Goal: Task Accomplishment & Management: Use online tool/utility

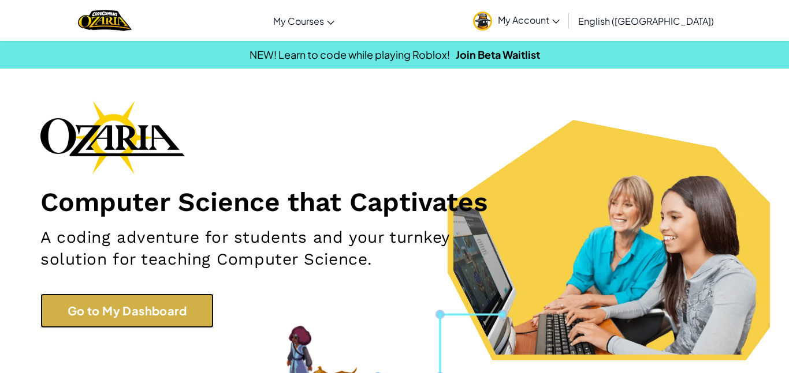
click at [139, 325] on link "Go to My Dashboard" at bounding box center [126, 311] width 173 height 35
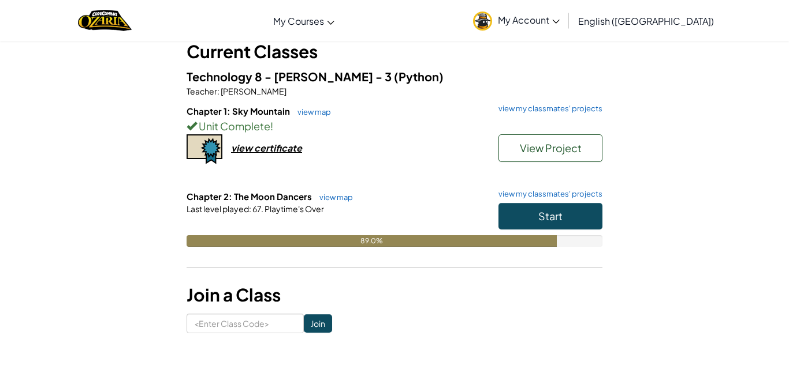
scroll to position [71, 0]
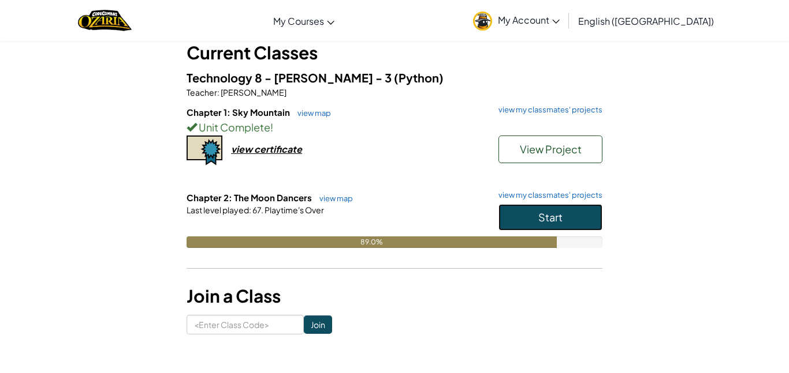
click at [592, 206] on button "Start" at bounding box center [550, 217] width 104 height 27
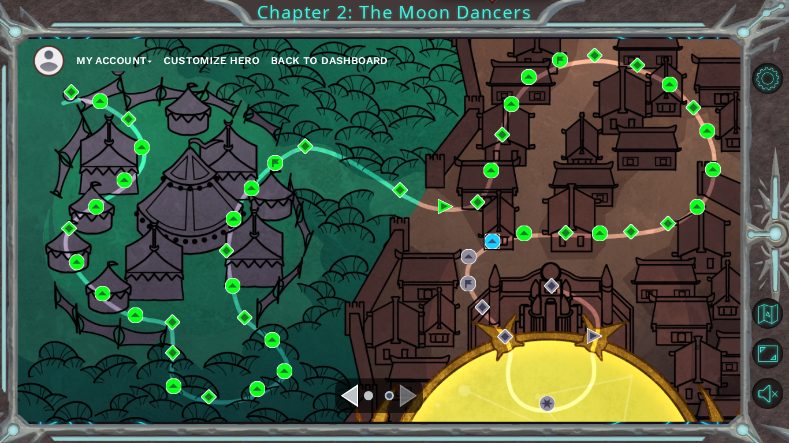
click at [490, 238] on img at bounding box center [492, 242] width 16 height 16
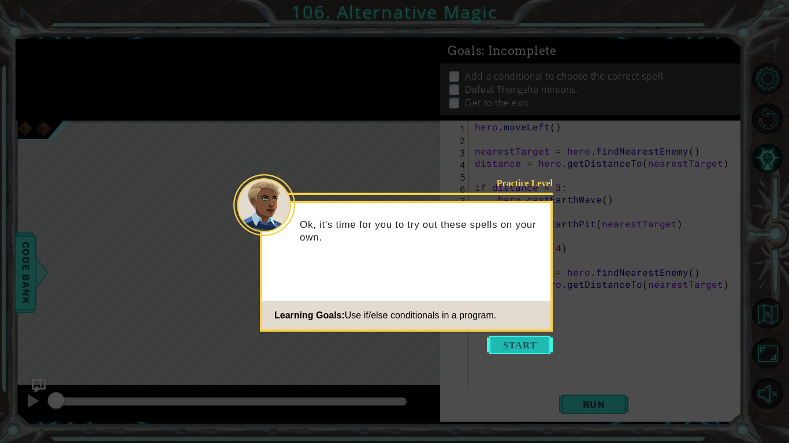
click at [540, 343] on button "Start" at bounding box center [520, 345] width 66 height 18
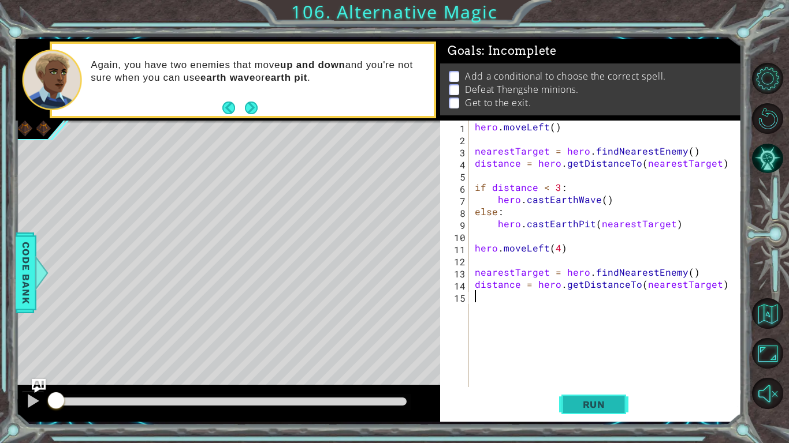
click at [601, 373] on span "Run" at bounding box center [594, 405] width 46 height 12
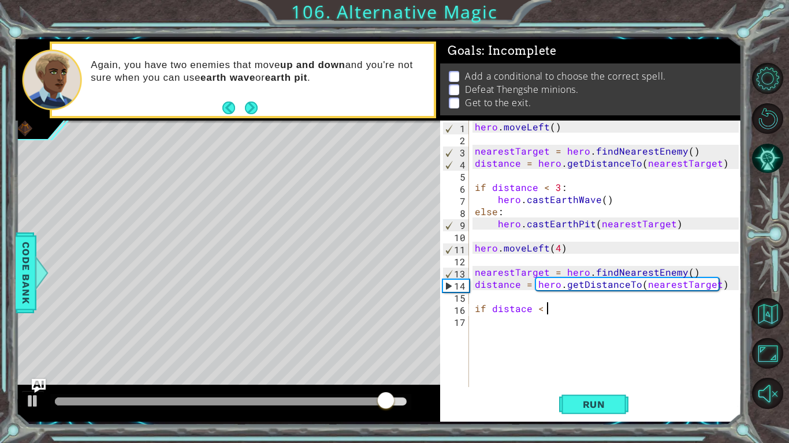
scroll to position [0, 4]
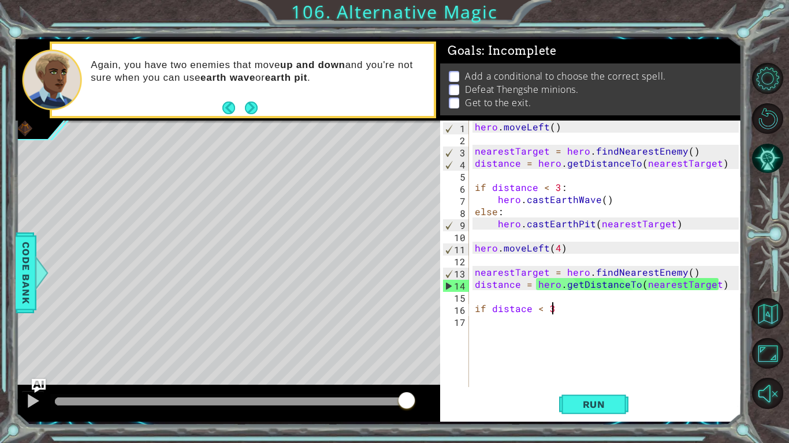
type textarea "if distace < 3:"
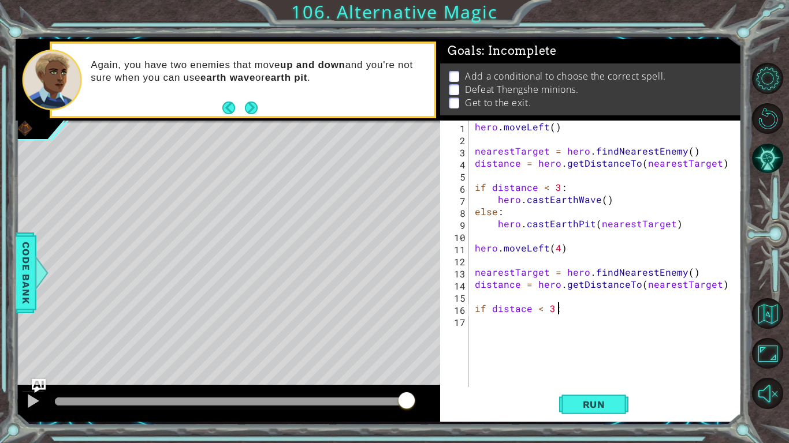
click at [516, 325] on div "hero . moveLeft ( ) nearestTarget = hero . findNearestEnemy ( ) distance = hero…" at bounding box center [608, 266] width 272 height 291
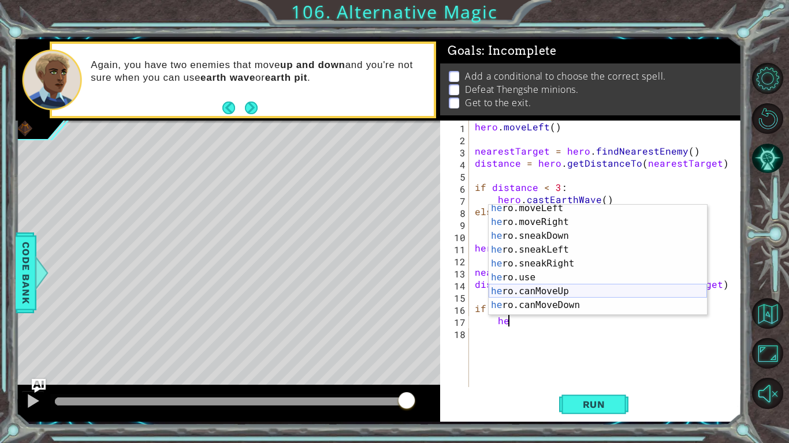
scroll to position [194, 0]
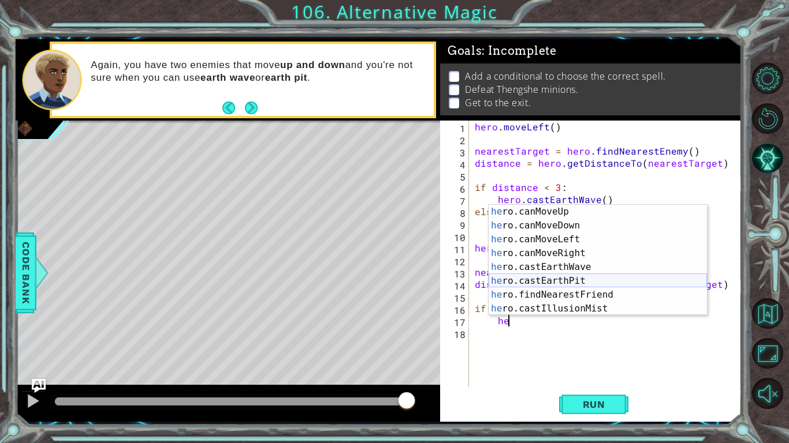
click at [544, 281] on div "he ro.canMoveUp press enter he ro.canMoveDown press enter he ro.canMoveLeft pre…" at bounding box center [597, 274] width 218 height 139
type textarea "hero.castEarthPit(enemy)"
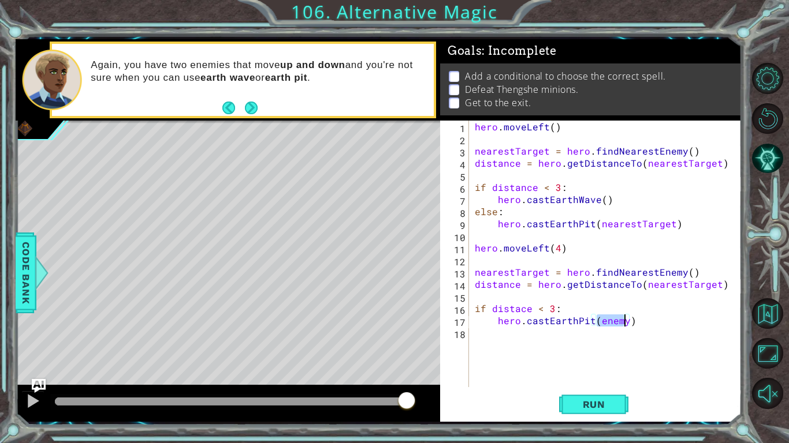
click at [538, 333] on div "hero . moveLeft ( ) nearestTarget = hero . findNearestEnemy ( ) distance = hero…" at bounding box center [608, 266] width 272 height 291
type textarea "else:"
click at [500, 353] on div "hero . moveLeft ( ) nearestTarget = hero . findNearestEnemy ( ) distance = hero…" at bounding box center [608, 266] width 272 height 291
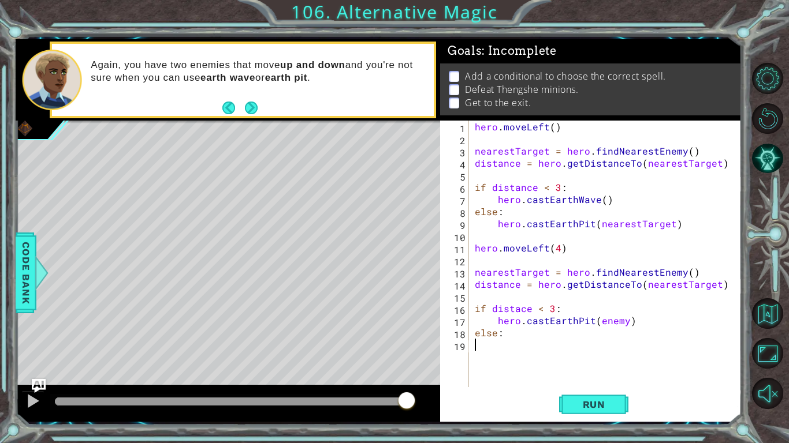
scroll to position [0, 0]
type textarea "he"
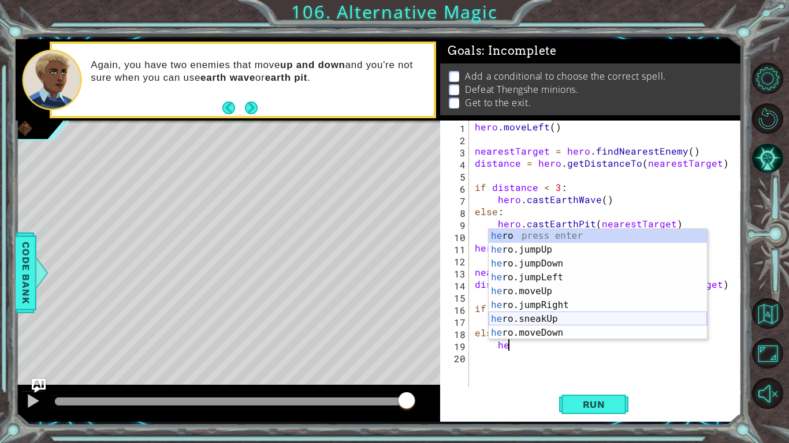
scroll to position [194, 0]
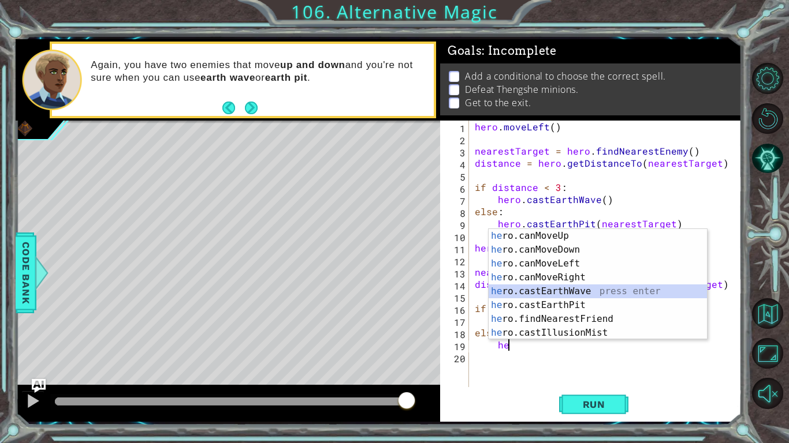
click at [568, 293] on div "he ro.canMoveUp press enter he ro.canMoveDown press enter he ro.canMoveLeft pre…" at bounding box center [597, 298] width 218 height 139
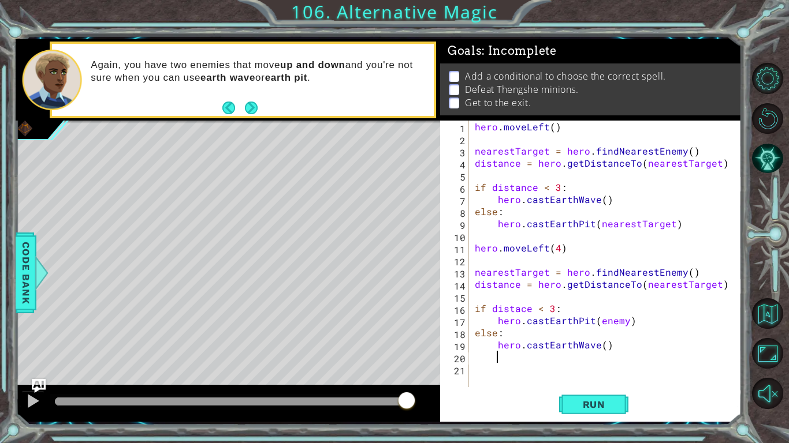
click at [606, 349] on div "hero . moveLeft ( ) nearestTarget = hero . findNearestEnemy ( ) distance = hero…" at bounding box center [608, 266] width 272 height 291
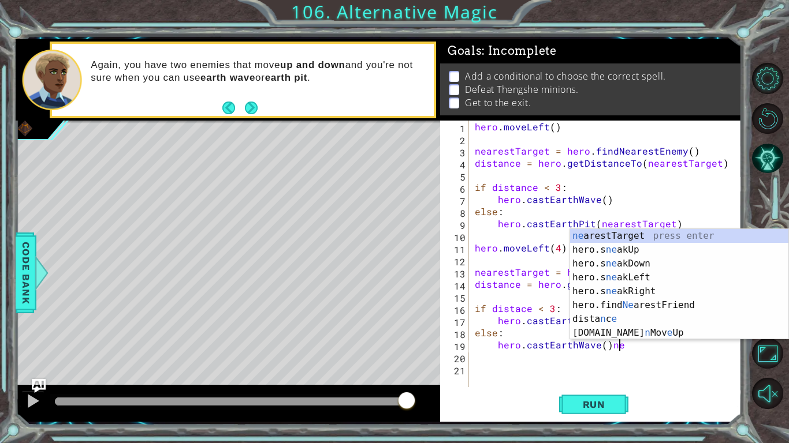
scroll to position [0, 0]
click at [677, 240] on div "ne arestTarget press enter hero.s ne akUp press enter hero.s ne akDown press en…" at bounding box center [679, 298] width 218 height 139
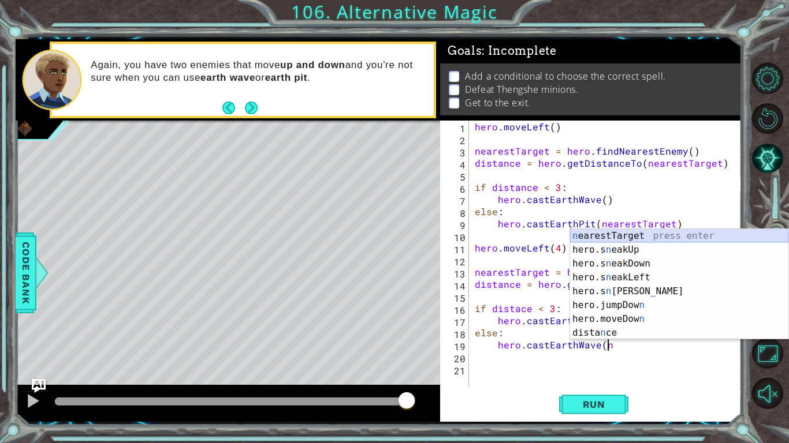
click at [633, 234] on div "n earestTarget press enter hero.s n eakUp press enter hero.s n eakDown press en…" at bounding box center [679, 298] width 218 height 139
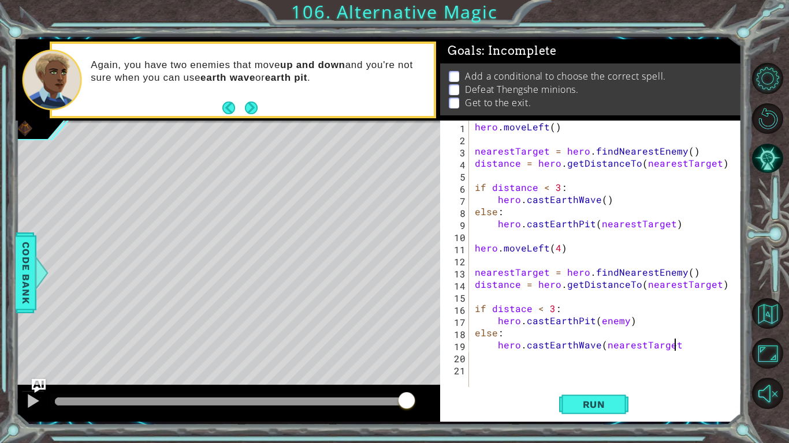
scroll to position [0, 12]
click at [583, 373] on span "Run" at bounding box center [594, 405] width 46 height 12
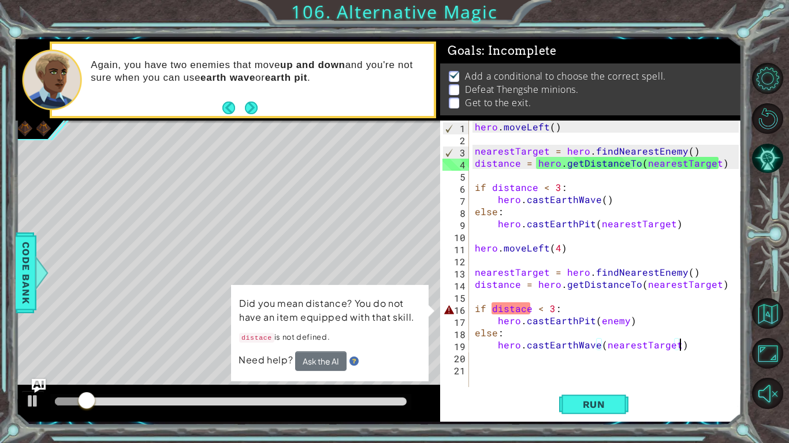
click at [517, 312] on div "hero . moveLeft ( ) nearestTarget = hero . findNearestEnemy ( ) distance = hero…" at bounding box center [608, 266] width 272 height 291
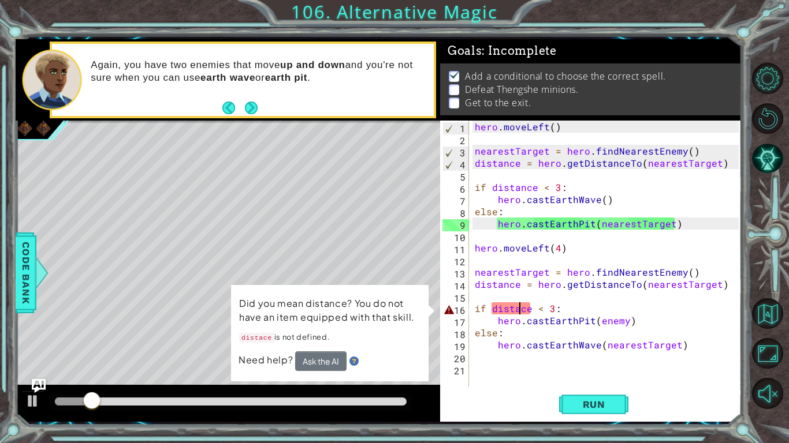
scroll to position [0, 3]
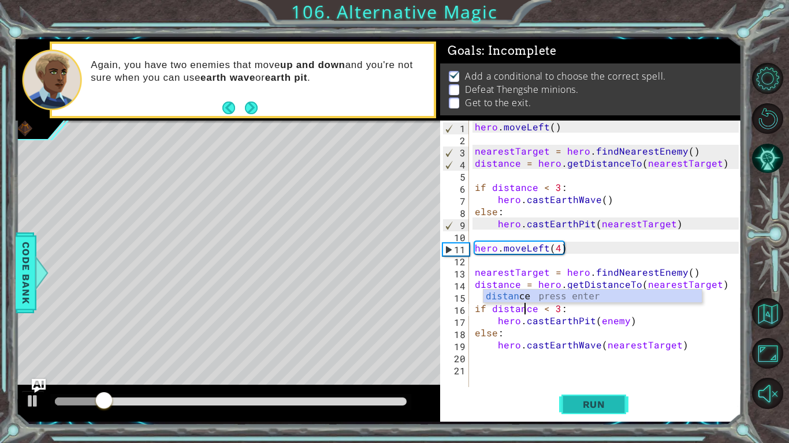
click at [603, 373] on button "Run" at bounding box center [593, 405] width 69 height 30
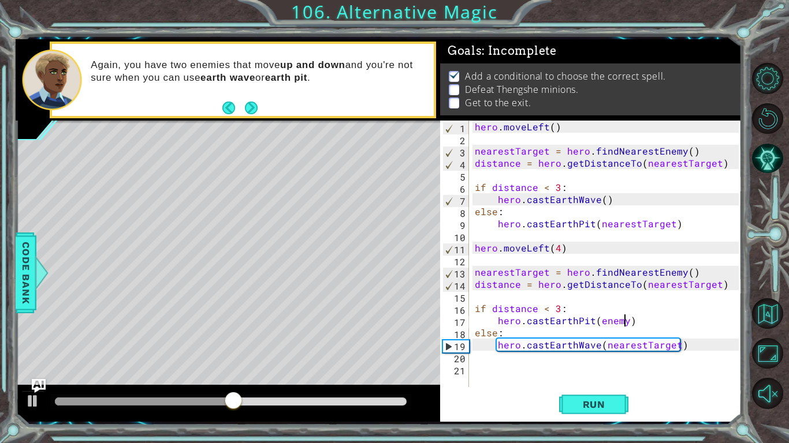
click at [625, 322] on div "hero . moveLeft ( ) nearestTarget = hero . findNearestEnemy ( ) distance = hero…" at bounding box center [608, 266] width 272 height 291
click at [617, 342] on div "hero . moveLeft ( ) nearestTarget = hero . findNearestEnemy ( ) distance = hero…" at bounding box center [608, 266] width 272 height 291
click at [556, 310] on div "hero . moveLeft ( ) nearestTarget = hero . findNearestEnemy ( ) distance = hero…" at bounding box center [608, 266] width 272 height 291
click at [576, 373] on span "Run" at bounding box center [594, 405] width 46 height 12
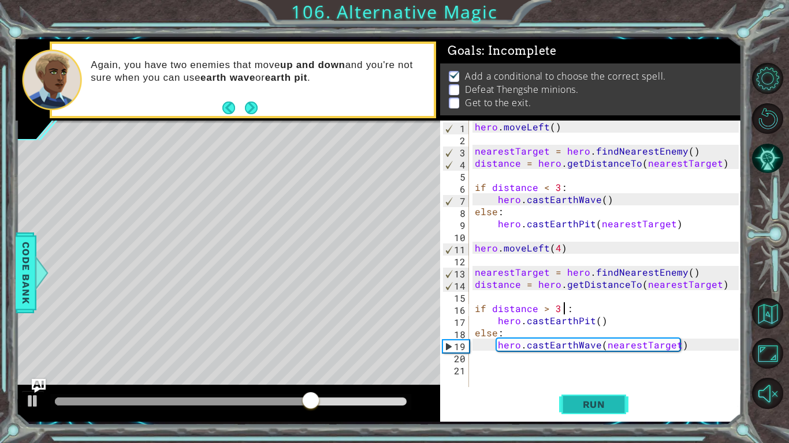
type textarea "if distance > 3 :"
click at [591, 373] on span "Run" at bounding box center [594, 405] width 46 height 12
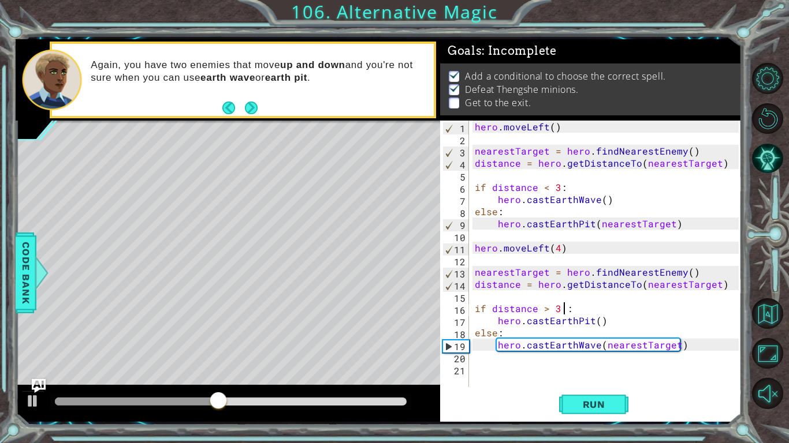
click at [538, 356] on div "hero . moveLeft ( ) nearestTarget = hero . findNearestEnemy ( ) distance = hero…" at bounding box center [608, 266] width 272 height 291
type textarea "he"
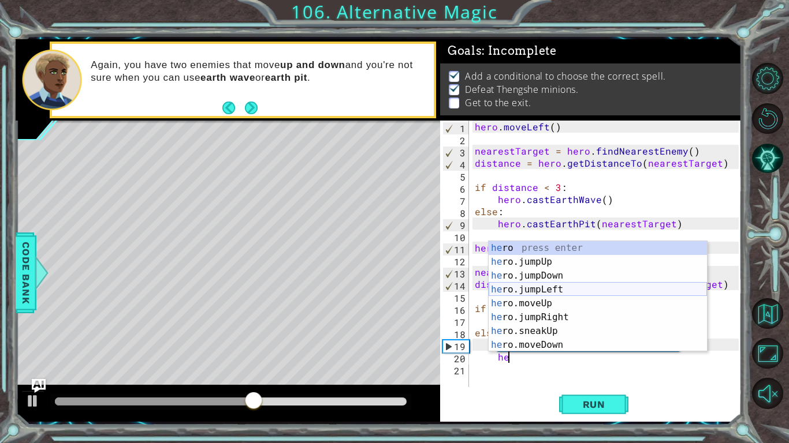
click at [571, 285] on div "he ro press enter he ro.jumpUp press enter he ro.jumpDown press enter he ro.jum…" at bounding box center [597, 310] width 218 height 139
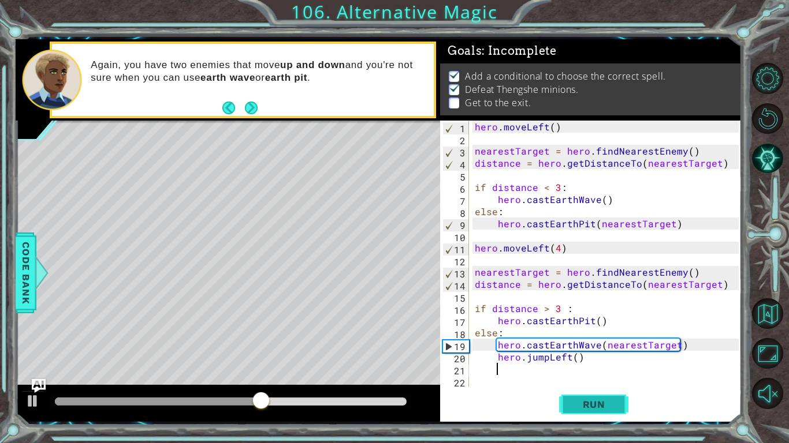
click at [573, 373] on span "Run" at bounding box center [594, 405] width 46 height 12
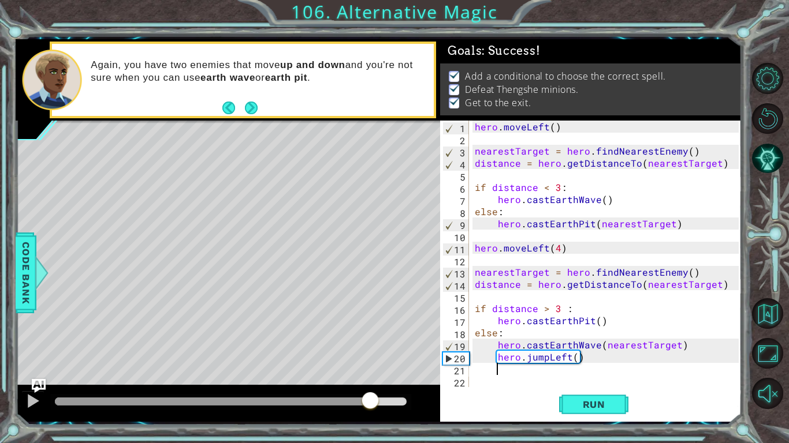
click at [370, 373] on div at bounding box center [231, 402] width 352 height 8
click at [37, 373] on div at bounding box center [32, 401] width 15 height 15
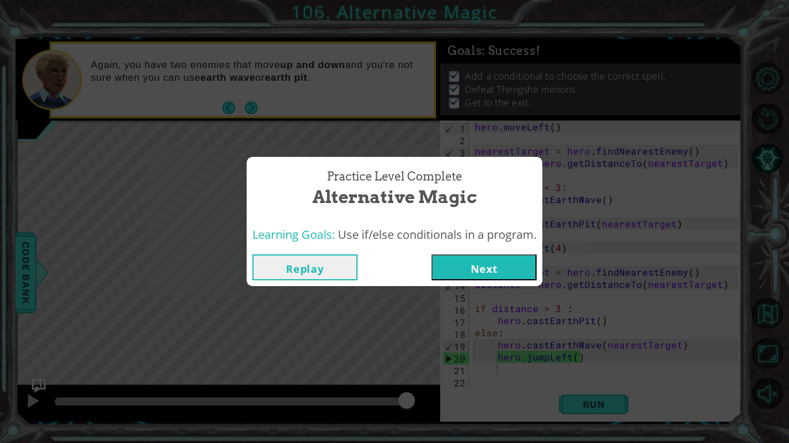
click at [479, 272] on button "Next" at bounding box center [483, 268] width 105 height 26
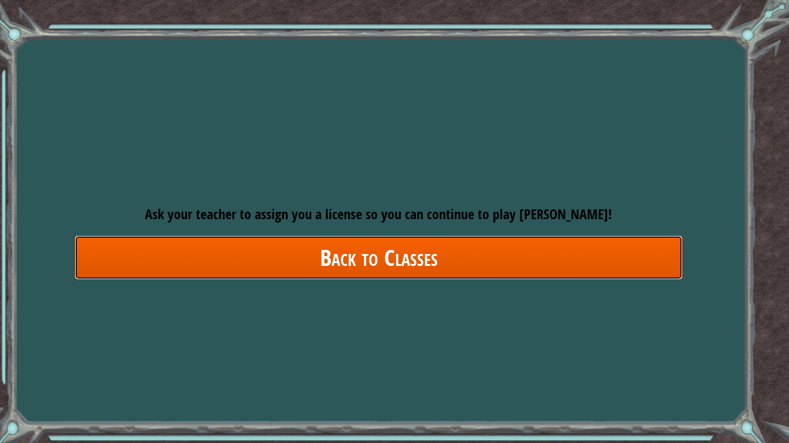
click at [479, 272] on link "Back to Classes" at bounding box center [378, 258] width 608 height 44
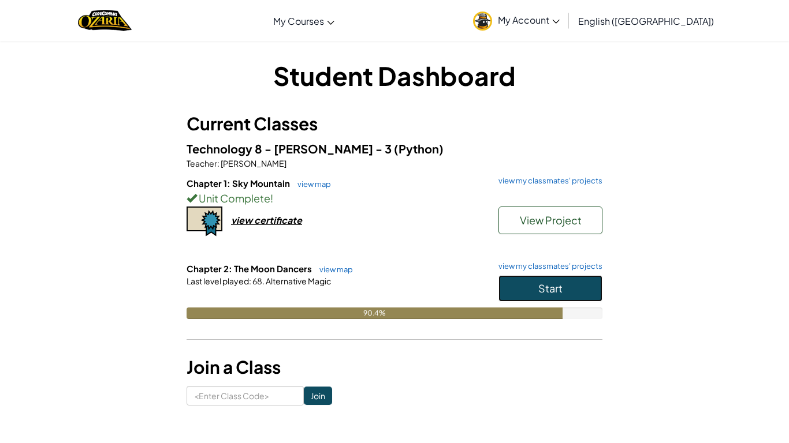
click at [543, 285] on span "Start" at bounding box center [550, 288] width 24 height 13
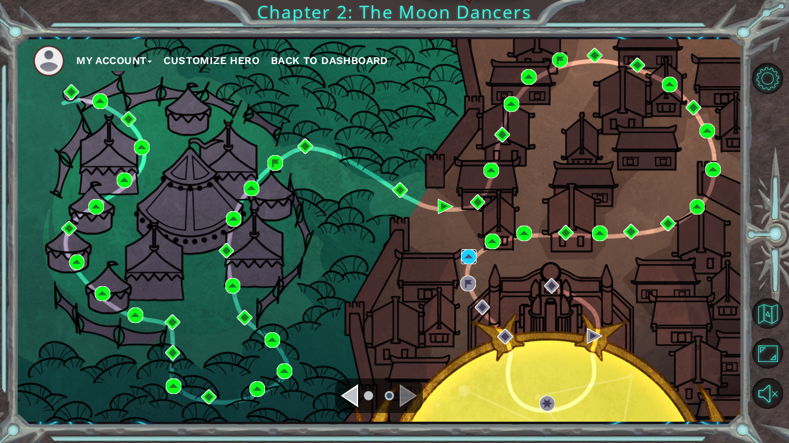
click at [473, 255] on img at bounding box center [469, 257] width 16 height 16
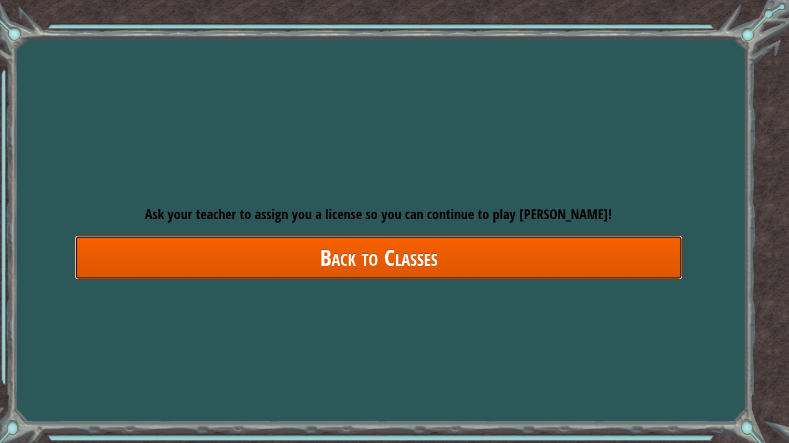
click at [473, 255] on link "Back to Classes" at bounding box center [378, 258] width 608 height 44
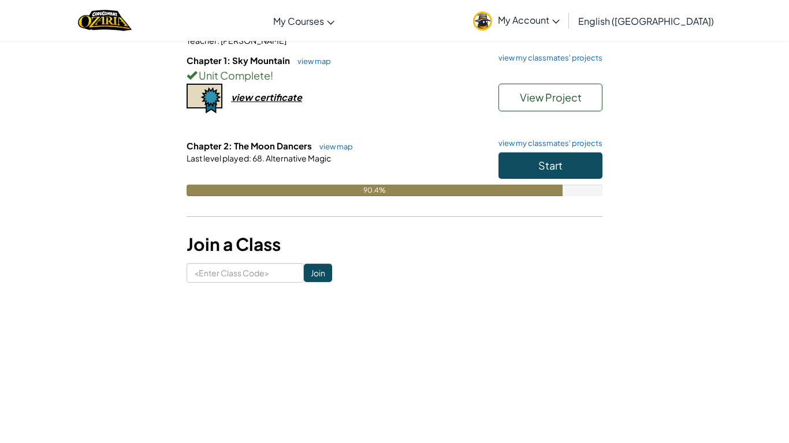
scroll to position [136, 0]
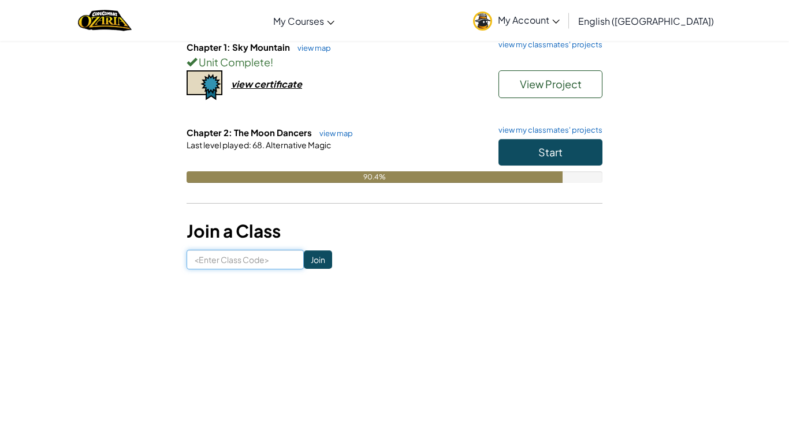
click at [289, 252] on input at bounding box center [244, 260] width 117 height 20
type input "ThingCakeCool"
click at [320, 264] on input "Join" at bounding box center [318, 260] width 28 height 18
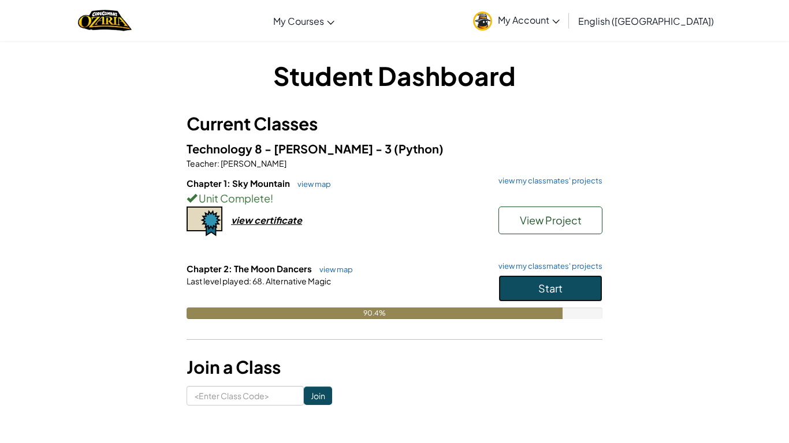
click at [548, 289] on span "Start" at bounding box center [550, 288] width 24 height 13
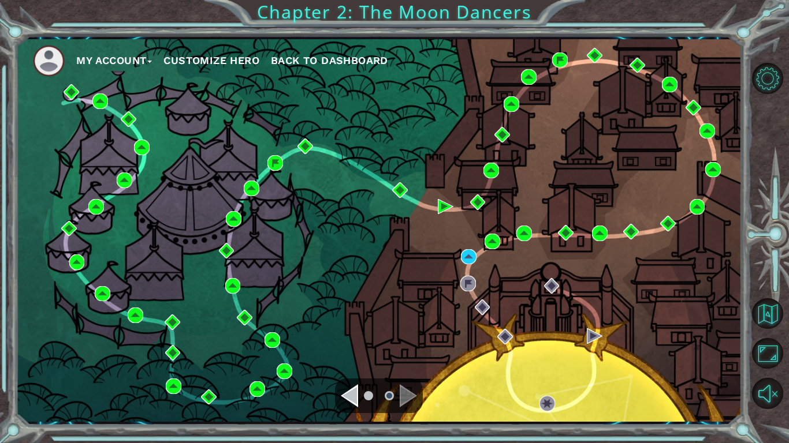
click at [499, 263] on div "My Account Customize Hero Back to Dashboard" at bounding box center [379, 230] width 726 height 383
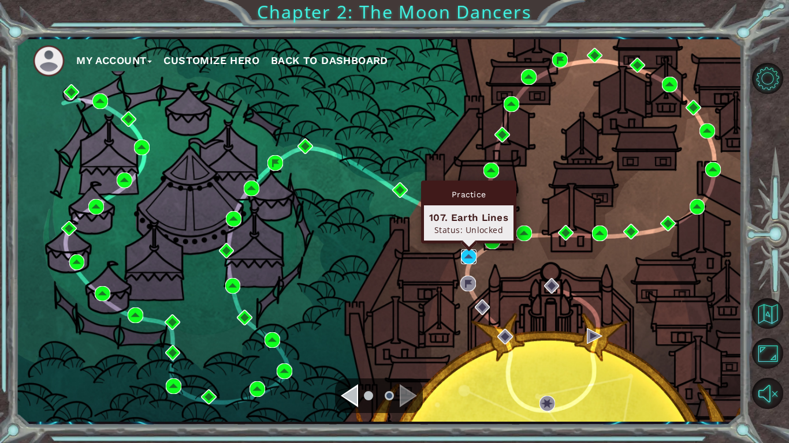
click at [463, 256] on img at bounding box center [469, 257] width 16 height 16
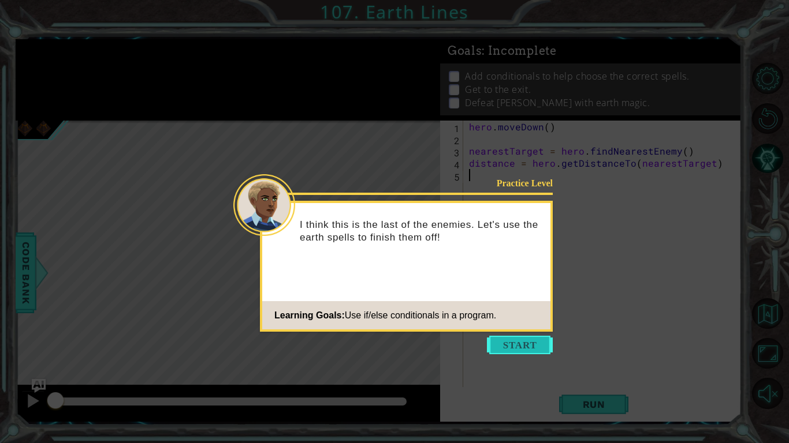
click at [495, 345] on button "Start" at bounding box center [520, 345] width 66 height 18
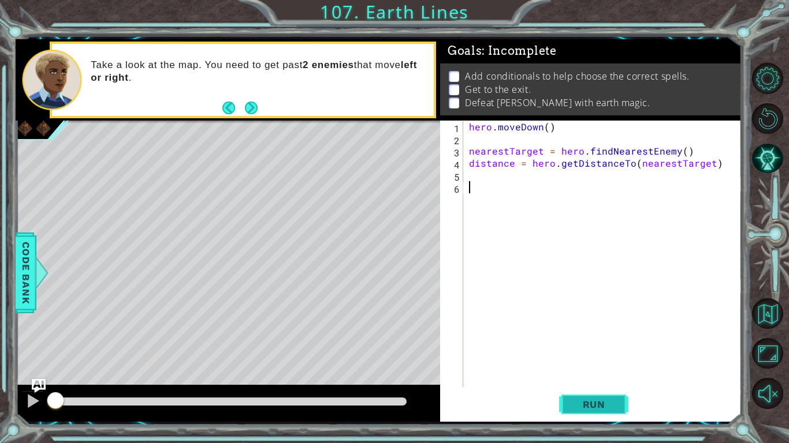
click at [623, 399] on button "Run" at bounding box center [593, 405] width 69 height 30
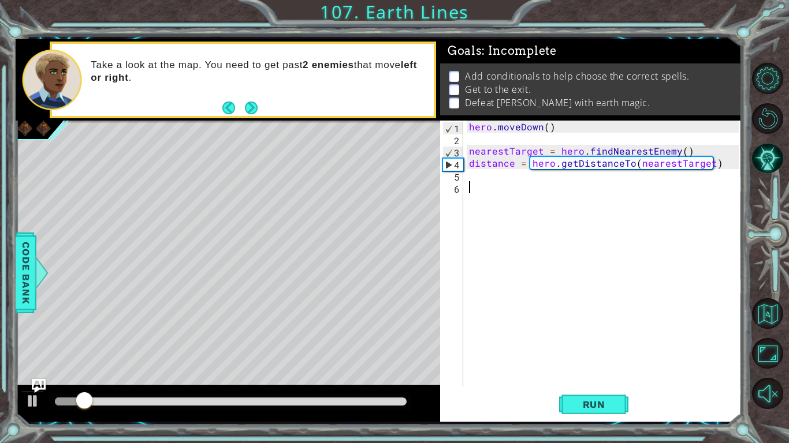
type textarea "he"
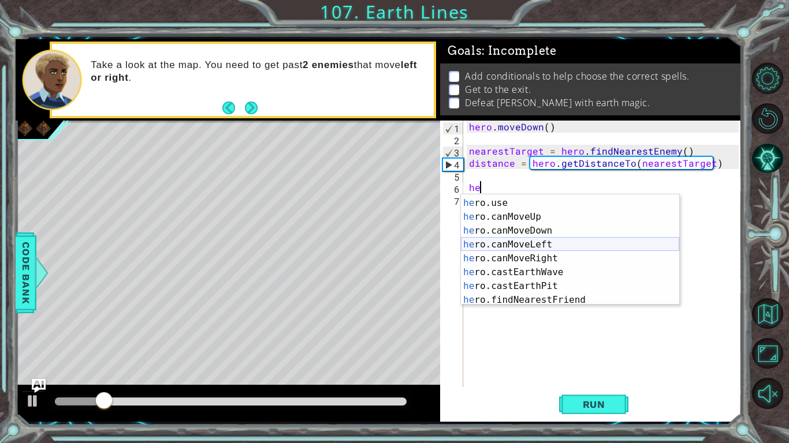
scroll to position [180, 0]
click at [566, 257] on div "he ro.canMoveUp press enter he ro.canMoveDown press enter he ro.canMoveLeft pre…" at bounding box center [570, 264] width 218 height 139
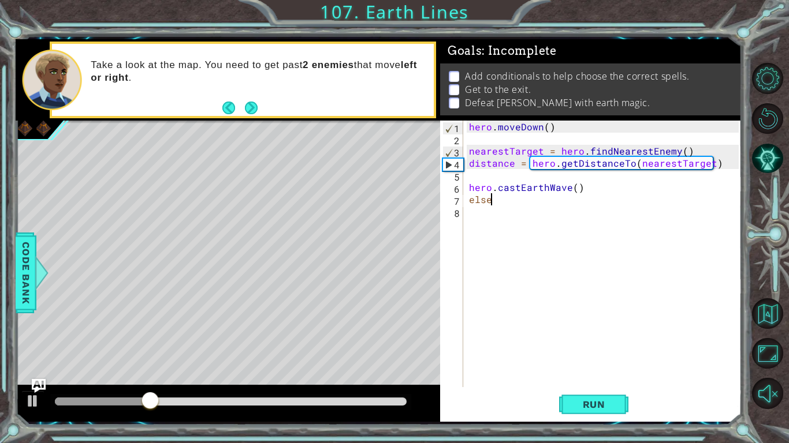
scroll to position [0, 1]
type textarea "else:"
click at [536, 219] on div "hero . [GEOGRAPHIC_DATA] ( ) nearestTarget = hero . findNearestEnemy ( ) distan…" at bounding box center [605, 266] width 278 height 291
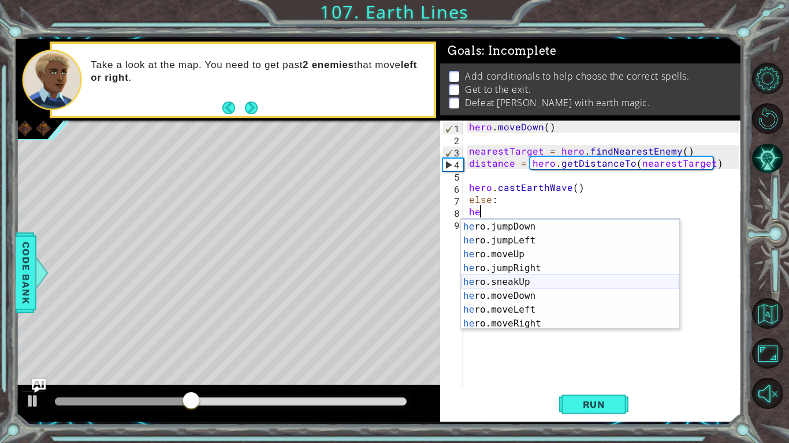
scroll to position [180, 0]
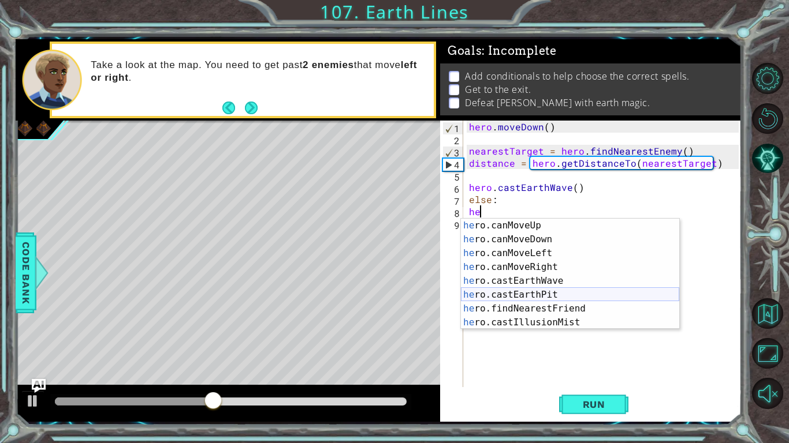
click at [534, 296] on div "he ro.canMoveUp press enter he ro.canMoveDown press enter he ro.canMoveLeft pre…" at bounding box center [570, 288] width 218 height 139
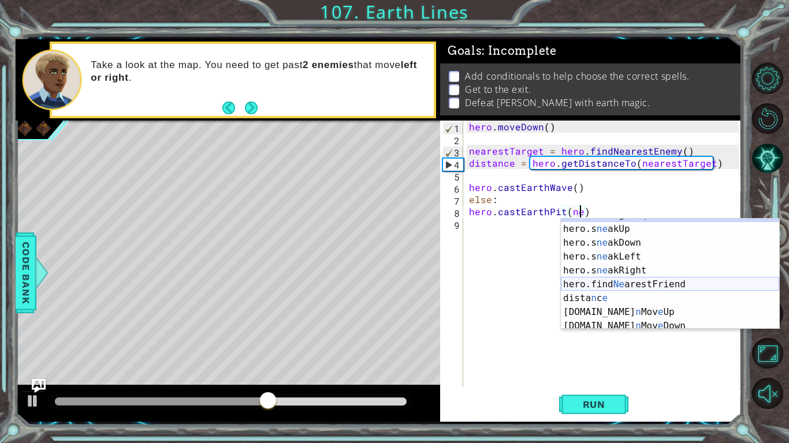
scroll to position [0, 0]
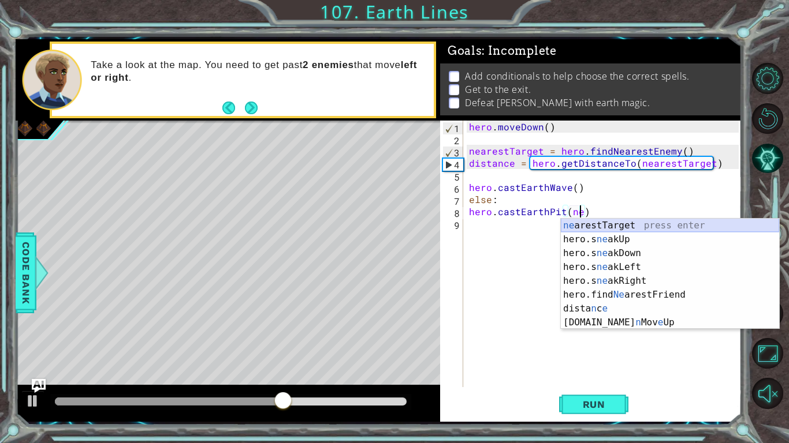
click at [648, 219] on div "ne arestTarget press enter hero.s ne akUp press enter hero.s ne akDown press en…" at bounding box center [670, 288] width 218 height 139
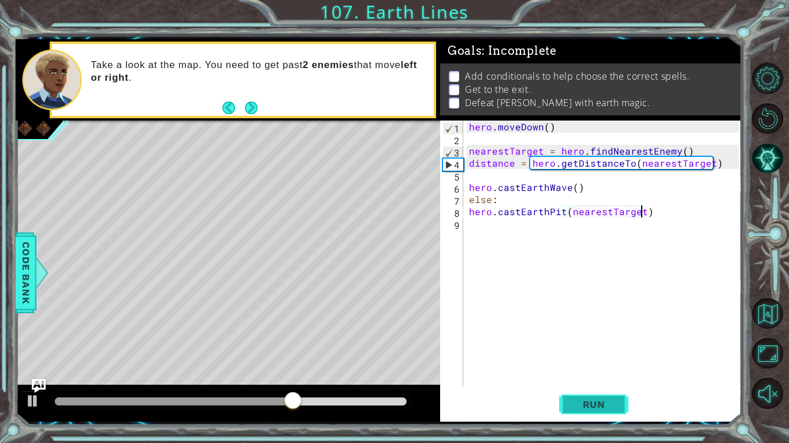
click at [585, 393] on button "Run" at bounding box center [593, 405] width 69 height 30
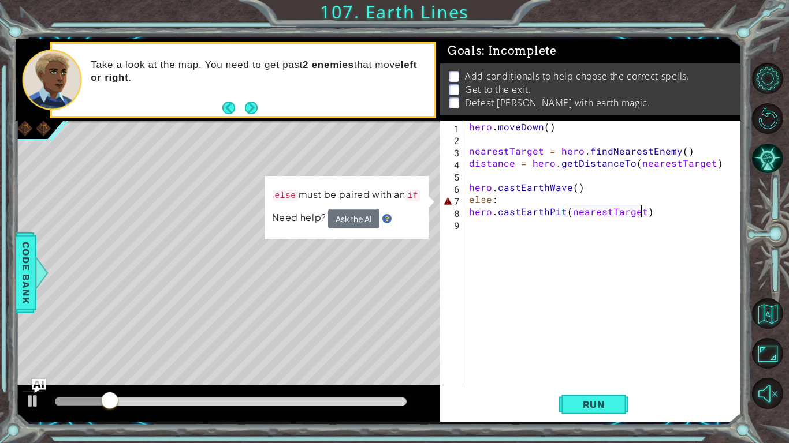
click at [489, 199] on div "hero . [GEOGRAPHIC_DATA] ( ) nearestTarget = hero . findNearestEnemy ( ) distan…" at bounding box center [605, 266] width 278 height 291
click at [469, 200] on div "hero . [GEOGRAPHIC_DATA] ( ) nearestTarget = hero . findNearestEnemy ( ) distan…" at bounding box center [605, 266] width 278 height 291
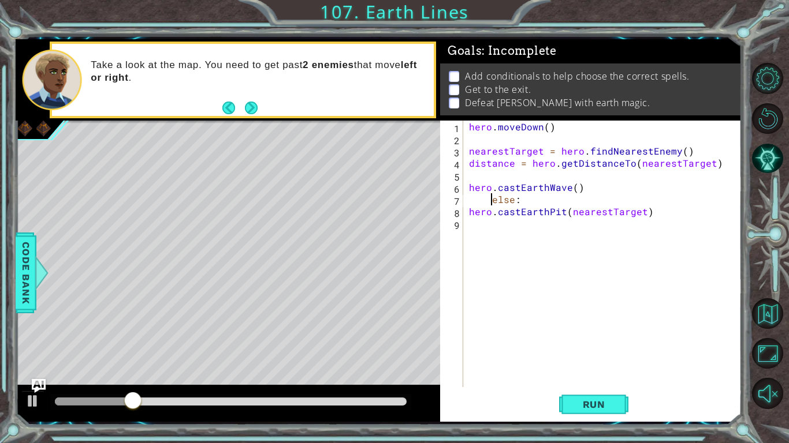
click at [556, 400] on div "Run" at bounding box center [593, 405] width 301 height 30
click at [580, 398] on button "Run" at bounding box center [593, 405] width 69 height 30
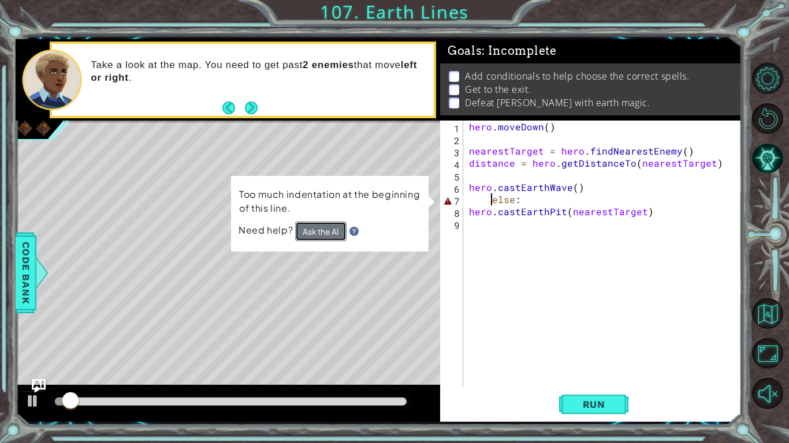
click at [321, 224] on button "Ask the AI" at bounding box center [320, 232] width 51 height 20
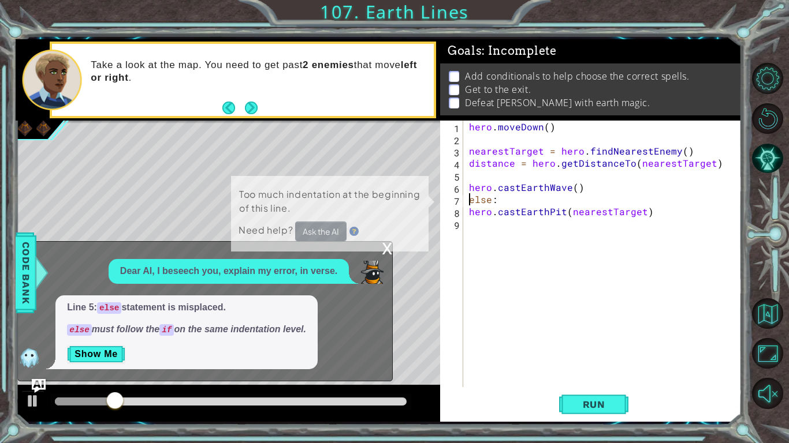
click at [488, 206] on div "hero . [GEOGRAPHIC_DATA] ( ) nearestTarget = hero . findNearestEnemy ( ) distan…" at bounding box center [605, 266] width 278 height 291
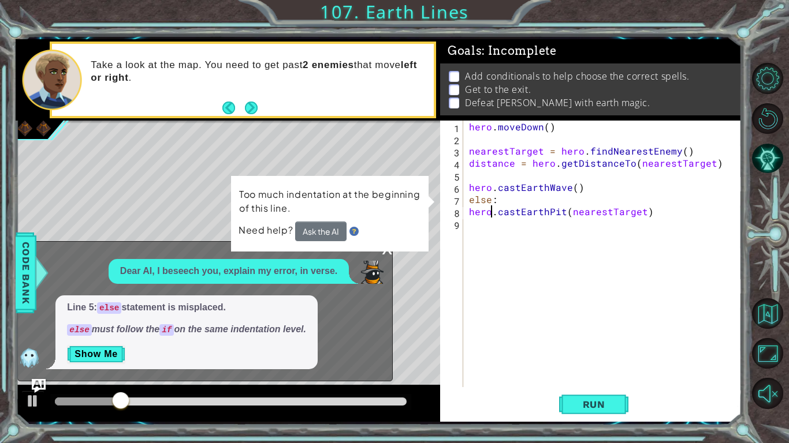
click at [488, 205] on div "hero . [GEOGRAPHIC_DATA] ( ) nearestTarget = hero . findNearestEnemy ( ) distan…" at bounding box center [605, 266] width 278 height 291
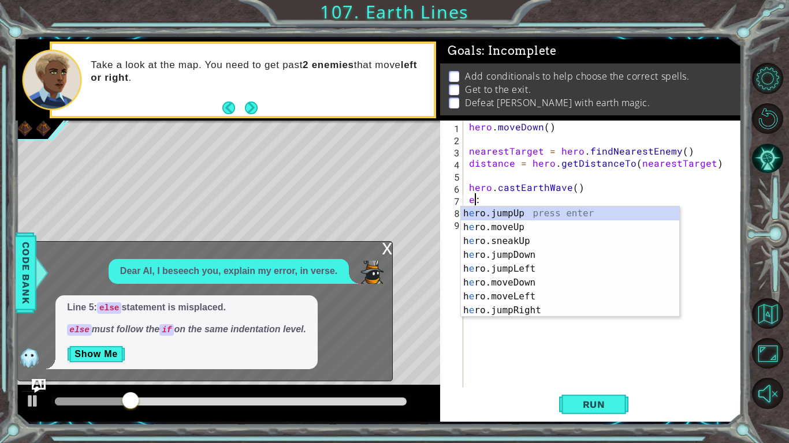
scroll to position [0, 0]
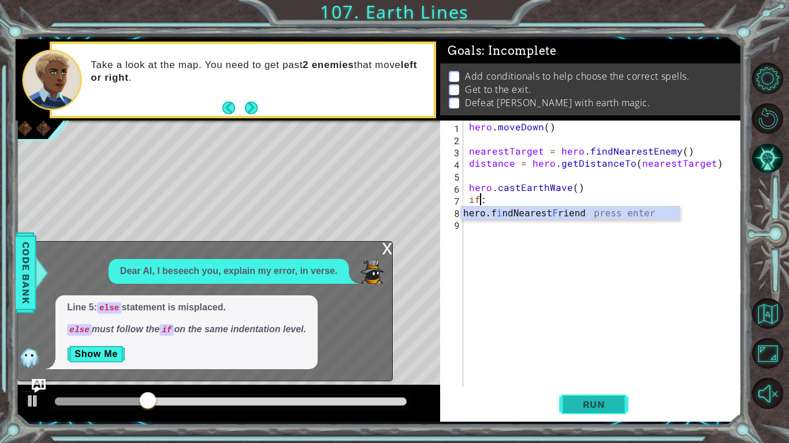
click at [585, 397] on button "Run" at bounding box center [593, 405] width 69 height 30
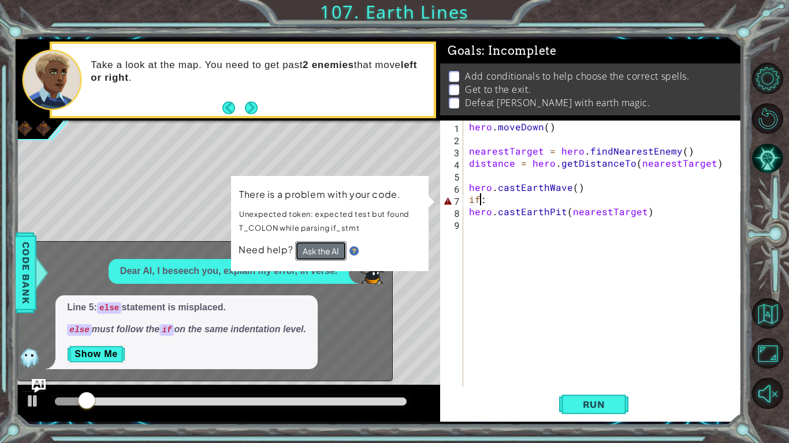
click at [318, 245] on button "Ask the AI" at bounding box center [320, 251] width 51 height 20
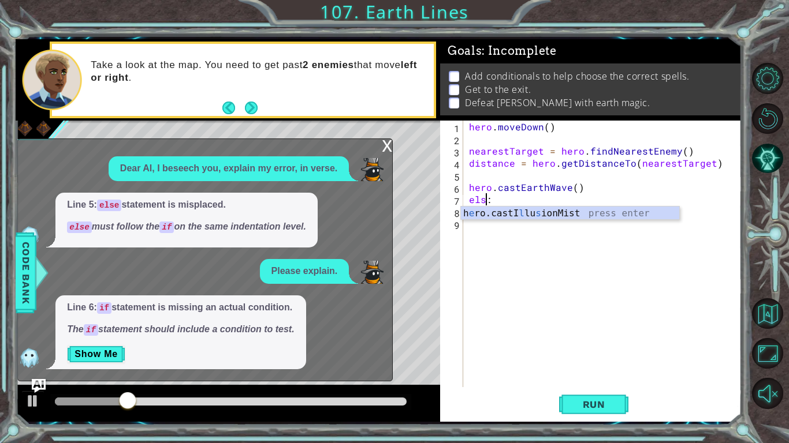
scroll to position [0, 1]
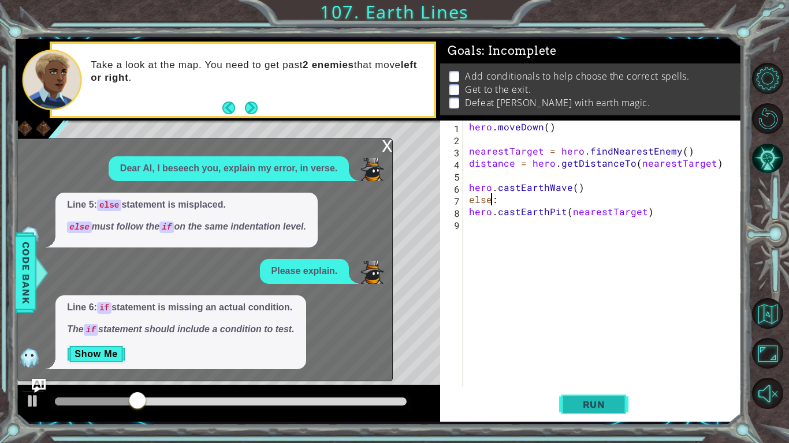
type textarea "else:"
click at [574, 413] on button "Run" at bounding box center [593, 405] width 69 height 30
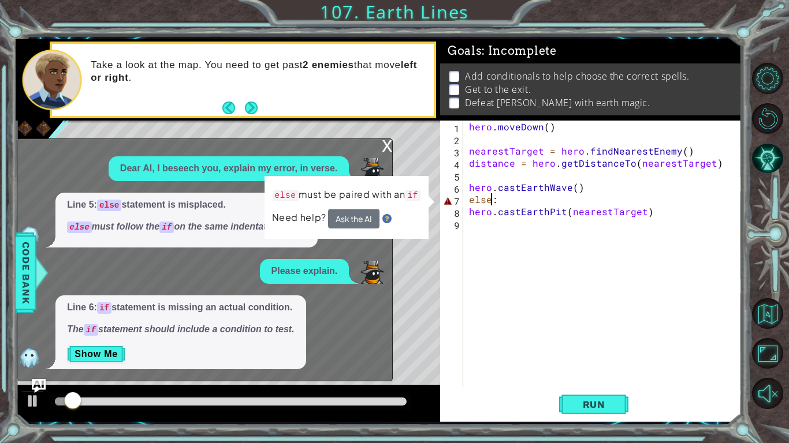
click at [346, 209] on div "Need help? Ask the AI" at bounding box center [347, 219] width 150 height 20
click at [346, 215] on button "Ask the AI" at bounding box center [353, 219] width 51 height 20
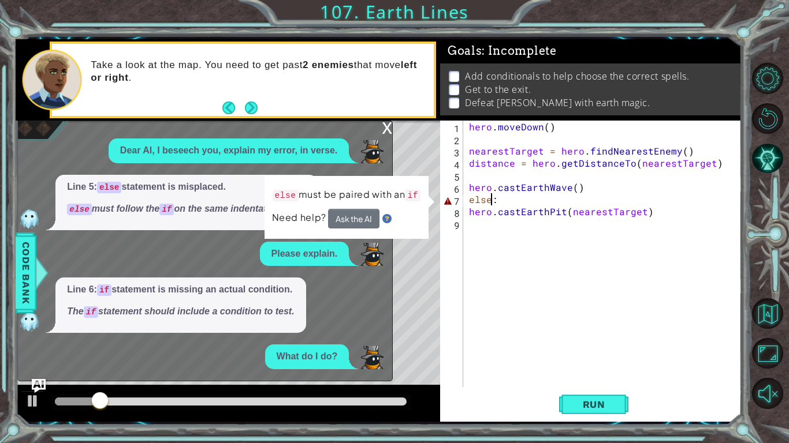
scroll to position [15, 0]
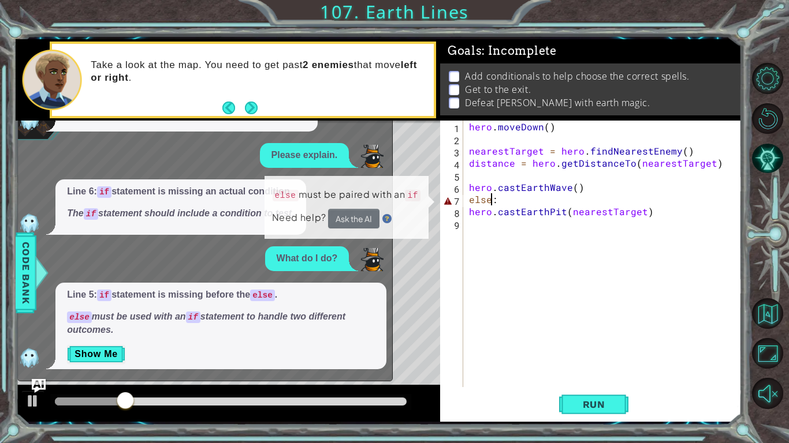
click at [505, 221] on div "hero . [GEOGRAPHIC_DATA] ( ) nearestTarget = hero . findNearestEnemy ( ) distan…" at bounding box center [605, 266] width 278 height 291
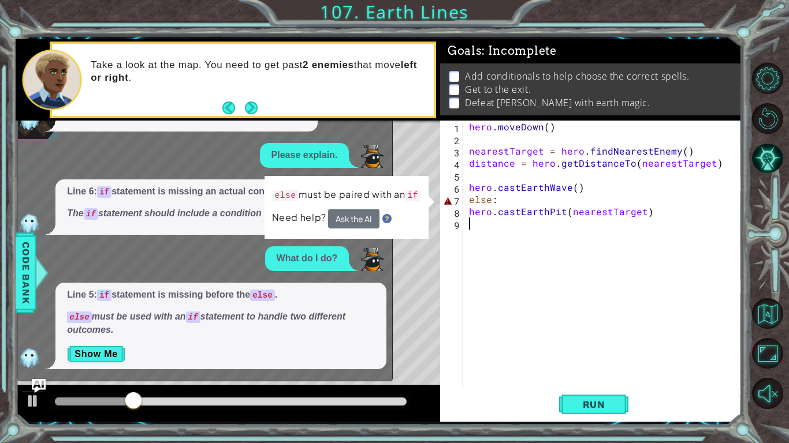
click at [467, 191] on div "hero . [GEOGRAPHIC_DATA] ( ) nearestTarget = hero . findNearestEnemy ( ) distan…" at bounding box center [605, 266] width 278 height 291
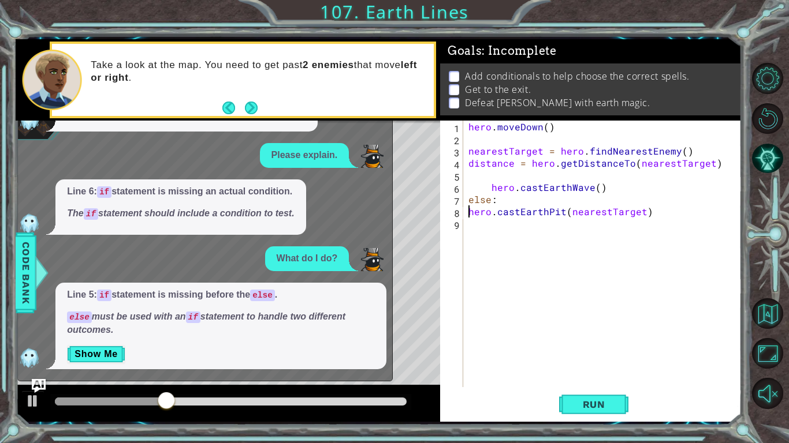
click at [466, 211] on div "hero . [GEOGRAPHIC_DATA] ( ) nearestTarget = hero . findNearestEnemy ( ) distan…" at bounding box center [605, 266] width 278 height 291
click at [604, 410] on span "Run" at bounding box center [594, 405] width 46 height 12
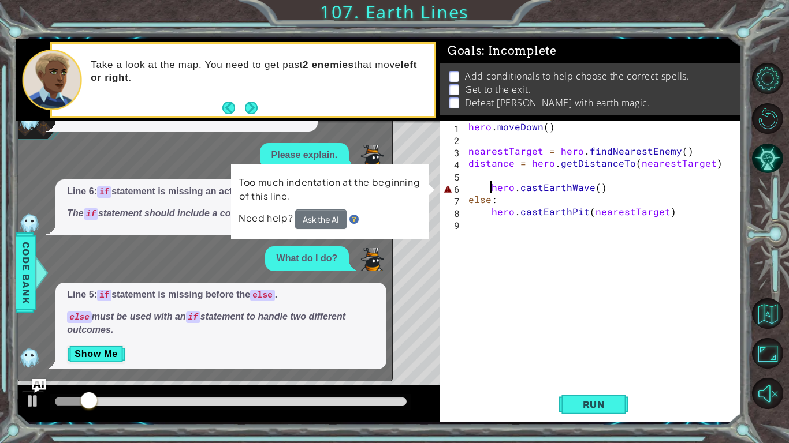
click at [488, 190] on div "hero . [GEOGRAPHIC_DATA] ( ) nearestTarget = hero . findNearestEnemy ( ) distan…" at bounding box center [605, 266] width 278 height 291
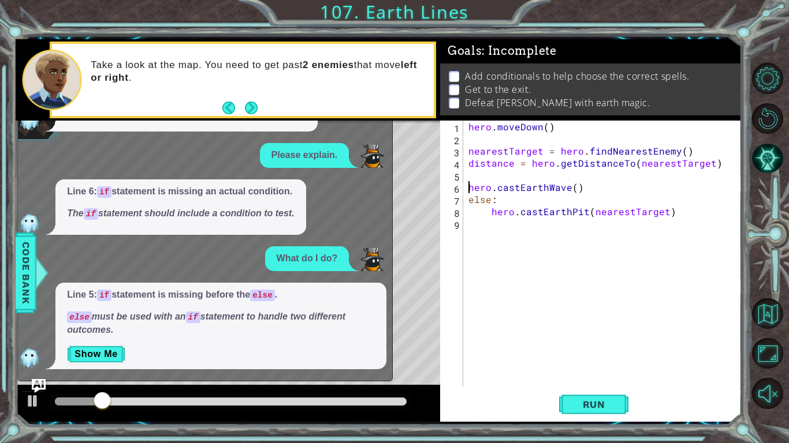
click at [487, 214] on div "hero . [GEOGRAPHIC_DATA] ( ) nearestTarget = hero . findNearestEnemy ( ) distan…" at bounding box center [605, 266] width 278 height 291
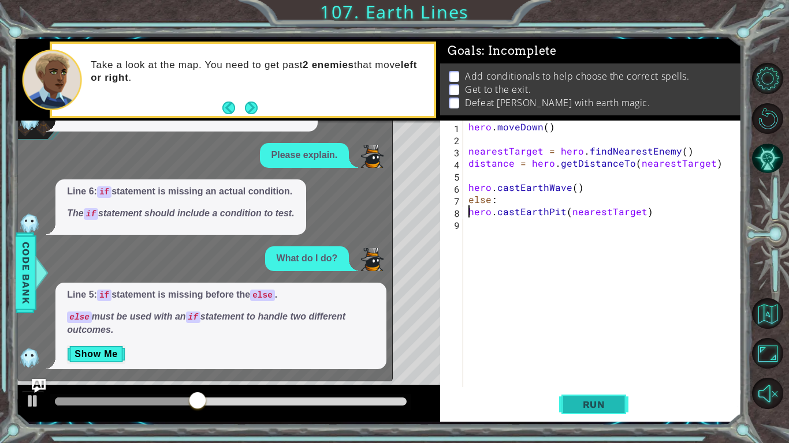
click at [570, 396] on button "Run" at bounding box center [593, 405] width 69 height 30
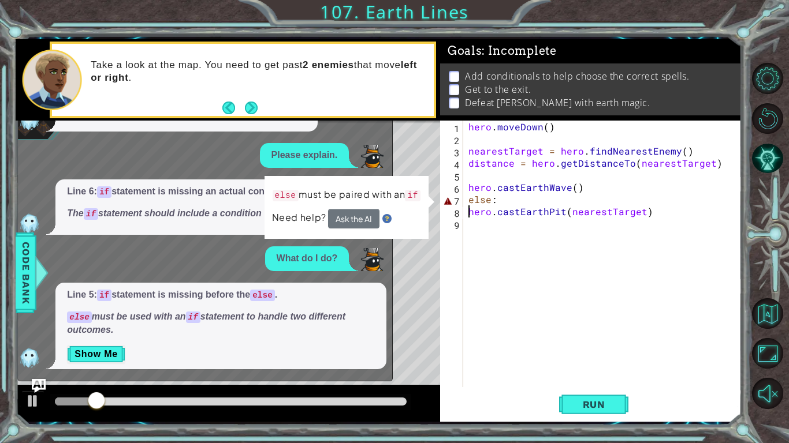
click at [468, 204] on div "hero . [GEOGRAPHIC_DATA] ( ) nearestTarget = hero . findNearestEnemy ( ) distan…" at bounding box center [605, 266] width 278 height 291
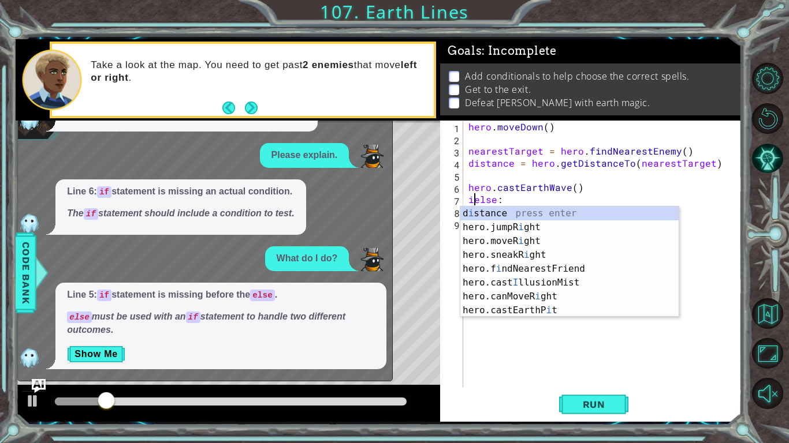
scroll to position [0, 1]
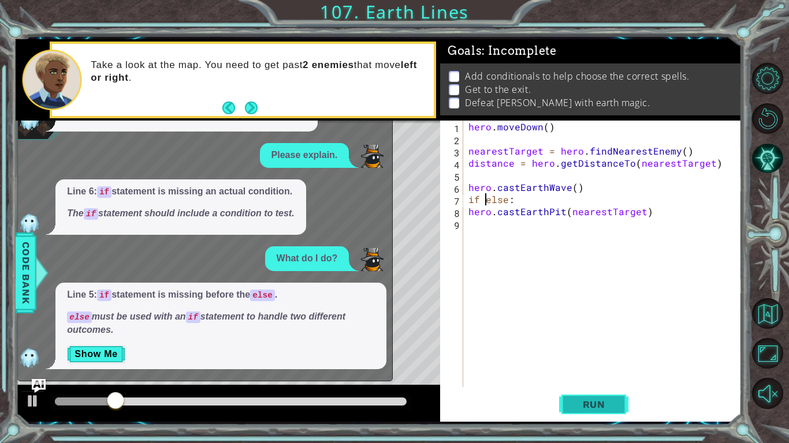
click at [580, 405] on span "Run" at bounding box center [594, 405] width 46 height 12
click at [468, 186] on div "hero . [GEOGRAPHIC_DATA] ( ) nearestTarget = hero . findNearestEnemy ( ) distan…" at bounding box center [605, 266] width 278 height 291
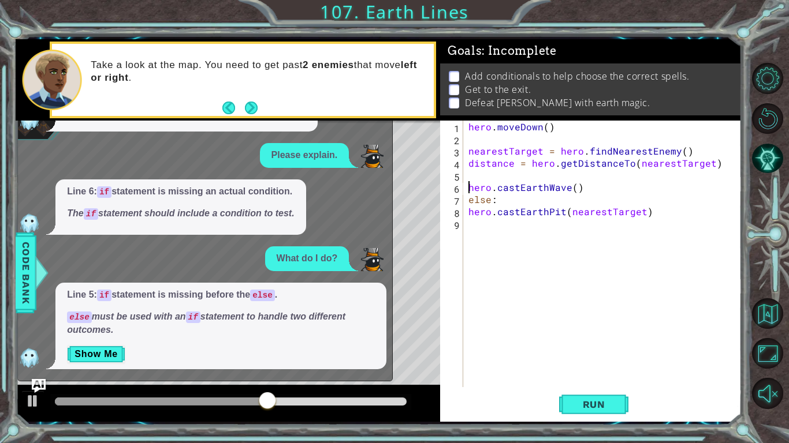
click at [468, 155] on div "hero . [GEOGRAPHIC_DATA] ( ) nearestTarget = hero . findNearestEnemy ( ) distan…" at bounding box center [605, 266] width 278 height 291
click at [468, 160] on div "hero . [GEOGRAPHIC_DATA] ( ) nearestTarget = hero . findNearestEnemy ( ) distan…" at bounding box center [605, 266] width 278 height 291
type textarea "distance = hero.getDistanceTo(nearestTarget)"
click at [469, 174] on div "hero . [GEOGRAPHIC_DATA] ( ) nearestTarget = hero . findNearestEnemy ( ) distan…" at bounding box center [605, 266] width 278 height 291
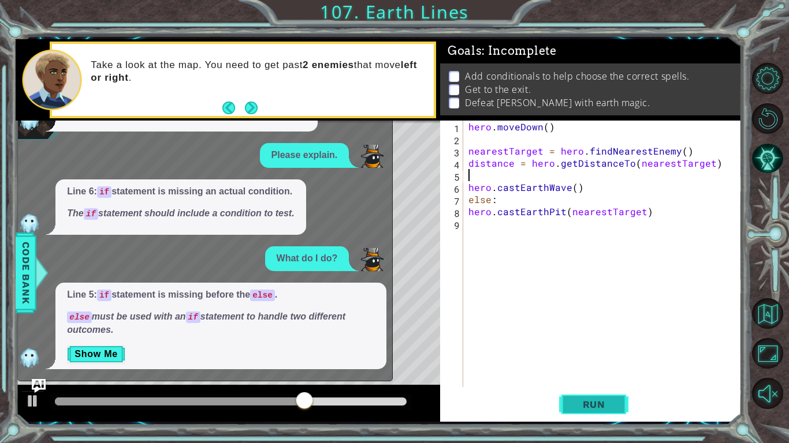
click at [585, 402] on span "Run" at bounding box center [594, 405] width 46 height 12
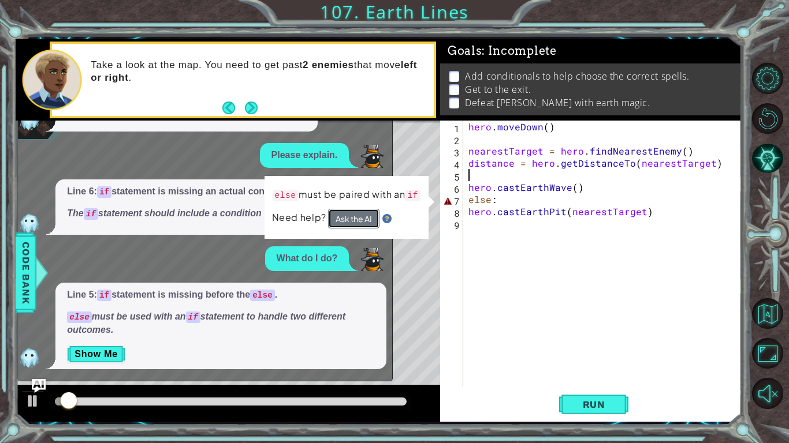
click at [348, 209] on button "Ask the AI" at bounding box center [354, 218] width 52 height 20
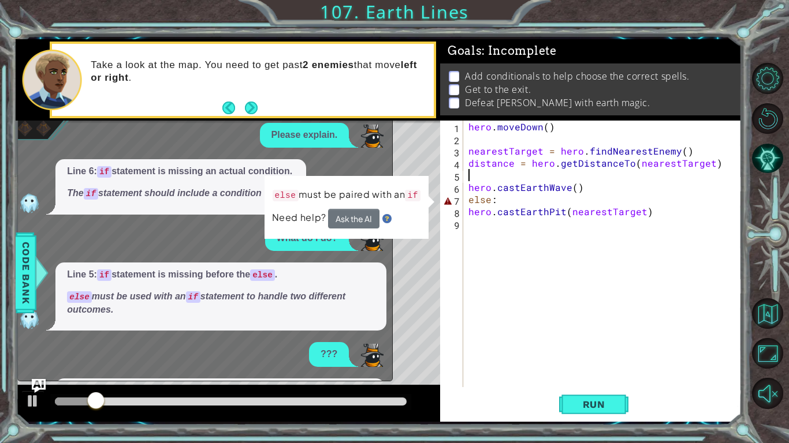
scroll to position [119, 0]
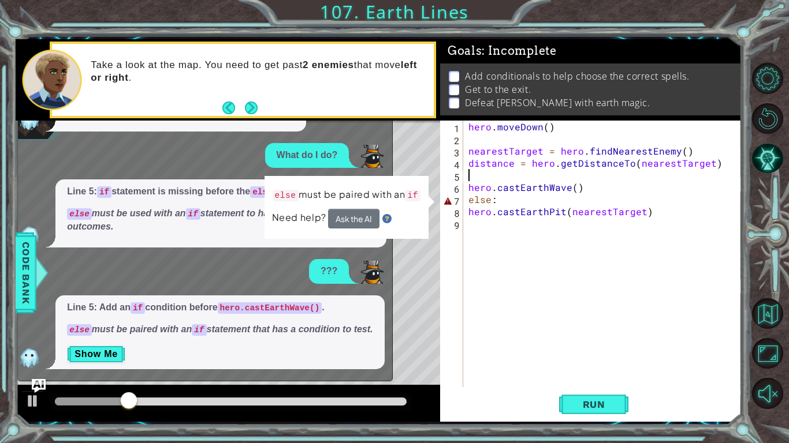
click at [470, 190] on div "hero . [GEOGRAPHIC_DATA] ( ) nearestTarget = hero . findNearestEnemy ( ) distan…" at bounding box center [605, 266] width 278 height 291
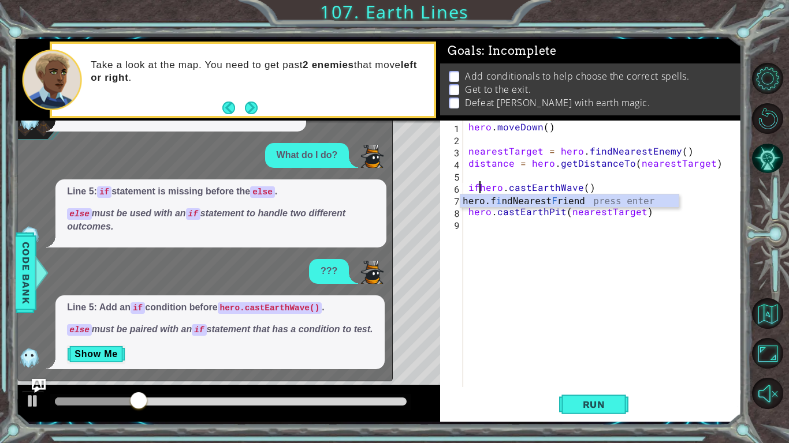
scroll to position [0, 1]
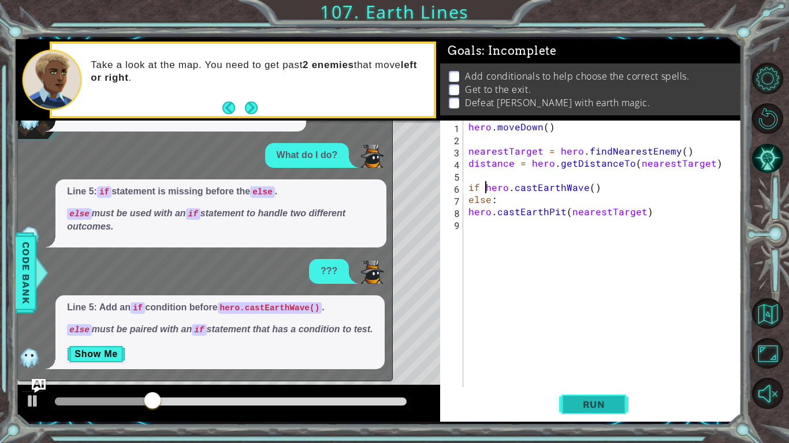
click at [577, 403] on span "Run" at bounding box center [594, 405] width 46 height 12
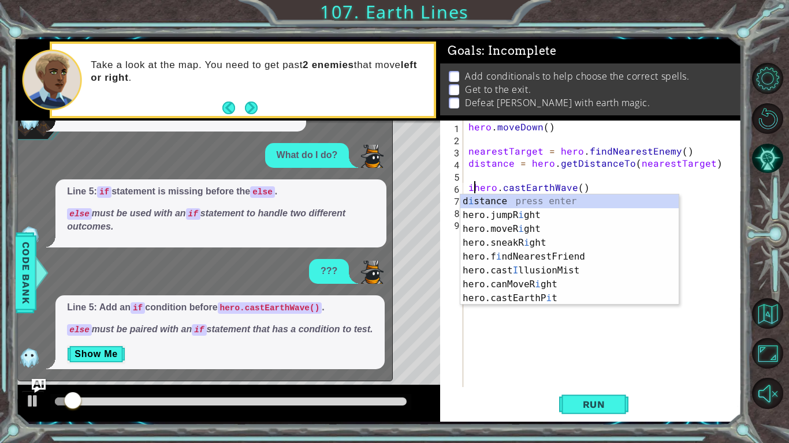
type textarea "hero.castEarthWave()"
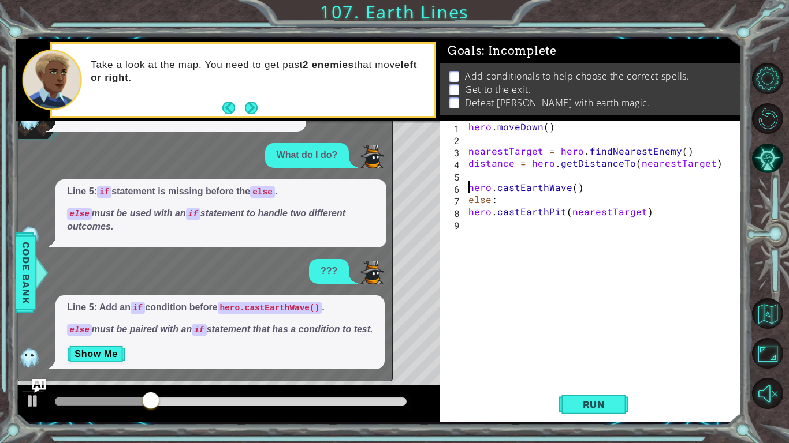
click at [518, 181] on div "hero . [GEOGRAPHIC_DATA] ( ) nearestTarget = hero . findNearestEnemy ( ) distan…" at bounding box center [605, 266] width 278 height 291
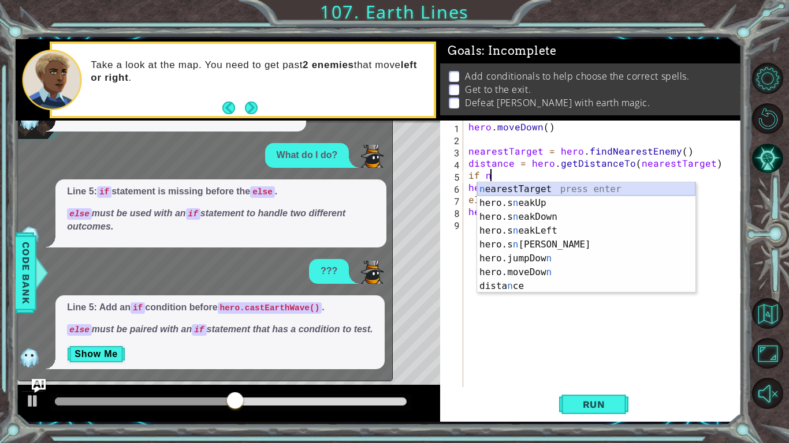
click at [535, 188] on div "n earestTarget press enter hero.s n eakUp press enter hero.s n eakDown press en…" at bounding box center [586, 251] width 218 height 139
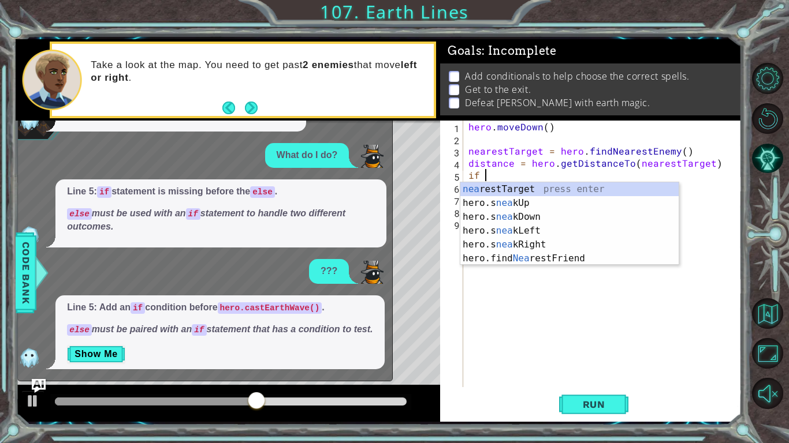
type textarea "i"
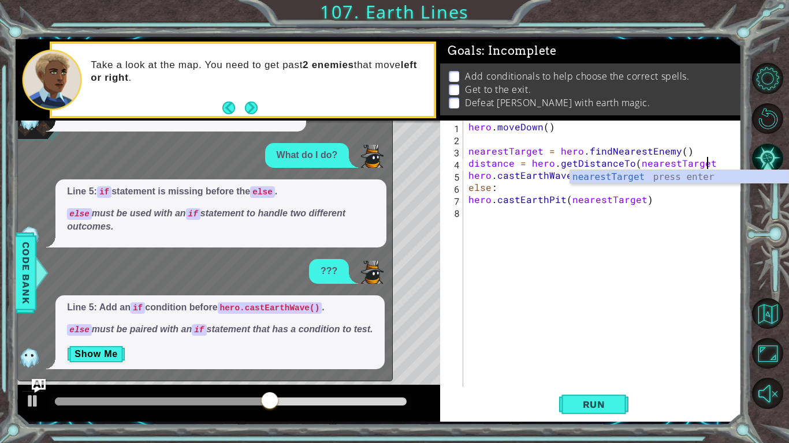
scroll to position [0, 14]
type textarea "distance = hero.getDistanceTo(nearestTarget)"
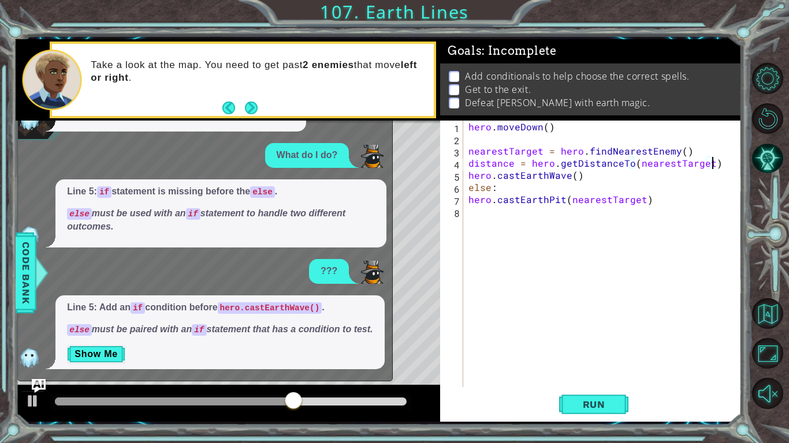
scroll to position [0, 0]
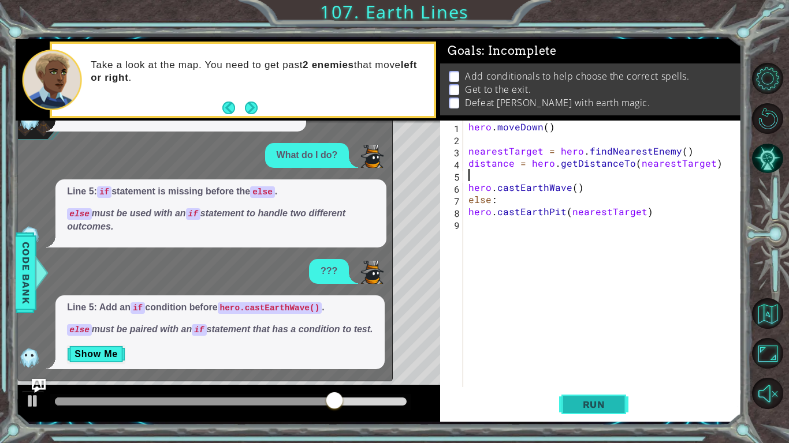
click at [602, 399] on span "Run" at bounding box center [594, 405] width 46 height 12
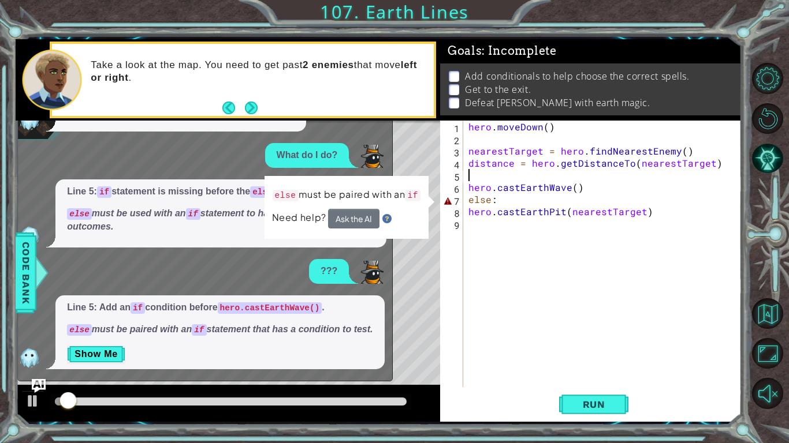
click at [350, 230] on div "else must be paired with an if Need help? Ask the AI" at bounding box center [346, 207] width 165 height 63
click at [350, 230] on div "else must be paired with an if Need help? Ask the AI" at bounding box center [346, 207] width 165 height 64
click at [356, 226] on button "Ask the AI" at bounding box center [353, 219] width 51 height 20
click at [356, 226] on button "Ask the AI" at bounding box center [353, 218] width 51 height 20
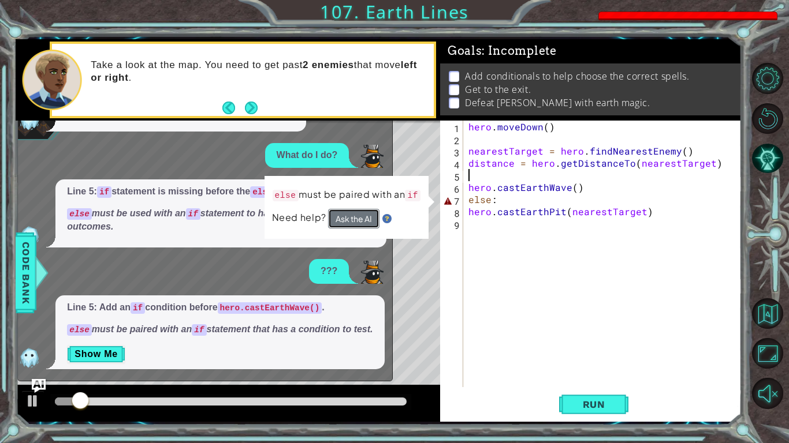
click at [356, 226] on button "Ask the AI" at bounding box center [353, 218] width 51 height 20
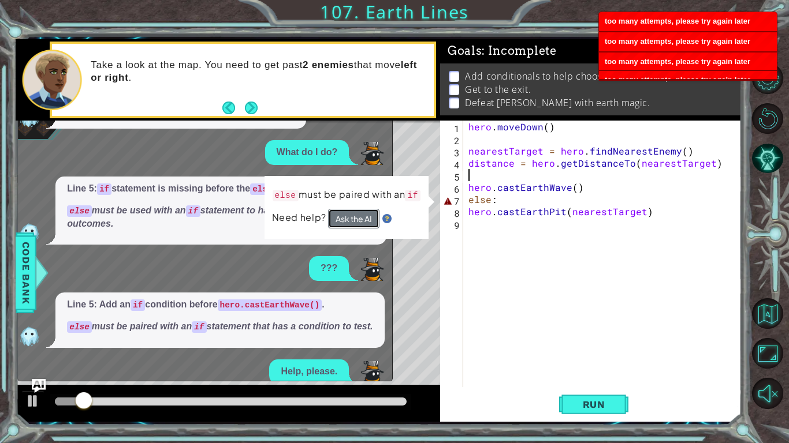
click at [356, 226] on button "Ask the AI" at bounding box center [353, 218] width 51 height 20
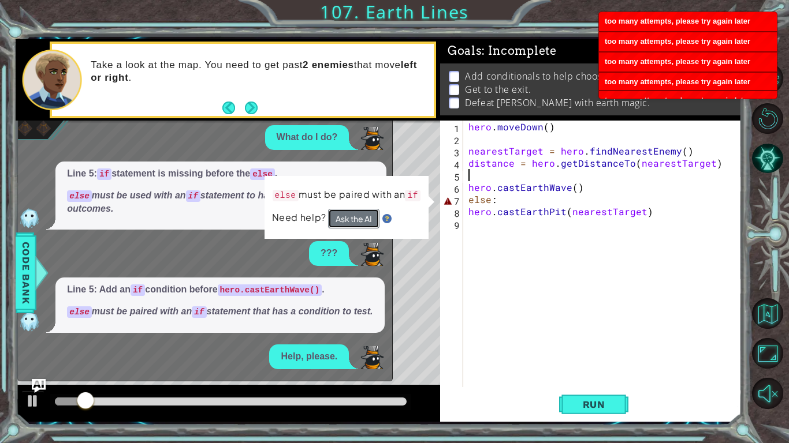
click at [356, 226] on button "Ask the AI" at bounding box center [353, 218] width 51 height 20
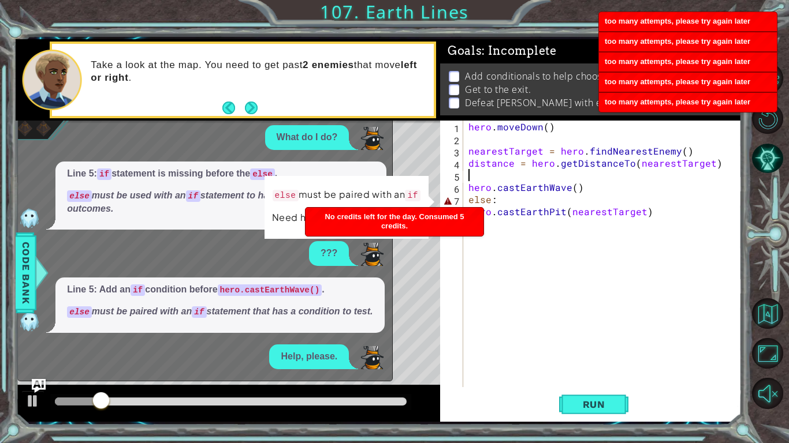
scroll to position [231, 0]
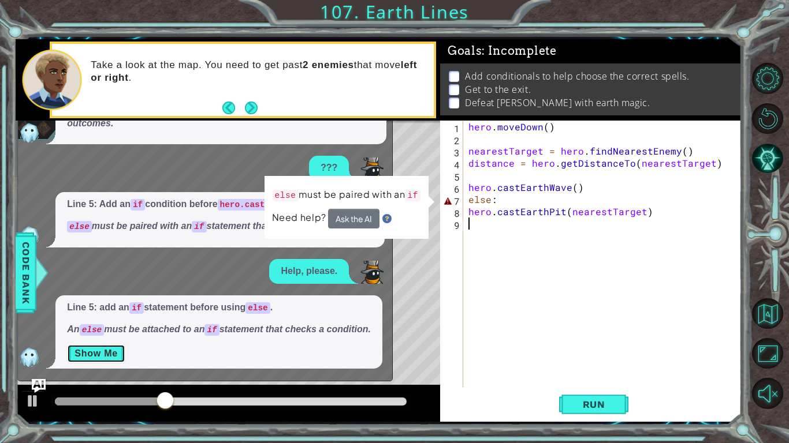
click at [98, 354] on button "Show Me" at bounding box center [96, 354] width 58 height 18
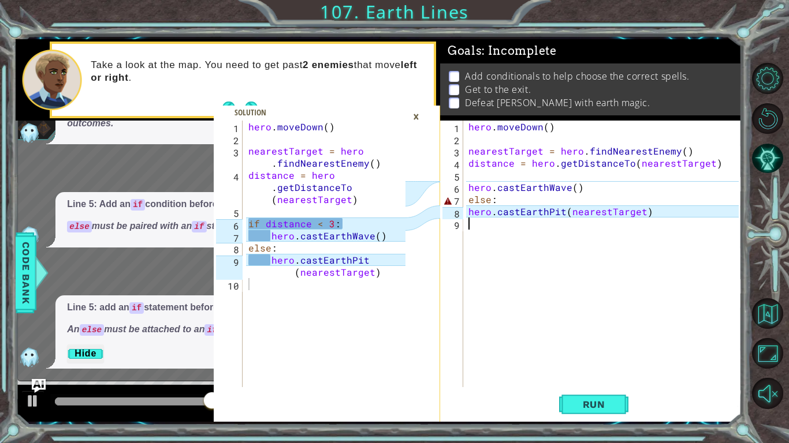
click at [476, 173] on div "hero . [GEOGRAPHIC_DATA] ( ) nearestTarget = hero . findNearestEnemy ( ) distan…" at bounding box center [605, 266] width 278 height 291
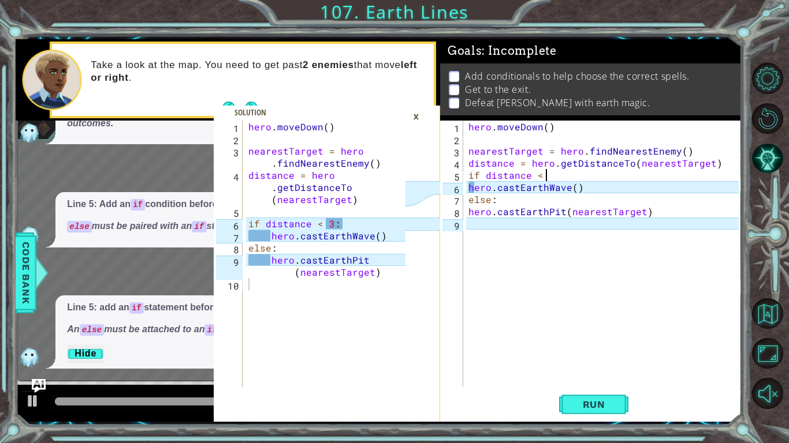
scroll to position [0, 5]
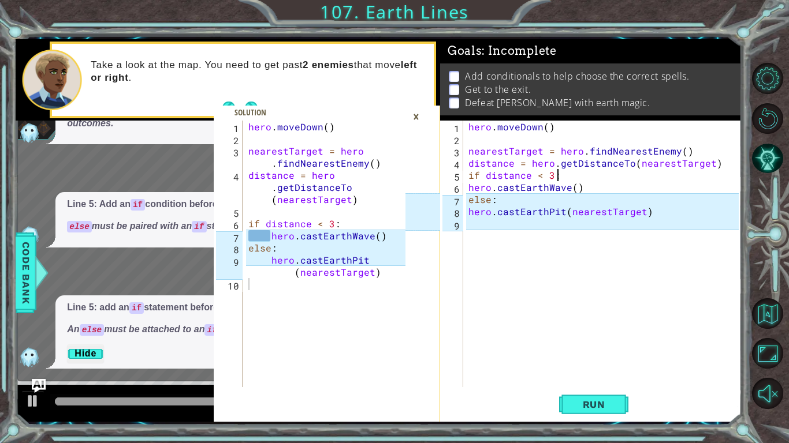
click at [469, 189] on div "hero . [GEOGRAPHIC_DATA] ( ) nearestTarget = hero . findNearestEnemy ( ) distan…" at bounding box center [605, 266] width 278 height 291
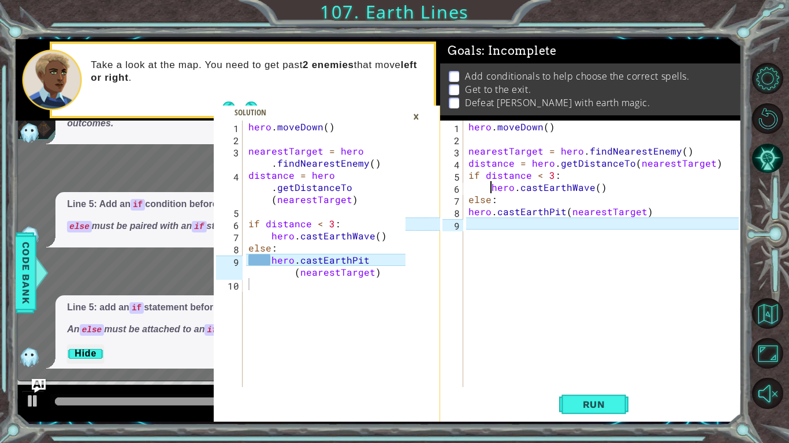
click at [467, 212] on div "hero . [GEOGRAPHIC_DATA] ( ) nearestTarget = hero . findNearestEnemy ( ) distan…" at bounding box center [605, 266] width 278 height 291
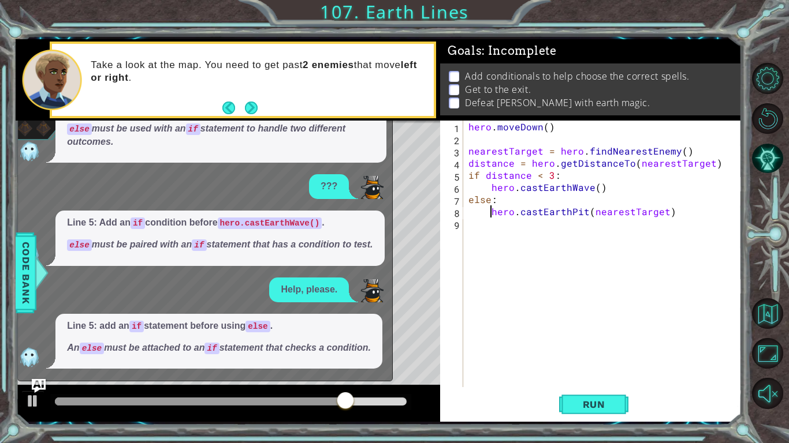
scroll to position [218, 0]
type textarea "hero.castEarthPit(nearestTarget)"
click at [581, 410] on button "Run" at bounding box center [593, 405] width 69 height 30
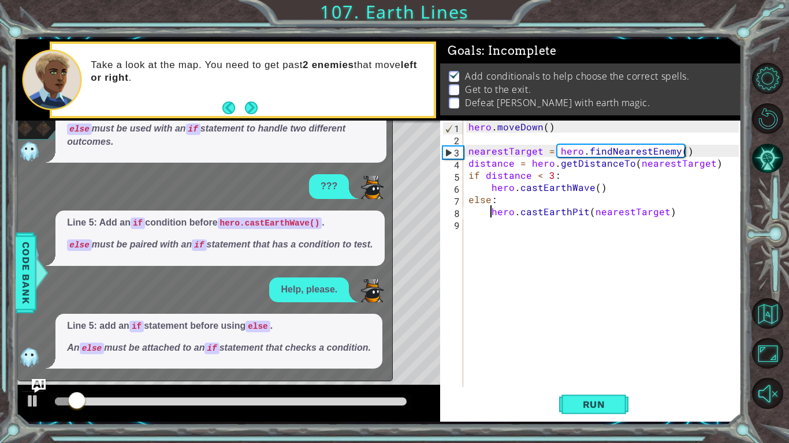
click at [31, 388] on div at bounding box center [228, 403] width 424 height 37
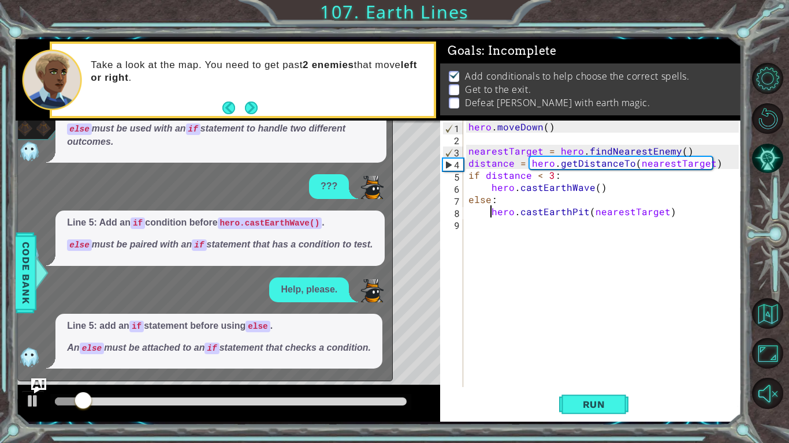
click at [33, 388] on img "Ask AI" at bounding box center [38, 386] width 15 height 15
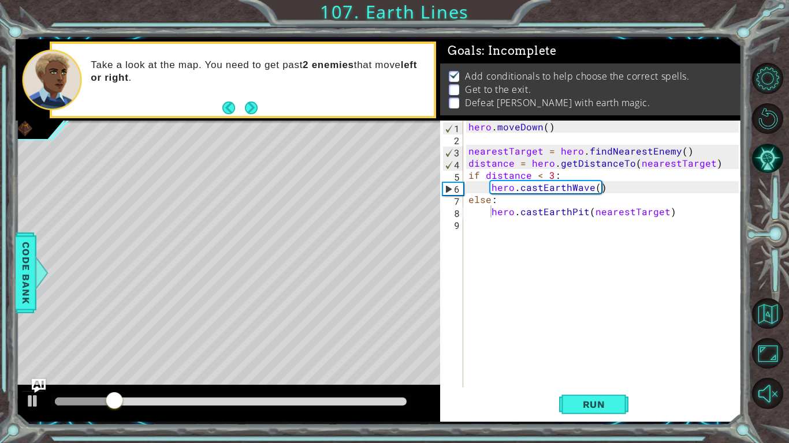
click at [502, 229] on div "hero . [GEOGRAPHIC_DATA] ( ) nearestTarget = hero . findNearestEnemy ( ) distan…" at bounding box center [605, 266] width 278 height 291
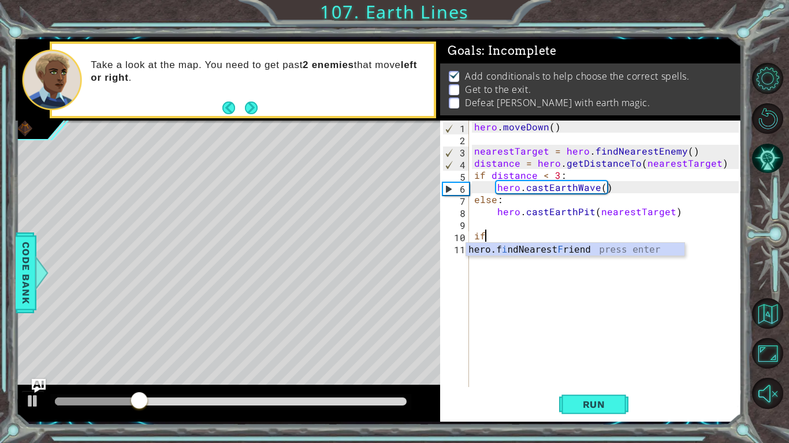
type textarea "i"
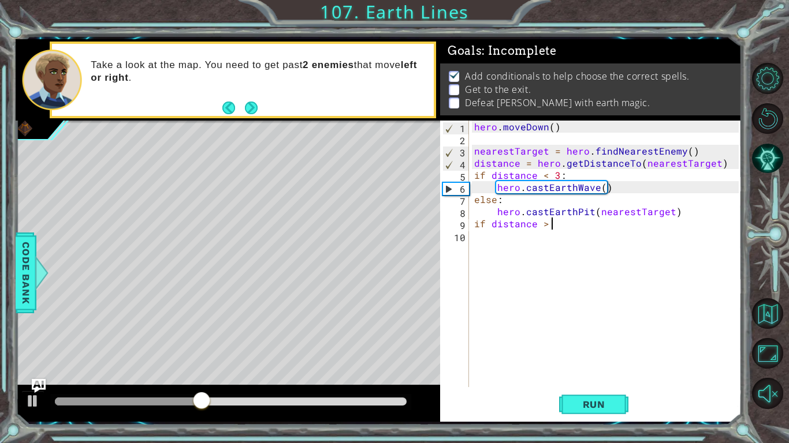
scroll to position [0, 5]
type textarea "if distance > 3:"
click at [484, 237] on div "hero . [GEOGRAPHIC_DATA] ( ) nearestTarget = hero . findNearestEnemy ( ) distan…" at bounding box center [608, 266] width 272 height 291
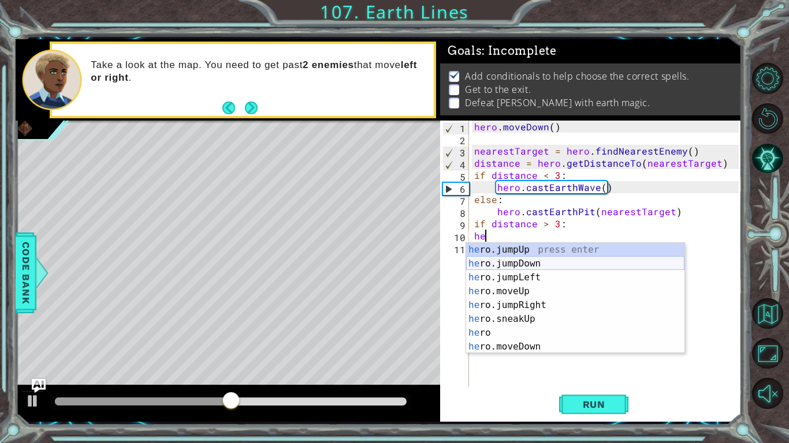
type textarea "h"
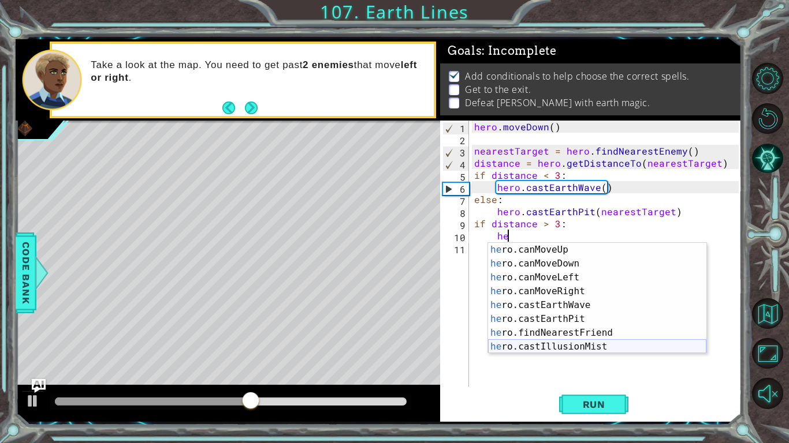
scroll to position [194, 0]
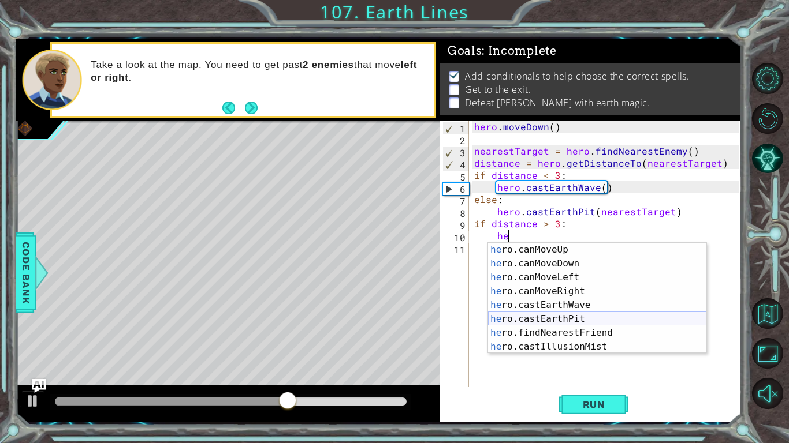
click at [534, 322] on div "he ro.canMoveUp press enter he ro.canMoveDown press enter he ro.canMoveLeft pre…" at bounding box center [597, 312] width 218 height 139
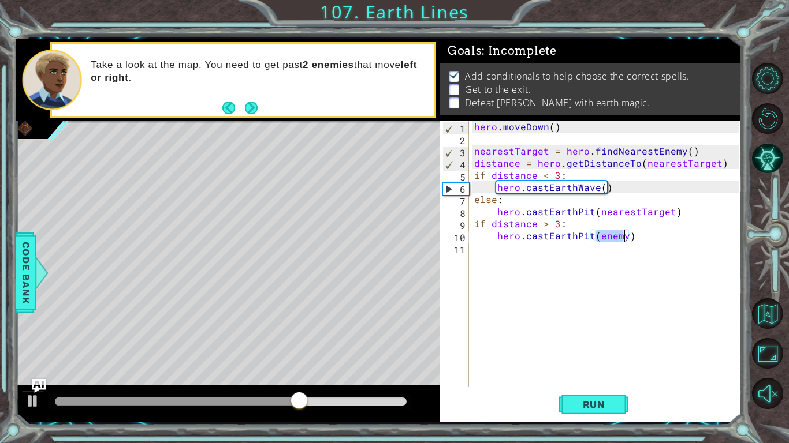
type textarea "hero.castEarthPit()"
click at [556, 255] on div "hero . [GEOGRAPHIC_DATA] ( ) nearestTarget = hero . findNearestEnemy ( ) distan…" at bounding box center [608, 266] width 272 height 291
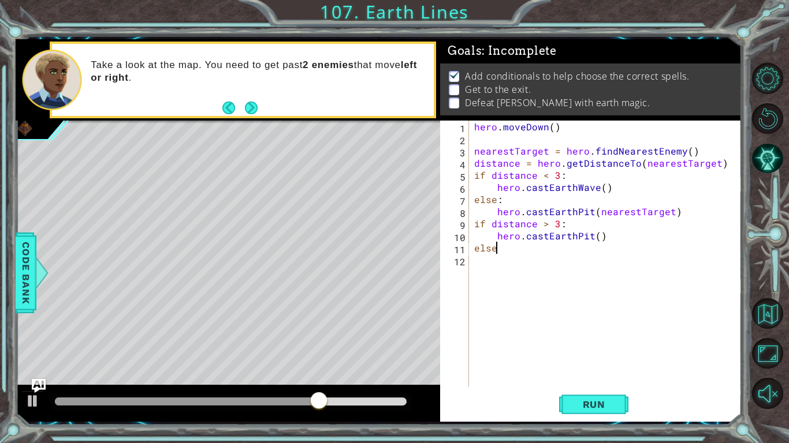
scroll to position [0, 1]
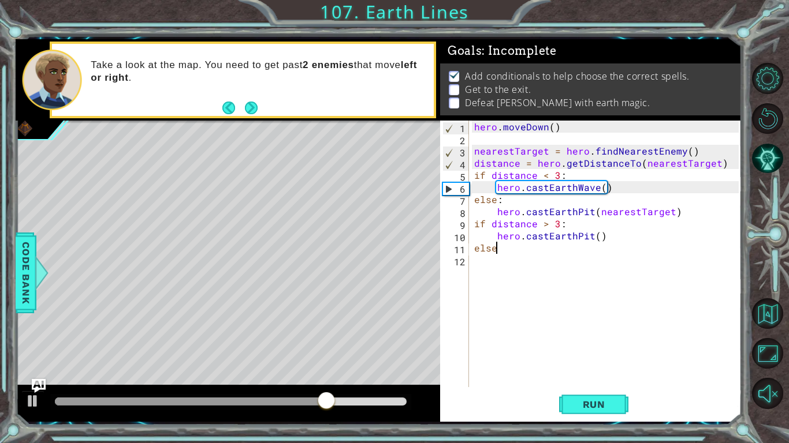
type textarea "else:"
click at [543, 271] on div "hero . [GEOGRAPHIC_DATA] ( ) nearestTarget = hero . findNearestEnemy ( ) distan…" at bounding box center [608, 266] width 272 height 291
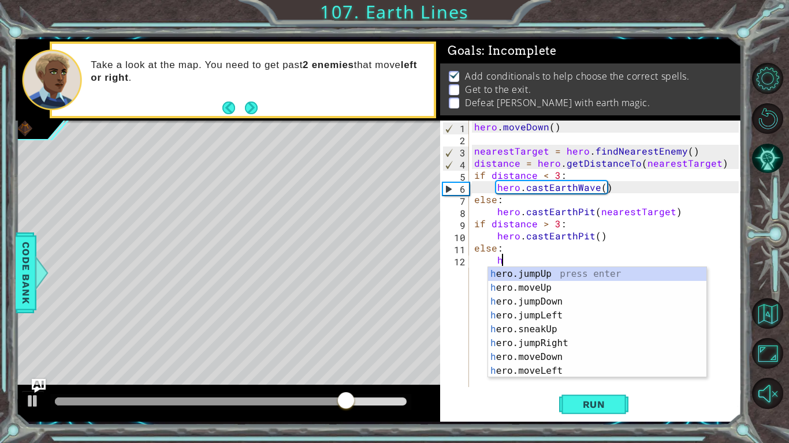
type textarea "he"
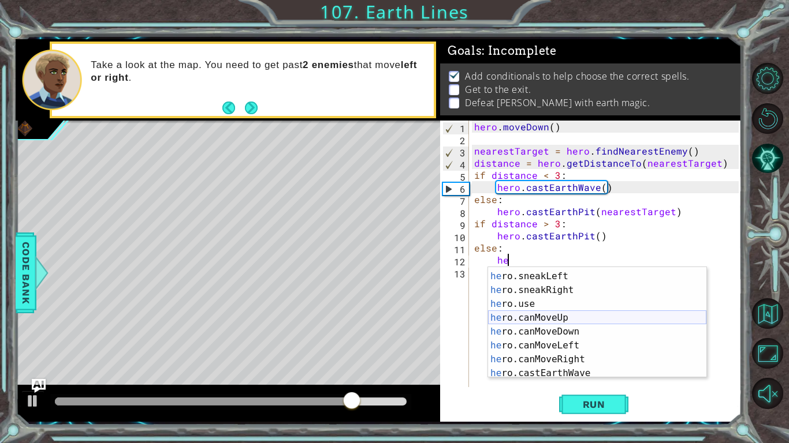
scroll to position [194, 0]
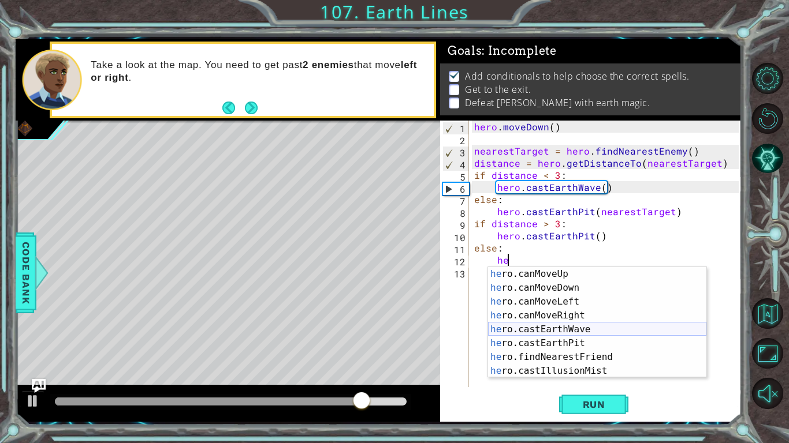
click at [560, 333] on div "he ro.canMoveUp press enter he ro.canMoveDown press enter he ro.canMoveLeft pre…" at bounding box center [597, 336] width 218 height 139
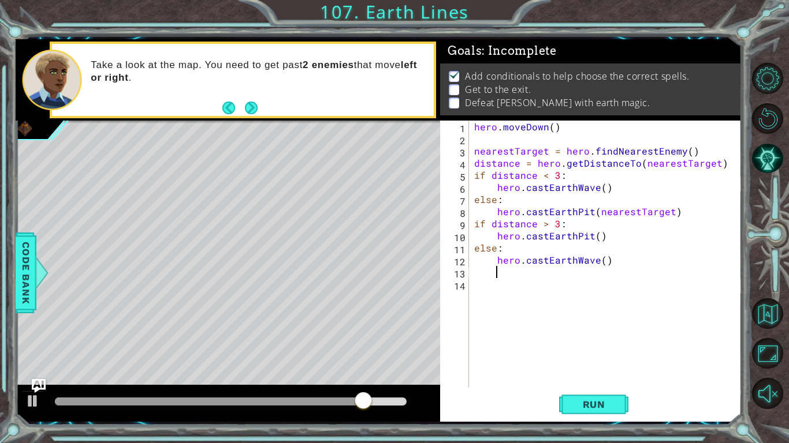
scroll to position [0, 1]
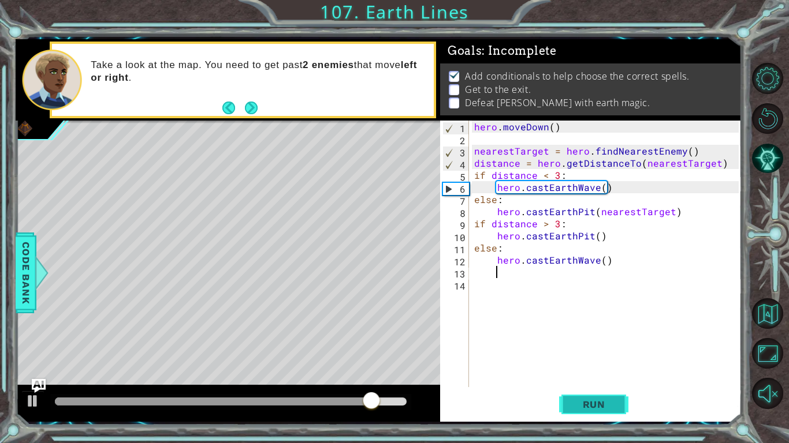
click at [591, 413] on button "Run" at bounding box center [593, 405] width 69 height 30
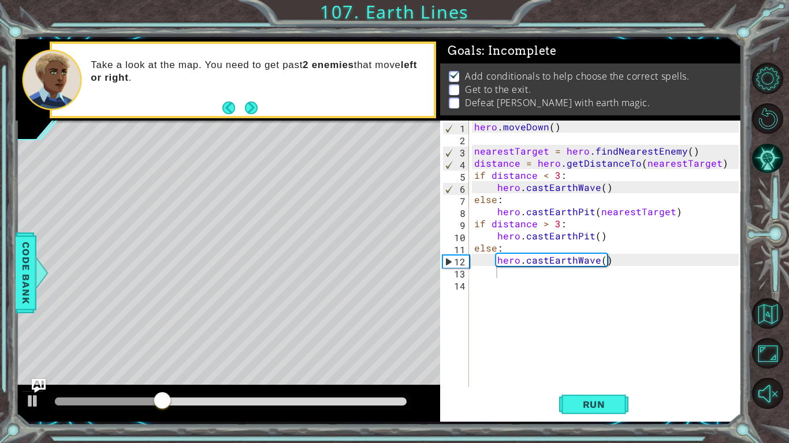
click at [469, 219] on div "1 2 3 4 5 6 7 8 9 10 11 12 13 14 hero . [GEOGRAPHIC_DATA] ( ) nearestTarget = h…" at bounding box center [589, 254] width 298 height 267
click at [475, 225] on div "hero . [GEOGRAPHIC_DATA] ( ) nearestTarget = hero . findNearestEnemy ( ) distan…" at bounding box center [608, 266] width 272 height 291
type textarea "if distance > 3:"
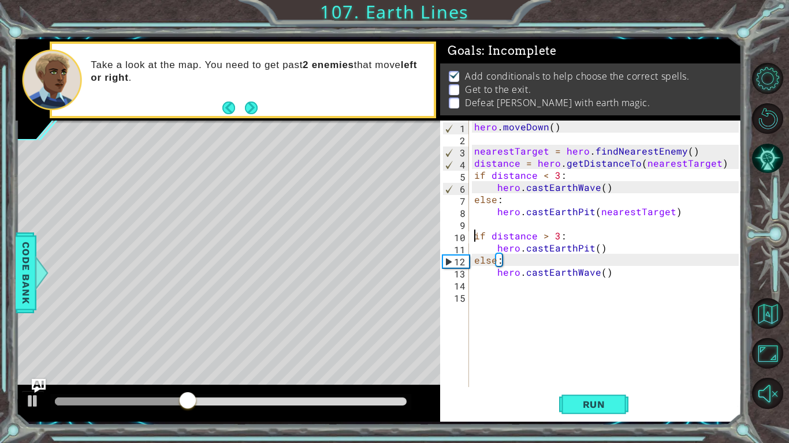
click at [473, 222] on div "hero . [GEOGRAPHIC_DATA] ( ) nearestTarget = hero . findNearestEnemy ( ) distan…" at bounding box center [608, 266] width 272 height 291
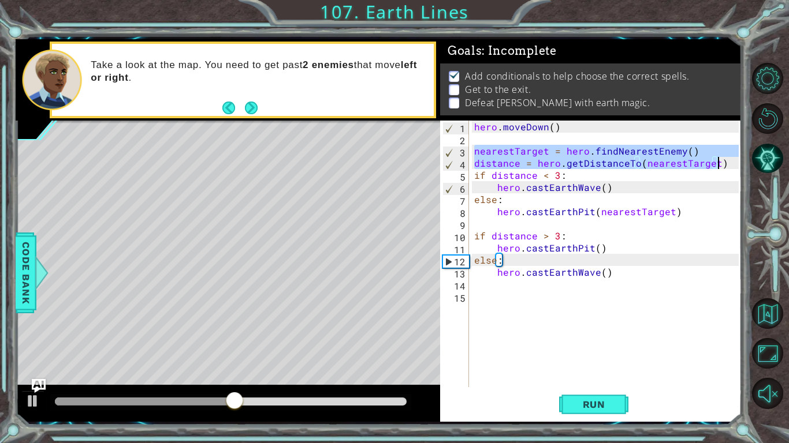
drag, startPoint x: 473, startPoint y: 153, endPoint x: 718, endPoint y: 167, distance: 245.2
click at [718, 167] on div "hero . [GEOGRAPHIC_DATA] ( ) nearestTarget = hero . findNearestEnemy ( ) distan…" at bounding box center [608, 266] width 272 height 291
click at [718, 167] on div "hero . [GEOGRAPHIC_DATA] ( ) nearestTarget = hero . findNearestEnemy ( ) distan…" at bounding box center [605, 254] width 267 height 267
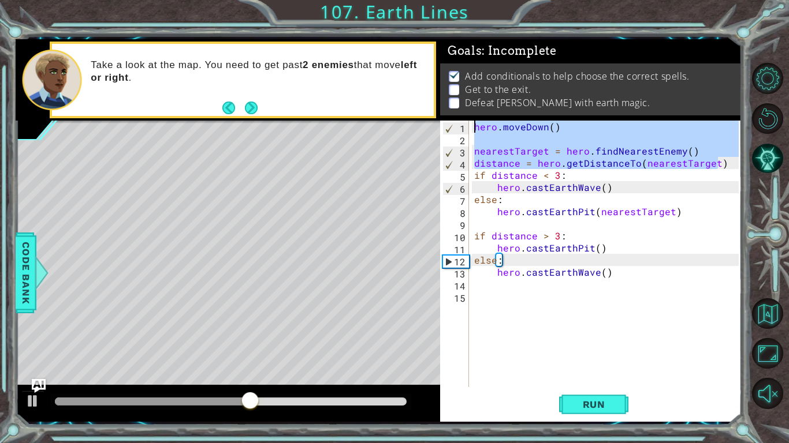
drag, startPoint x: 718, startPoint y: 167, endPoint x: 455, endPoint y: 116, distance: 267.5
click at [455, 116] on div "Goals : Incomplete Add conditionals to help choose the correct spells. Get to t…" at bounding box center [590, 230] width 301 height 383
type textarea "hero.moveDown()"
click at [494, 223] on div "hero . [GEOGRAPHIC_DATA] ( ) nearestTarget = hero . findNearestEnemy ( ) distan…" at bounding box center [608, 266] width 272 height 291
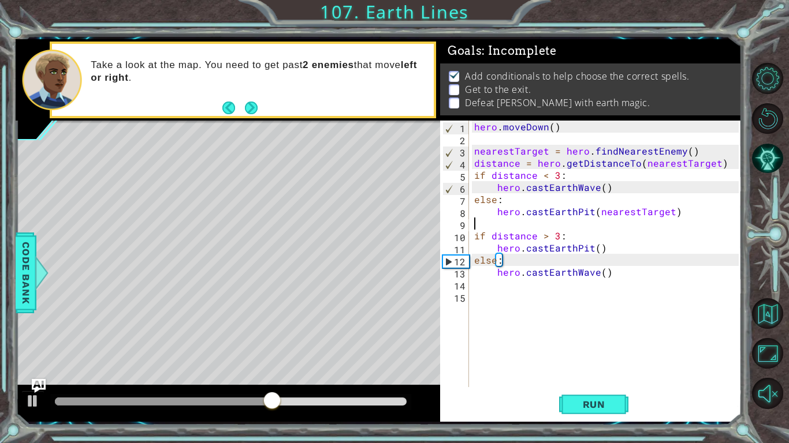
paste textarea "distance = hero.getDistanceTo(nearestTarget)"
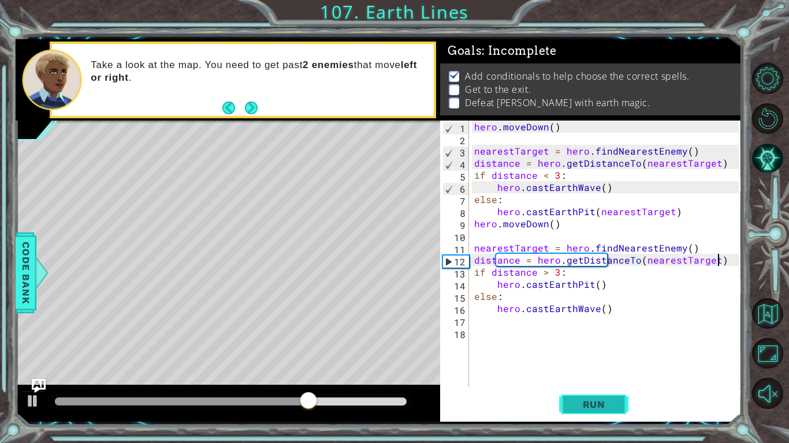
click at [573, 399] on span "Run" at bounding box center [594, 405] width 46 height 12
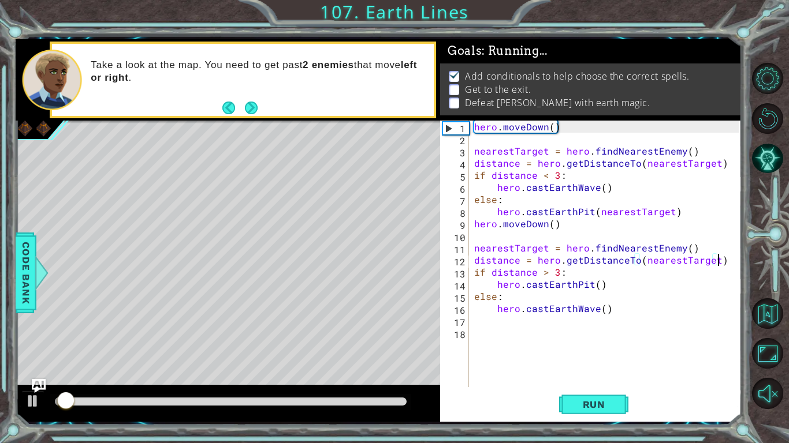
click at [473, 223] on div "hero . [GEOGRAPHIC_DATA] ( ) nearestTarget = hero . findNearestEnemy ( ) distan…" at bounding box center [608, 266] width 272 height 291
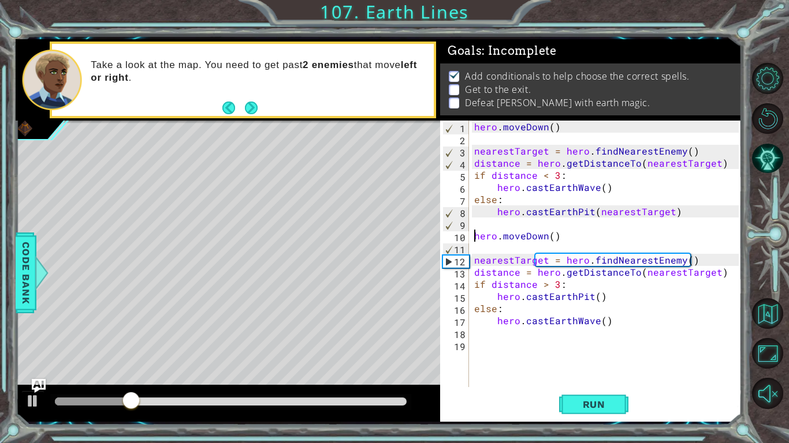
click at [554, 237] on div "hero . [GEOGRAPHIC_DATA] ( ) nearestTarget = hero . findNearestEnemy ( ) distan…" at bounding box center [608, 266] width 272 height 291
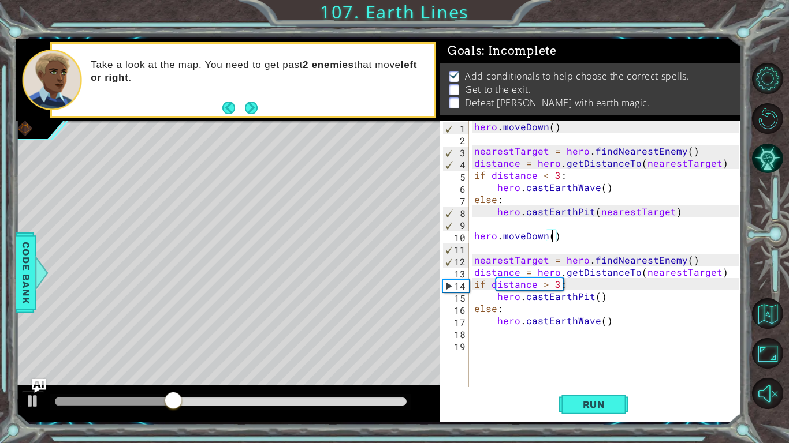
scroll to position [0, 5]
click at [569, 396] on button "Run" at bounding box center [593, 405] width 69 height 30
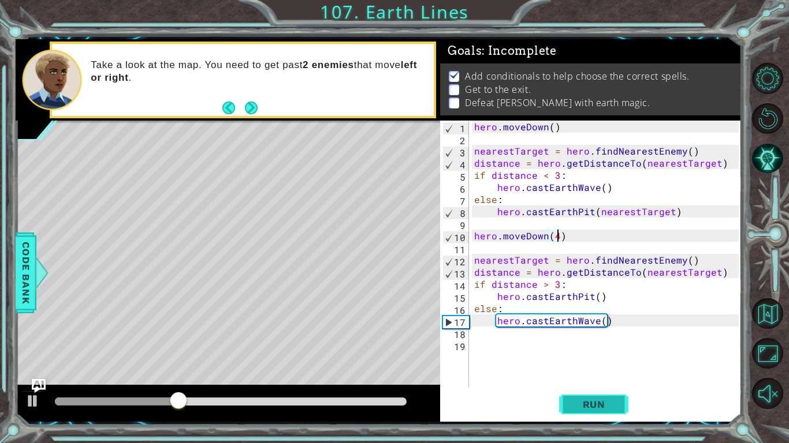
click at [594, 404] on span "Run" at bounding box center [594, 405] width 46 height 12
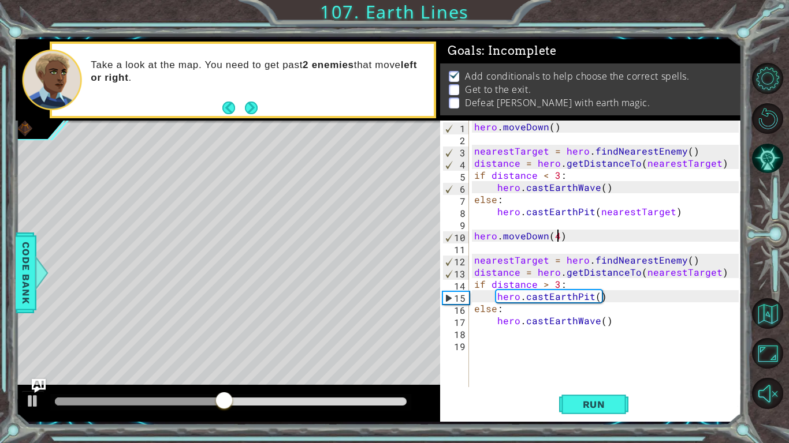
click at [604, 323] on div "hero . [GEOGRAPHIC_DATA] ( ) nearestTarget = hero . findNearestEnemy ( ) distan…" at bounding box center [608, 266] width 272 height 291
click at [601, 324] on div "hero . [GEOGRAPHIC_DATA] ( ) nearestTarget = hero . findNearestEnemy ( ) distan…" at bounding box center [605, 254] width 267 height 267
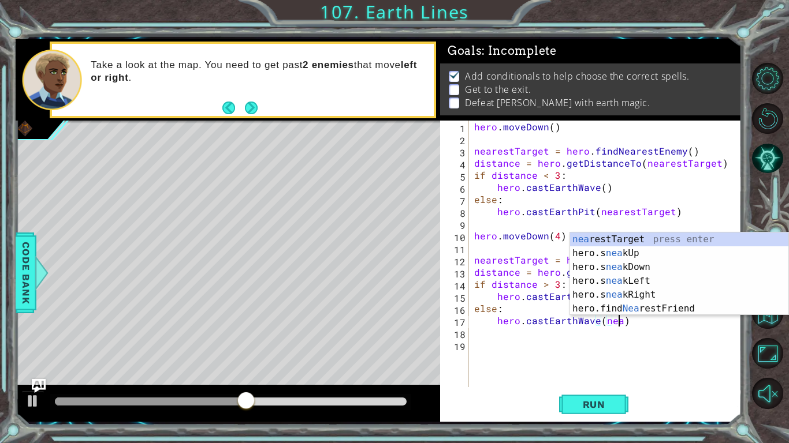
scroll to position [0, 0]
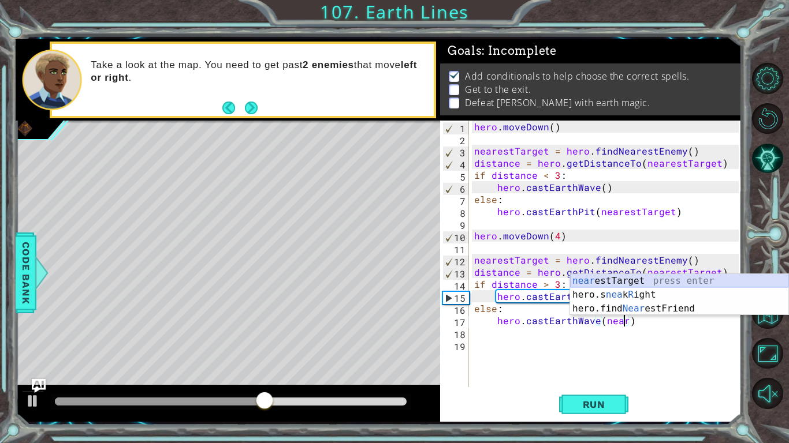
click at [693, 282] on div "near estTarget press enter hero.s nea k R ight press enter hero.find Near estFr…" at bounding box center [679, 308] width 218 height 69
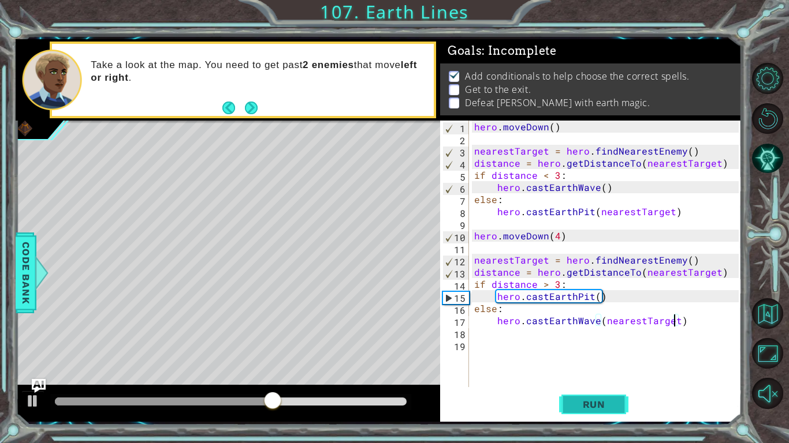
click at [572, 399] on span "Run" at bounding box center [594, 405] width 46 height 12
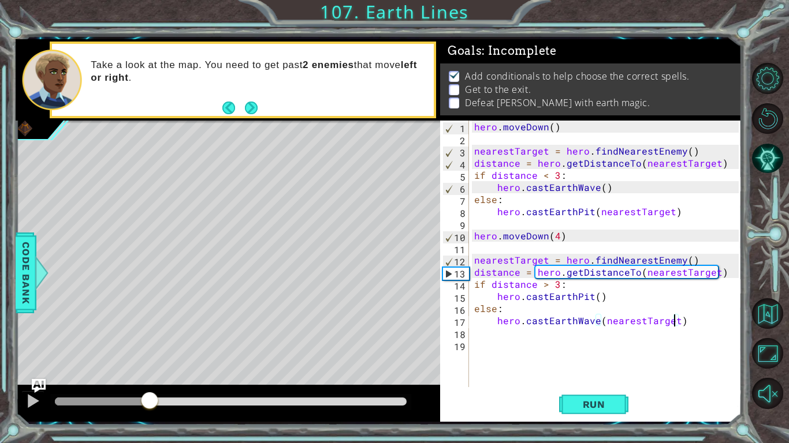
drag, startPoint x: 258, startPoint y: 404, endPoint x: 149, endPoint y: 401, distance: 109.2
click at [149, 401] on div at bounding box center [102, 402] width 94 height 8
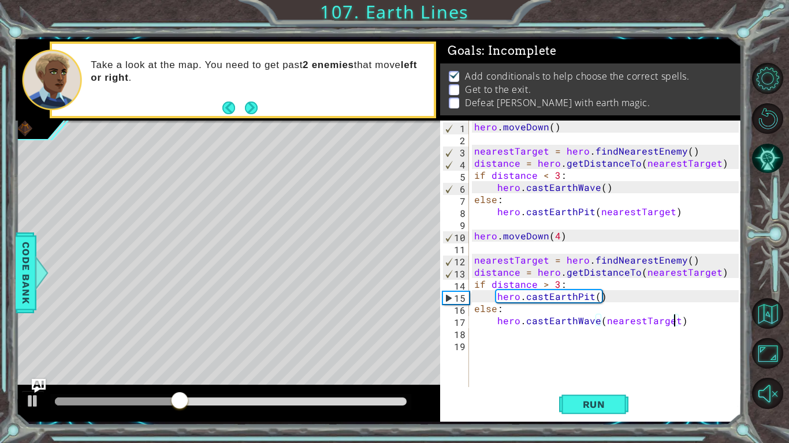
click at [545, 309] on div "hero . [GEOGRAPHIC_DATA] ( ) nearestTarget = hero . findNearestEnemy ( ) distan…" at bounding box center [608, 266] width 272 height 291
click at [472, 283] on div "hero . [GEOGRAPHIC_DATA] ( ) nearestTarget = hero . findNearestEnemy ( ) distan…" at bounding box center [608, 266] width 272 height 291
type textarea "if distance > 3:"
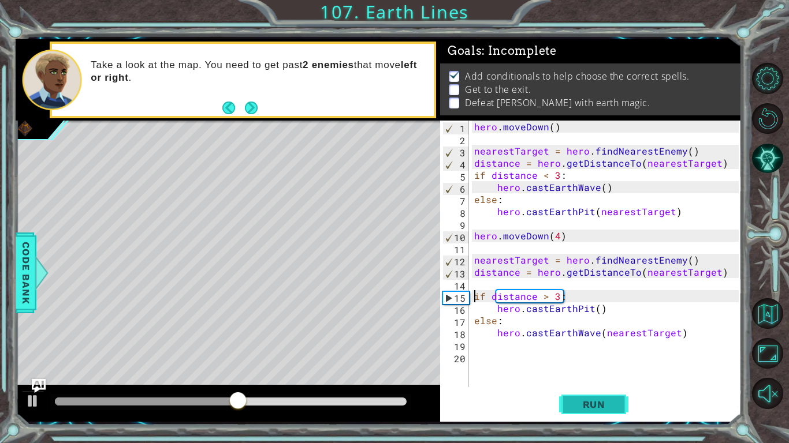
click at [612, 391] on button "Run" at bounding box center [593, 405] width 69 height 30
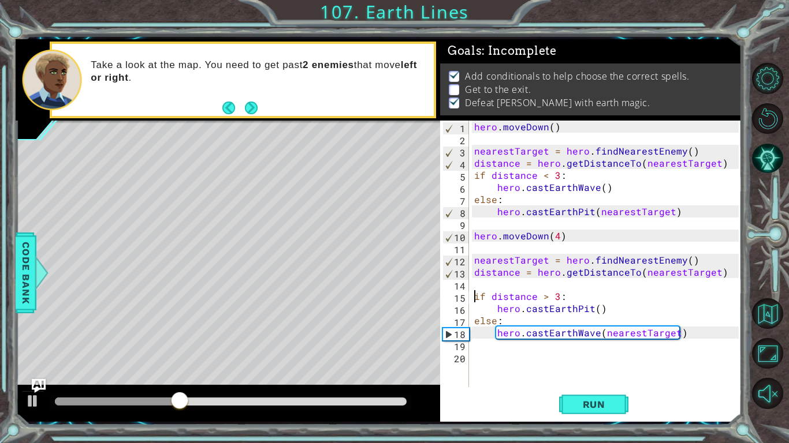
click at [507, 363] on div "hero . [GEOGRAPHIC_DATA] ( ) nearestTarget = hero . findNearestEnemy ( ) distan…" at bounding box center [608, 266] width 272 height 291
type textarea "he"
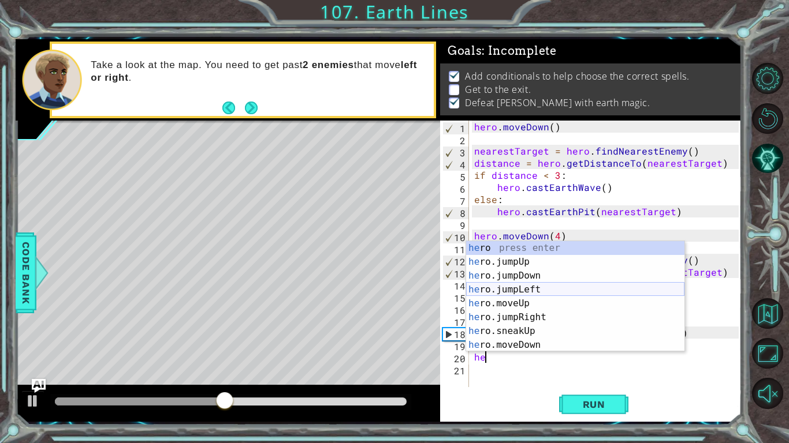
click at [543, 289] on div "he ro press enter he ro.jumpUp press enter he ro.jumpDown press enter he ro.jum…" at bounding box center [575, 310] width 218 height 139
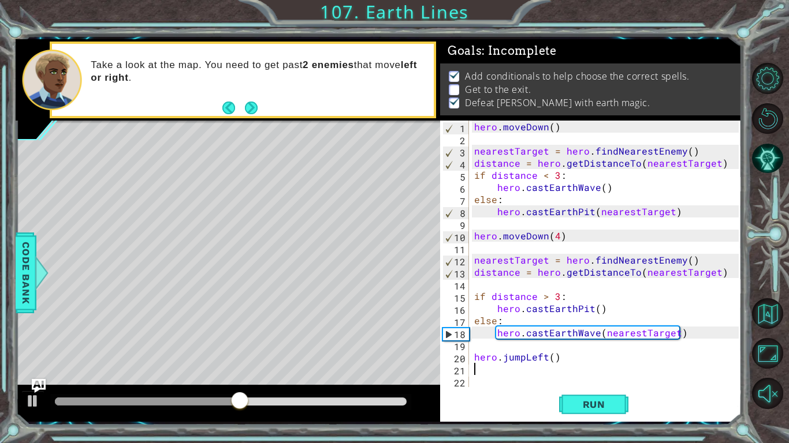
click at [551, 361] on div "hero . [GEOGRAPHIC_DATA] ( ) nearestTarget = hero . findNearestEnemy ( ) distan…" at bounding box center [608, 266] width 272 height 291
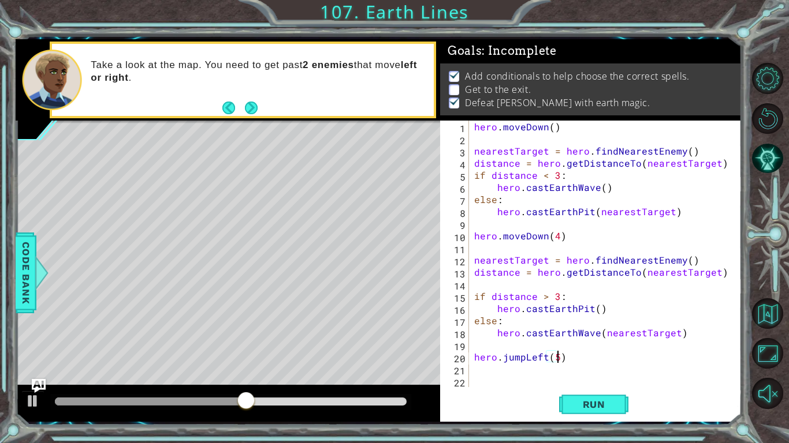
scroll to position [0, 5]
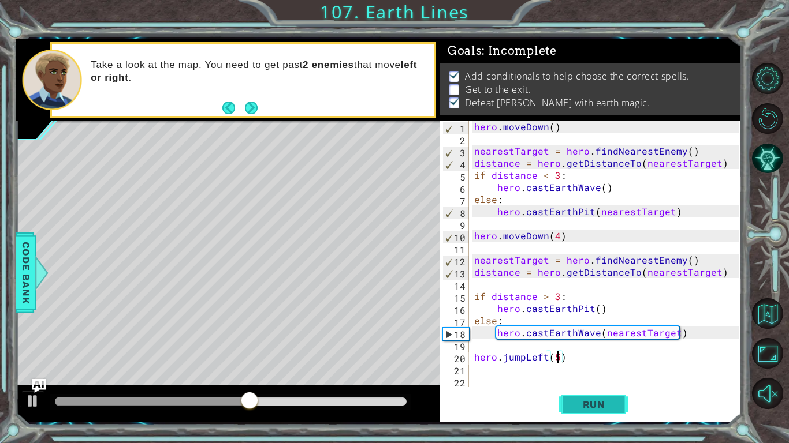
click at [581, 403] on span "Run" at bounding box center [594, 405] width 46 height 12
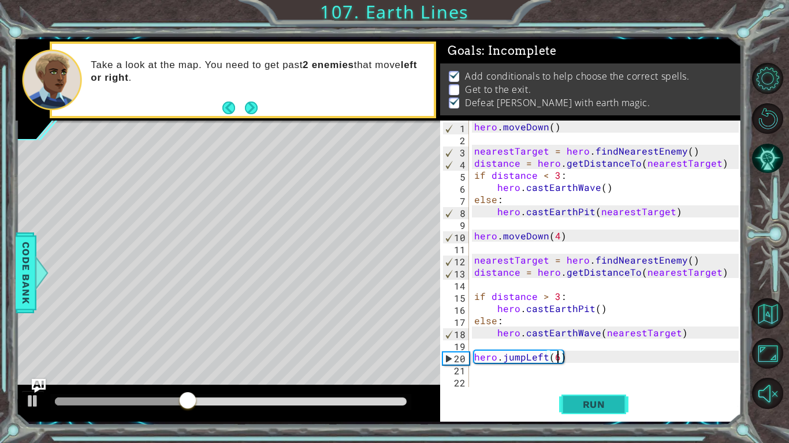
click at [578, 412] on button "Run" at bounding box center [593, 405] width 69 height 30
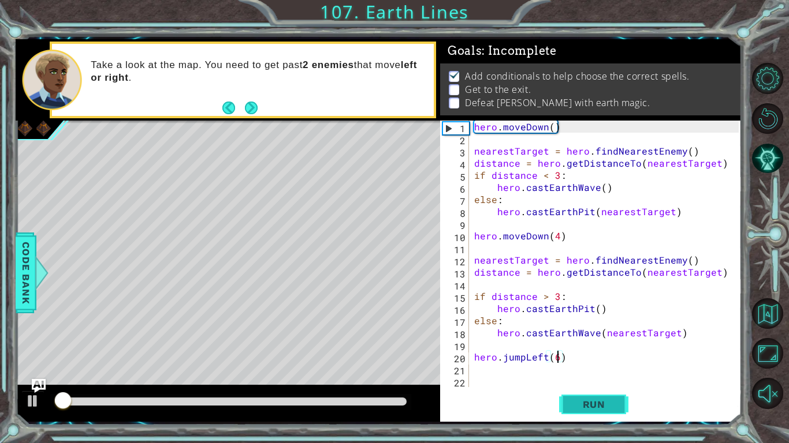
click at [578, 412] on button "Run" at bounding box center [593, 405] width 69 height 30
click at [577, 412] on button "Run" at bounding box center [593, 405] width 69 height 30
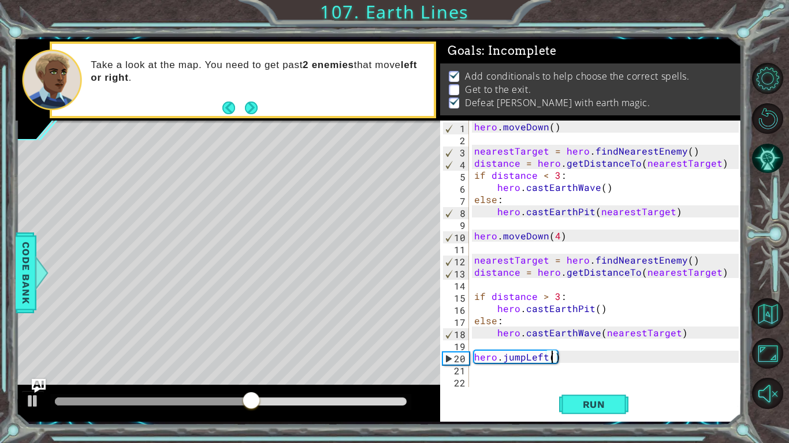
type textarea "hero.jumpLeft(4)"
click at [487, 376] on div "hero . [GEOGRAPHIC_DATA] ( ) nearestTarget = hero . findNearestEnemy ( ) distan…" at bounding box center [608, 266] width 272 height 291
click at [479, 371] on div "hero . [GEOGRAPHIC_DATA] ( ) nearestTarget = hero . findNearestEnemy ( ) distan…" at bounding box center [608, 266] width 272 height 291
type textarea "h"
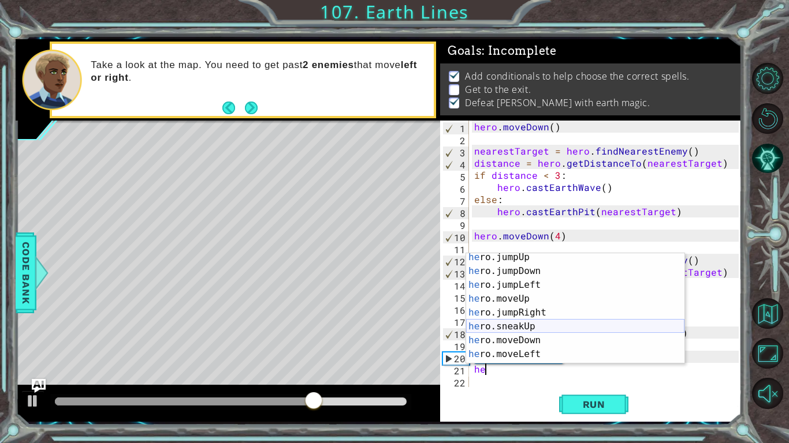
scroll to position [22, 0]
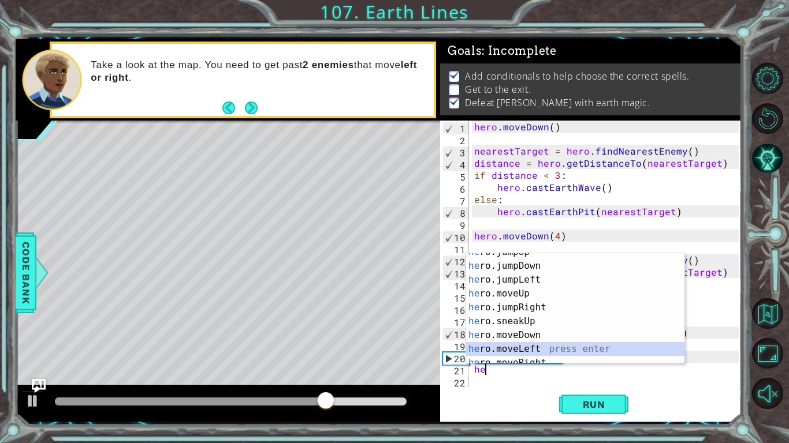
click at [521, 346] on div "he ro.jumpUp press enter he ro.jumpDown press enter he ro.jumpLeft press enter …" at bounding box center [575, 314] width 218 height 139
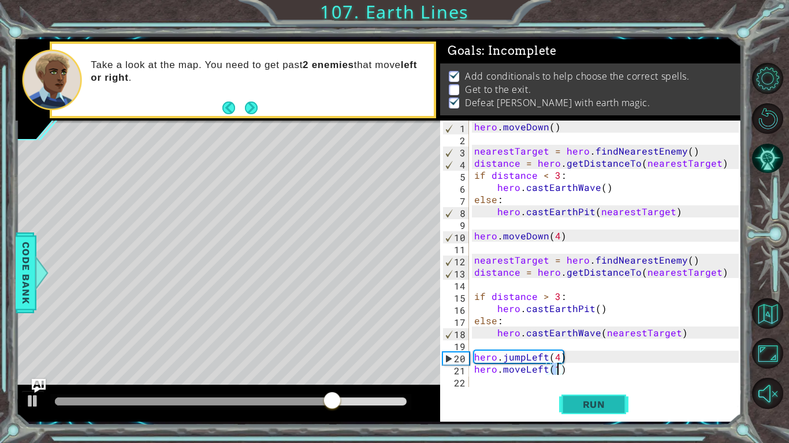
click at [583, 407] on span "Run" at bounding box center [594, 405] width 46 height 12
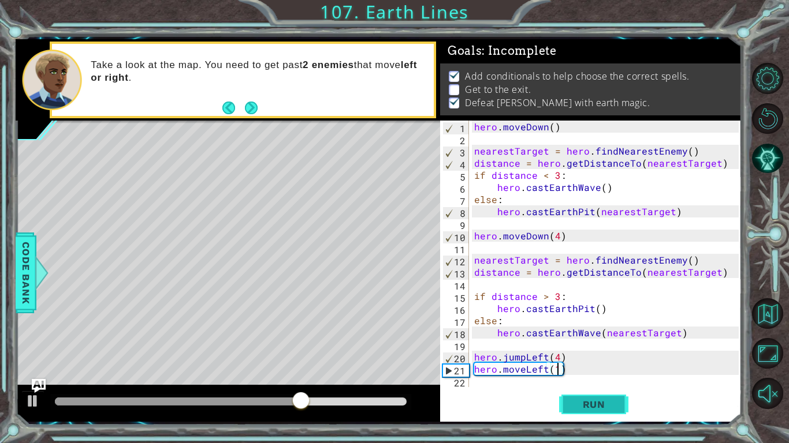
click at [583, 407] on span "Run" at bounding box center [594, 405] width 46 height 12
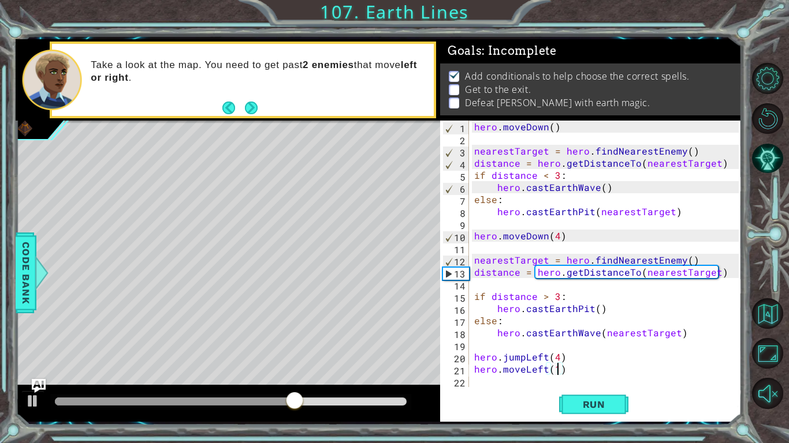
click at [575, 359] on div "hero . [GEOGRAPHIC_DATA] ( ) nearestTarget = hero . findNearestEnemy ( ) distan…" at bounding box center [608, 266] width 272 height 291
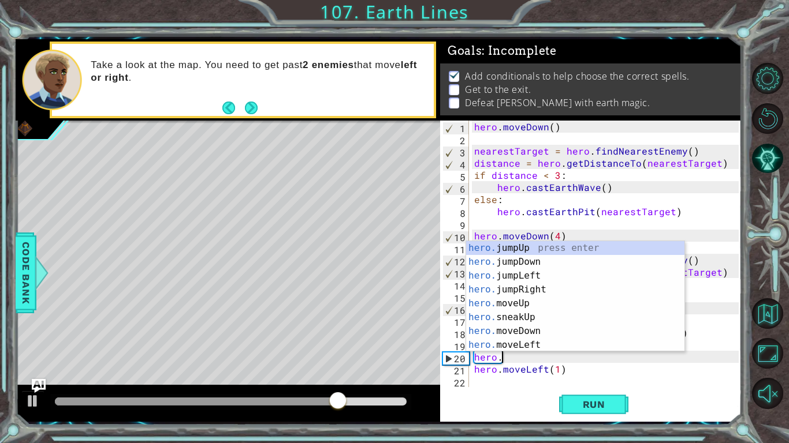
scroll to position [0, 0]
type textarea "h"
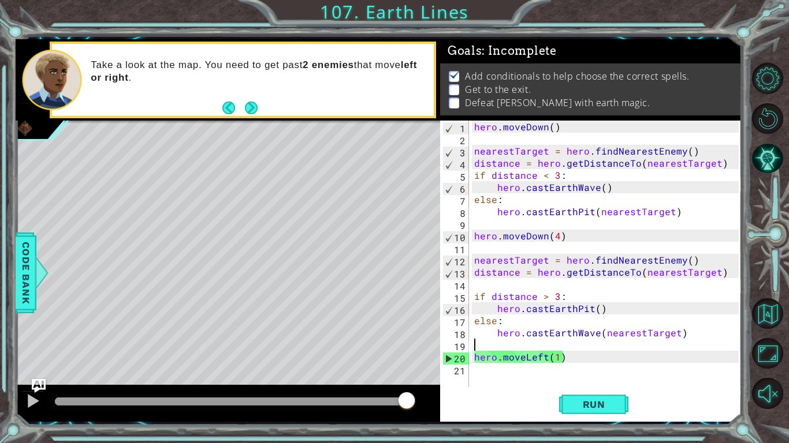
click at [556, 360] on div "hero . [GEOGRAPHIC_DATA] ( ) nearestTarget = hero . findNearestEnemy ( ) distan…" at bounding box center [608, 266] width 272 height 291
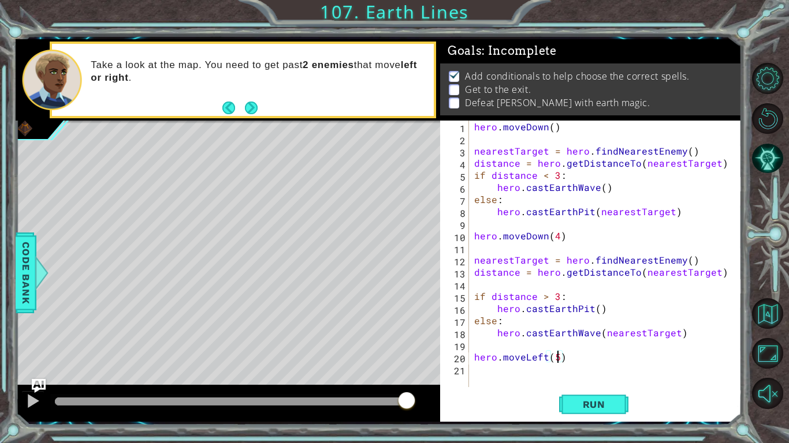
scroll to position [0, 5]
click at [589, 312] on div "hero . [GEOGRAPHIC_DATA] ( ) nearestTarget = hero . findNearestEnemy ( ) distan…" at bounding box center [608, 266] width 272 height 291
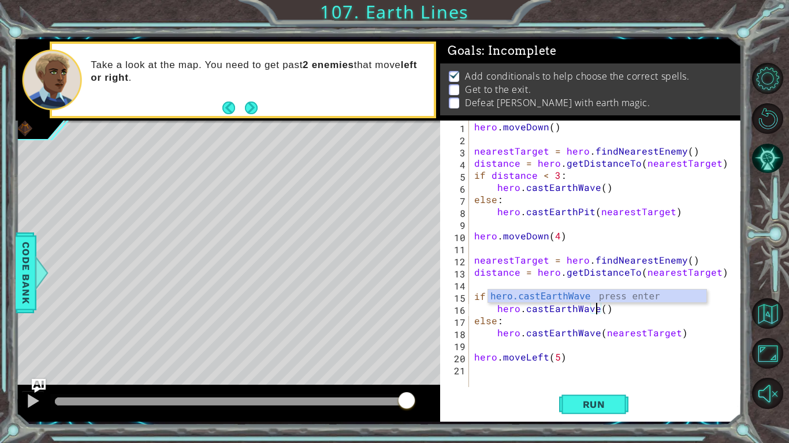
scroll to position [0, 8]
click at [596, 336] on div "hero . [GEOGRAPHIC_DATA] ( ) nearestTarget = hero . findNearestEnemy ( ) distan…" at bounding box center [608, 266] width 272 height 291
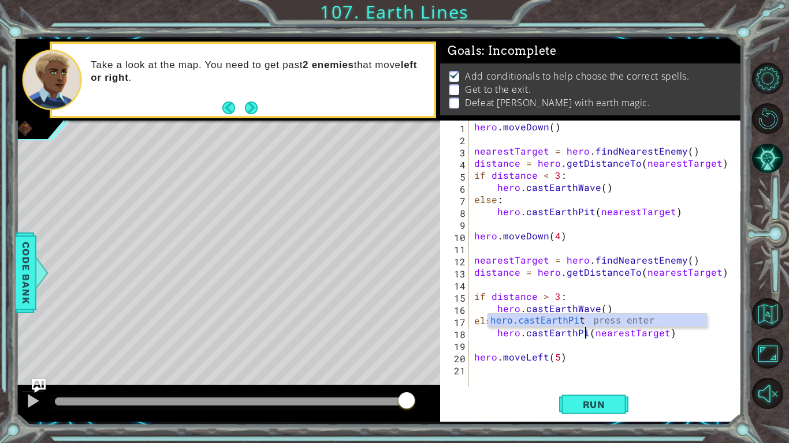
scroll to position [0, 7]
click at [593, 407] on span "Run" at bounding box center [594, 405] width 46 height 12
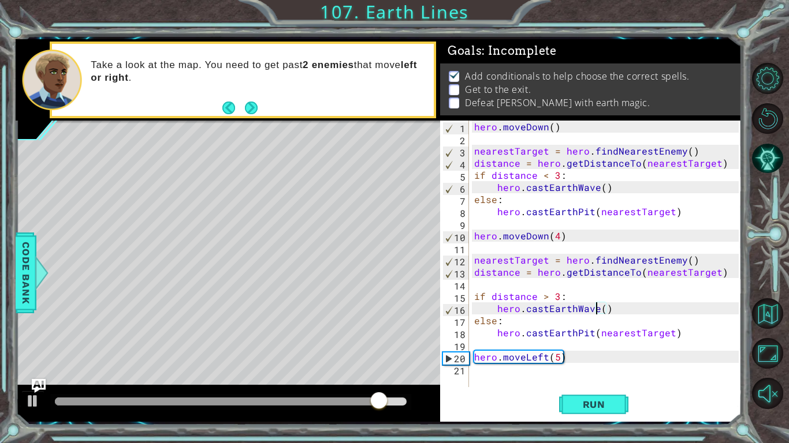
click at [596, 312] on div "hero . [GEOGRAPHIC_DATA] ( ) nearestTarget = hero . findNearestEnemy ( ) distan…" at bounding box center [608, 266] width 272 height 291
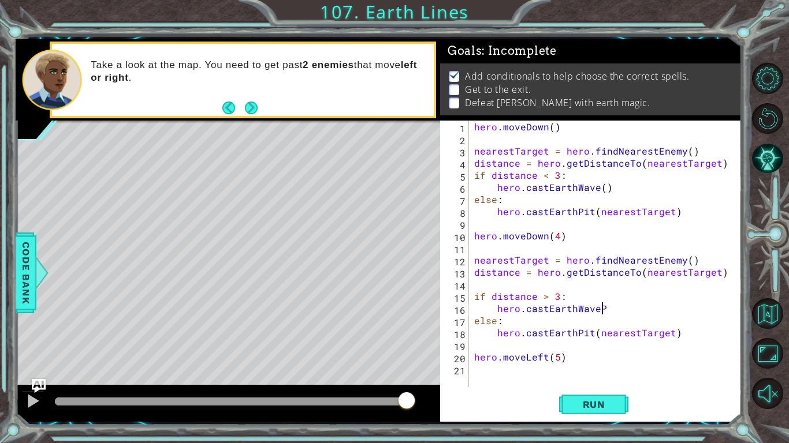
scroll to position [0, 8]
click at [587, 334] on div "hero . [GEOGRAPHIC_DATA] ( ) nearestTarget = hero . findNearestEnemy ( ) distan…" at bounding box center [608, 266] width 272 height 291
click at [589, 335] on div "hero . [GEOGRAPHIC_DATA] ( ) nearestTarget = hero . findNearestEnemy ( ) distan…" at bounding box center [608, 266] width 272 height 291
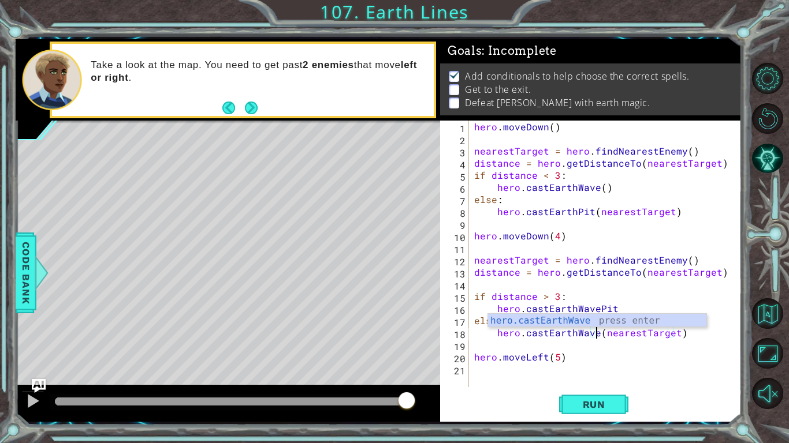
scroll to position [0, 8]
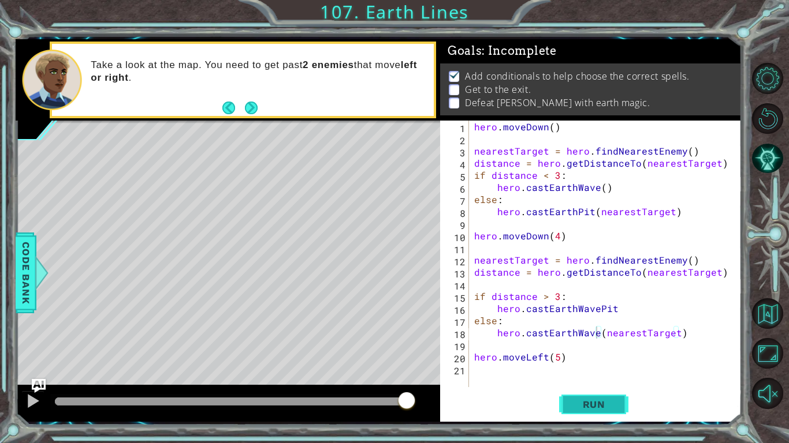
click at [594, 413] on button "Run" at bounding box center [593, 405] width 69 height 30
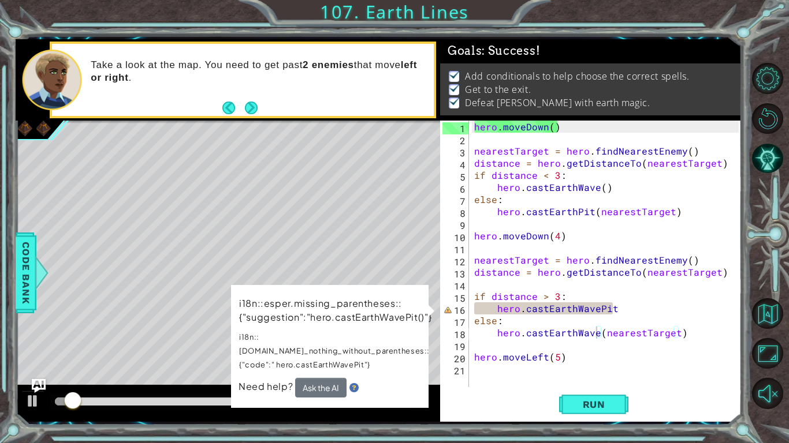
drag, startPoint x: 297, startPoint y: 395, endPoint x: 315, endPoint y: 401, distance: 19.5
click at [315, 401] on div at bounding box center [230, 402] width 361 height 16
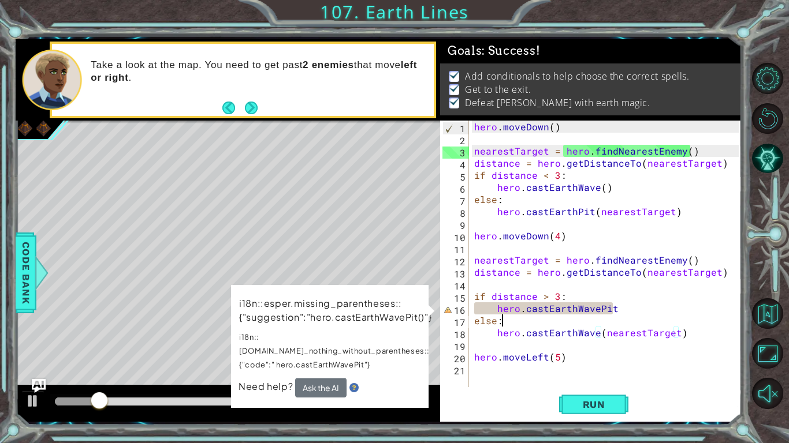
click at [521, 319] on div "hero . [GEOGRAPHIC_DATA] ( ) nearestTarget = hero . findNearestEnemy ( ) distan…" at bounding box center [608, 266] width 272 height 291
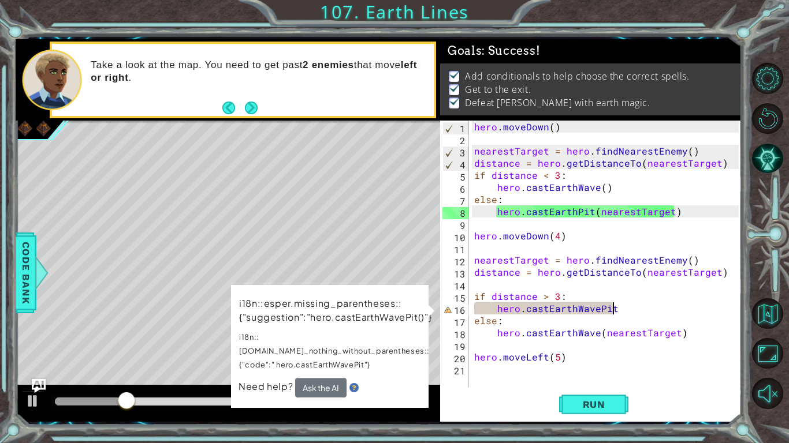
click at [643, 306] on div "hero . [GEOGRAPHIC_DATA] ( ) nearestTarget = hero . findNearestEnemy ( ) distan…" at bounding box center [608, 266] width 272 height 291
type textarea "hero.castEarthWavePit()"
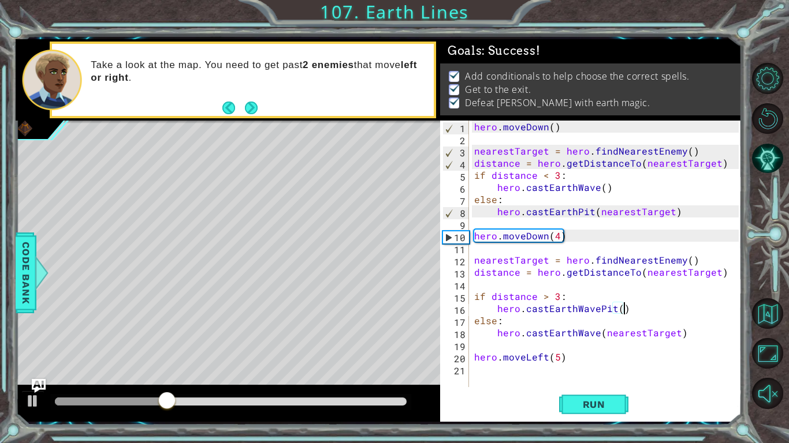
click at [551, 385] on div "hero . [GEOGRAPHIC_DATA] ( ) nearestTarget = hero . findNearestEnemy ( ) distan…" at bounding box center [608, 266] width 272 height 291
click at [571, 402] on span "Run" at bounding box center [594, 405] width 46 height 12
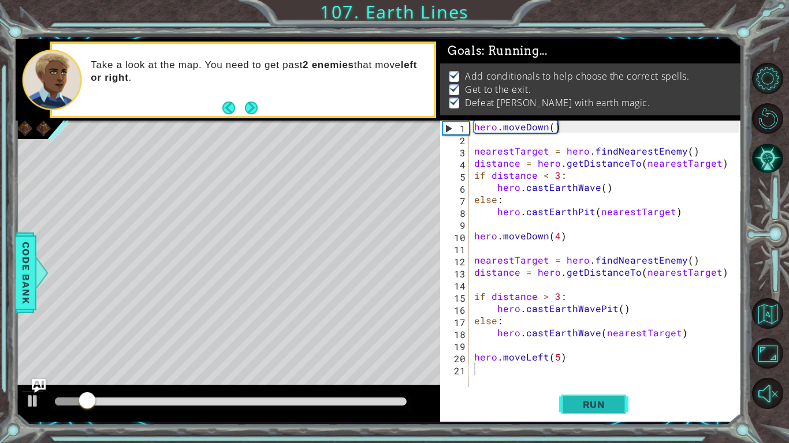
click at [578, 401] on span "Run" at bounding box center [594, 405] width 46 height 12
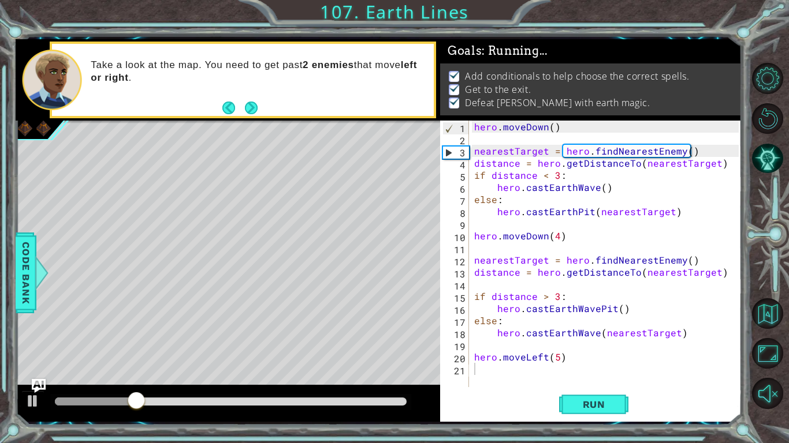
click at [366, 416] on div at bounding box center [228, 403] width 424 height 37
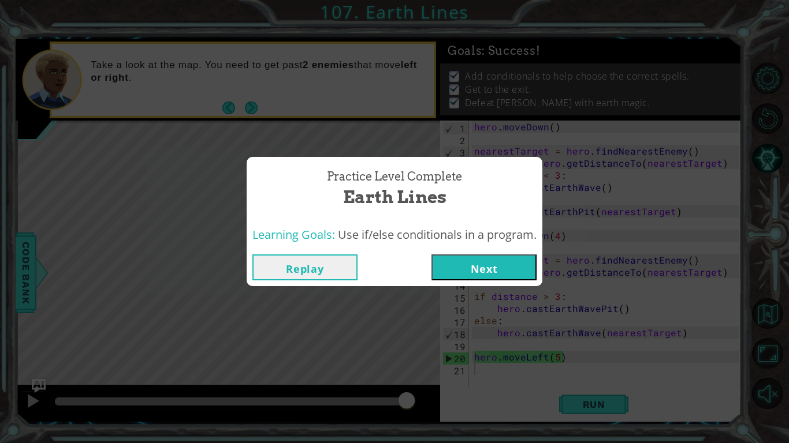
drag, startPoint x: 370, startPoint y: 400, endPoint x: 430, endPoint y: 408, distance: 60.5
click at [430, 408] on body "1 2 3 4 5 6 7 8 9 10 hero . [GEOGRAPHIC_DATA] ( ) nearestTarget = hero . findNe…" at bounding box center [394, 221] width 789 height 443
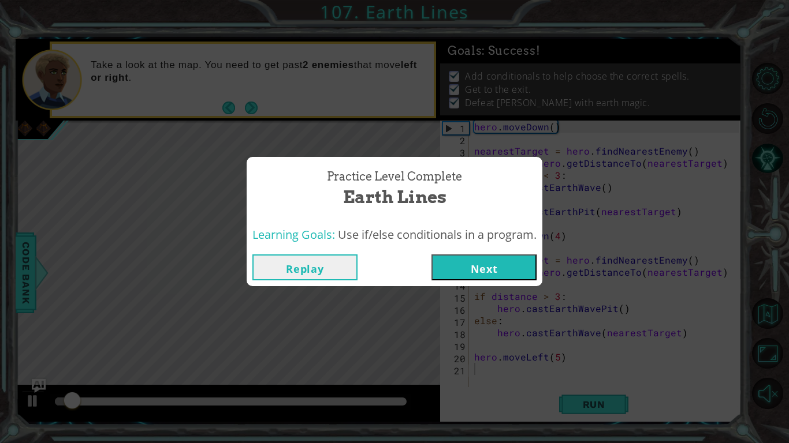
click at [469, 272] on button "Next" at bounding box center [483, 268] width 105 height 26
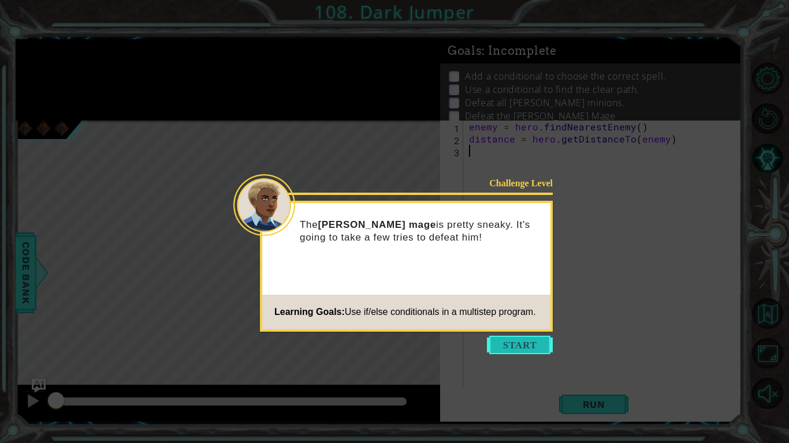
click at [505, 345] on button "Start" at bounding box center [520, 345] width 66 height 18
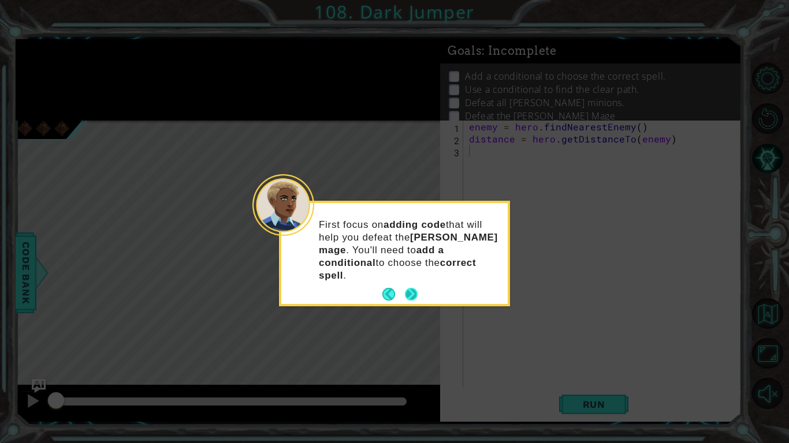
click at [411, 288] on button "Next" at bounding box center [411, 294] width 13 height 13
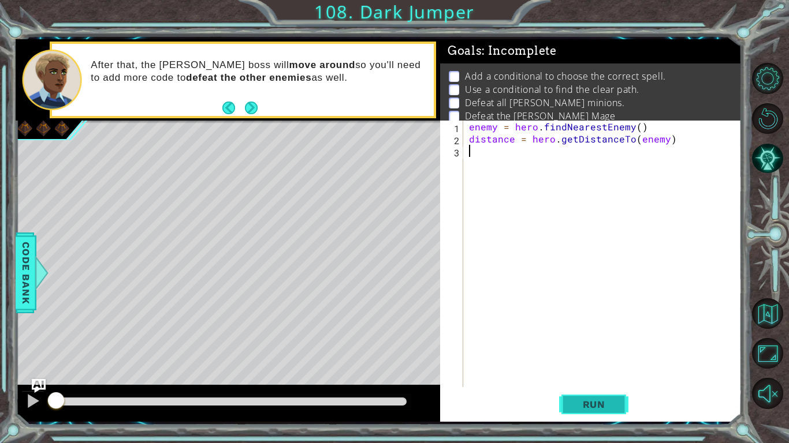
click at [604, 390] on button "Run" at bounding box center [593, 405] width 69 height 30
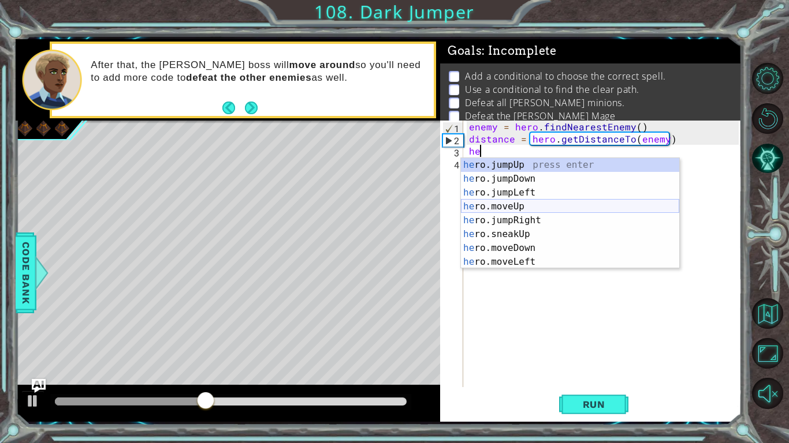
click at [582, 210] on div "he ro.jumpUp press enter he ro.jumpDown press enter he ro.jumpLeft press enter …" at bounding box center [570, 227] width 218 height 139
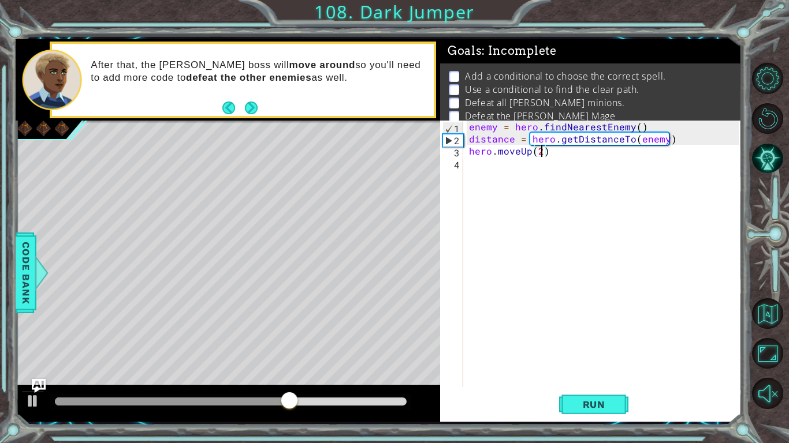
scroll to position [0, 4]
type textarea "hero.moveUp(2)"
click at [551, 171] on div "enemy = hero . findNearestEnemy ( ) distance = hero . getDistanceTo ( enemy ) h…" at bounding box center [605, 266] width 278 height 291
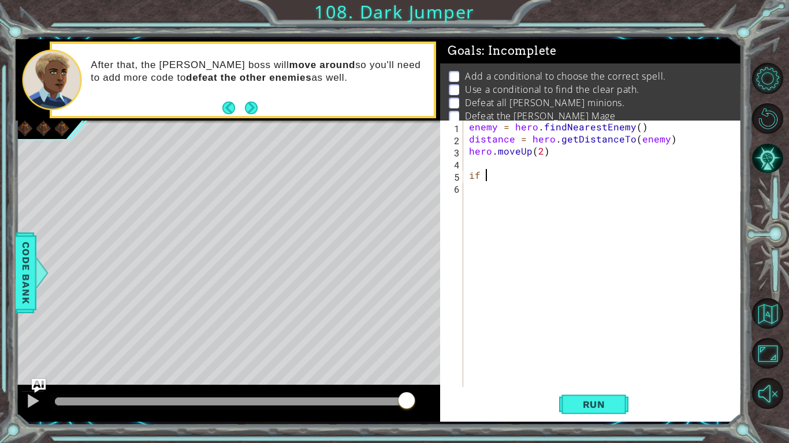
scroll to position [0, 1]
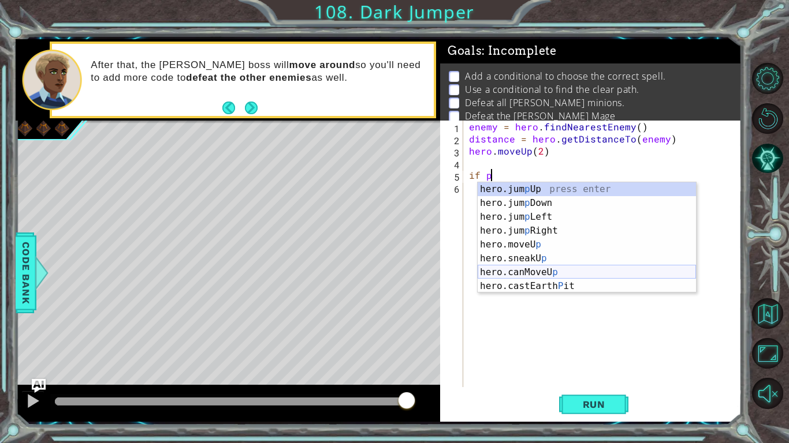
click at [513, 276] on div "hero.jum p Up press enter hero.jum p Down press enter hero.jum p Left press ent…" at bounding box center [586, 251] width 218 height 139
type textarea "if hero.canMoveUp()"
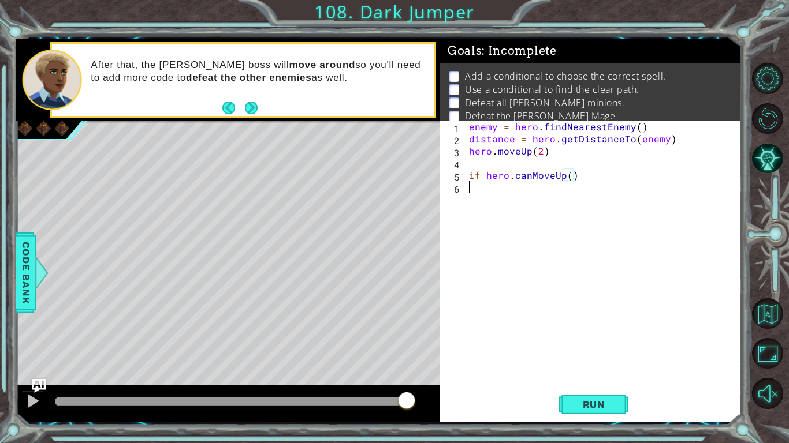
click at [566, 182] on div "enemy = hero . findNearestEnemy ( ) distance = hero . getDistanceTo ( enemy ) h…" at bounding box center [605, 266] width 278 height 291
click at [569, 182] on div "enemy = hero . findNearestEnemy ( ) distance = hero . getDistanceTo ( enemy ) h…" at bounding box center [605, 266] width 278 height 291
click at [569, 178] on div "enemy = hero . findNearestEnemy ( ) distance = hero . getDistanceTo ( enemy ) h…" at bounding box center [605, 266] width 278 height 291
click at [577, 173] on div "enemy = hero . findNearestEnemy ( ) distance = hero . getDistanceTo ( enemy ) h…" at bounding box center [605, 266] width 278 height 291
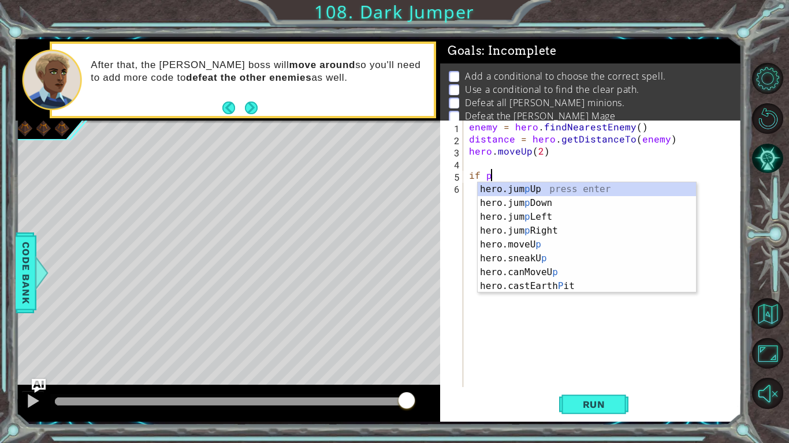
scroll to position [0, 1]
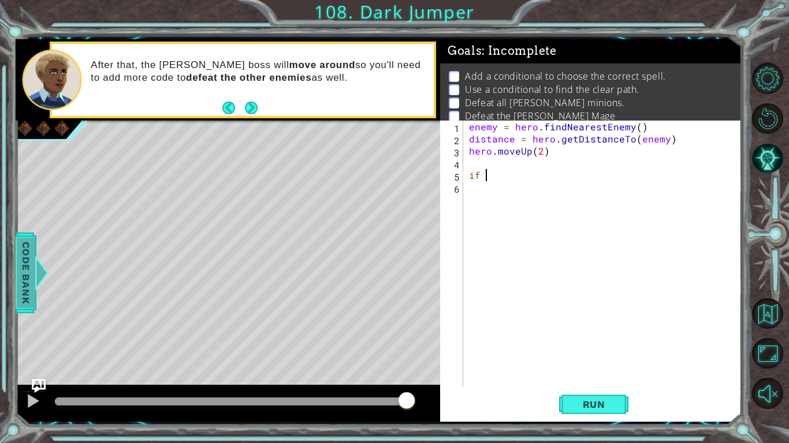
click at [23, 274] on span "Code Bank" at bounding box center [26, 272] width 18 height 70
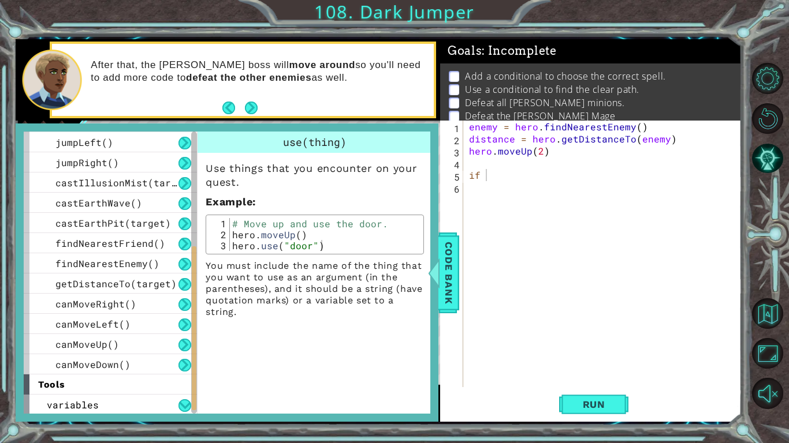
scroll to position [283, 0]
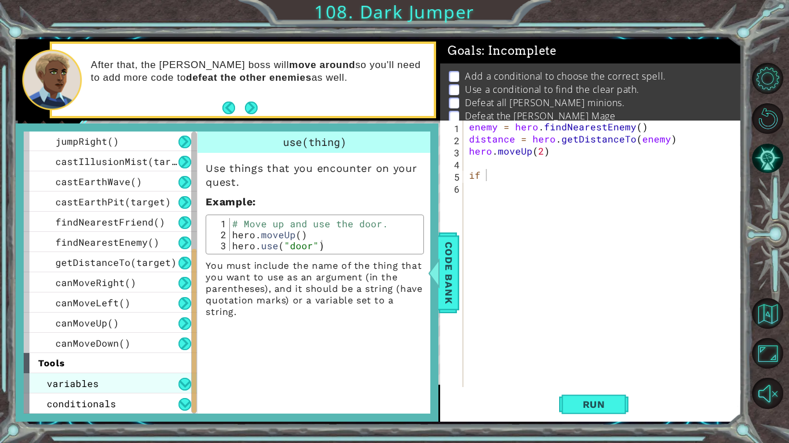
click at [163, 382] on div "variables" at bounding box center [110, 383] width 173 height 20
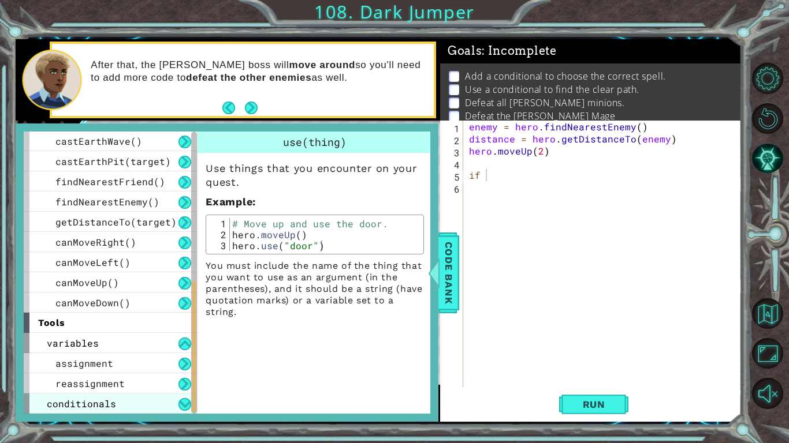
click at [167, 401] on div "conditionals" at bounding box center [110, 404] width 173 height 20
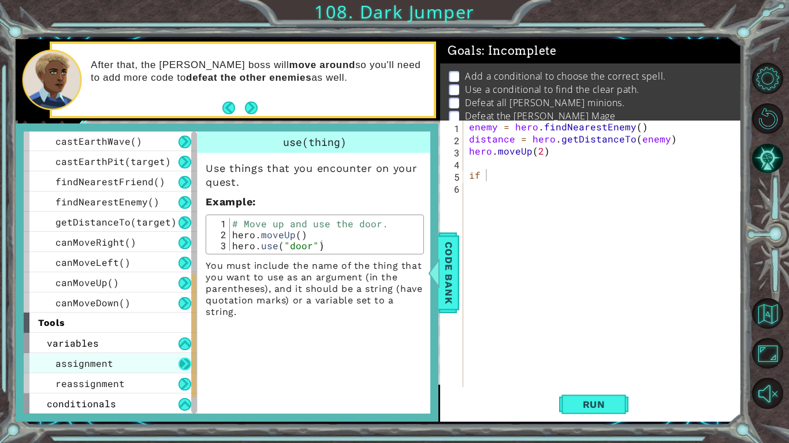
click at [184, 362] on button at bounding box center [184, 364] width 13 height 13
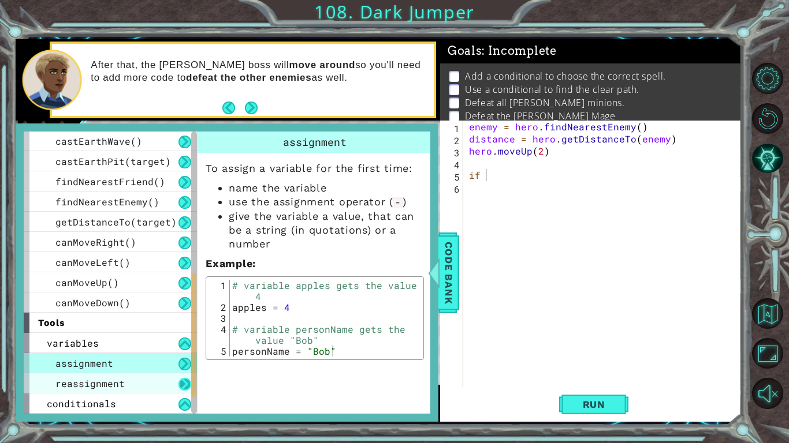
click at [184, 383] on button at bounding box center [184, 384] width 13 height 13
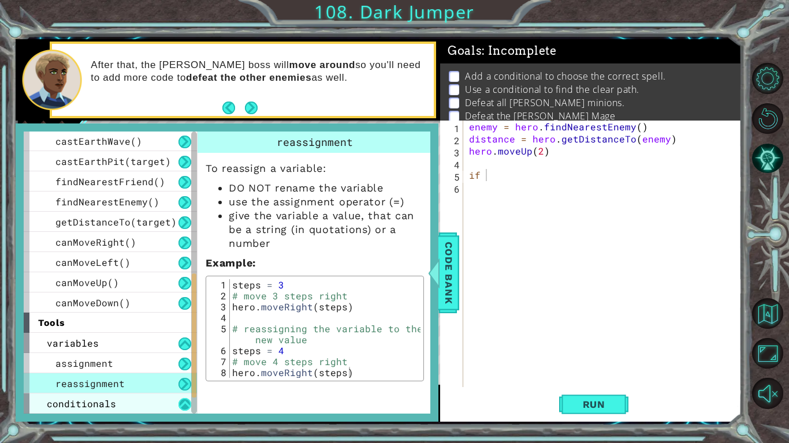
click at [181, 402] on button at bounding box center [184, 404] width 13 height 13
click at [175, 401] on div "conditionals" at bounding box center [110, 404] width 173 height 20
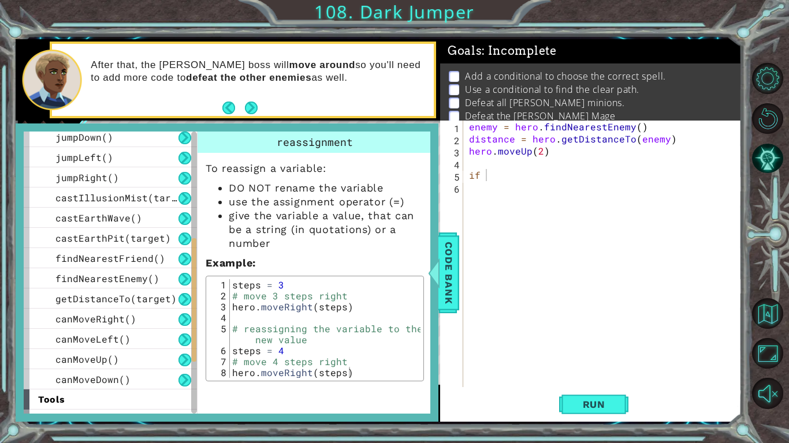
scroll to position [364, 0]
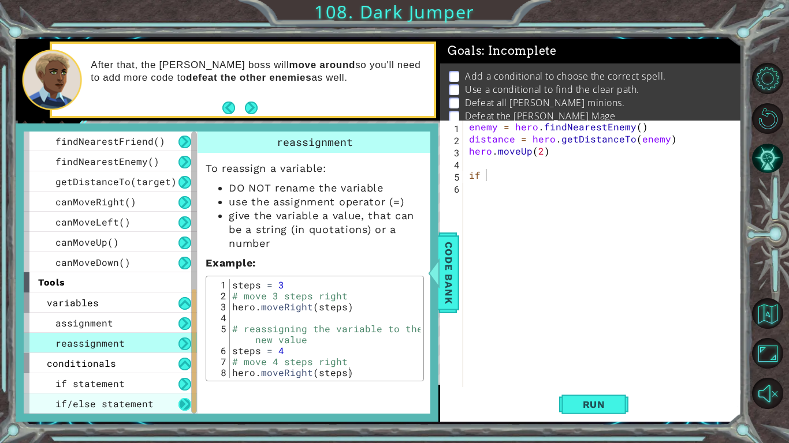
click at [181, 406] on button at bounding box center [184, 404] width 13 height 13
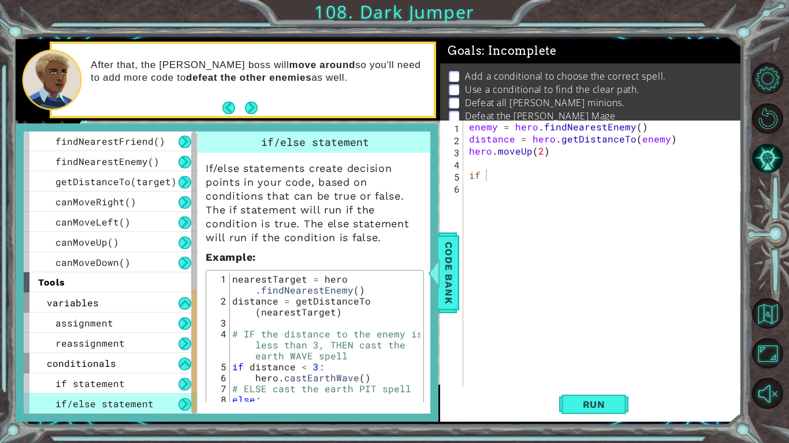
scroll to position [98, 0]
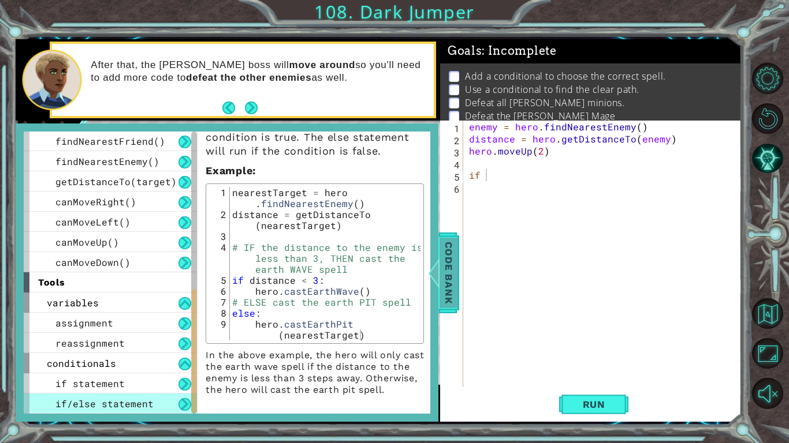
click at [434, 275] on div at bounding box center [434, 273] width 14 height 35
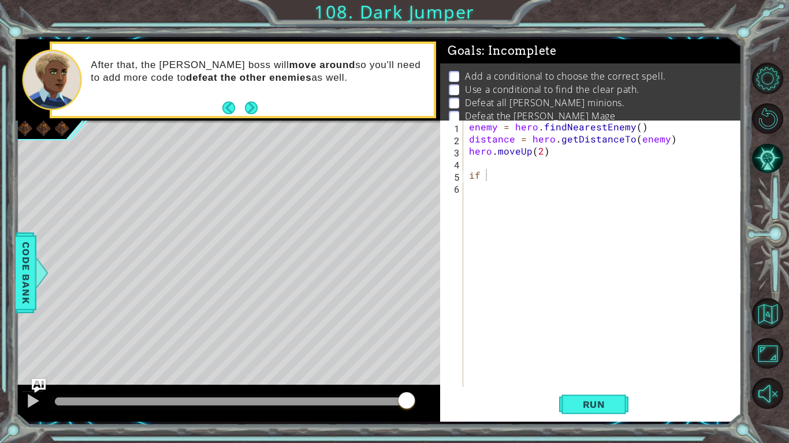
click at [503, 181] on div "enemy = hero . findNearestEnemy ( ) distance = hero . getDistanceTo ( enemy ) h…" at bounding box center [605, 266] width 278 height 291
type textarea "i"
click at [581, 409] on span "Run" at bounding box center [594, 405] width 46 height 12
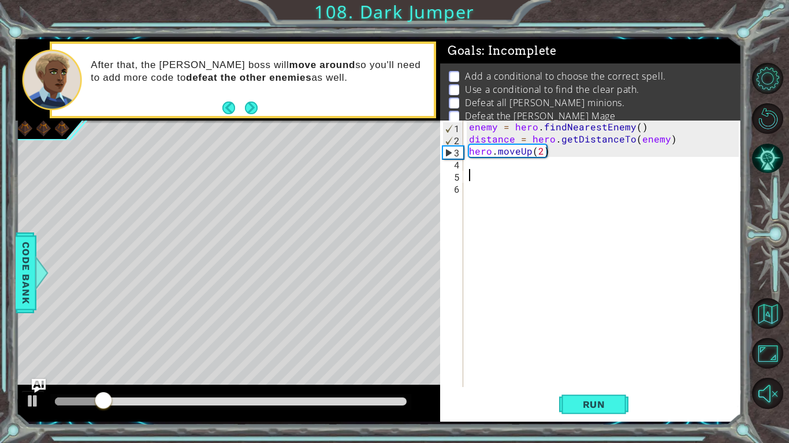
click at [558, 147] on div "enemy = hero . findNearestEnemy ( ) distance = hero . getDistanceTo ( enemy ) h…" at bounding box center [605, 266] width 278 height 291
type textarea "hero.moveUp(2)"
drag, startPoint x: 558, startPoint y: 147, endPoint x: 470, endPoint y: 155, distance: 88.1
click at [470, 155] on div "enemy = hero . findNearestEnemy ( ) distance = hero . getDistanceTo ( enemy ) h…" at bounding box center [605, 266] width 278 height 291
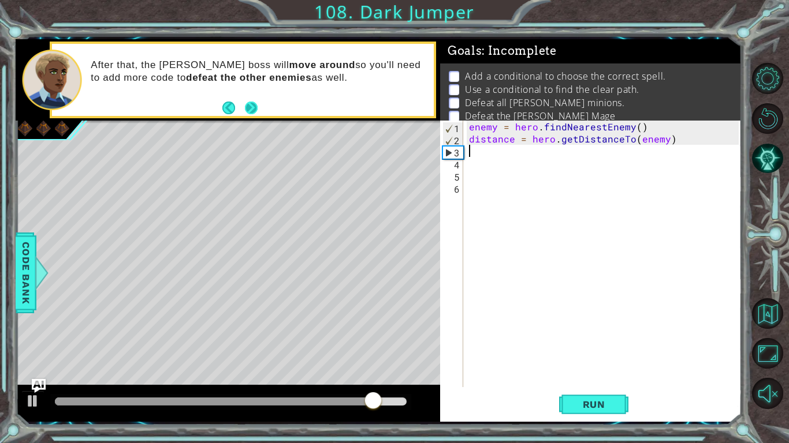
click at [252, 102] on button "Next" at bounding box center [251, 108] width 13 height 13
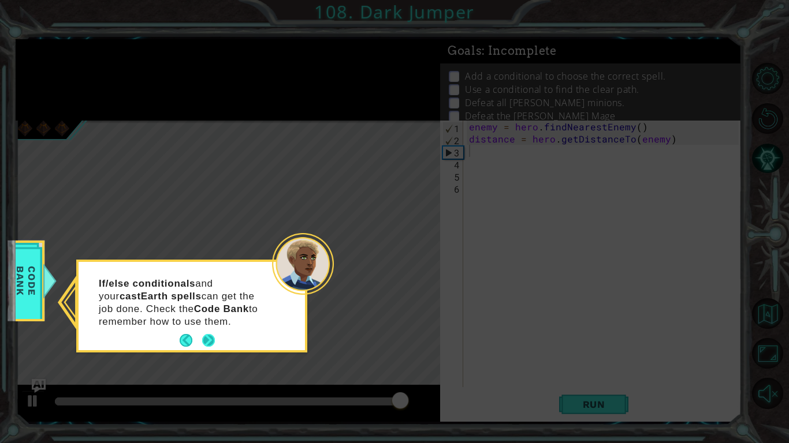
click at [210, 339] on button "Next" at bounding box center [208, 340] width 13 height 13
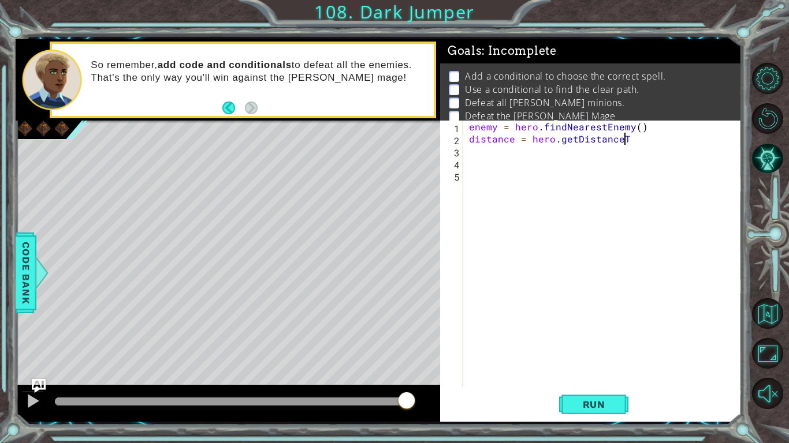
type textarea "distance = hero.getDi"
click at [776, 124] on button "Restart Level" at bounding box center [767, 118] width 31 height 31
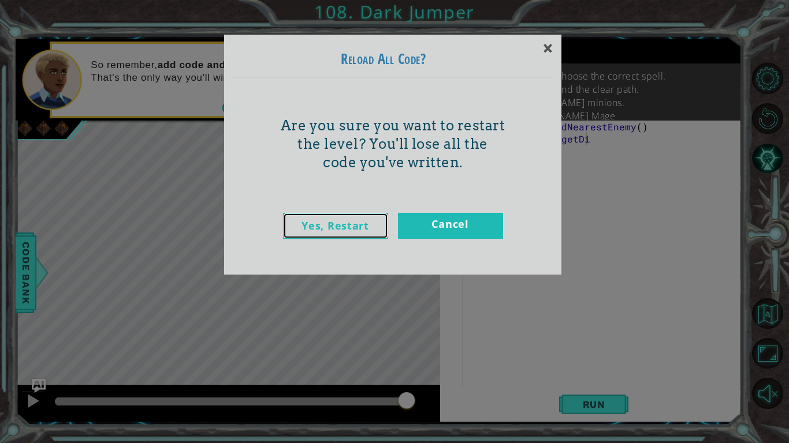
click at [331, 234] on link "Yes, Restart" at bounding box center [335, 226] width 105 height 26
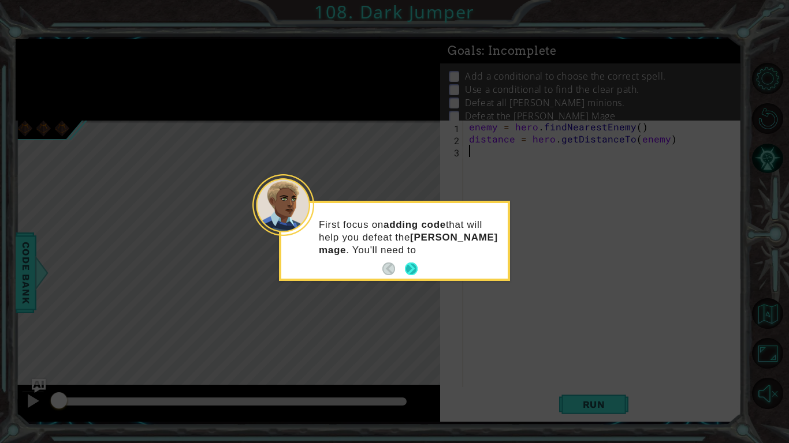
click at [406, 267] on button "Next" at bounding box center [411, 269] width 13 height 13
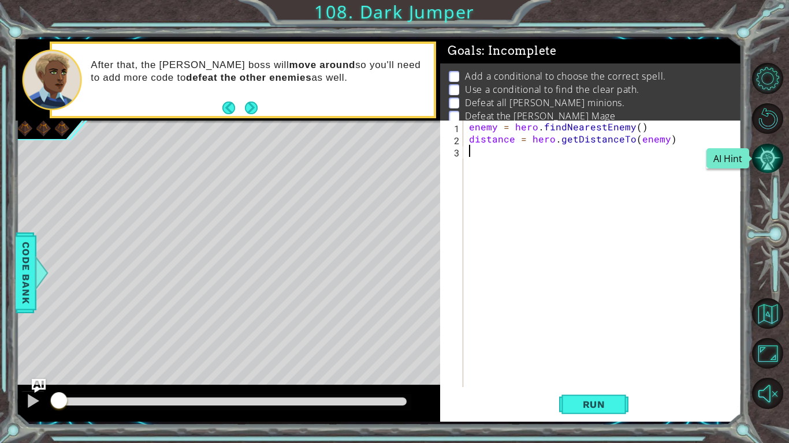
click at [782, 152] on button "AI Hint" at bounding box center [767, 158] width 31 height 31
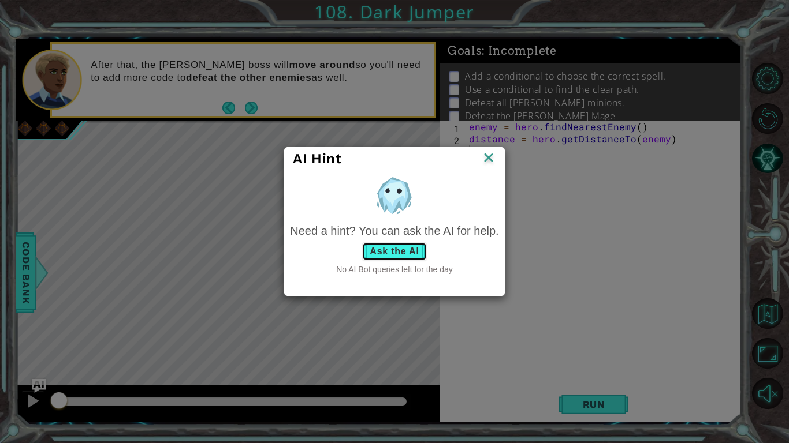
click at [413, 253] on button "Ask the AI" at bounding box center [394, 251] width 64 height 18
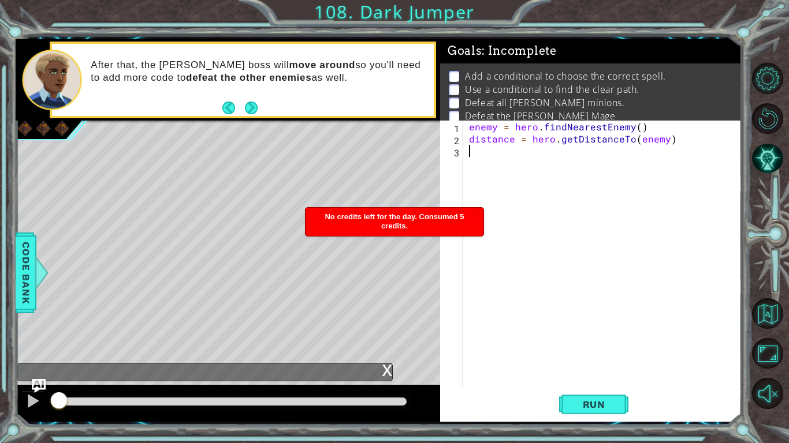
click at [541, 271] on div "enemy = hero . findNearestEnemy ( ) distance = hero . getDistanceTo ( enemy )" at bounding box center [605, 266] width 278 height 291
click at [468, 270] on div "enemy = hero . findNearestEnemy ( ) distance = hero . getDistanceTo ( enemy )" at bounding box center [605, 266] width 278 height 291
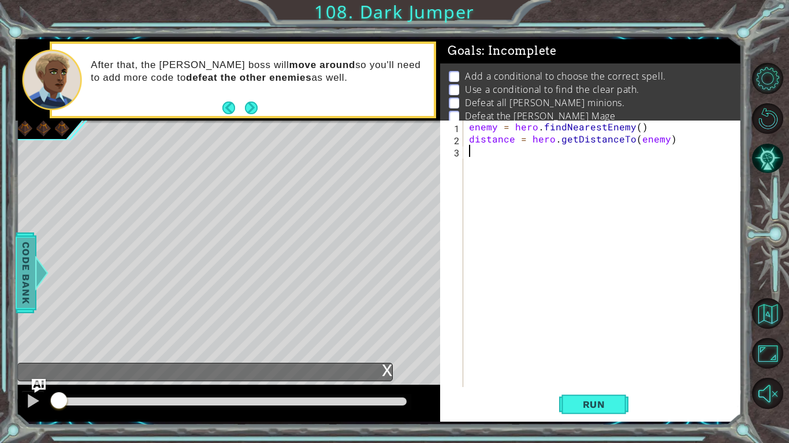
click at [46, 272] on div at bounding box center [42, 273] width 14 height 35
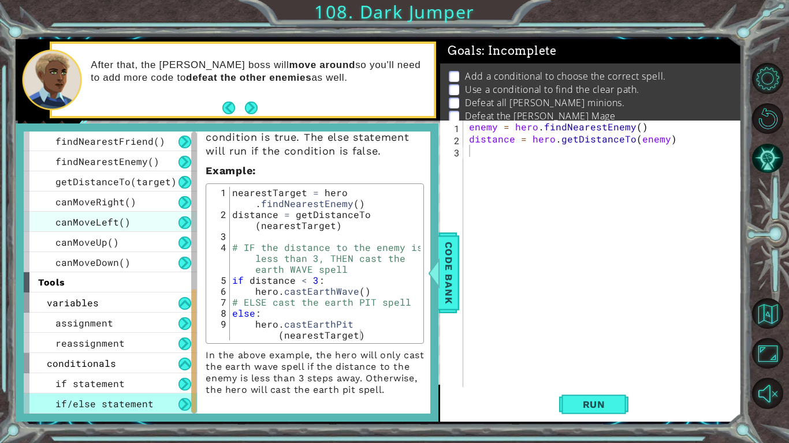
click at [125, 229] on div "canMoveLeft()" at bounding box center [110, 222] width 173 height 20
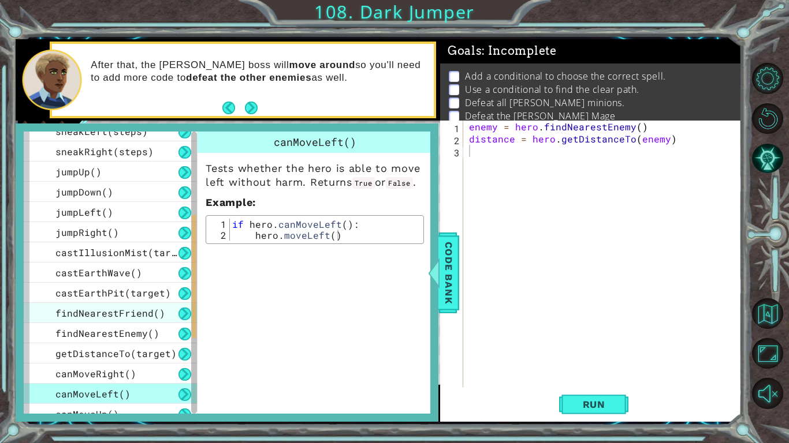
scroll to position [364, 0]
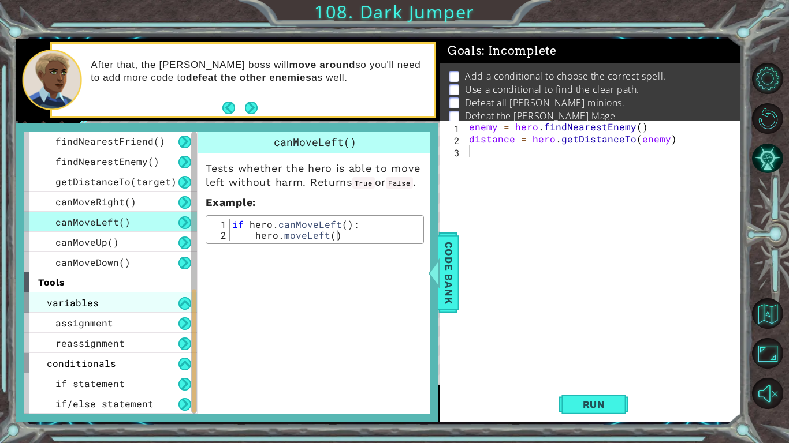
click at [158, 297] on div "variables" at bounding box center [110, 303] width 173 height 20
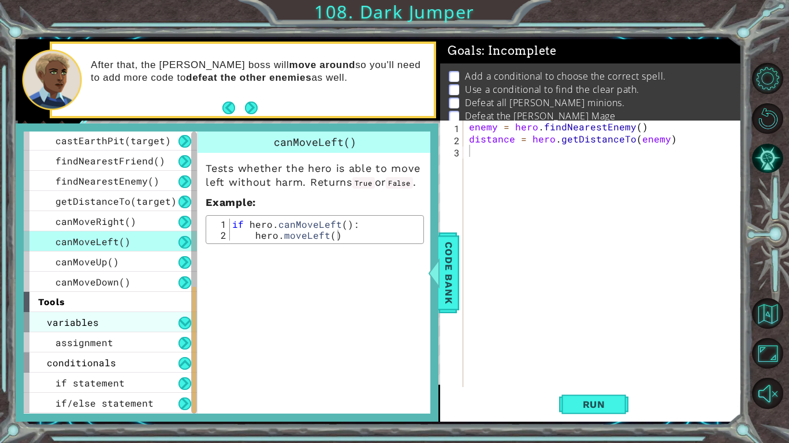
scroll to position [324, 0]
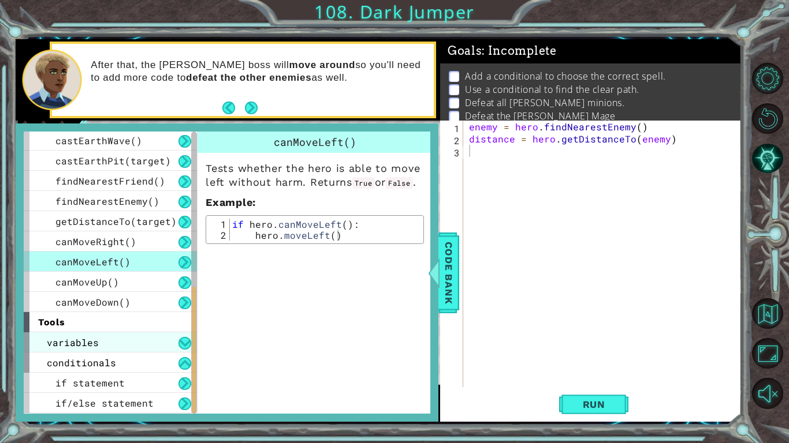
click at [156, 337] on div "variables" at bounding box center [110, 343] width 173 height 20
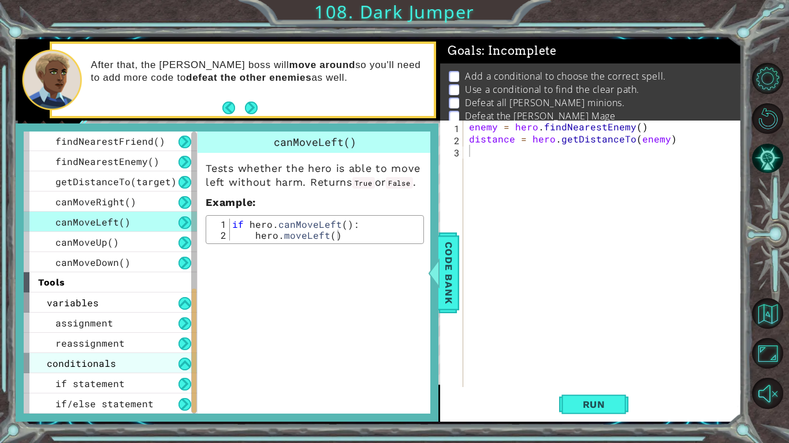
click at [158, 358] on div "conditionals" at bounding box center [110, 363] width 173 height 20
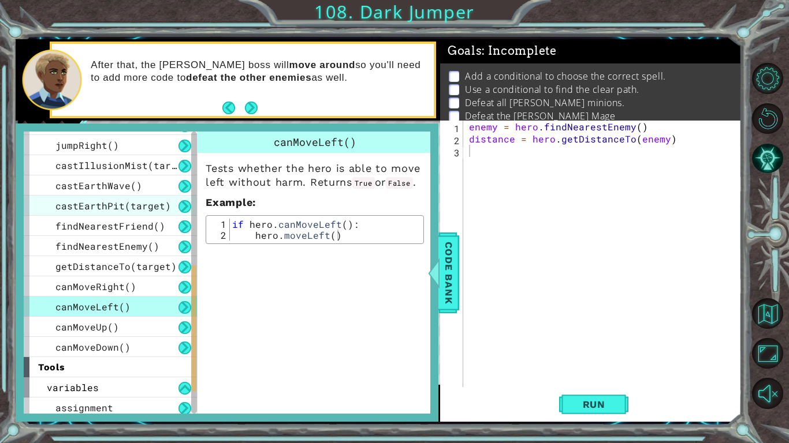
scroll to position [324, 0]
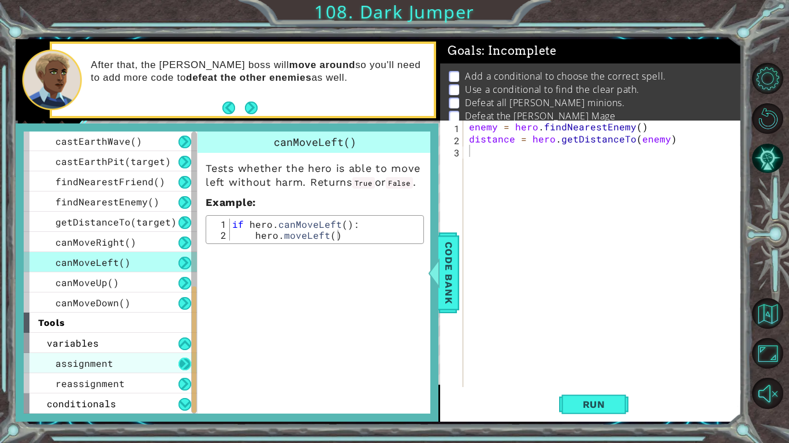
click at [181, 361] on button at bounding box center [184, 364] width 13 height 13
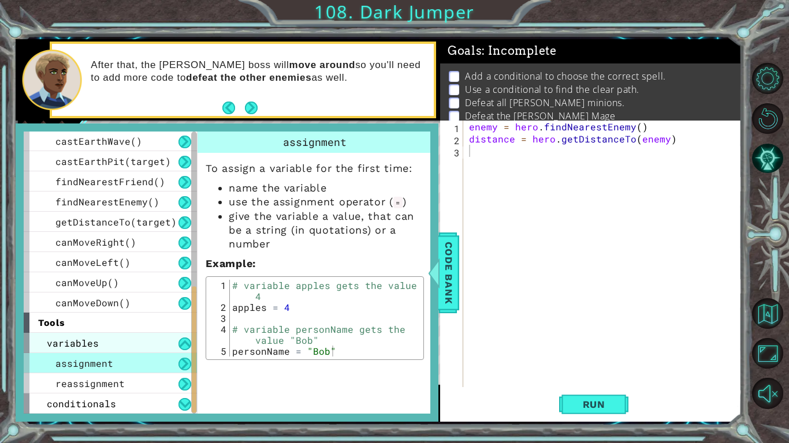
click at [171, 348] on div "variables" at bounding box center [110, 343] width 173 height 20
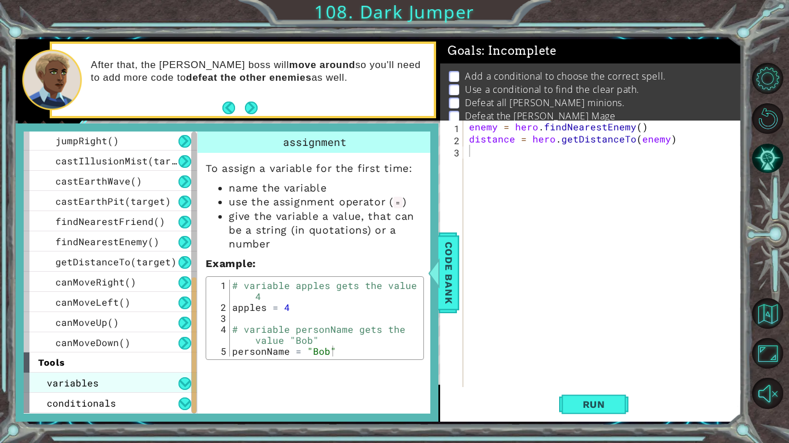
scroll to position [284, 0]
click at [170, 383] on div "variables" at bounding box center [110, 383] width 173 height 20
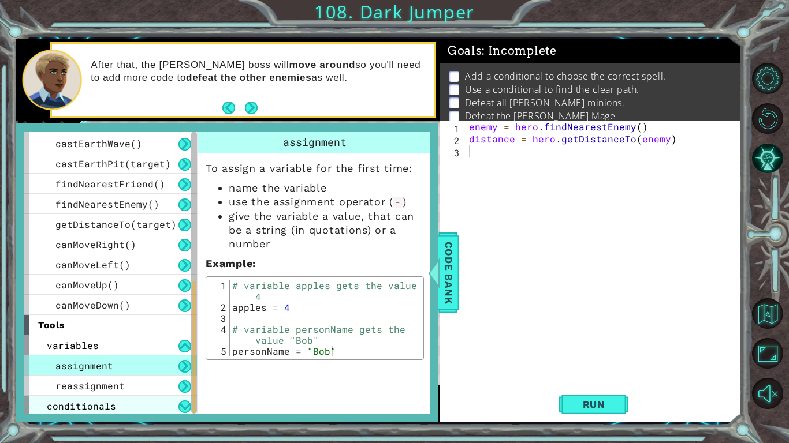
scroll to position [324, 0]
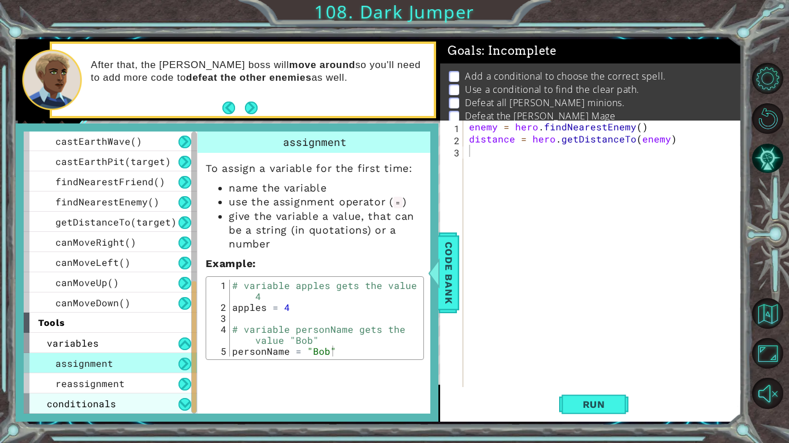
click at [168, 397] on div "conditionals" at bounding box center [110, 404] width 173 height 20
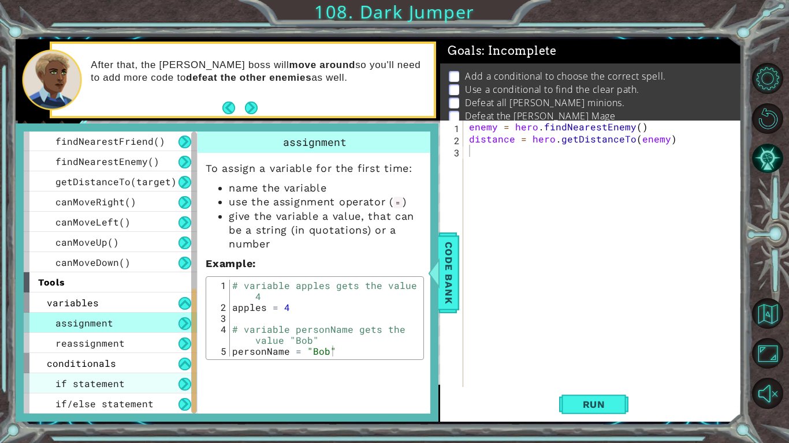
click at [163, 391] on div "if statement" at bounding box center [110, 383] width 173 height 20
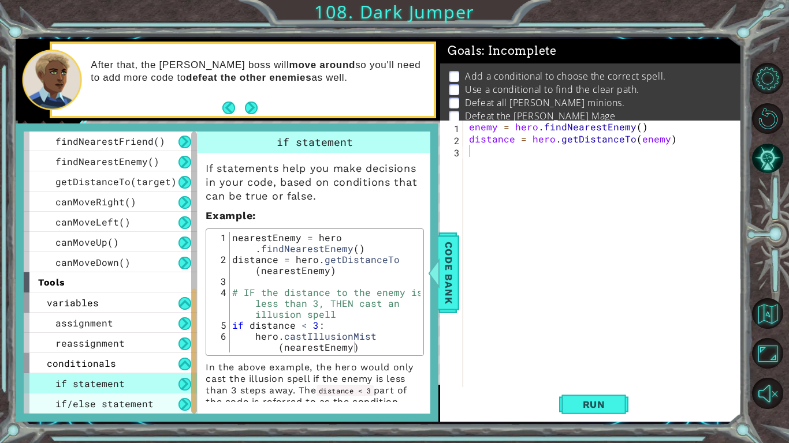
click at [162, 407] on div "if/else statement" at bounding box center [110, 404] width 173 height 20
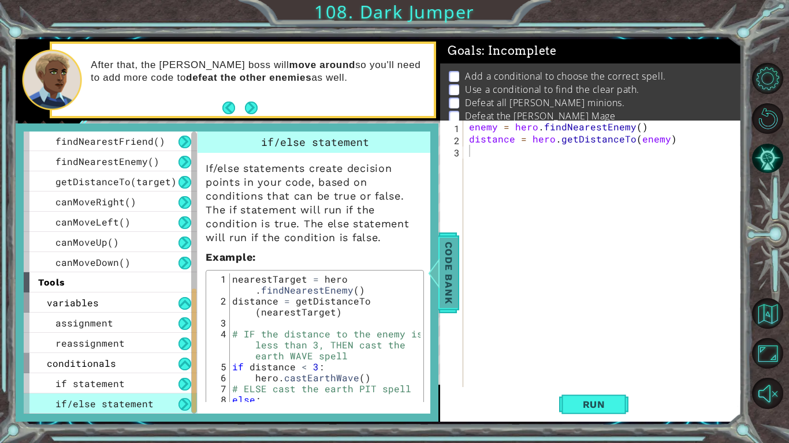
click at [451, 281] on span "Code Bank" at bounding box center [448, 272] width 18 height 70
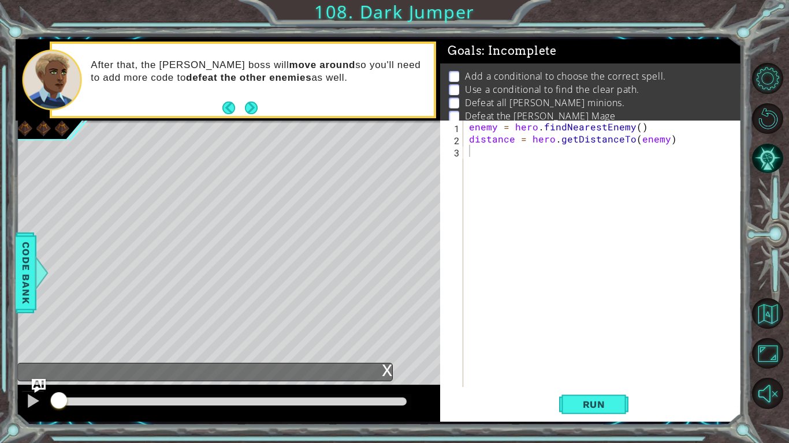
click at [525, 172] on div "enemy = hero . findNearestEnemy ( ) distance = hero . getDistanceTo ( enemy )" at bounding box center [605, 266] width 278 height 291
click at [576, 401] on span "Run" at bounding box center [594, 405] width 46 height 12
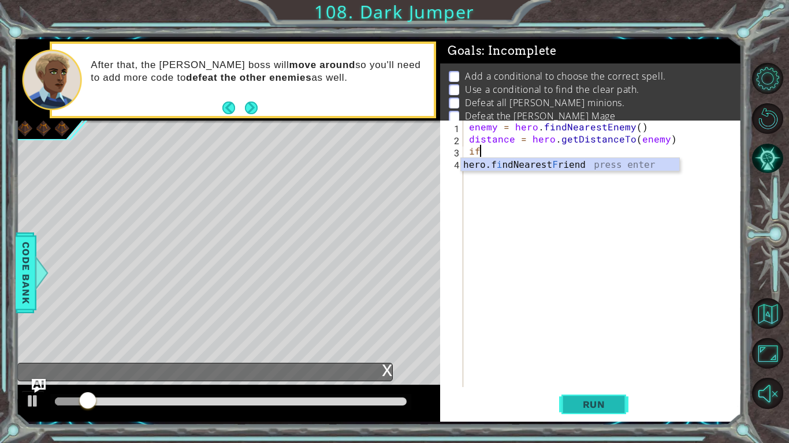
scroll to position [0, 0]
type textarea "i"
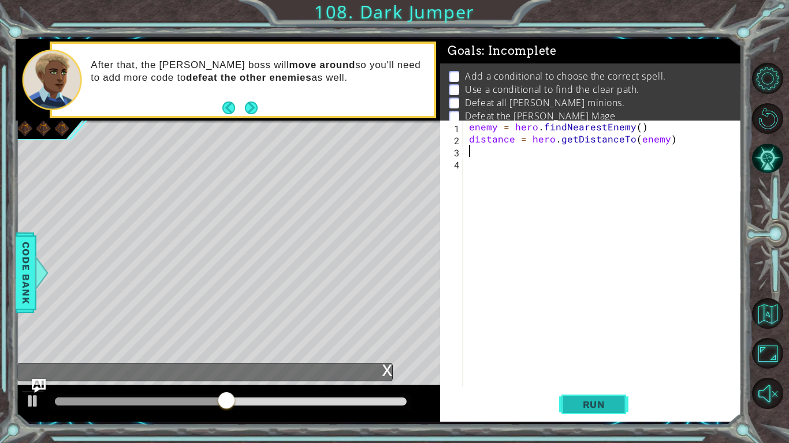
type textarea "h"
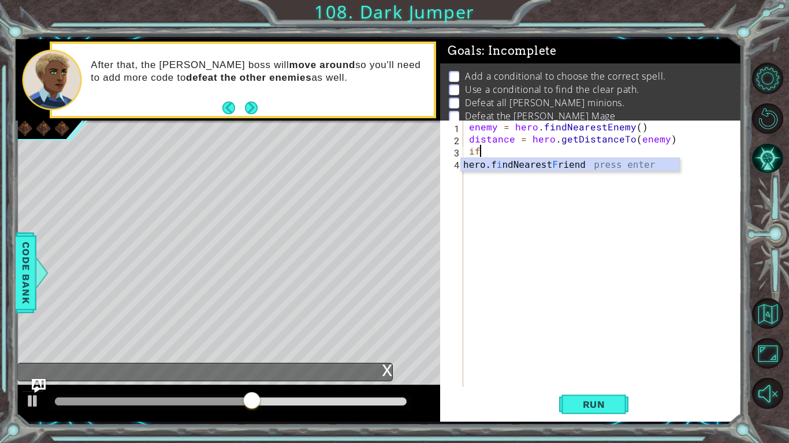
type textarea "i"
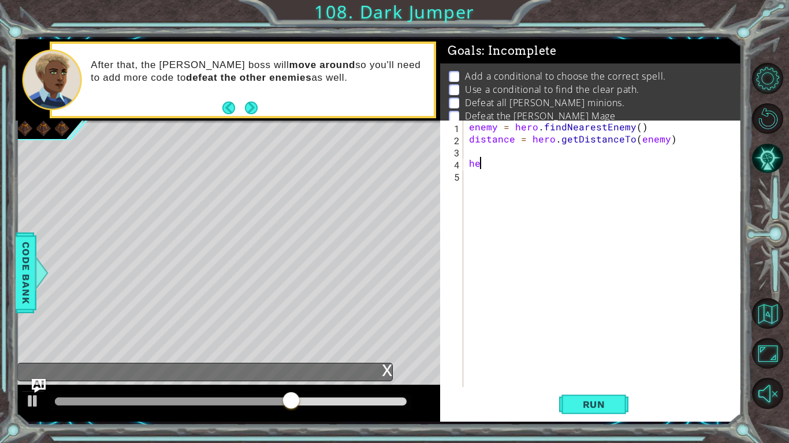
type textarea "he"
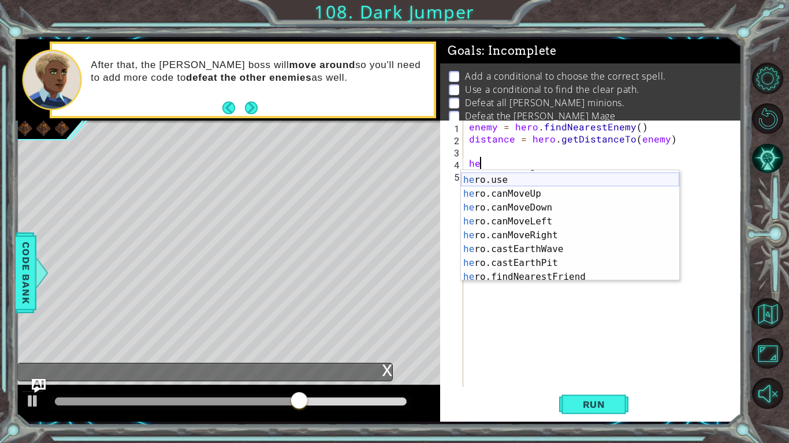
scroll to position [180, 0]
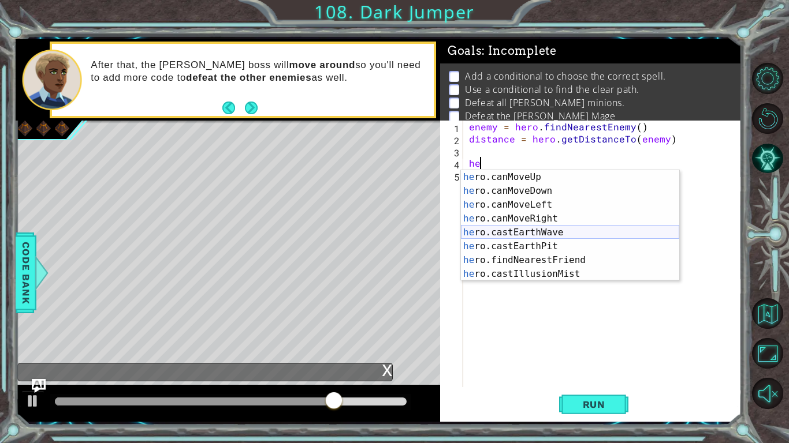
click at [586, 235] on div "he ro.canMoveUp press enter he ro.canMoveDown press enter he ro.canMoveLeft pre…" at bounding box center [570, 239] width 218 height 139
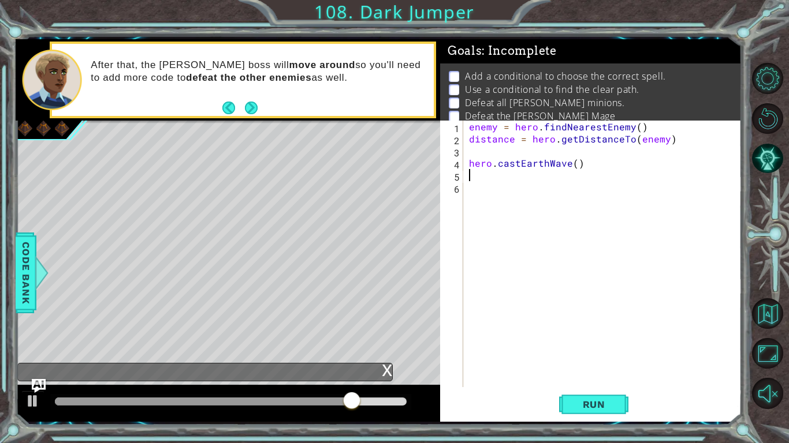
click at [469, 166] on div "enemy = hero . findNearestEnemy ( ) distance = hero . getDistanceTo ( enemy ) h…" at bounding box center [605, 266] width 278 height 291
type textarea "hero.castEarthWave()"
click at [470, 164] on div "enemy = hero . findNearestEnemy ( ) distance = hero . getDistanceTo ( enemy ) h…" at bounding box center [605, 266] width 278 height 291
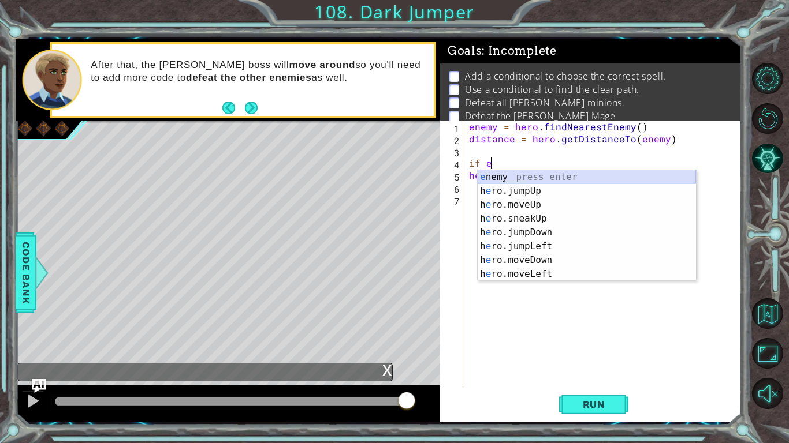
click at [583, 180] on div "e nemy press enter h e ro.jumpUp press enter h e ro.moveUp press enter h e ro.s…" at bounding box center [586, 239] width 218 height 139
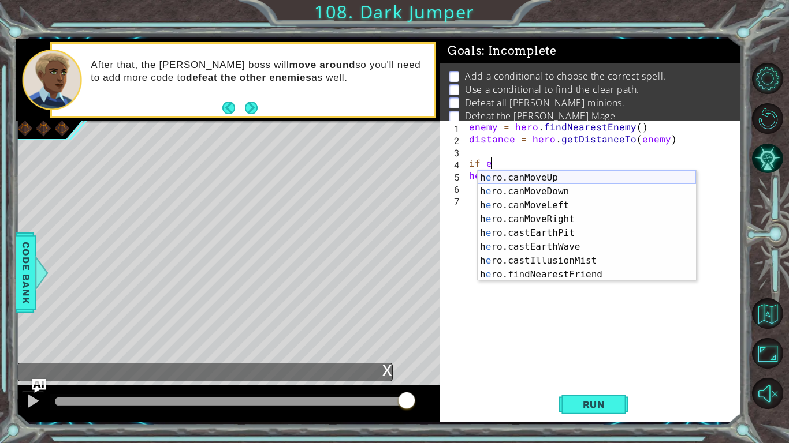
scroll to position [194, 0]
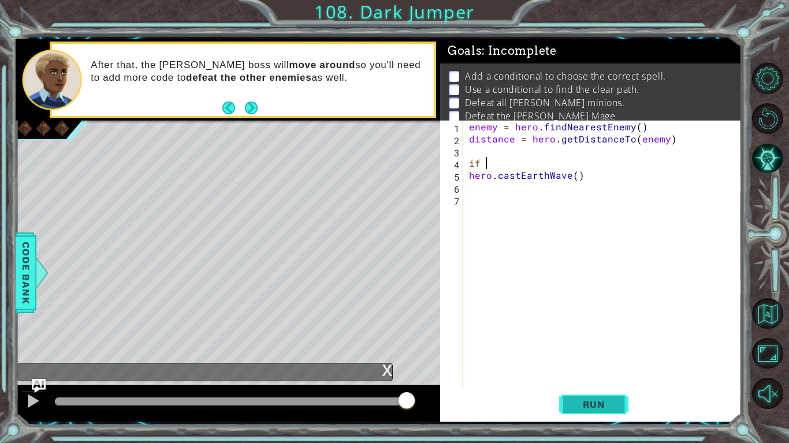
click at [612, 404] on span "Run" at bounding box center [594, 405] width 46 height 12
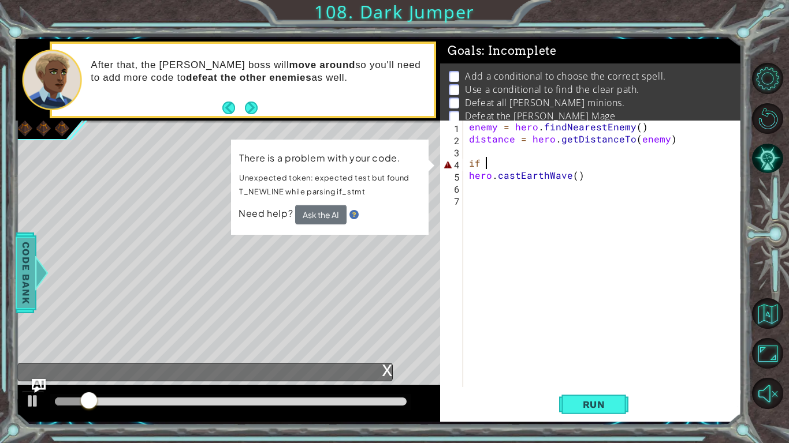
click at [27, 249] on span "Code Bank" at bounding box center [26, 272] width 18 height 70
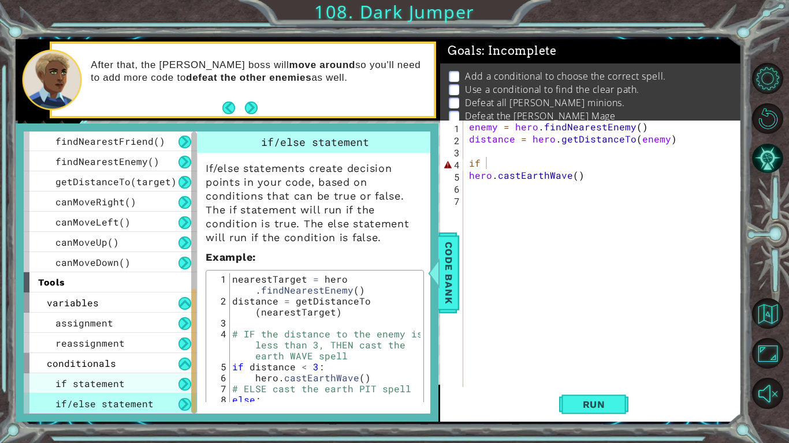
click at [155, 388] on div "if statement" at bounding box center [110, 383] width 173 height 20
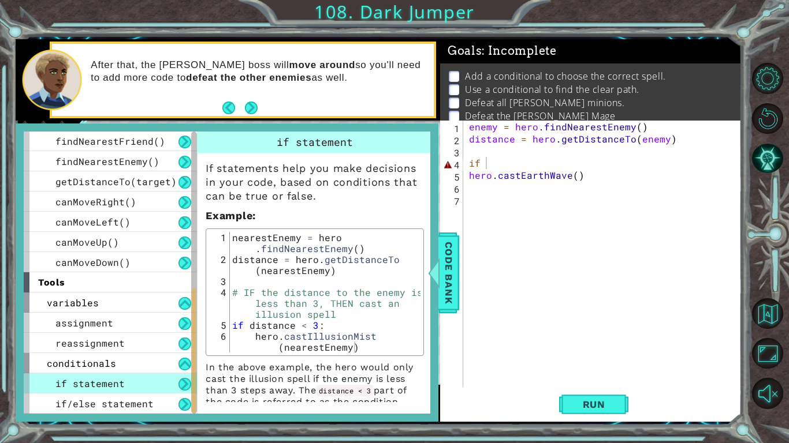
click at [501, 165] on div "enemy = hero . findNearestEnemy ( ) distance = hero . getDistanceTo ( enemy ) i…" at bounding box center [605, 266] width 278 height 291
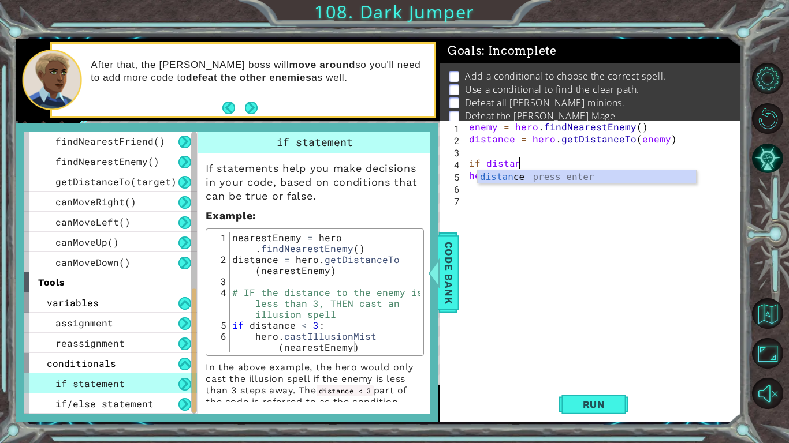
scroll to position [0, 3]
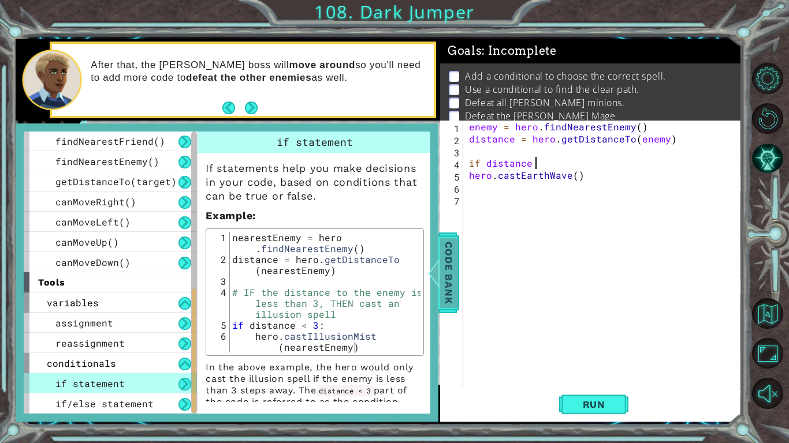
click at [443, 285] on span "Code Bank" at bounding box center [448, 272] width 18 height 70
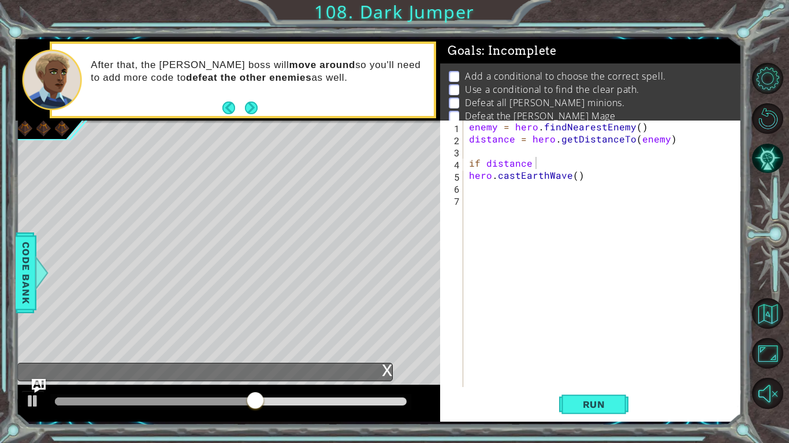
click at [533, 166] on div "enemy = hero . findNearestEnemy ( ) distance = hero . getDistanceTo ( enemy ) i…" at bounding box center [605, 266] width 278 height 291
type textarea "if distance < 3:"
click at [472, 193] on div "enemy = hero . findNearestEnemy ( ) distance = hero . getDistanceTo ( enemy ) i…" at bounding box center [605, 266] width 278 height 291
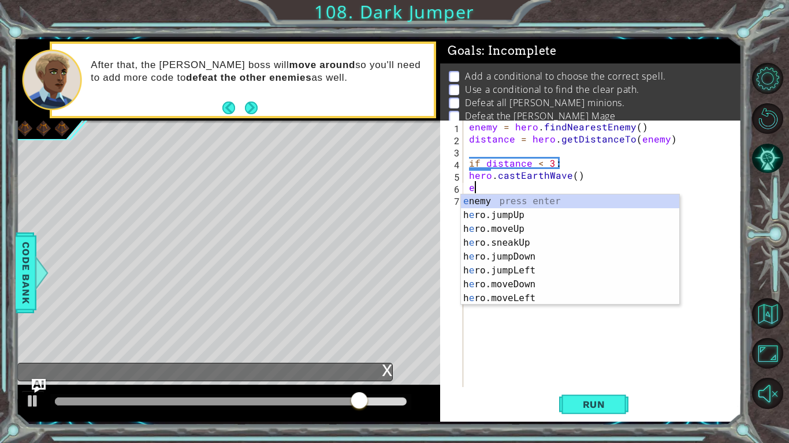
scroll to position [0, 0]
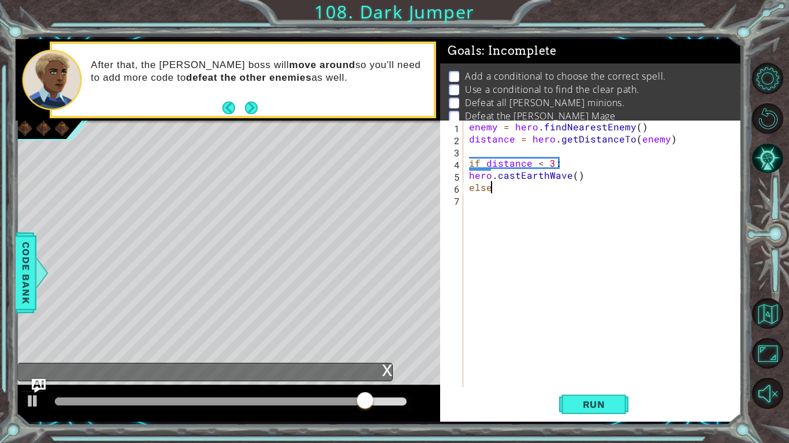
type textarea "else:"
click at [467, 200] on div "enemy = hero . findNearestEnemy ( ) distance = hero . getDistanceTo ( enemy ) i…" at bounding box center [605, 266] width 278 height 291
click at [533, 196] on div "enemy = hero . findNearestEnemy ( ) distance = hero . getDistanceTo ( enemy ) i…" at bounding box center [605, 266] width 278 height 291
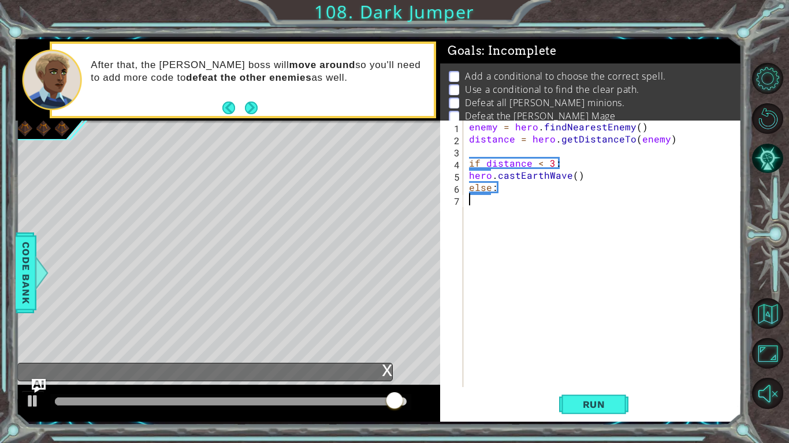
click at [522, 211] on div "enemy = hero . findNearestEnemy ( ) distance = hero . getDistanceTo ( enemy ) i…" at bounding box center [605, 266] width 278 height 291
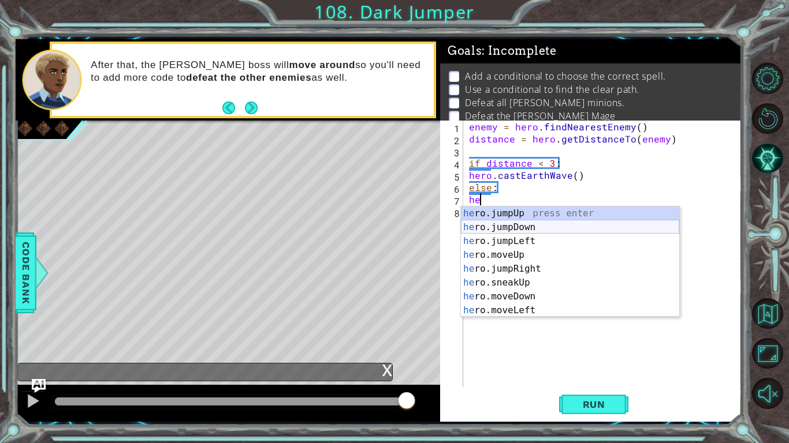
scroll to position [180, 0]
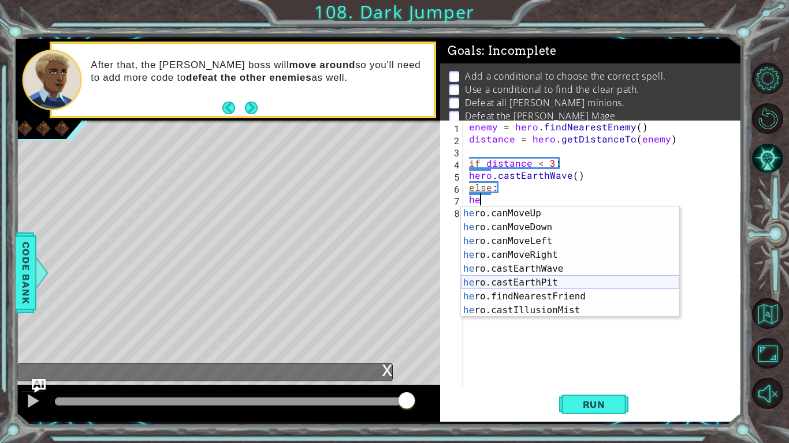
click at [535, 284] on div "he ro.canMoveUp press enter he ro.canMoveDown press enter he ro.canMoveLeft pre…" at bounding box center [570, 276] width 218 height 139
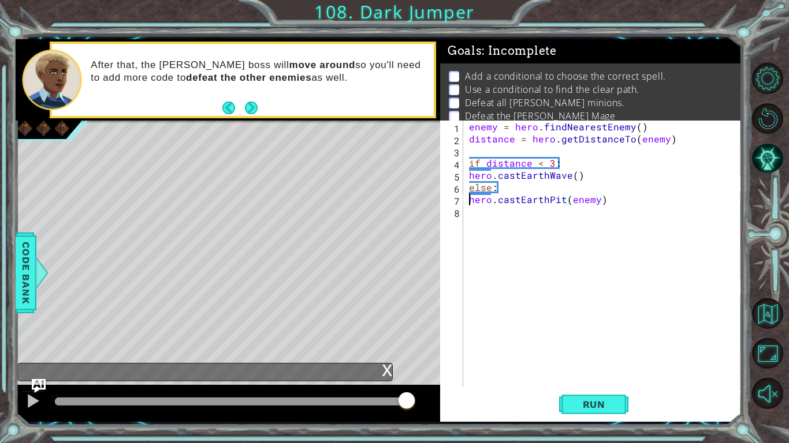
click at [467, 201] on div "enemy = hero . findNearestEnemy ( ) distance = hero . getDistanceTo ( enemy ) i…" at bounding box center [605, 266] width 278 height 291
click at [468, 171] on div "enemy = hero . findNearestEnemy ( ) distance = hero . getDistanceTo ( enemy ) i…" at bounding box center [605, 266] width 278 height 291
click at [580, 398] on button "Run" at bounding box center [593, 405] width 69 height 30
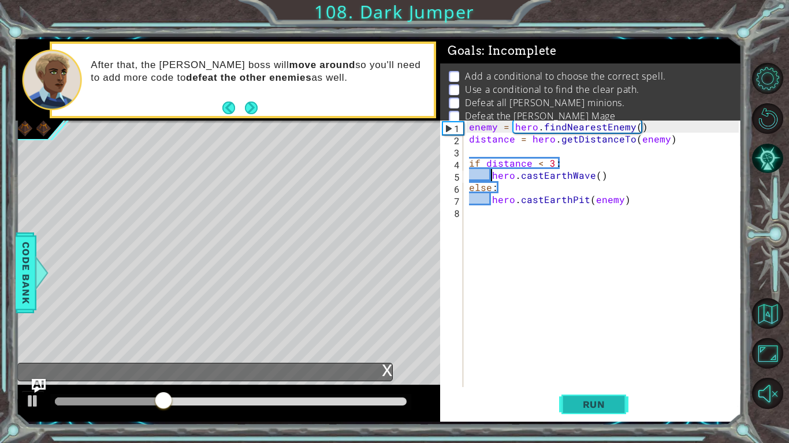
click at [612, 416] on button "Run" at bounding box center [593, 405] width 69 height 30
click at [507, 206] on div "enemy = hero . findNearestEnemy ( ) distance = hero . getDistanceTo ( enemy ) i…" at bounding box center [605, 266] width 278 height 291
type textarea "hero.castEarthPit(enemy)"
click at [511, 209] on div "enemy = hero . findNearestEnemy ( ) distance = hero . getDistanceTo ( enemy ) i…" at bounding box center [605, 266] width 278 height 291
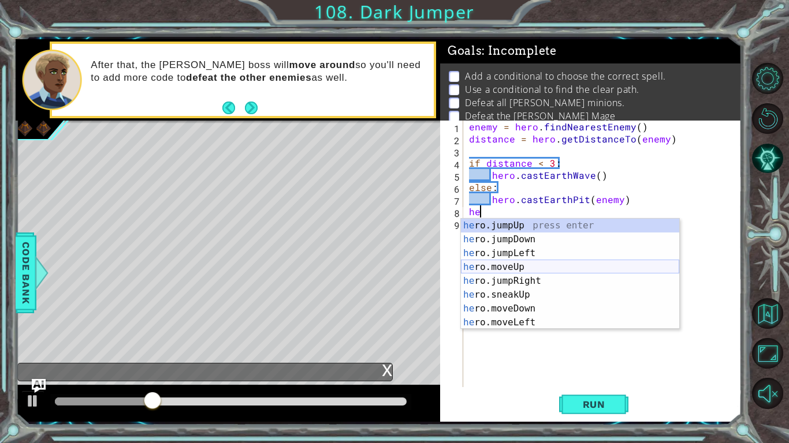
click at [533, 271] on div "he ro.jumpUp press enter he ro.jumpDown press enter he ro.jumpLeft press enter …" at bounding box center [570, 288] width 218 height 139
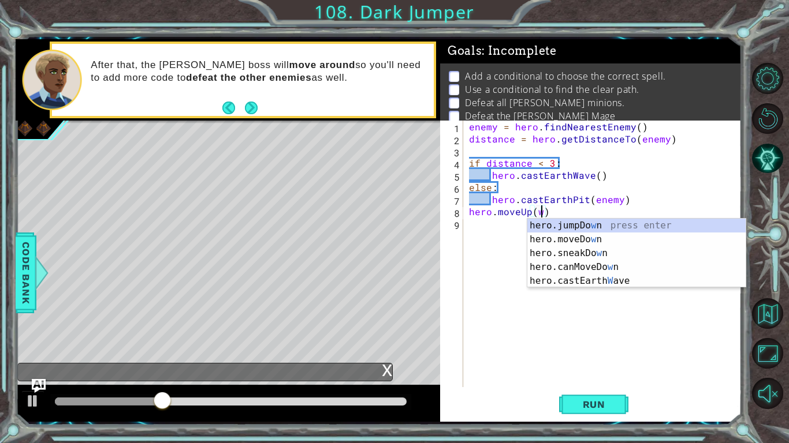
scroll to position [0, 4]
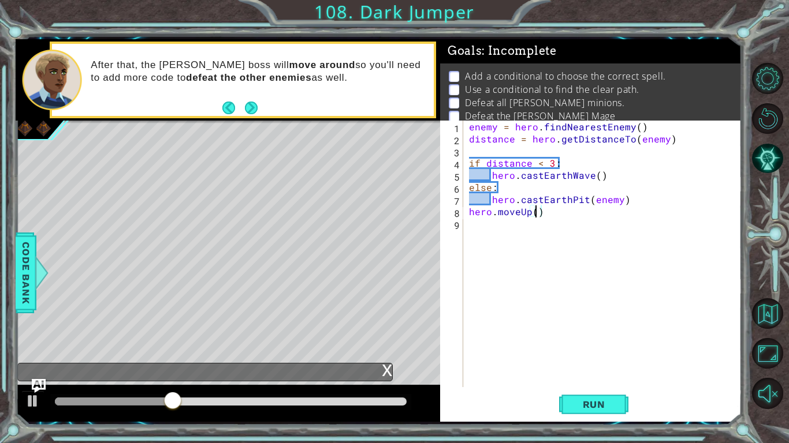
type textarea "hero.moveUp(2)"
click at [513, 221] on div "enemy = hero . findNearestEnemy ( ) distance = hero . getDistanceTo ( enemy ) i…" at bounding box center [605, 266] width 278 height 291
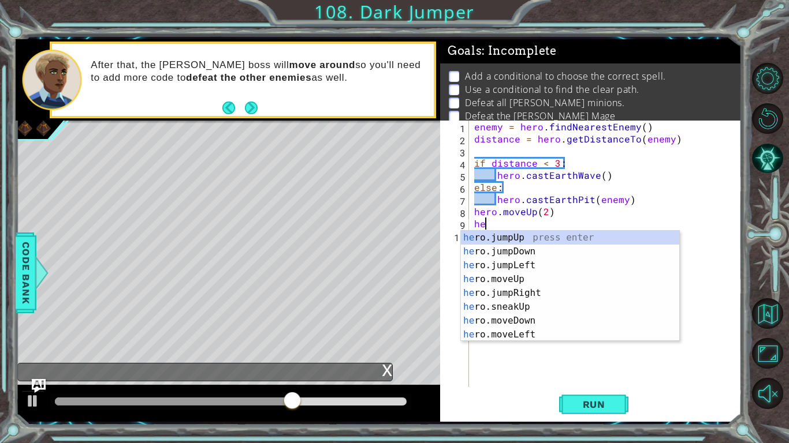
type textarea "h"
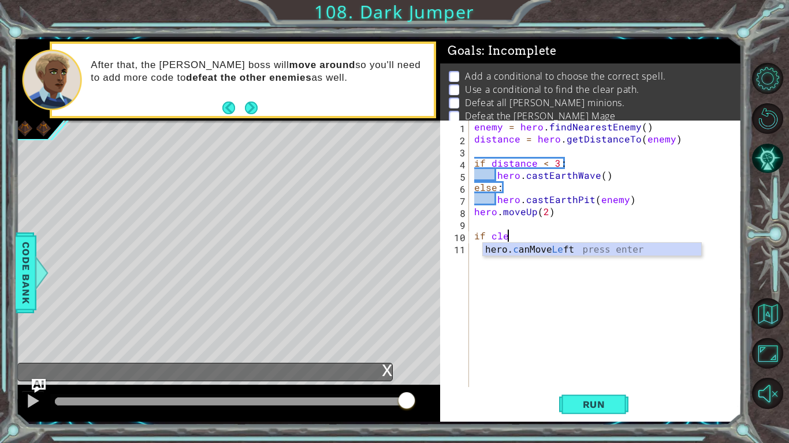
scroll to position [0, 2]
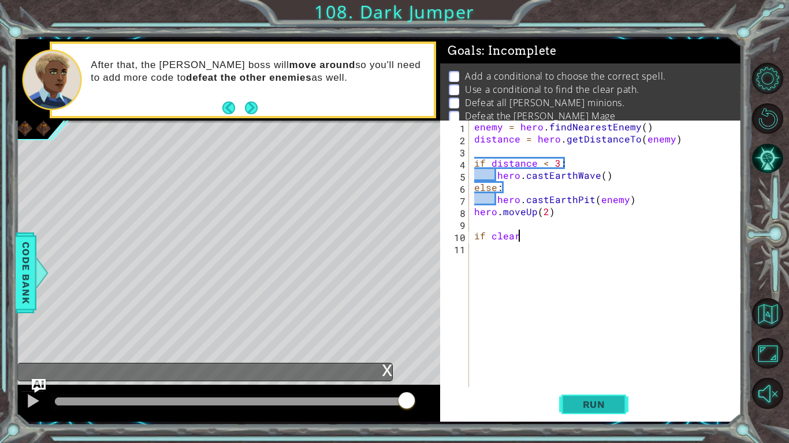
click at [600, 393] on button "Run" at bounding box center [593, 405] width 69 height 30
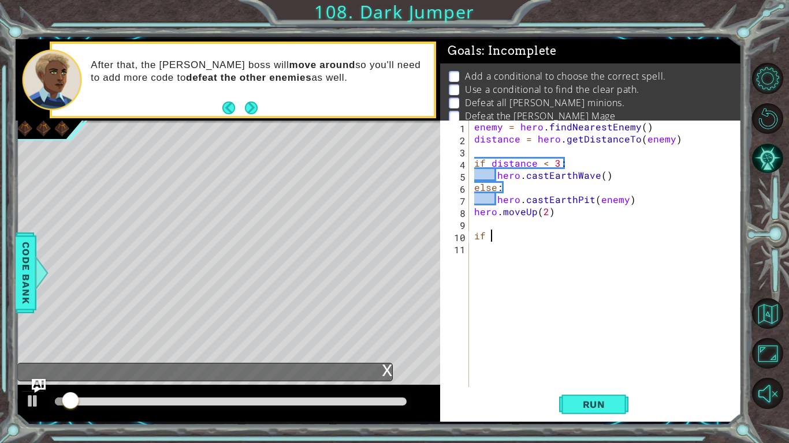
scroll to position [0, 0]
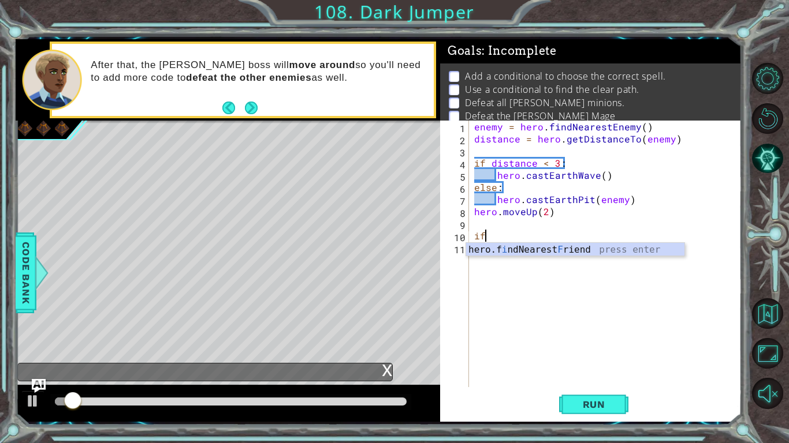
type textarea "i"
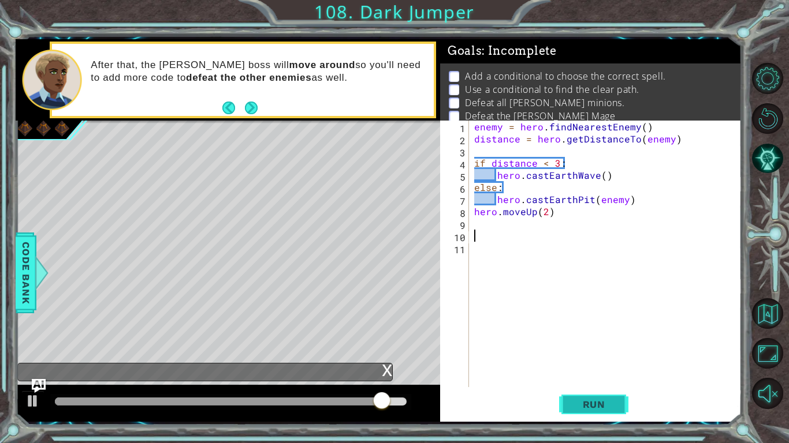
click at [592, 418] on button "Run" at bounding box center [593, 405] width 69 height 30
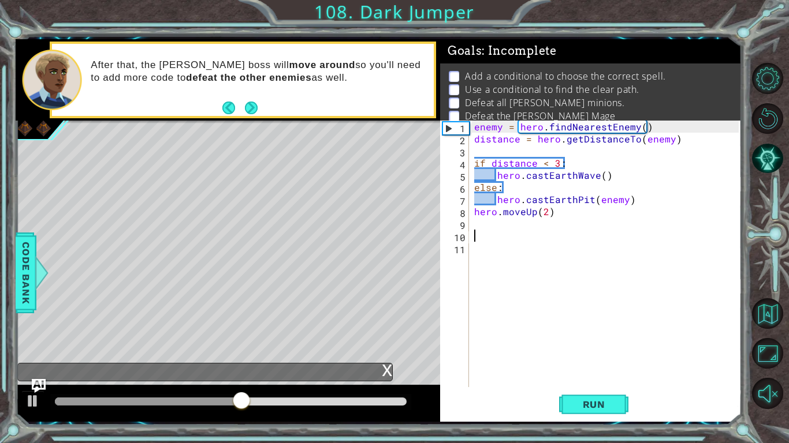
click at [509, 348] on div "enemy = hero . findNearestEnemy ( ) distance = hero . getDistanceTo ( enemy ) i…" at bounding box center [608, 266] width 272 height 291
click at [572, 421] on div "1 2 3 4 5 6 7 8 9 10 11 enemy = hero . findNearestEnemy ( ) distance = hero . g…" at bounding box center [590, 271] width 301 height 301
click at [588, 410] on span "Run" at bounding box center [594, 405] width 46 height 12
click at [546, 218] on div "enemy = hero . findNearestEnemy ( ) distance = hero . getDistanceTo ( enemy ) i…" at bounding box center [608, 266] width 272 height 291
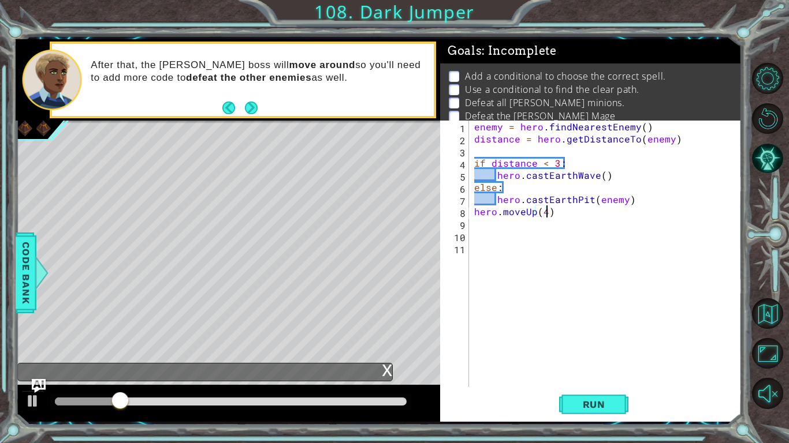
scroll to position [0, 4]
type textarea "hero.moveUp(4)"
click at [574, 399] on span "Run" at bounding box center [594, 405] width 46 height 12
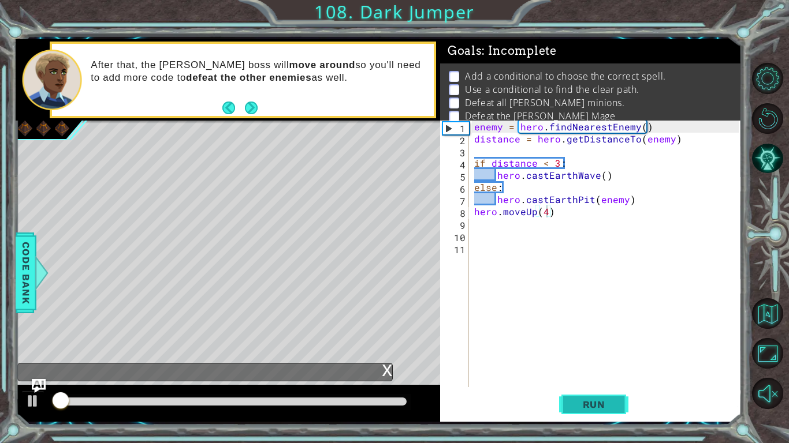
click at [574, 399] on span "Run" at bounding box center [594, 405] width 46 height 12
click at [502, 225] on div "enemy = hero . findNearestEnemy ( ) distance = hero . getDistanceTo ( enemy ) i…" at bounding box center [608, 266] width 272 height 291
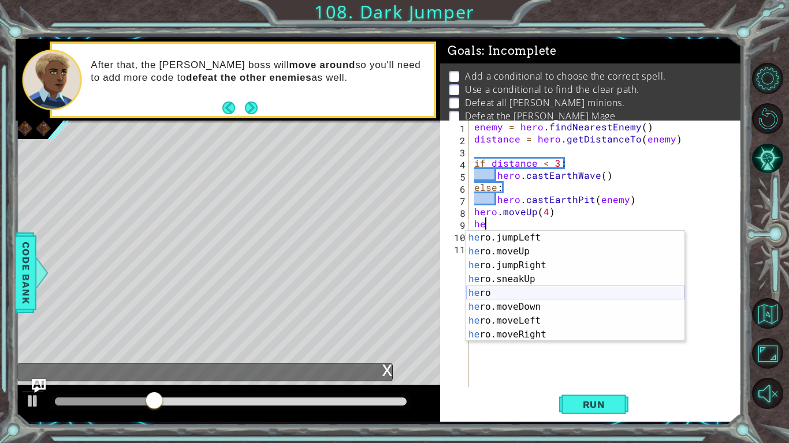
scroll to position [28, 0]
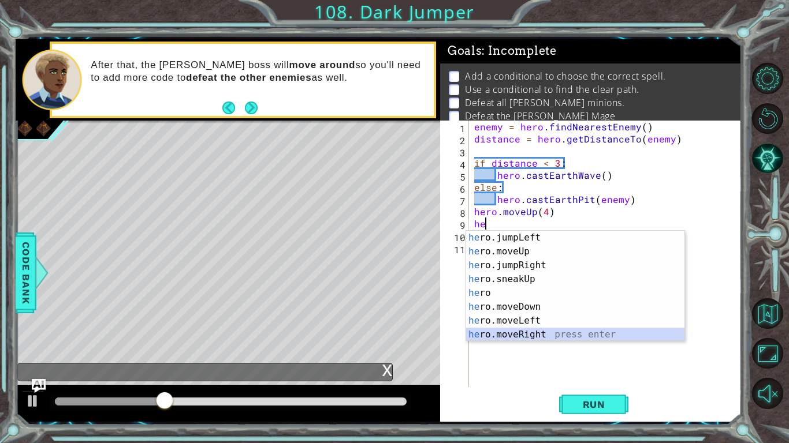
click at [509, 330] on div "he ro.jumpLeft press enter he ro.moveUp press enter he ro.jumpRight press enter…" at bounding box center [575, 300] width 218 height 139
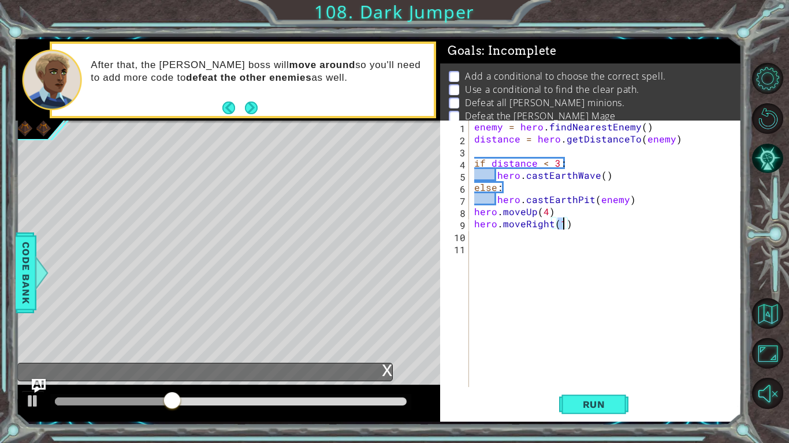
type textarea "hero.moveRight(2)"
click at [511, 244] on div "enemy = hero . findNearestEnemy ( ) distance = hero . getDistanceTo ( enemy ) i…" at bounding box center [608, 266] width 272 height 291
click at [499, 240] on div "enemy = hero . findNearestEnemy ( ) distance = hero . getDistanceTo ( enemy ) i…" at bounding box center [608, 266] width 272 height 291
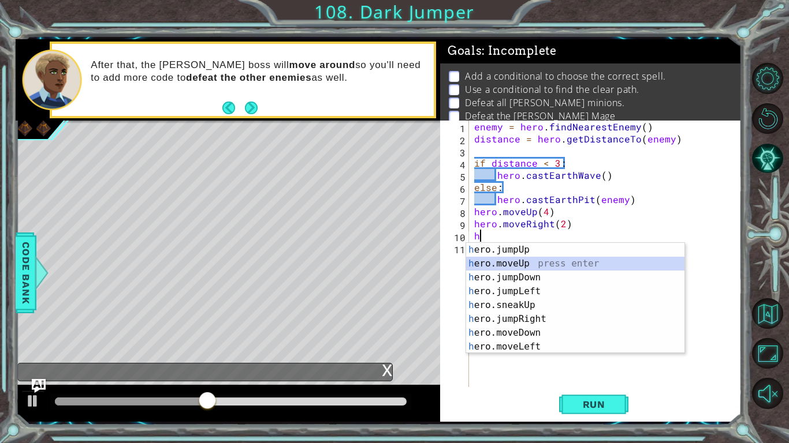
click at [503, 264] on div "h ero.jumpUp press enter h ero.moveUp press enter h ero.jumpDown press enter h …" at bounding box center [575, 312] width 218 height 139
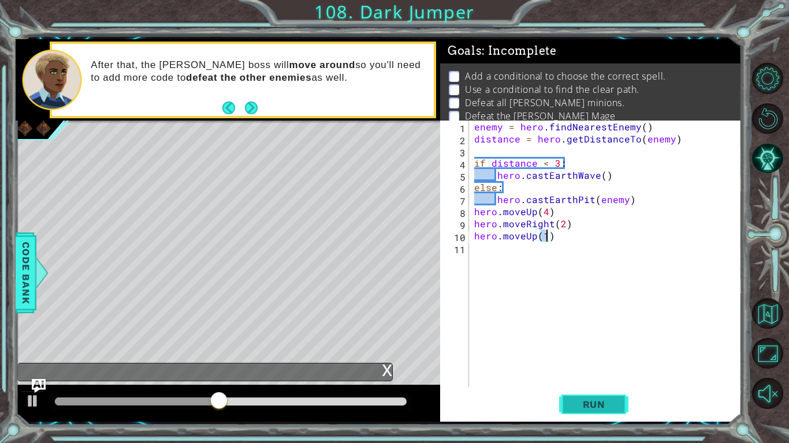
click at [589, 403] on span "Run" at bounding box center [594, 405] width 46 height 12
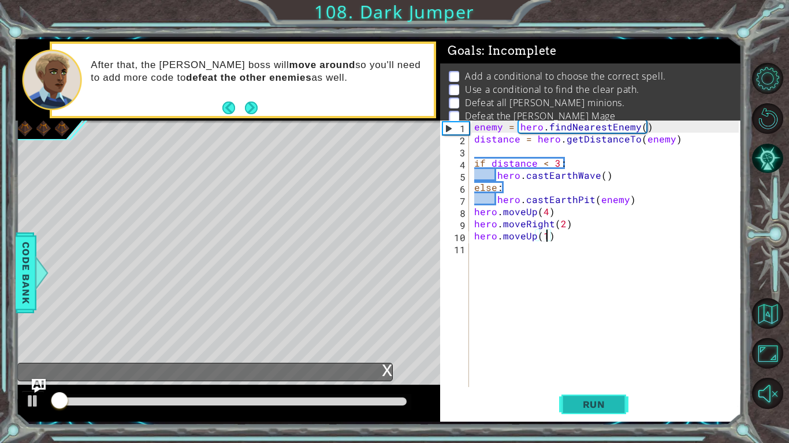
click at [589, 403] on span "Run" at bounding box center [594, 405] width 46 height 12
click at [561, 226] on div "enemy = hero . findNearestEnemy ( ) distance = hero . getDistanceTo ( enemy ) i…" at bounding box center [608, 266] width 272 height 291
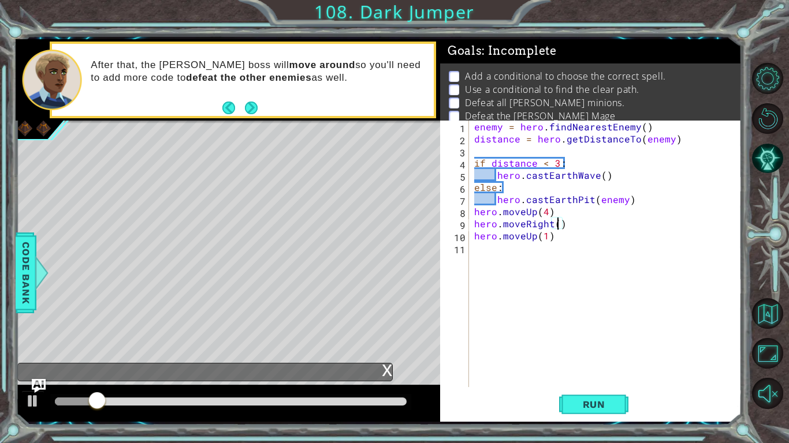
scroll to position [0, 5]
click at [574, 403] on span "Run" at bounding box center [594, 405] width 46 height 12
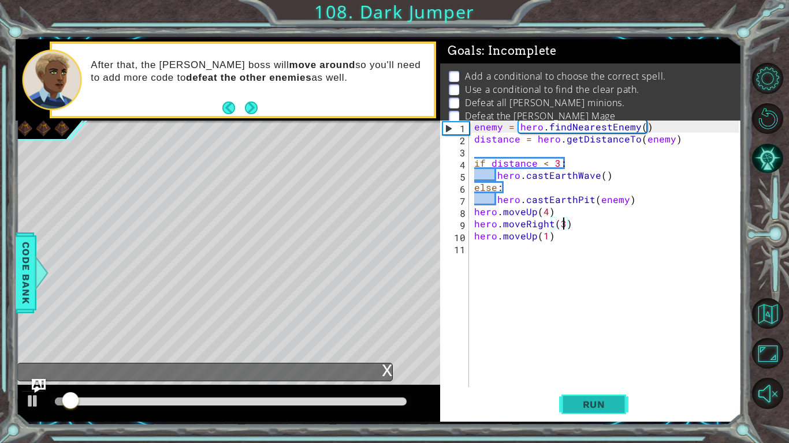
click at [574, 403] on span "Run" at bounding box center [594, 405] width 46 height 12
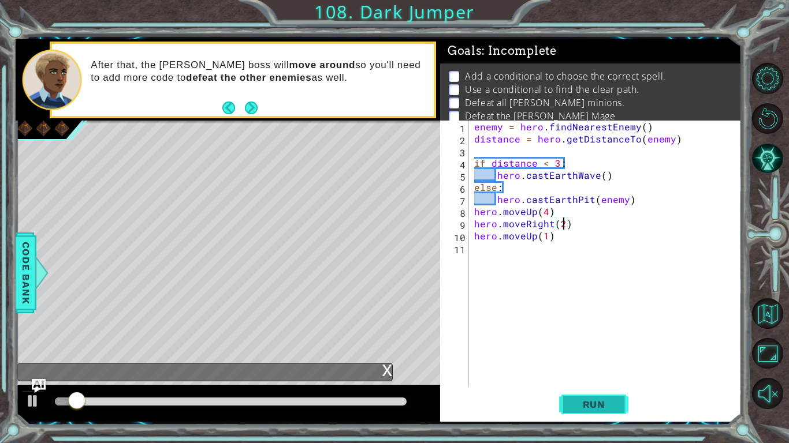
type textarea "hero.moveRight(2)"
click at [575, 408] on span "Run" at bounding box center [594, 405] width 46 height 12
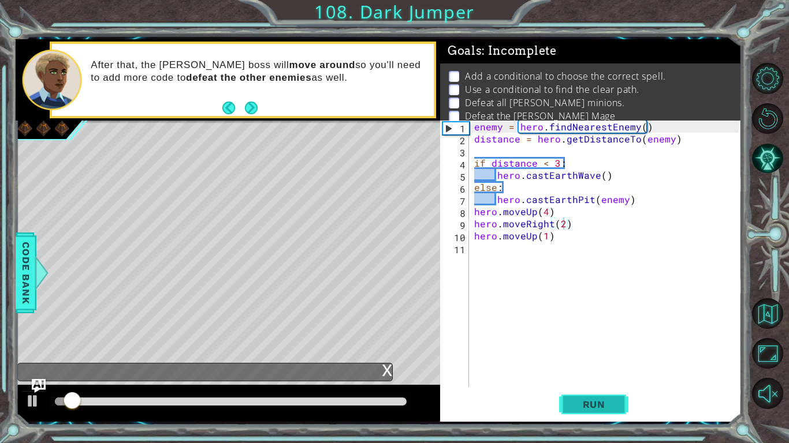
click at [575, 408] on span "Run" at bounding box center [594, 405] width 46 height 12
click at [535, 249] on div "enemy = hero . findNearestEnemy ( ) distance = hero . getDistanceTo ( enemy ) i…" at bounding box center [608, 266] width 272 height 291
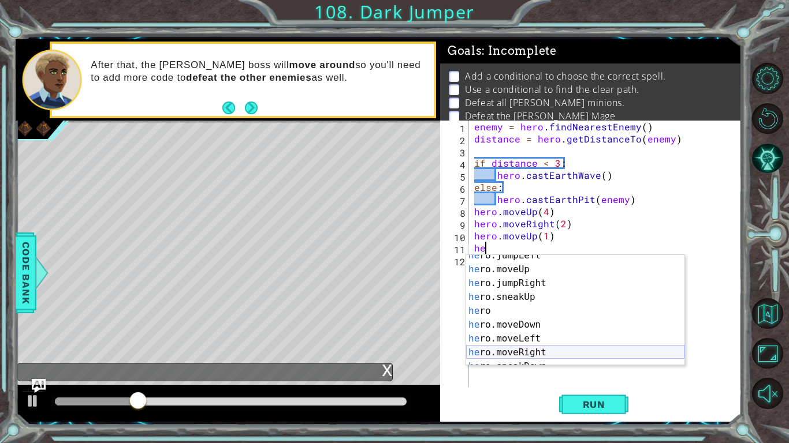
scroll to position [36, 0]
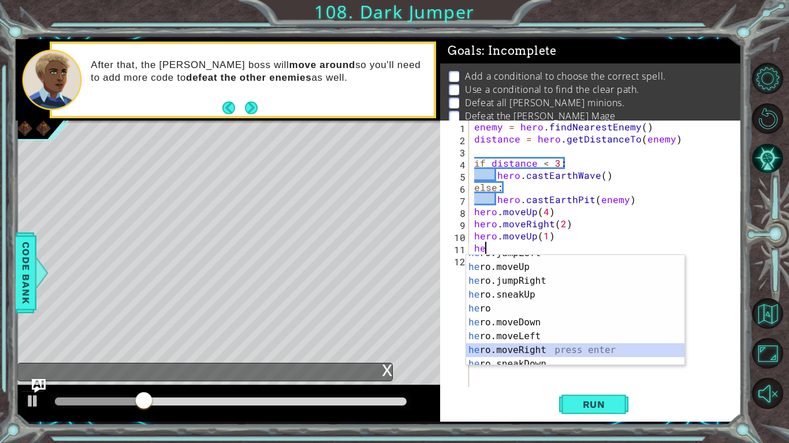
click at [540, 354] on div "he ro.jumpLeft press enter he ro.moveUp press enter he ro.jumpRight press enter…" at bounding box center [575, 315] width 218 height 139
type textarea "hero.moveRight(1)"
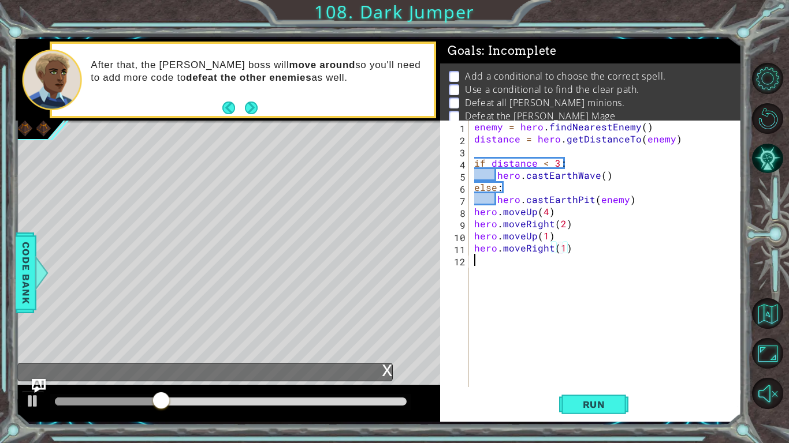
click at [545, 271] on div "enemy = hero . findNearestEnemy ( ) distance = hero . getDistanceTo ( enemy ) i…" at bounding box center [608, 266] width 272 height 291
type textarea "if distance > 3:"
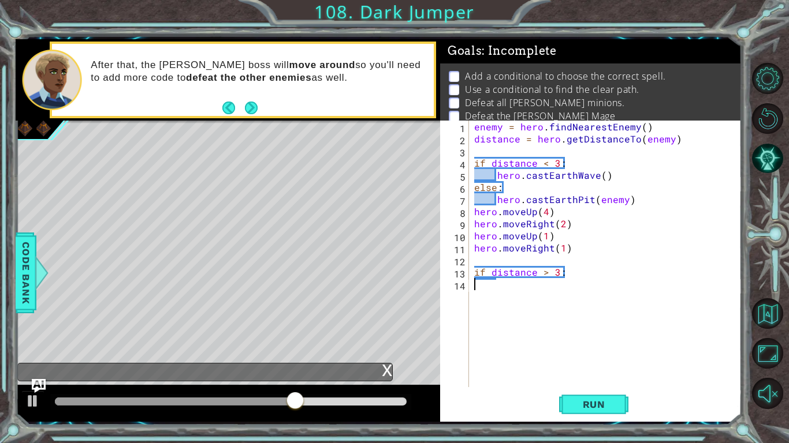
click at [560, 293] on div "enemy = hero . findNearestEnemy ( ) distance = hero . getDistanceTo ( enemy ) i…" at bounding box center [608, 266] width 272 height 291
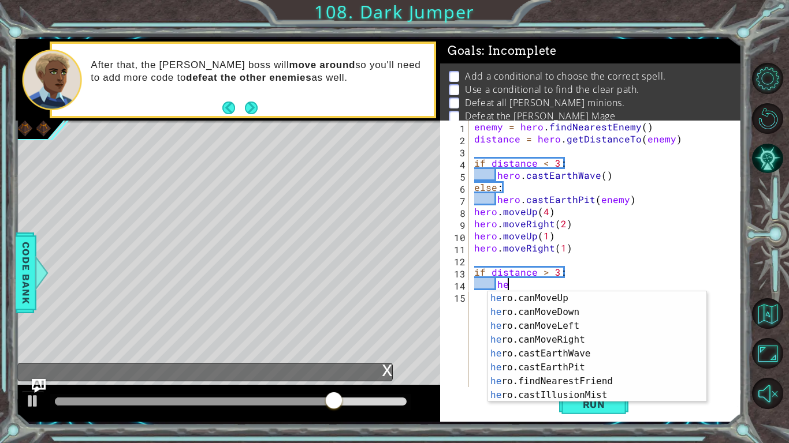
scroll to position [194, 0]
click at [567, 365] on div "he ro.canMoveUp press enter he ro.canMoveDown press enter he ro.canMoveLeft pre…" at bounding box center [597, 361] width 218 height 139
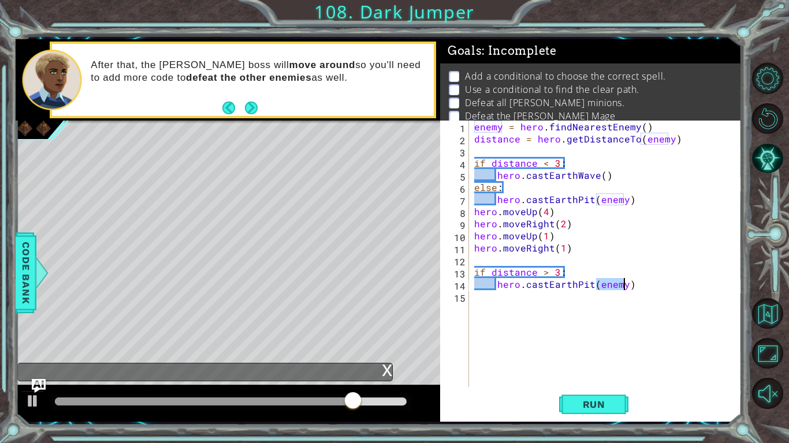
type textarea "hero.castEarthPit(enemy)"
click at [558, 307] on div "enemy = hero . findNearestEnemy ( ) distance = hero . getDistanceTo ( enemy ) i…" at bounding box center [608, 266] width 272 height 291
click at [626, 285] on div "enemy = hero . findNearestEnemy ( ) distance = hero . getDistanceTo ( enemy ) i…" at bounding box center [608, 266] width 272 height 291
type textarea "hero.castEarthPit()"
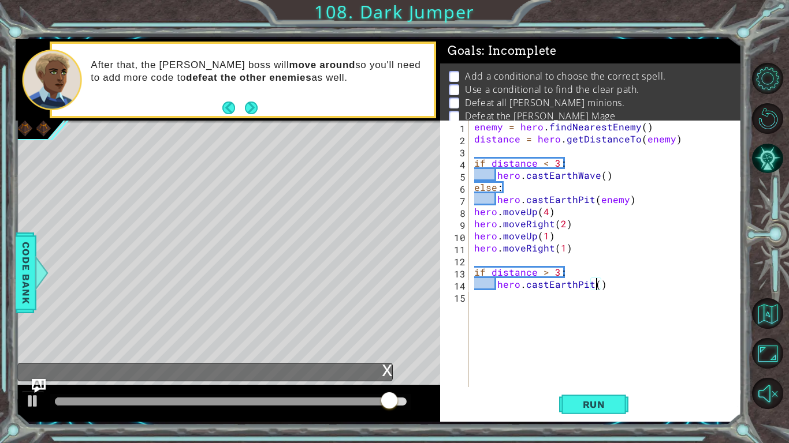
click at [574, 300] on div "enemy = hero . findNearestEnemy ( ) distance = hero . getDistanceTo ( enemy ) i…" at bounding box center [608, 266] width 272 height 291
type textarea "else:"
click at [552, 318] on div "enemy = hero . findNearestEnemy ( ) distance = hero . getDistanceTo ( enemy ) i…" at bounding box center [608, 266] width 272 height 291
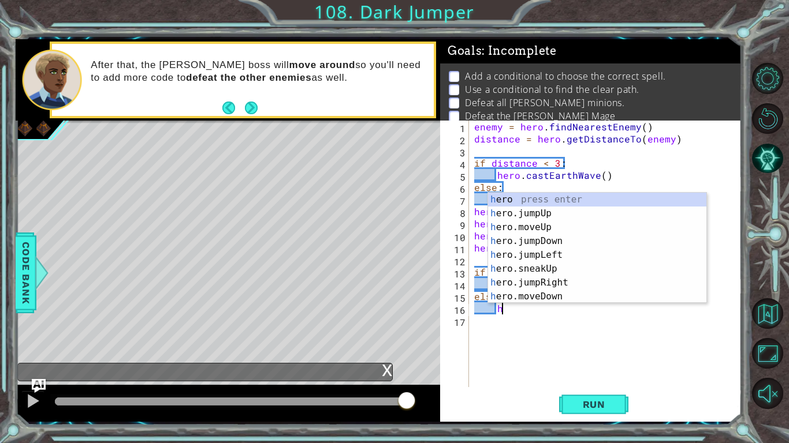
scroll to position [0, 0]
type textarea "he"
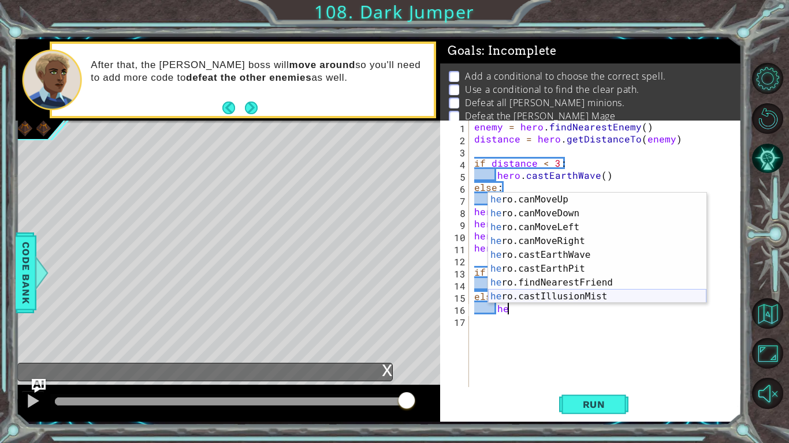
scroll to position [194, 0]
click at [584, 257] on div "he ro.canMoveUp press enter he ro.canMoveDown press enter he ro.canMoveLeft pre…" at bounding box center [597, 262] width 218 height 139
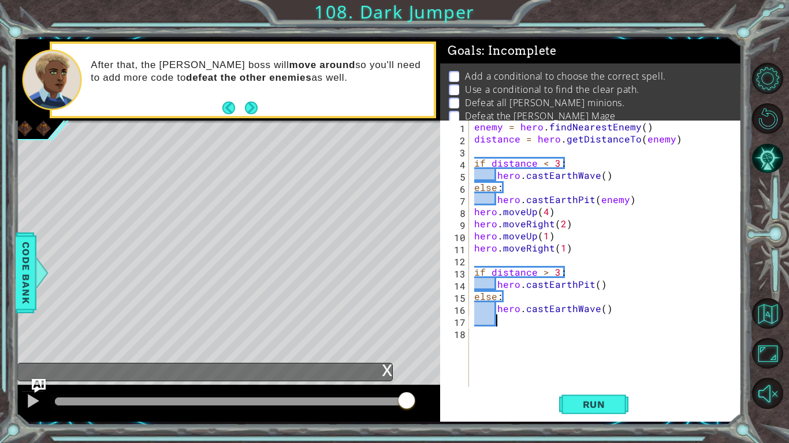
scroll to position [0, 1]
click at [601, 314] on div "enemy = hero . findNearestEnemy ( ) distance = hero . getDistanceTo ( enemy ) i…" at bounding box center [608, 266] width 272 height 291
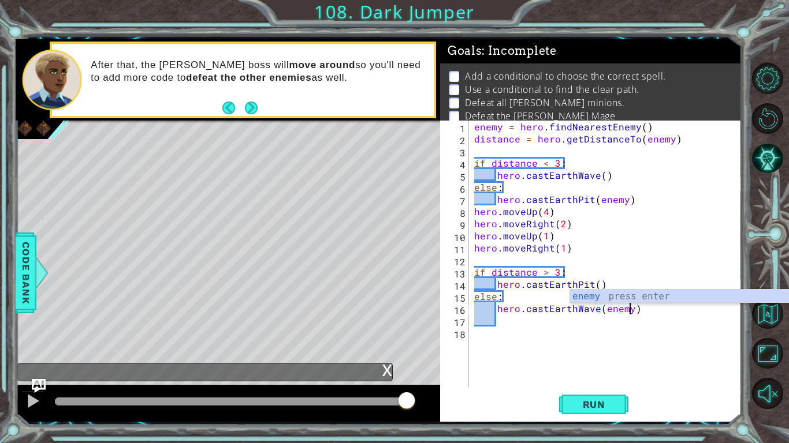
scroll to position [0, 9]
type textarea "hero.castEarthWave(enemy)"
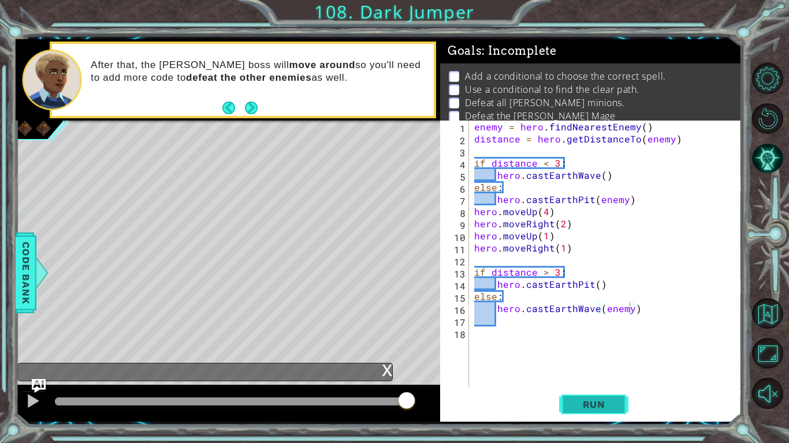
click at [599, 395] on button "Run" at bounding box center [593, 405] width 69 height 30
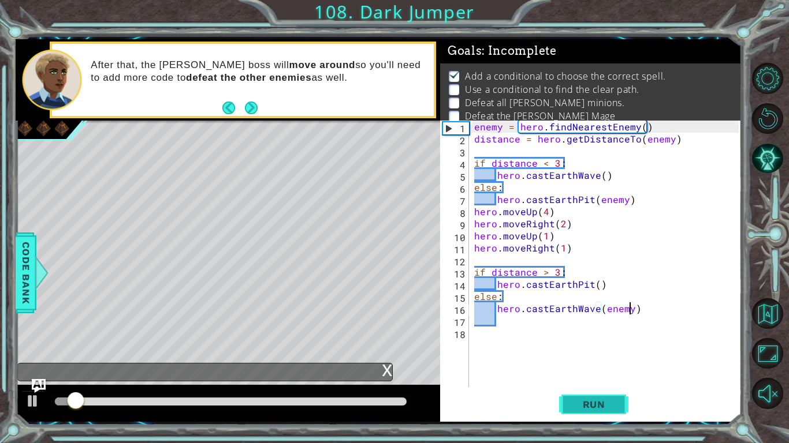
click at [599, 395] on button "Run" at bounding box center [593, 405] width 69 height 30
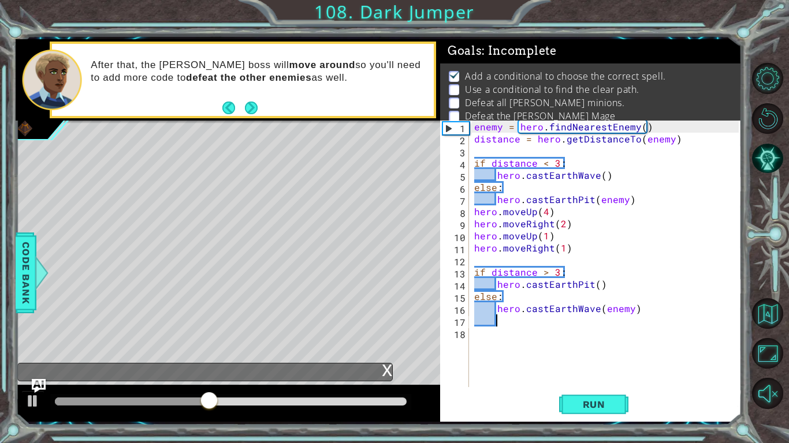
click at [495, 324] on div "enemy = hero . findNearestEnemy ( ) distance = hero . getDistanceTo ( enemy ) i…" at bounding box center [608, 266] width 272 height 291
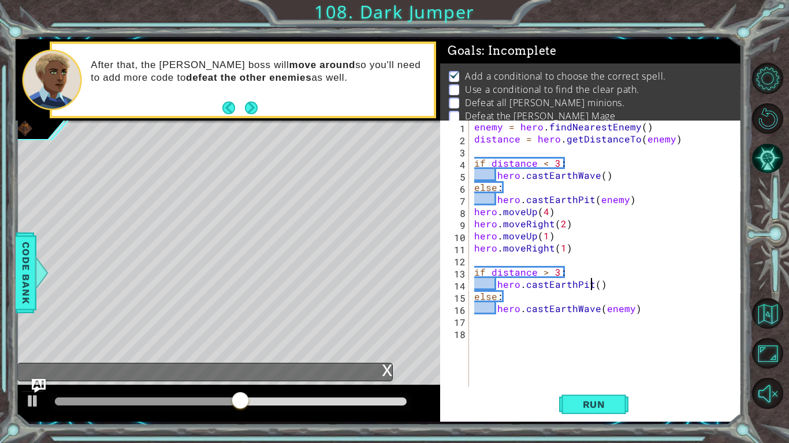
click at [589, 287] on div "enemy = hero . findNearestEnemy ( ) distance = hero . getDistanceTo ( enemy ) i…" at bounding box center [608, 266] width 272 height 291
click at [596, 409] on span "Run" at bounding box center [594, 405] width 46 height 12
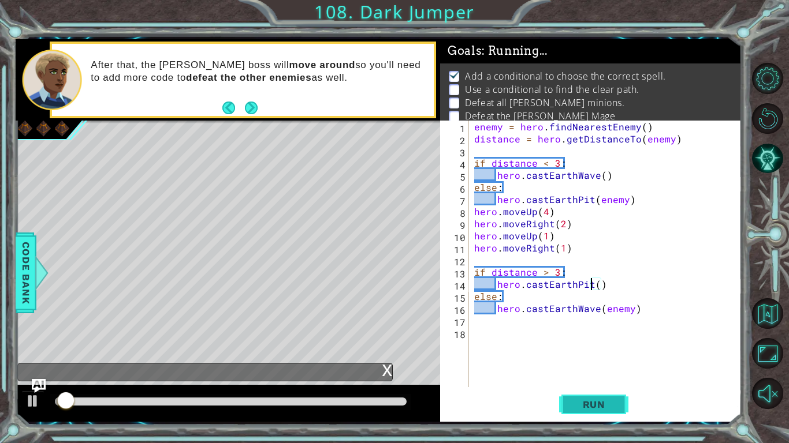
click at [596, 409] on span "Run" at bounding box center [594, 405] width 46 height 12
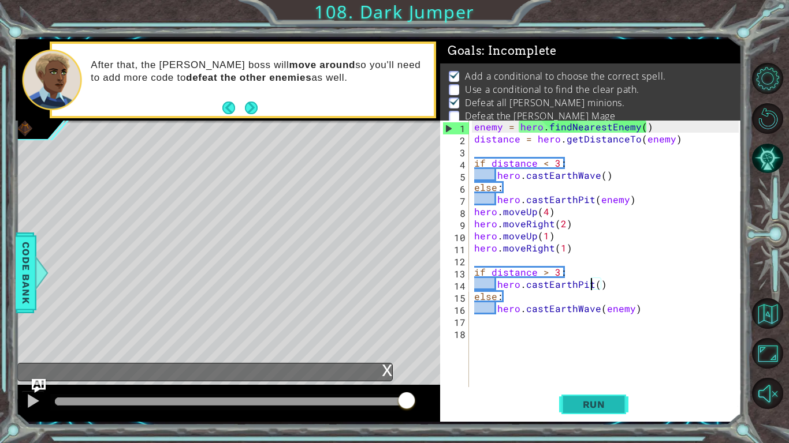
click at [596, 409] on span "Run" at bounding box center [594, 405] width 46 height 12
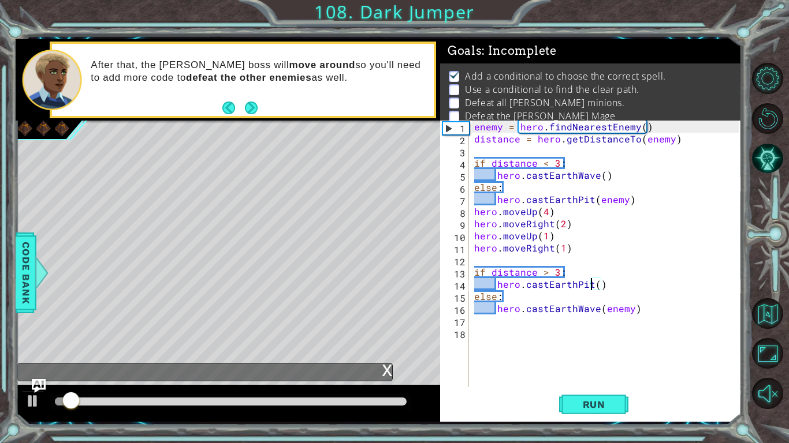
click at [562, 252] on div "enemy = hero . findNearestEnemy ( ) distance = hero . getDistanceTo ( enemy ) i…" at bounding box center [608, 266] width 272 height 291
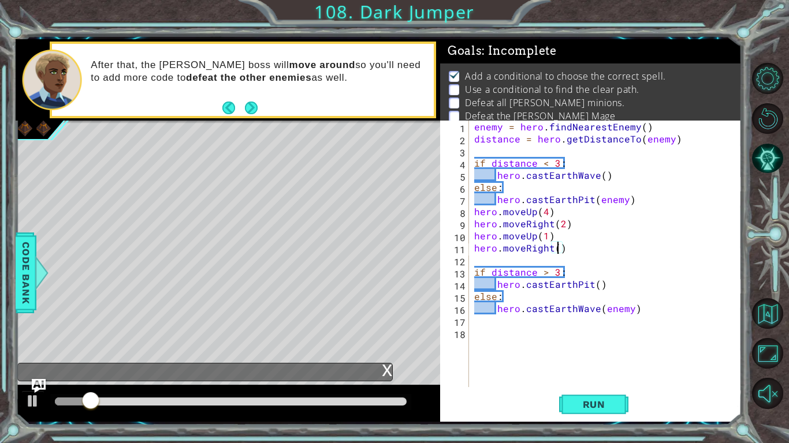
click at [564, 249] on div "enemy = hero . findNearestEnemy ( ) distance = hero . getDistanceTo ( enemy ) i…" at bounding box center [608, 266] width 272 height 291
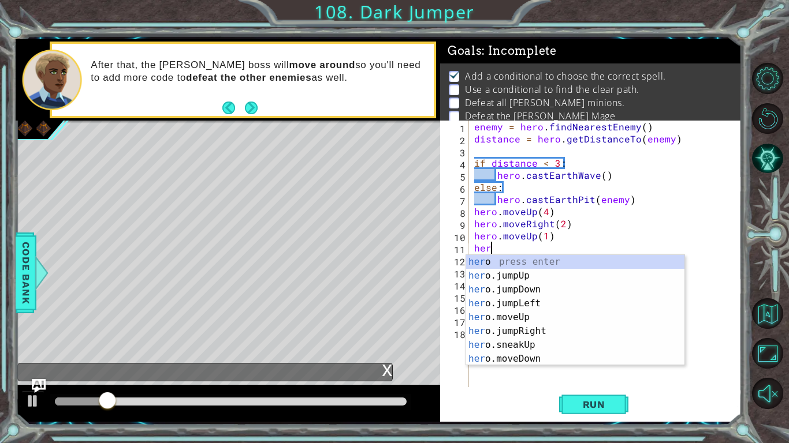
type textarea "h"
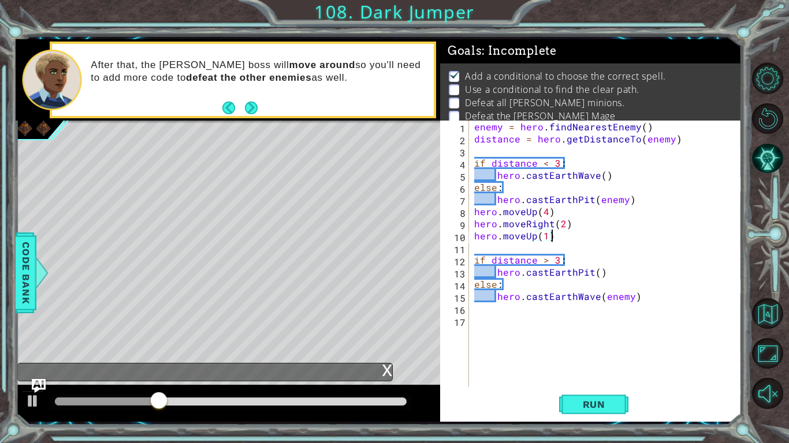
click at [546, 236] on div "enemy = hero . findNearestEnemy ( ) distance = hero . getDistanceTo ( enemy ) i…" at bounding box center [608, 266] width 272 height 291
type textarea "hero.moveUp(3)"
click at [581, 406] on span "Run" at bounding box center [594, 405] width 46 height 12
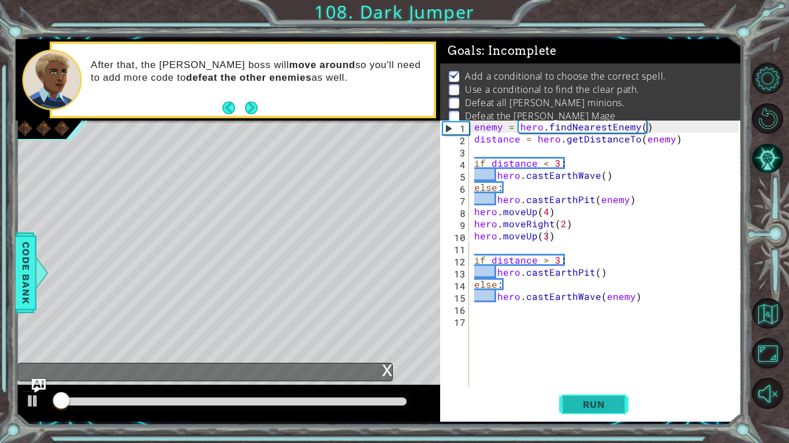
click at [581, 406] on span "Run" at bounding box center [594, 405] width 46 height 12
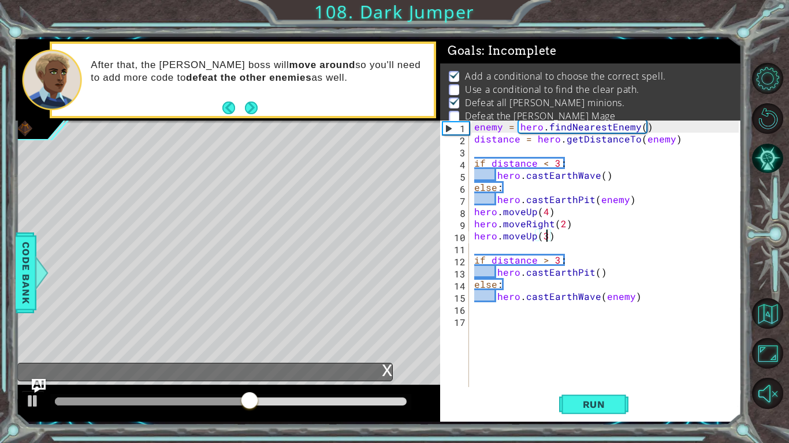
click at [492, 316] on div "enemy = hero . findNearestEnemy ( ) distance = hero . getDistanceTo ( enemy ) i…" at bounding box center [608, 266] width 272 height 291
click at [490, 309] on div "enemy = hero . findNearestEnemy ( ) distance = hero . getDistanceTo ( enemy ) i…" at bounding box center [608, 266] width 272 height 291
click at [492, 323] on div "enemy = hero . findNearestEnemy ( ) distance = hero . getDistanceTo ( enemy ) i…" at bounding box center [608, 266] width 272 height 291
click at [490, 309] on div "enemy = hero . findNearestEnemy ( ) distance = hero . getDistanceTo ( enemy ) i…" at bounding box center [608, 266] width 272 height 291
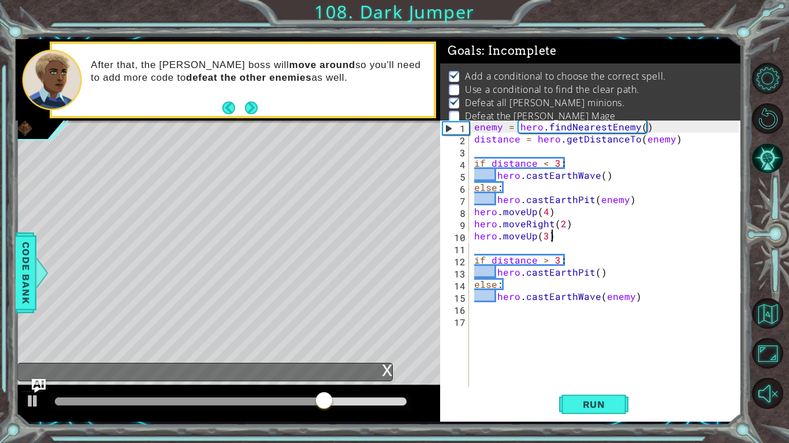
click at [594, 235] on div "enemy = hero . findNearestEnemy ( ) distance = hero . getDistanceTo ( enemy ) i…" at bounding box center [608, 266] width 272 height 291
type textarea "hero.moveUp(3)"
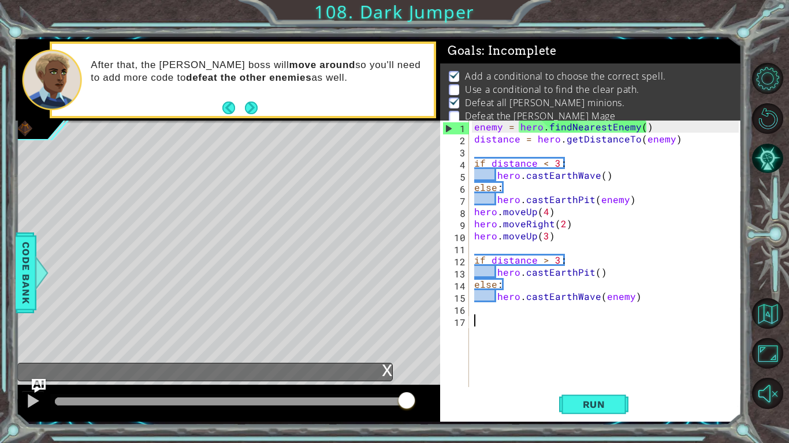
click at [503, 319] on div "enemy = hero . findNearestEnemy ( ) distance = hero . getDistanceTo ( enemy ) i…" at bounding box center [608, 266] width 272 height 291
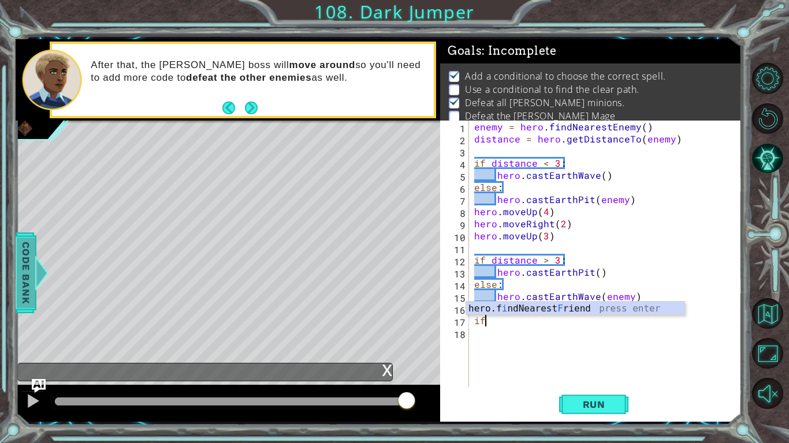
click at [25, 250] on span "Code Bank" at bounding box center [26, 272] width 18 height 70
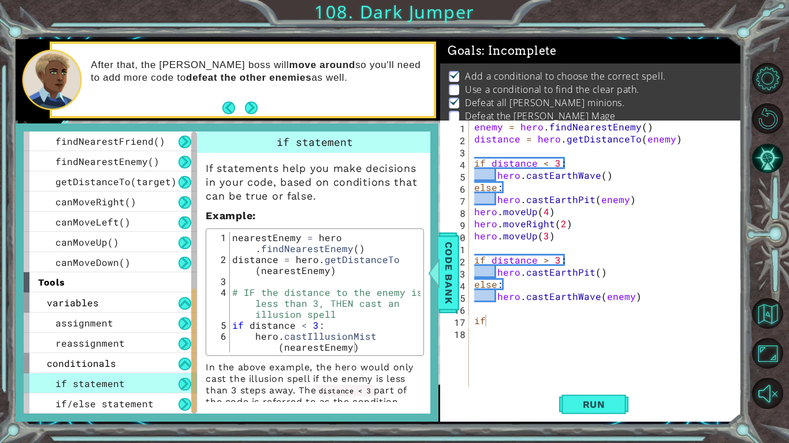
scroll to position [12, 0]
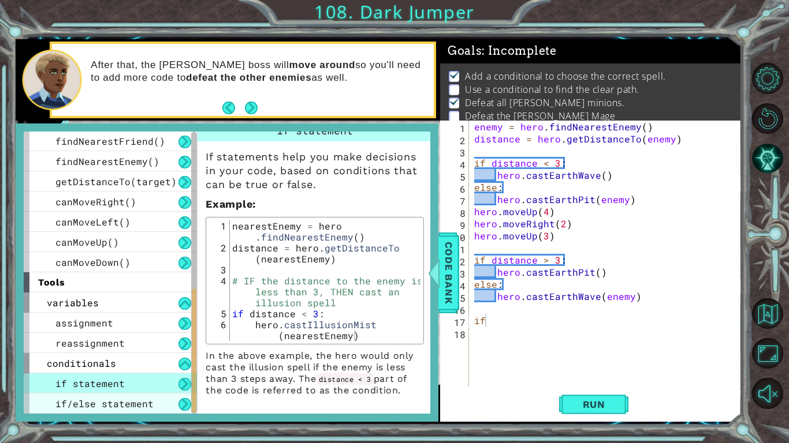
click at [134, 394] on div "if/else statement" at bounding box center [110, 404] width 173 height 20
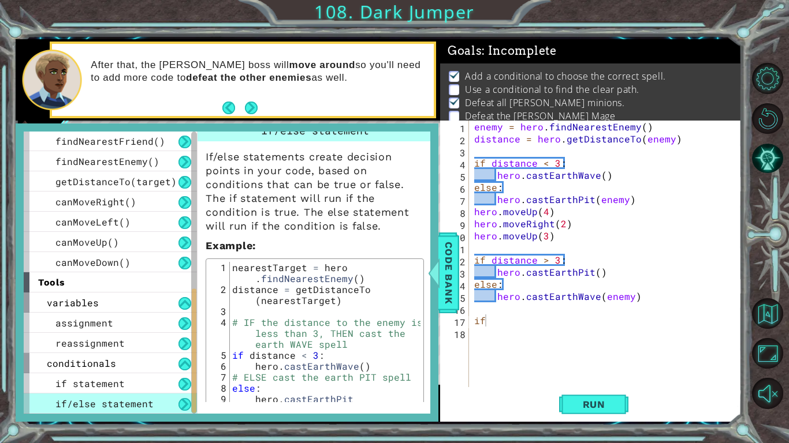
scroll to position [0, 0]
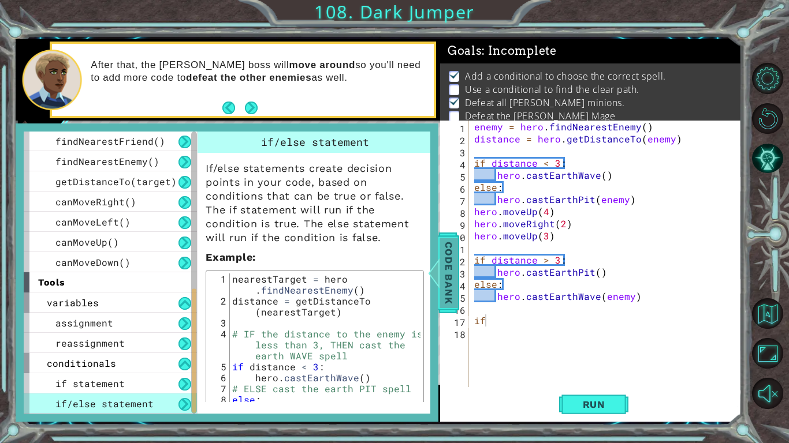
click at [434, 281] on div at bounding box center [434, 273] width 14 height 35
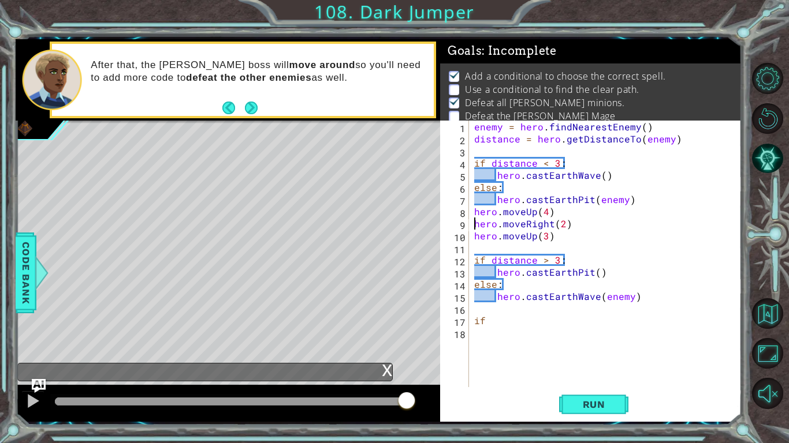
click at [473, 225] on div "enemy = hero . findNearestEnemy ( ) distance = hero . getDistanceTo ( enemy ) i…" at bounding box center [608, 266] width 272 height 291
click at [474, 211] on div "enemy = hero . findNearestEnemy ( ) distance = hero . getDistanceTo ( enemy ) i…" at bounding box center [608, 266] width 272 height 291
click at [570, 232] on div "enemy = hero . findNearestEnemy ( ) distance = hero . getDistanceTo ( enemy ) i…" at bounding box center [608, 266] width 272 height 291
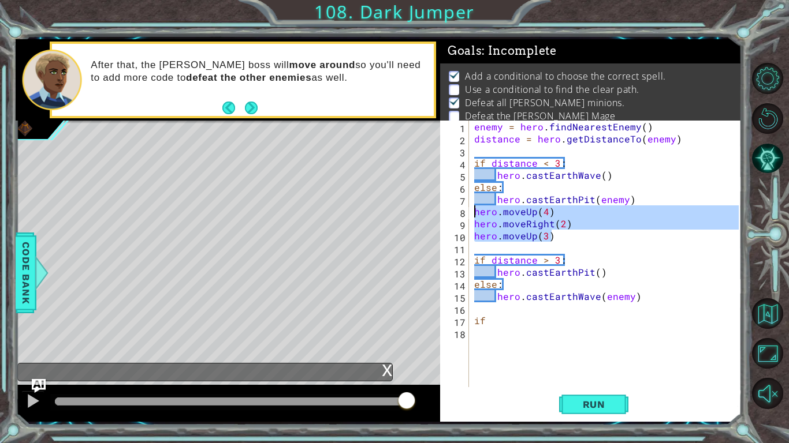
drag, startPoint x: 570, startPoint y: 232, endPoint x: 472, endPoint y: 217, distance: 99.3
click at [472, 217] on div "enemy = hero . findNearestEnemy ( ) distance = hero . getDistanceTo ( enemy ) i…" at bounding box center [608, 266] width 272 height 291
type textarea "hero.moveUp(4) hero.moveRight(2)"
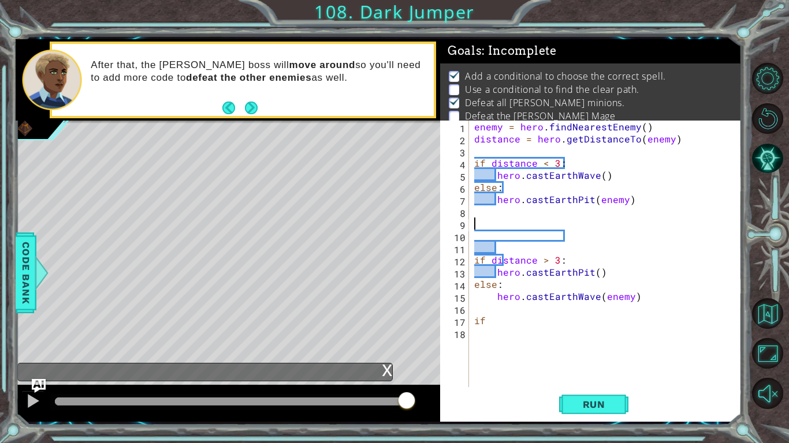
click at [480, 223] on div "enemy = hero . findNearestEnemy ( ) distance = hero . getDistanceTo ( enemy ) i…" at bounding box center [608, 266] width 272 height 291
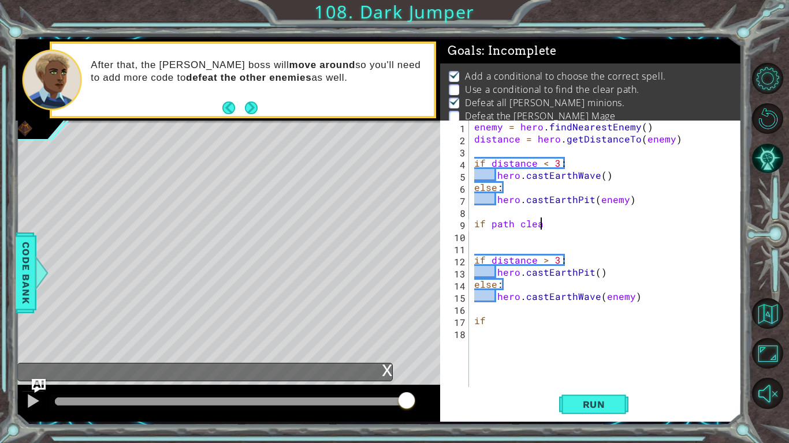
scroll to position [0, 3]
click at [586, 413] on button "Run" at bounding box center [593, 405] width 69 height 30
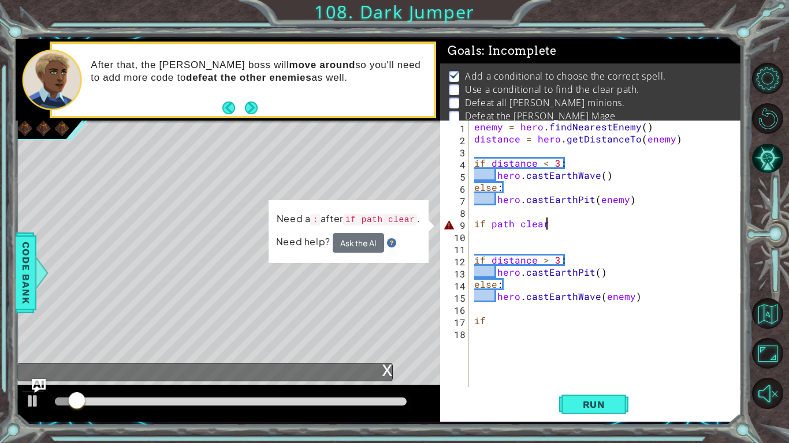
click at [388, 242] on img at bounding box center [391, 242] width 9 height 9
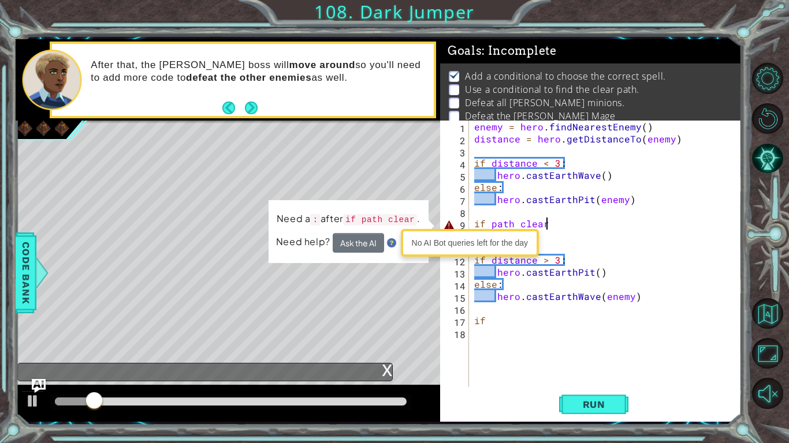
click at [546, 229] on div "enemy = hero . findNearestEnemy ( ) distance = hero . getDistanceTo ( enemy ) i…" at bounding box center [608, 266] width 272 height 291
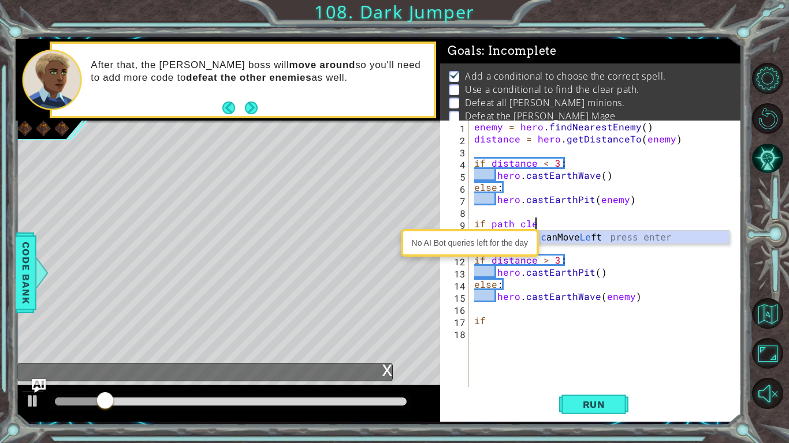
type textarea "if path c"
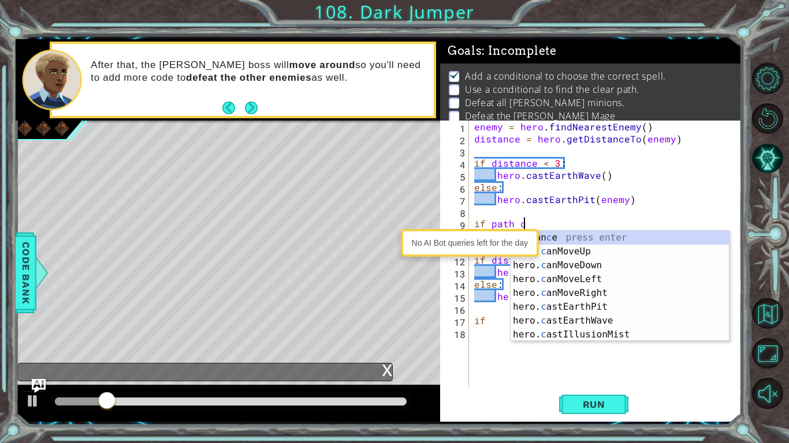
scroll to position [0, 2]
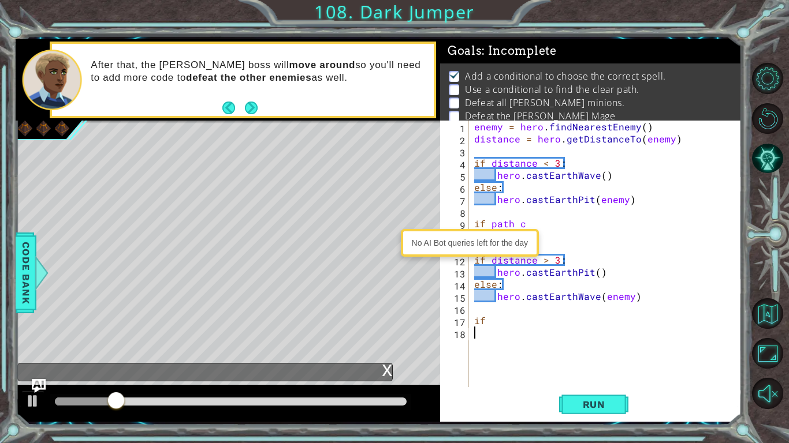
click at [534, 346] on div "enemy = hero . findNearestEnemy ( ) distance = hero . getDistanceTo ( enemy ) i…" at bounding box center [608, 266] width 272 height 291
click at [435, 250] on div "No AI Bot queries left for the day" at bounding box center [470, 243] width 133 height 22
click at [447, 227] on div "9" at bounding box center [455, 225] width 27 height 12
click at [772, 161] on button "AI Hint" at bounding box center [767, 158] width 31 height 31
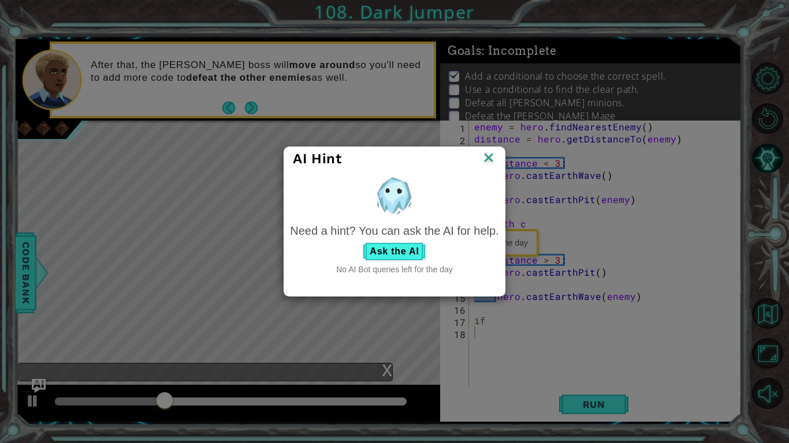
click at [490, 156] on img at bounding box center [488, 158] width 15 height 17
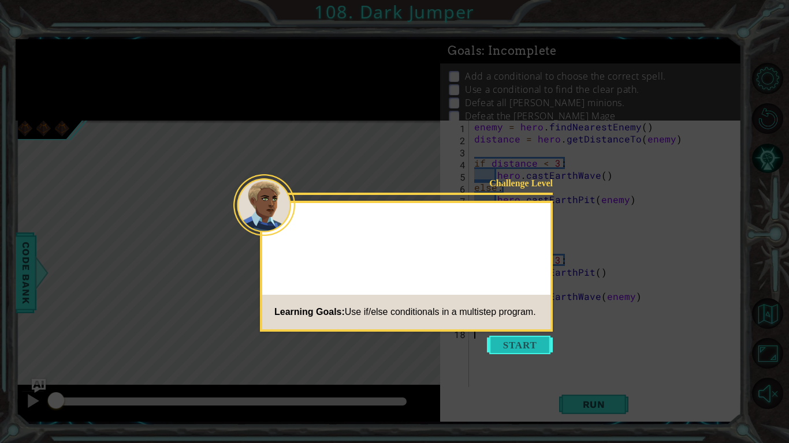
click at [512, 333] on icon at bounding box center [394, 221] width 789 height 443
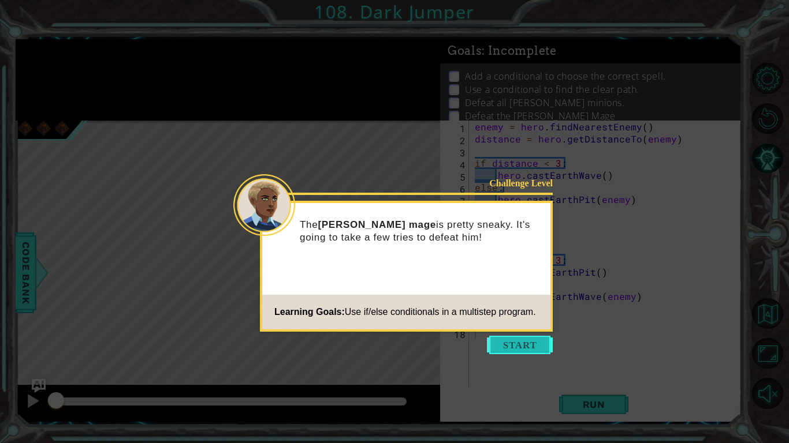
click at [505, 347] on button "Start" at bounding box center [520, 345] width 66 height 18
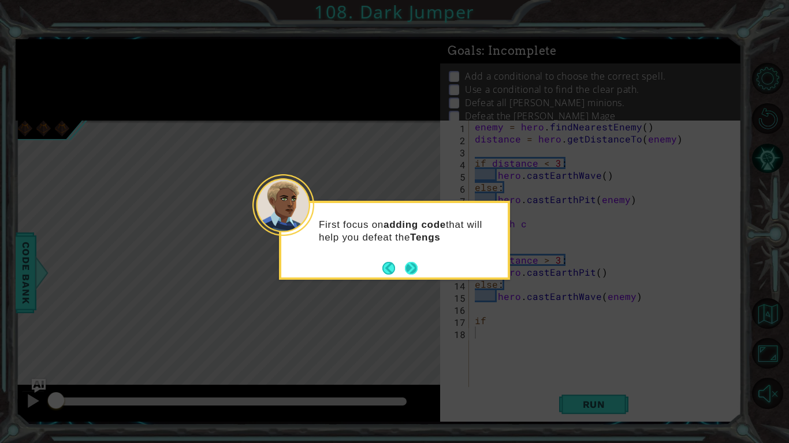
click at [411, 262] on button "Next" at bounding box center [411, 268] width 13 height 13
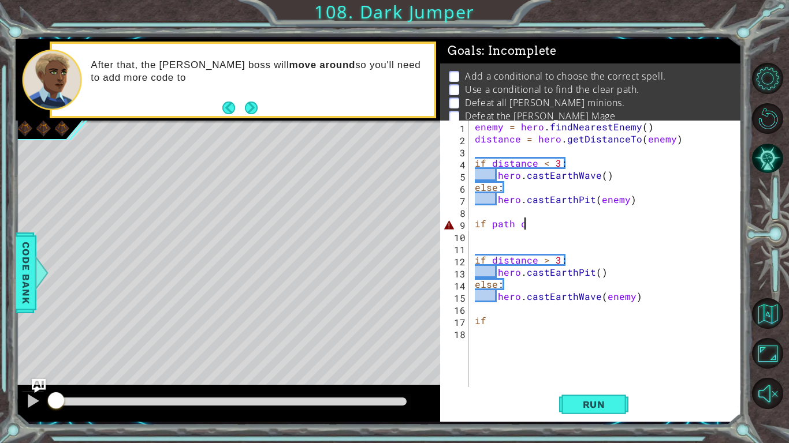
click at [535, 221] on div "enemy = hero . findNearestEnemy ( ) distance = hero . getDistanceTo ( enemy ) i…" at bounding box center [608, 266] width 272 height 291
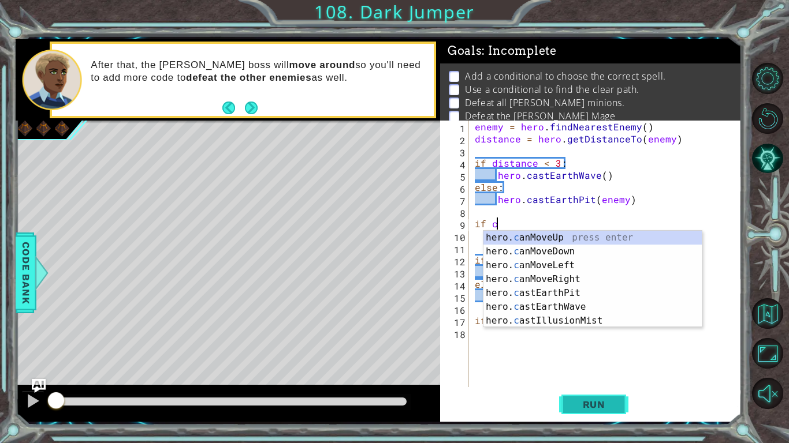
scroll to position [0, 1]
type textarea "if"
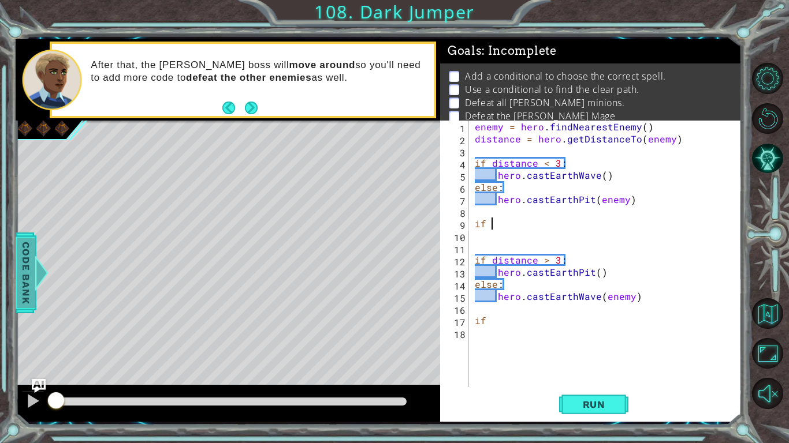
click at [21, 289] on span "Code Bank" at bounding box center [26, 272] width 18 height 70
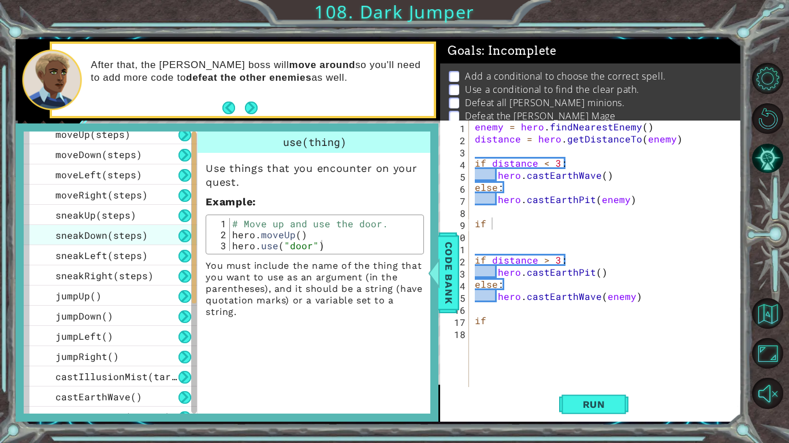
scroll to position [0, 0]
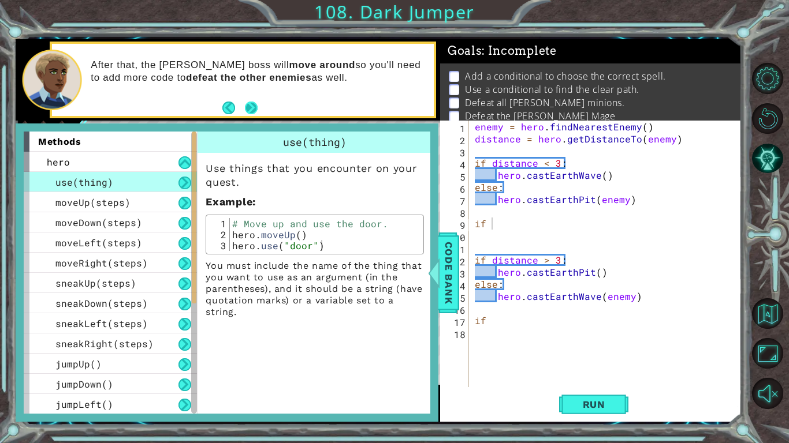
click at [249, 105] on button "Next" at bounding box center [250, 108] width 13 height 13
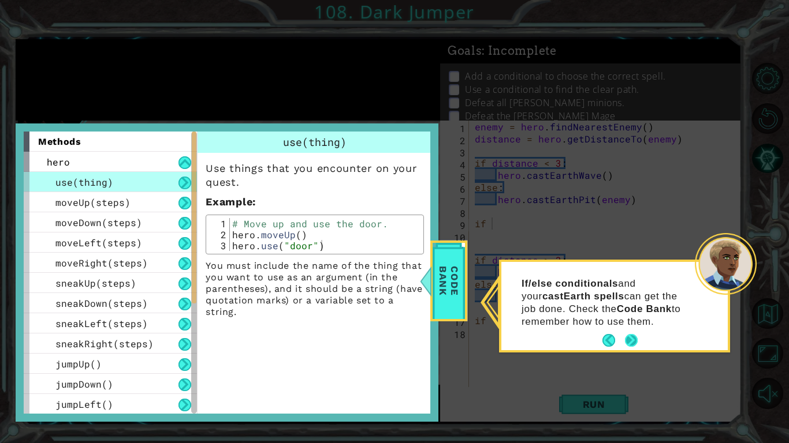
click at [630, 346] on button "Next" at bounding box center [631, 340] width 13 height 13
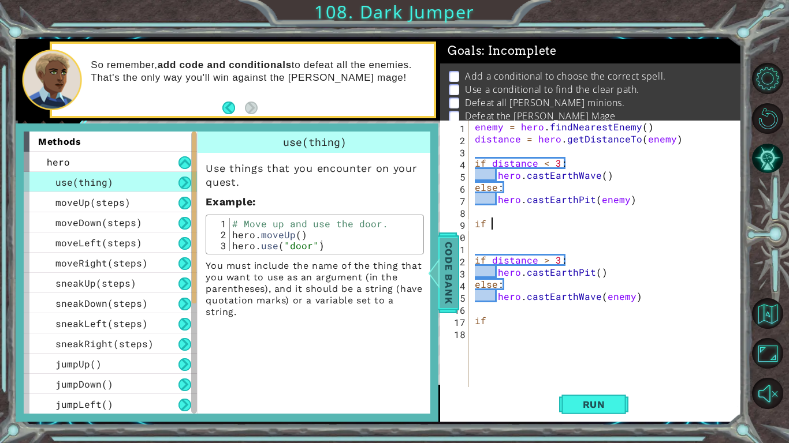
click at [449, 271] on span "Code Bank" at bounding box center [448, 272] width 18 height 70
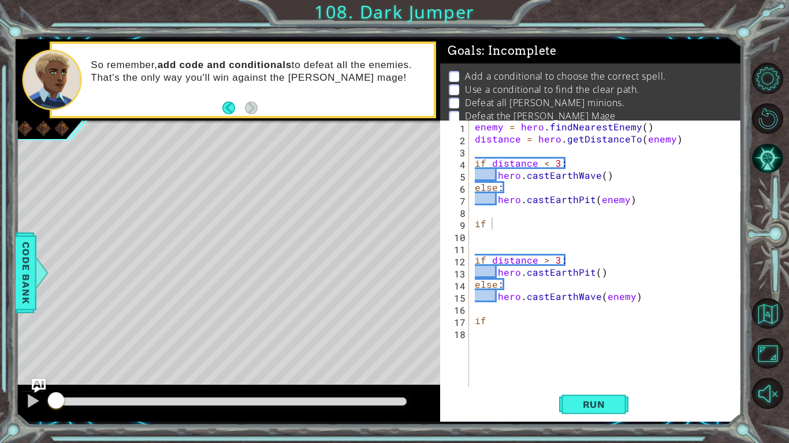
click at [490, 234] on div "enemy = hero . findNearestEnemy ( ) distance = hero . getDistanceTo ( enemy ) i…" at bounding box center [608, 266] width 272 height 291
click at [492, 226] on div "enemy = hero . findNearestEnemy ( ) distance = hero . getDistanceTo ( enemy ) i…" at bounding box center [608, 266] width 272 height 291
type textarea "i"
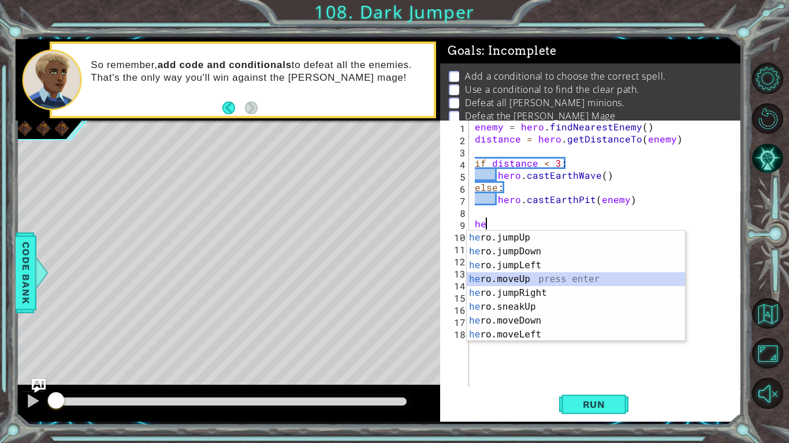
click at [533, 280] on div "he ro.jumpUp press enter he ro.jumpDown press enter he ro.jumpLeft press enter …" at bounding box center [575, 300] width 218 height 139
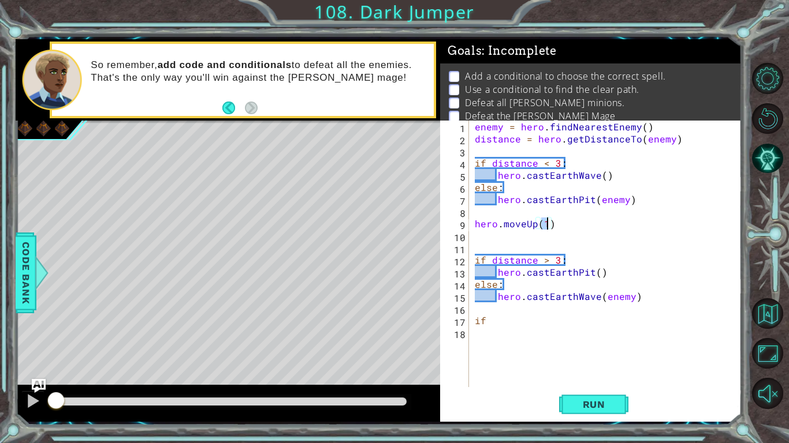
type textarea "hero.moveUp(4)"
click at [538, 232] on div "enemy = hero . findNearestEnemy ( ) distance = hero . getDistanceTo ( enemy ) i…" at bounding box center [608, 266] width 272 height 291
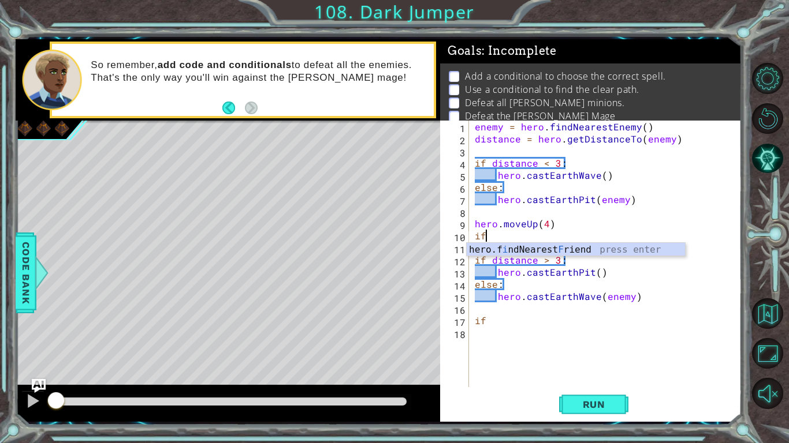
type textarea "i"
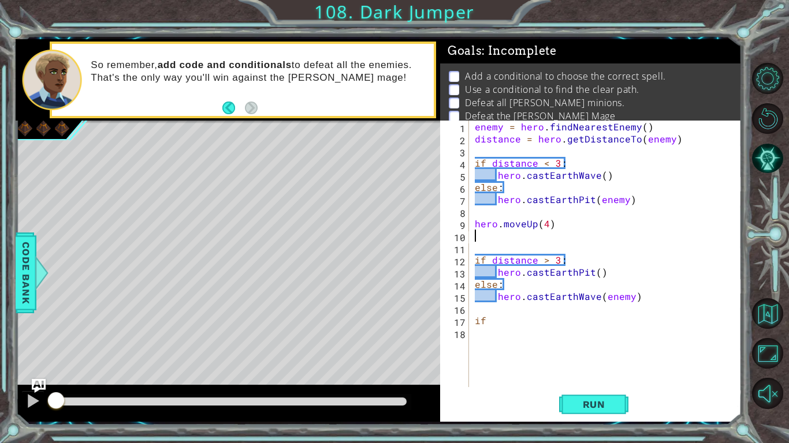
click at [472, 223] on div "enemy = hero . findNearestEnemy ( ) distance = hero . getDistanceTo ( enemy ) i…" at bounding box center [608, 266] width 272 height 291
click at [610, 409] on span "Run" at bounding box center [594, 405] width 46 height 12
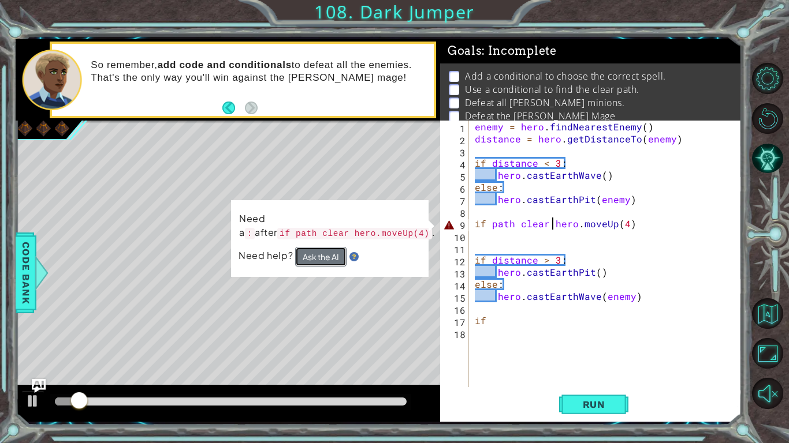
click at [326, 264] on button "Ask the AI" at bounding box center [320, 257] width 51 height 20
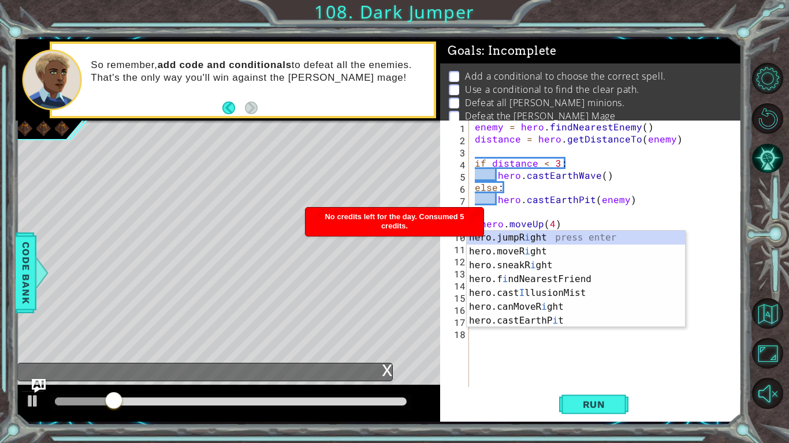
type textarea "hero.moveUp(4)"
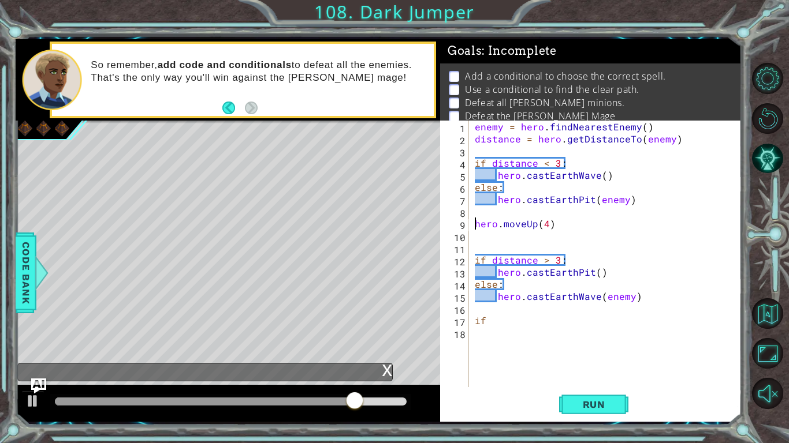
click at [36, 379] on img "Ask AI" at bounding box center [38, 386] width 15 height 15
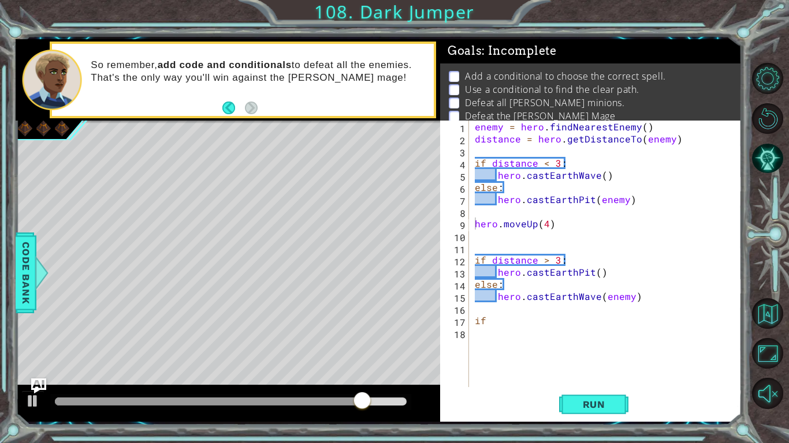
click at [38, 383] on img "Ask AI" at bounding box center [38, 386] width 15 height 15
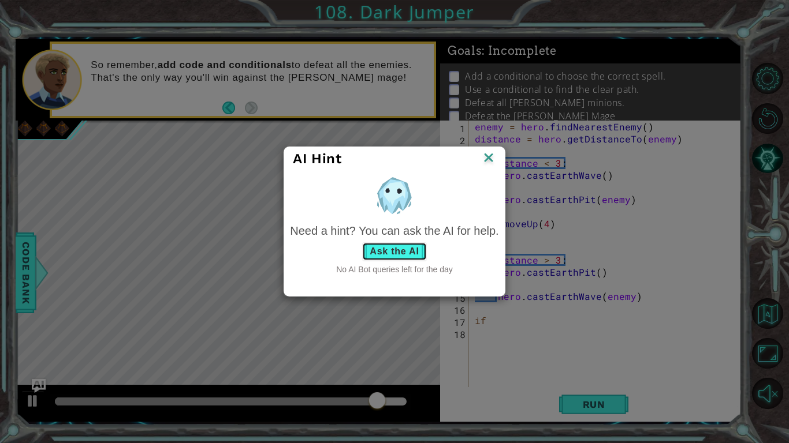
click at [415, 245] on button "Ask the AI" at bounding box center [394, 251] width 64 height 18
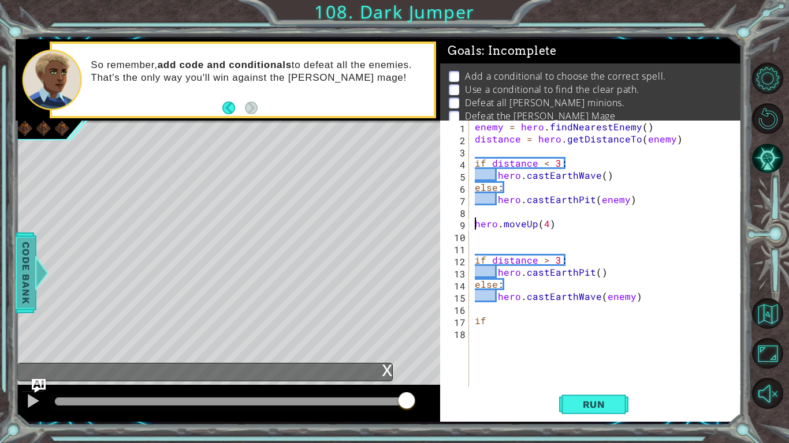
click at [38, 260] on div at bounding box center [42, 273] width 14 height 35
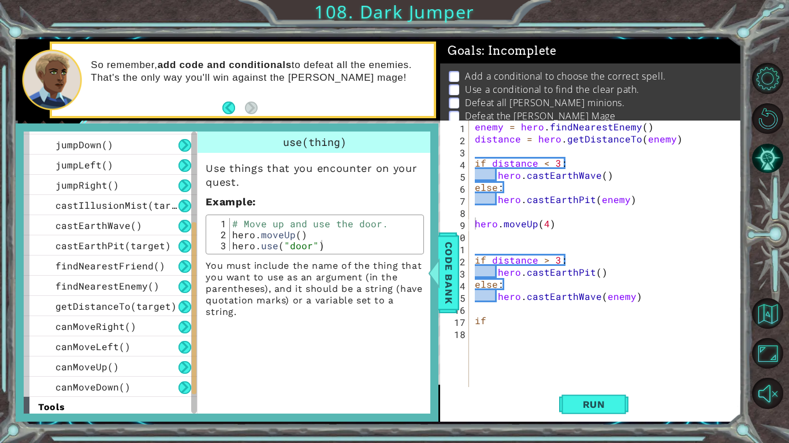
scroll to position [283, 0]
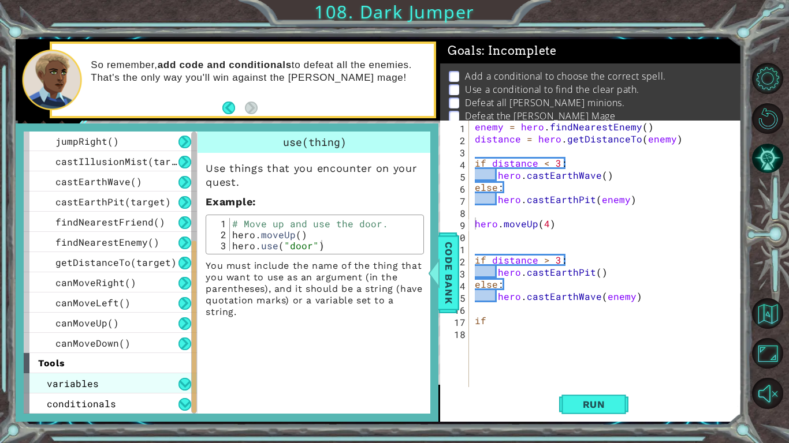
click at [84, 375] on div "variables" at bounding box center [110, 383] width 173 height 20
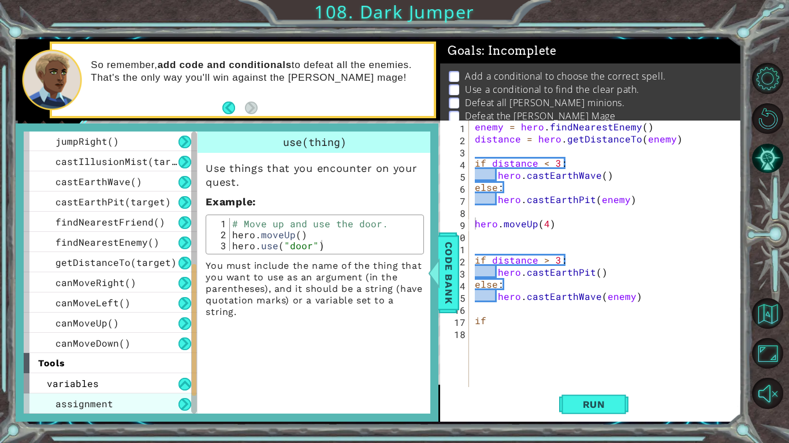
click at [111, 407] on span "assignment" at bounding box center [84, 404] width 58 height 12
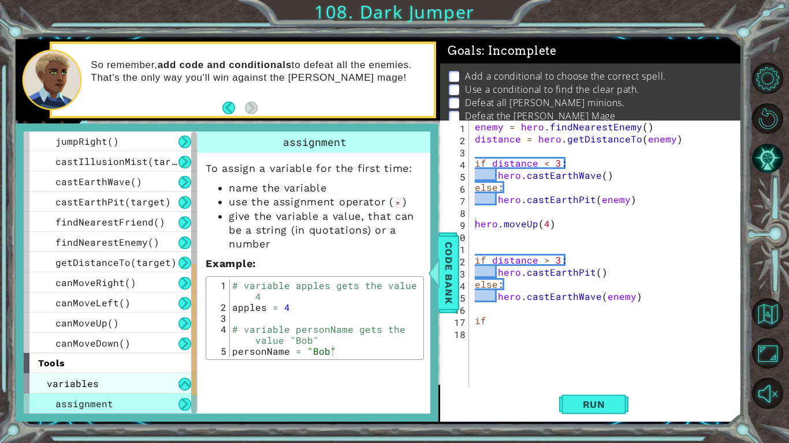
click at [155, 385] on div "variables" at bounding box center [110, 383] width 173 height 20
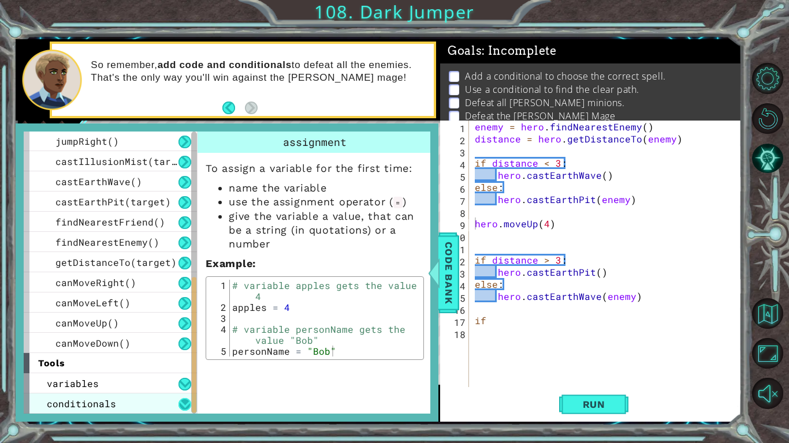
click at [183, 406] on button at bounding box center [184, 404] width 13 height 13
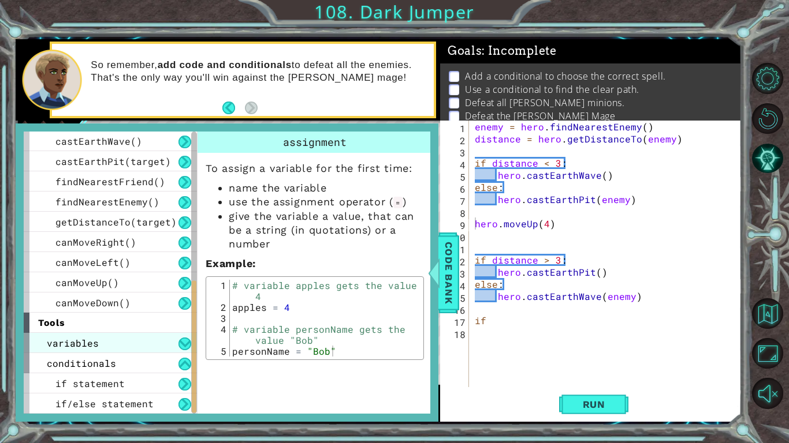
click at [167, 346] on div "variables" at bounding box center [110, 343] width 173 height 20
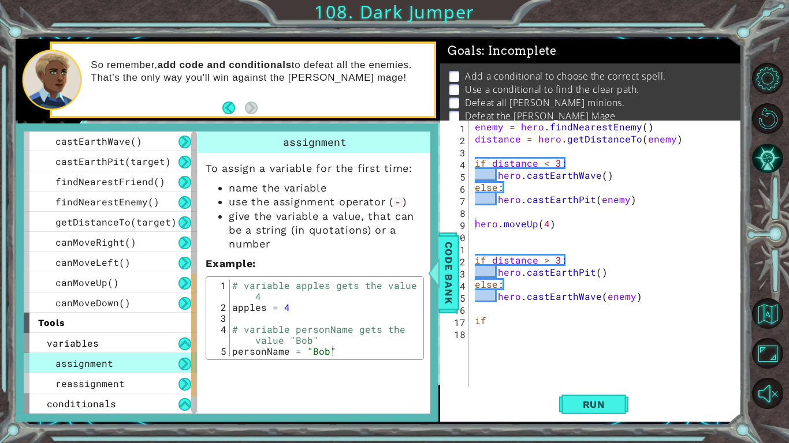
scroll to position [364, 0]
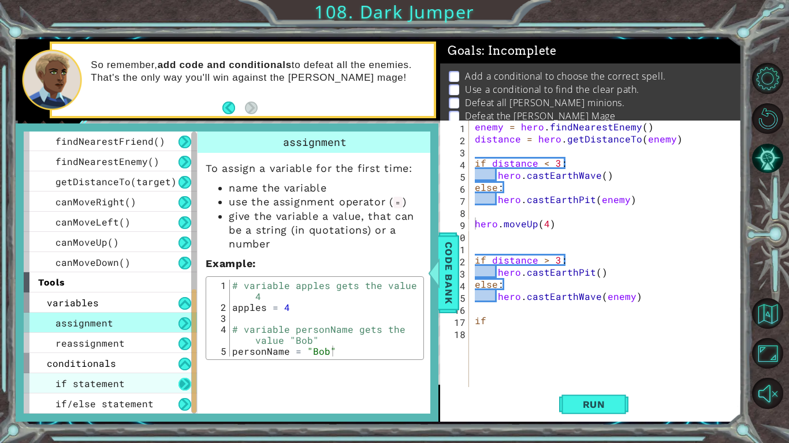
click at [181, 382] on button at bounding box center [184, 384] width 13 height 13
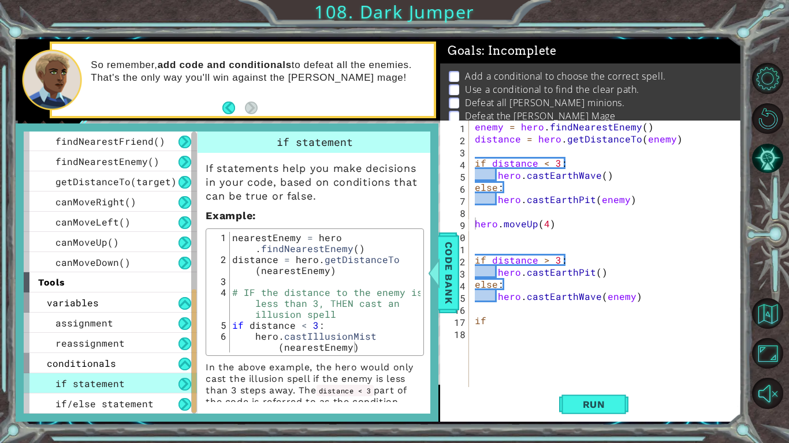
click at [178, 378] on button at bounding box center [184, 384] width 13 height 13
click at [472, 221] on div "enemy = hero . findNearestEnemy ( ) distance = hero . getDistanceTo ( enemy ) i…" at bounding box center [608, 266] width 272 height 291
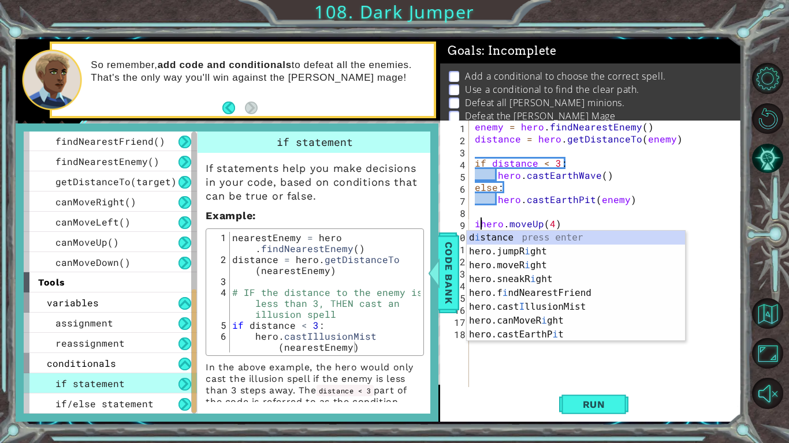
scroll to position [0, 1]
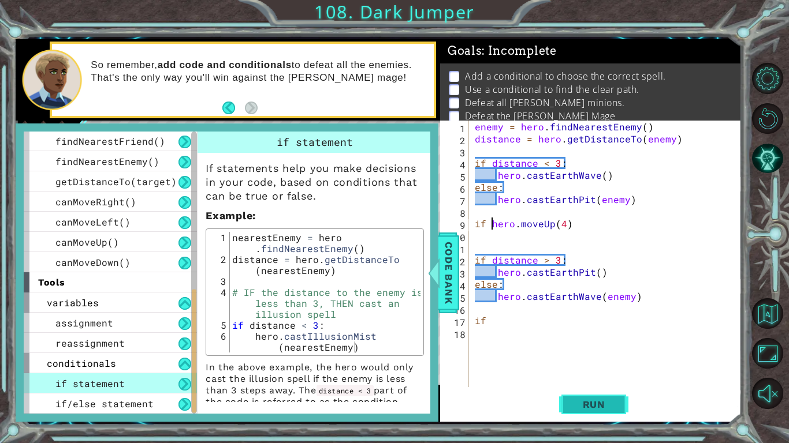
type textarea "if hero.moveUp(4)"
click at [571, 393] on button "Run" at bounding box center [593, 405] width 69 height 30
click at [477, 237] on div "enemy = hero . findNearestEnemy ( ) distance = hero . getDistanceTo ( enemy ) i…" at bounding box center [608, 266] width 272 height 291
click at [454, 256] on span "Code Bank" at bounding box center [448, 272] width 18 height 70
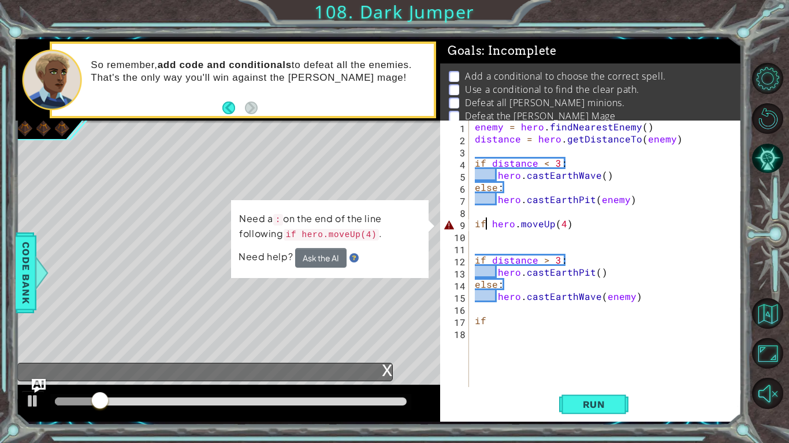
click at [485, 228] on div "enemy = hero . findNearestEnemy ( ) distance = hero . getDistanceTo ( enemy ) i…" at bounding box center [608, 266] width 272 height 291
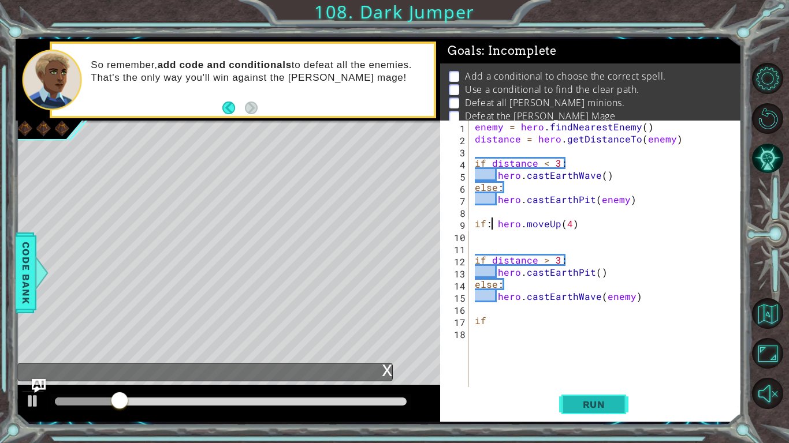
click at [573, 397] on button "Run" at bounding box center [593, 405] width 69 height 30
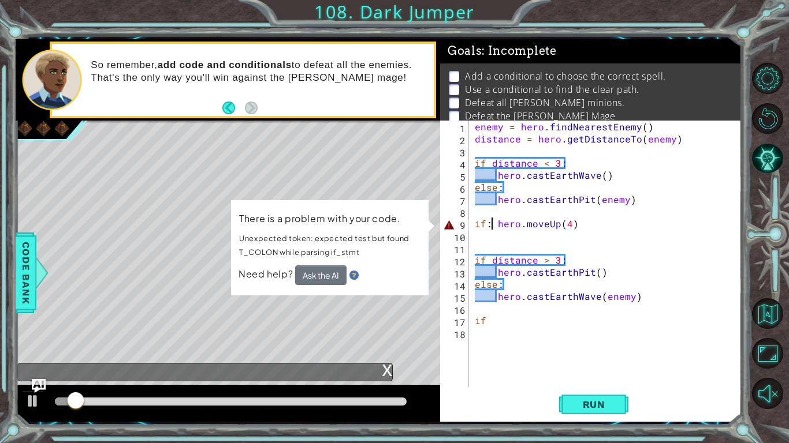
type textarea "if hero.moveUp(4)"
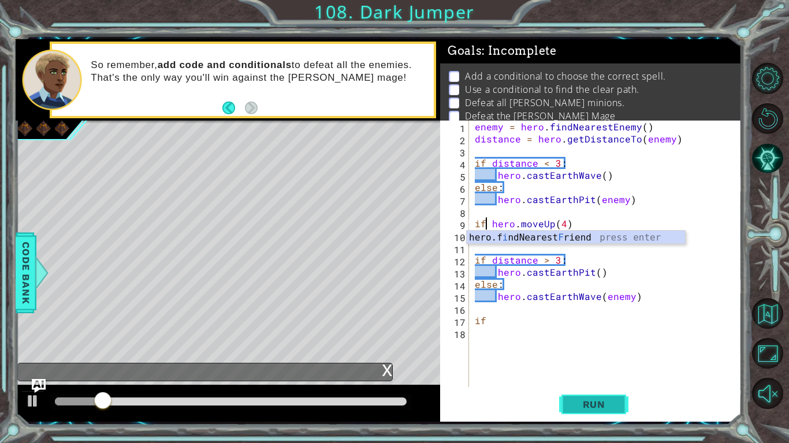
click at [580, 403] on span "Run" at bounding box center [594, 405] width 46 height 12
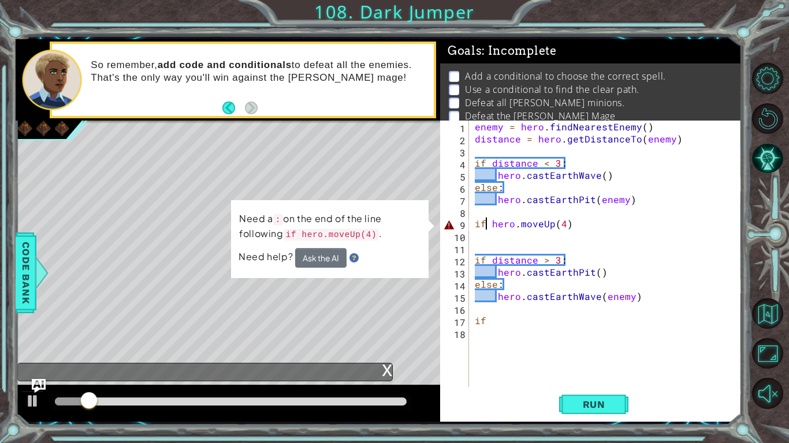
click at [580, 235] on div "enemy = hero . findNearestEnemy ( ) distance = hero . getDistanceTo ( enemy ) i…" at bounding box center [608, 266] width 272 height 291
click at [580, 229] on div "enemy = hero . findNearestEnemy ( ) distance = hero . getDistanceTo ( enemy ) i…" at bounding box center [608, 266] width 272 height 291
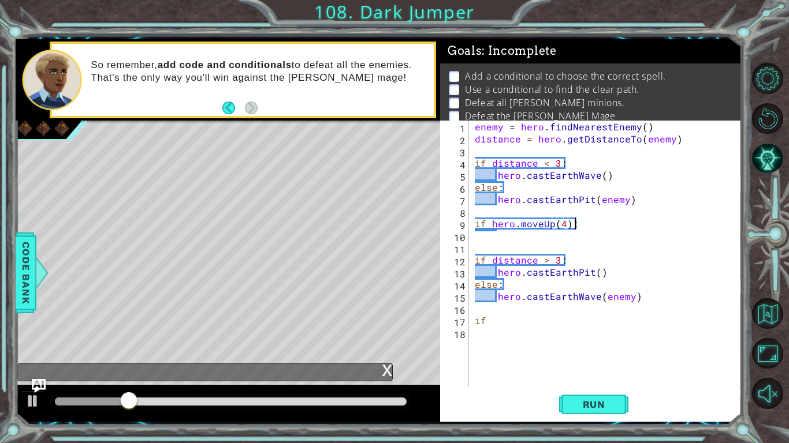
scroll to position [0, 5]
type textarea "if hero.moveUp(4):"
click at [585, 399] on span "Run" at bounding box center [594, 405] width 46 height 12
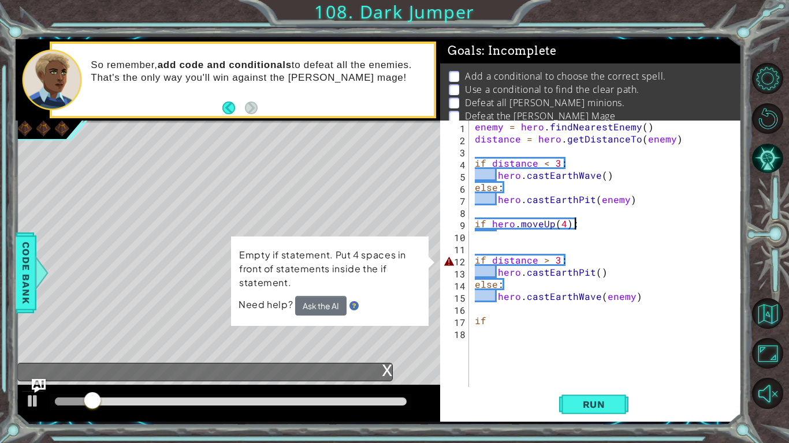
click at [499, 246] on div "enemy = hero . findNearestEnemy ( ) distance = hero . getDistanceTo ( enemy ) i…" at bounding box center [608, 266] width 272 height 291
click at [498, 238] on div "enemy = hero . findNearestEnemy ( ) distance = hero . getDistanceTo ( enemy ) i…" at bounding box center [608, 266] width 272 height 291
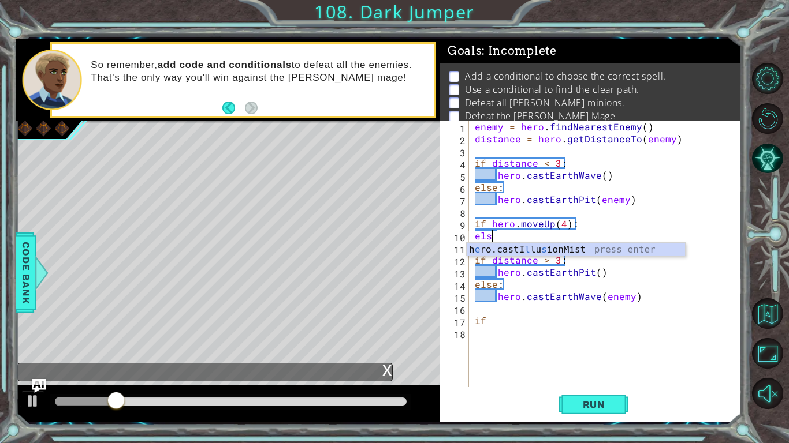
scroll to position [0, 1]
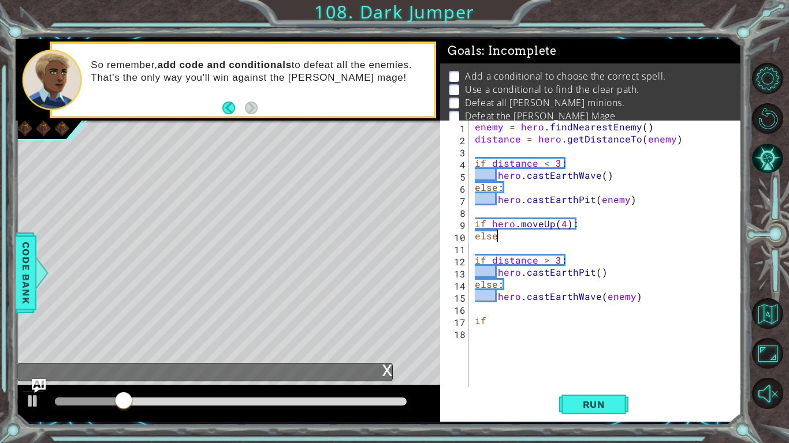
type textarea "else:"
click at [499, 251] on div "enemy = hero . findNearestEnemy ( ) distance = hero . getDistanceTo ( enemy ) i…" at bounding box center [608, 266] width 272 height 291
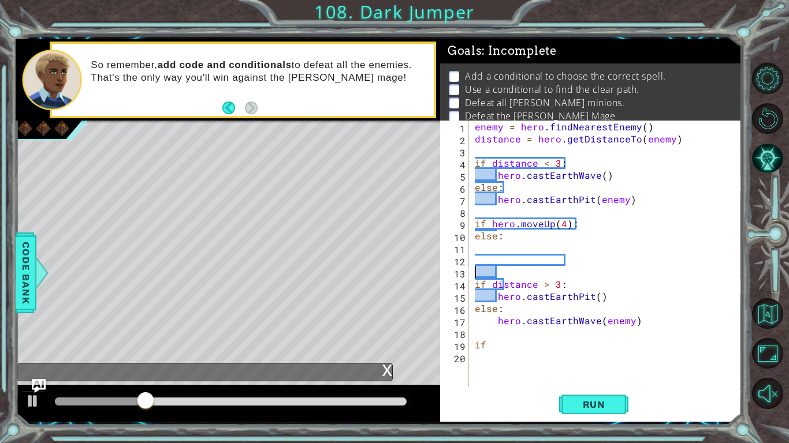
click at [496, 248] on div "enemy = hero . findNearestEnemy ( ) distance = hero . getDistanceTo ( enemy ) i…" at bounding box center [608, 266] width 272 height 291
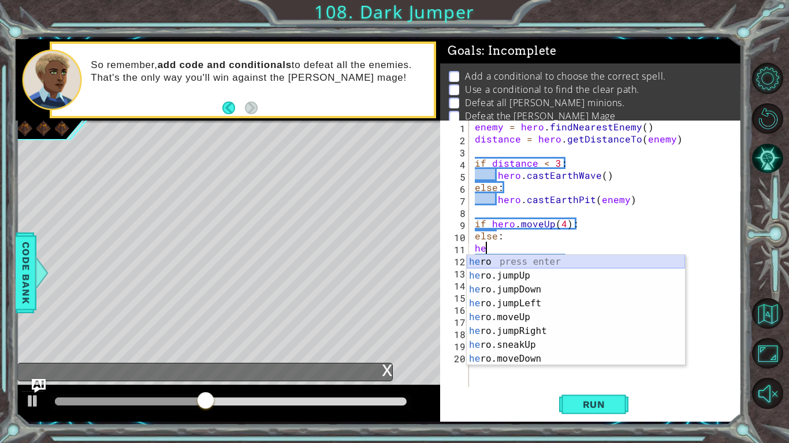
type textarea "h"
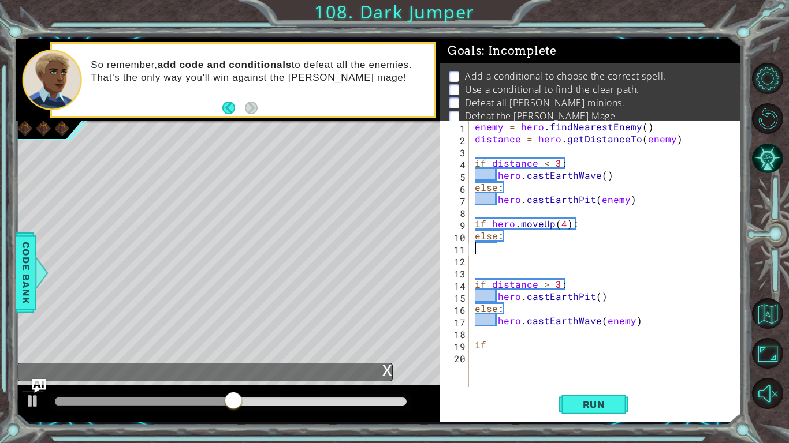
click at [473, 235] on div "enemy = hero . findNearestEnemy ( ) distance = hero . getDistanceTo ( enemy ) i…" at bounding box center [608, 266] width 272 height 291
type textarea "else:"
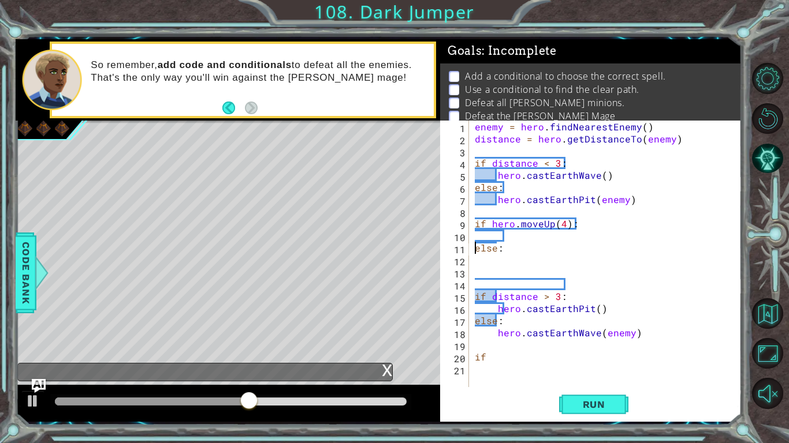
click at [482, 236] on div "enemy = hero . findNearestEnemy ( ) distance = hero . getDistanceTo ( enemy ) i…" at bounding box center [608, 266] width 272 height 291
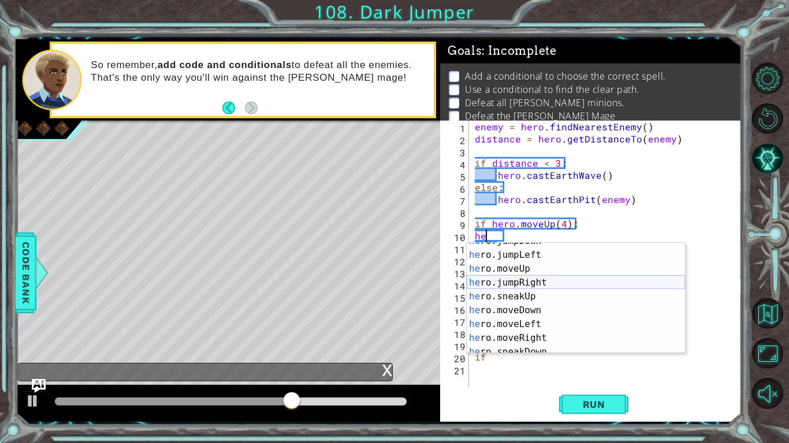
scroll to position [36, 0]
click at [507, 334] on div "he ro.jumpDown press enter he ro.jumpLeft press enter he ro.moveUp press enter …" at bounding box center [575, 303] width 218 height 139
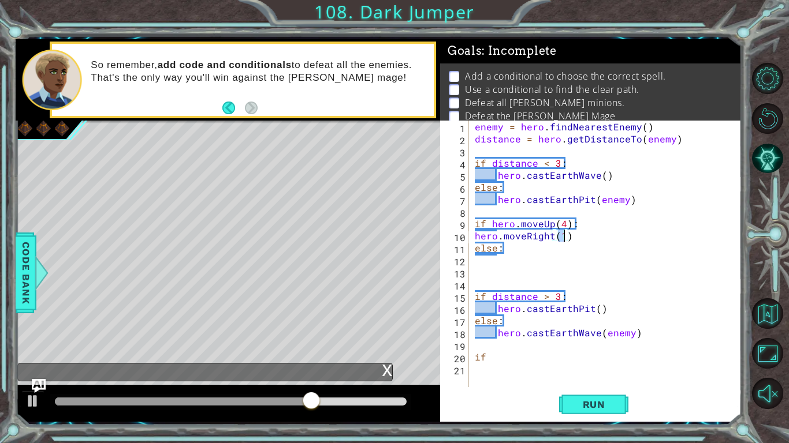
scroll to position [0, 5]
click at [587, 401] on span "Run" at bounding box center [594, 405] width 46 height 12
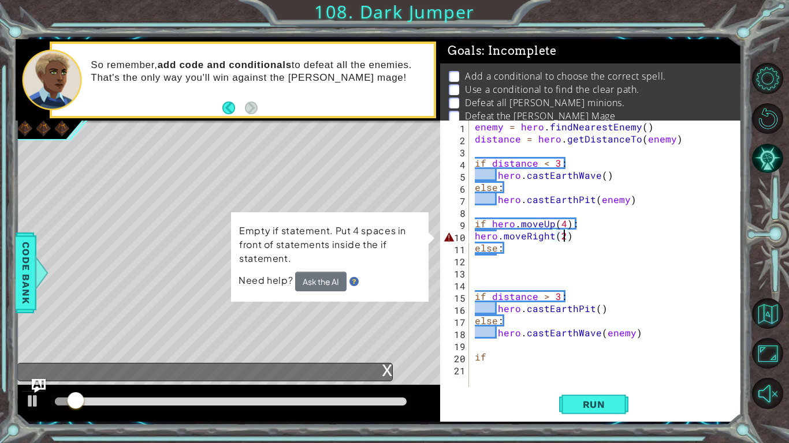
click at [472, 240] on div "enemy = hero . findNearestEnemy ( ) distance = hero . getDistanceTo ( enemy ) i…" at bounding box center [608, 266] width 272 height 291
type textarea "hero.moveRight(2)"
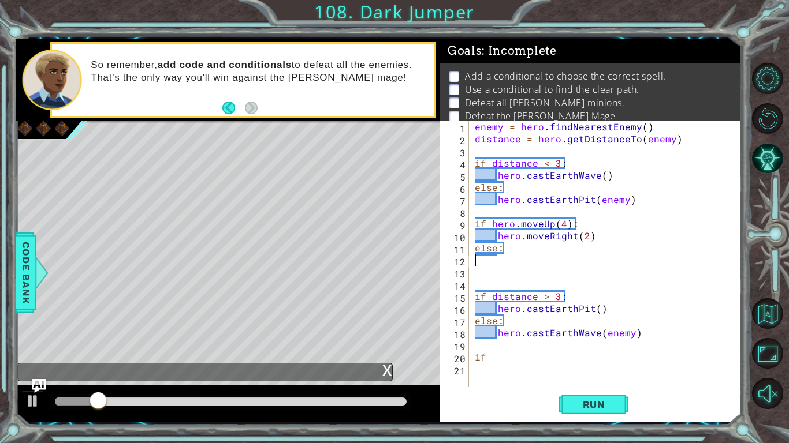
click at [484, 264] on div "enemy = hero . findNearestEnemy ( ) distance = hero . getDistanceTo ( enemy ) i…" at bounding box center [608, 266] width 272 height 291
click at [482, 240] on div "enemy = hero . findNearestEnemy ( ) distance = hero . getDistanceTo ( enemy ) i…" at bounding box center [608, 266] width 272 height 291
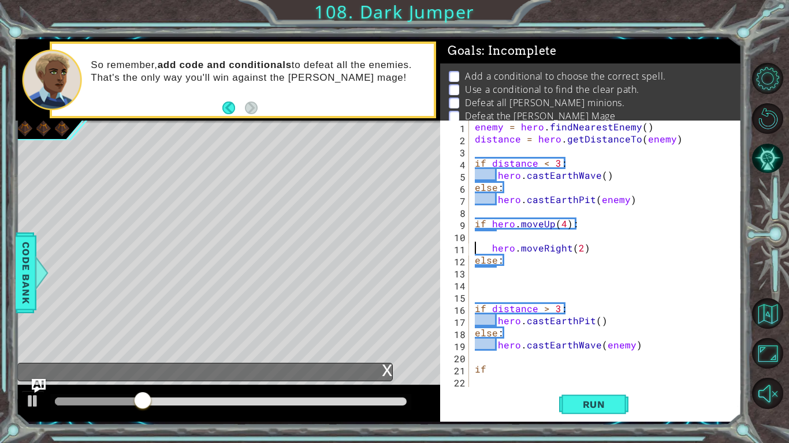
type textarea "hero.moveRight(2)"
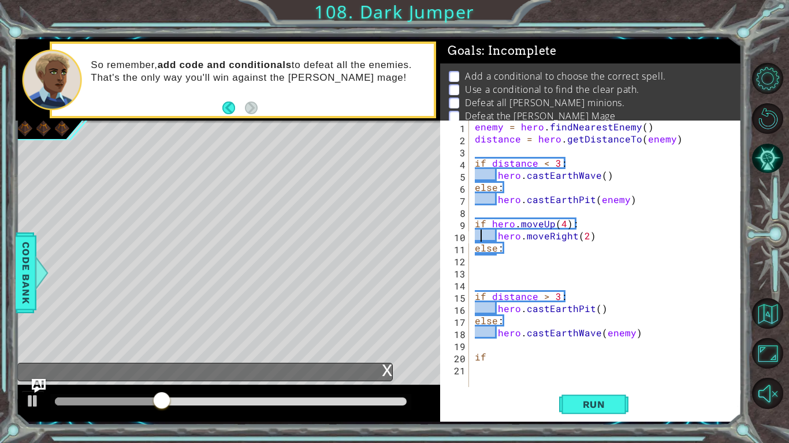
click at [597, 237] on div "enemy = hero . findNearestEnemy ( ) distance = hero . getDistanceTo ( enemy ) i…" at bounding box center [608, 266] width 272 height 291
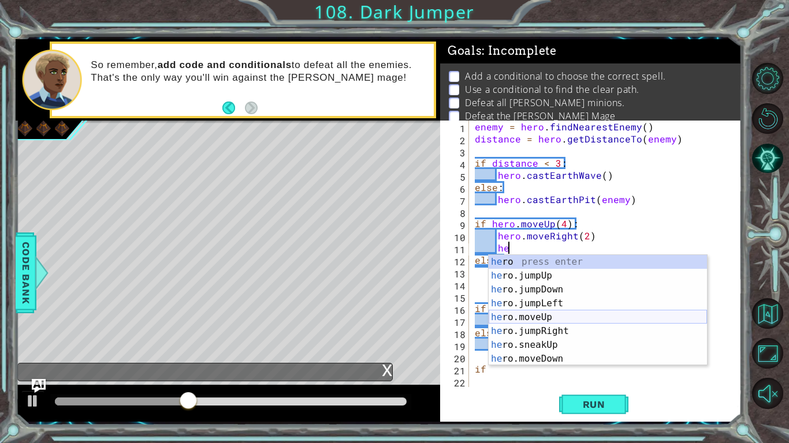
click at [567, 316] on div "he ro press enter he ro.jumpUp press enter he ro.jumpDown press enter he ro.jum…" at bounding box center [597, 324] width 218 height 139
type textarea "hero.moveUp(1)"
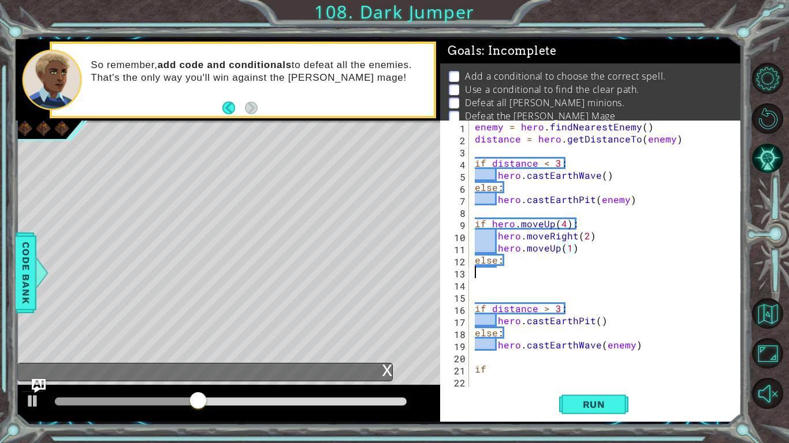
click at [531, 270] on div "enemy = hero . findNearestEnemy ( ) distance = hero . getDistanceTo ( enemy ) i…" at bounding box center [608, 266] width 272 height 291
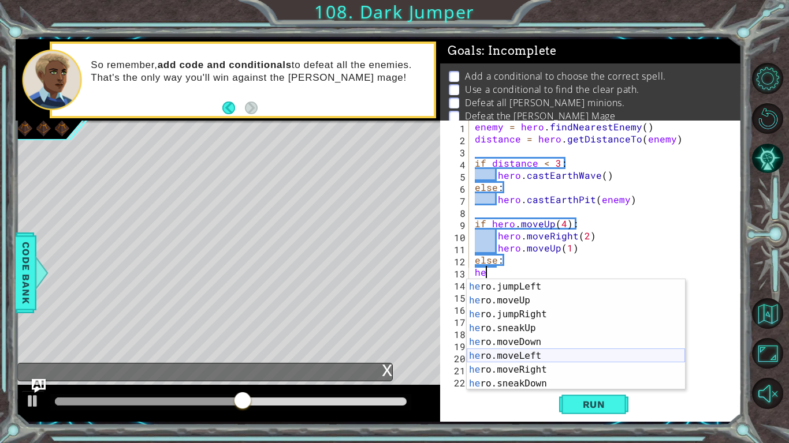
scroll to position [44, 0]
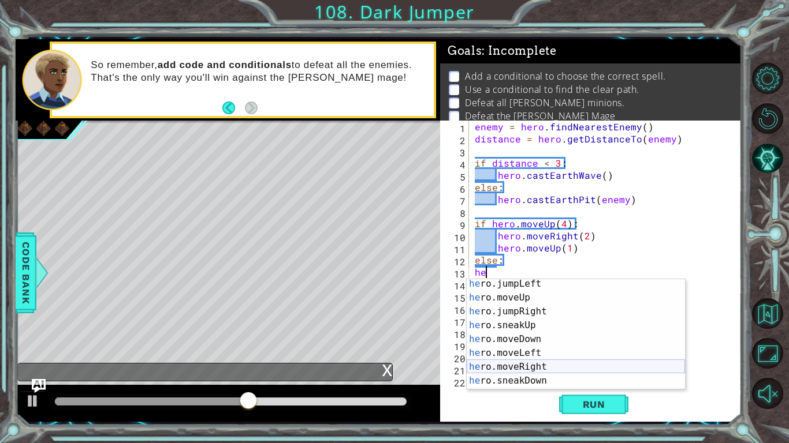
click at [529, 363] on div "he ro.jumpLeft press enter he ro.moveUp press enter he ro.jumpRight press enter…" at bounding box center [575, 346] width 218 height 139
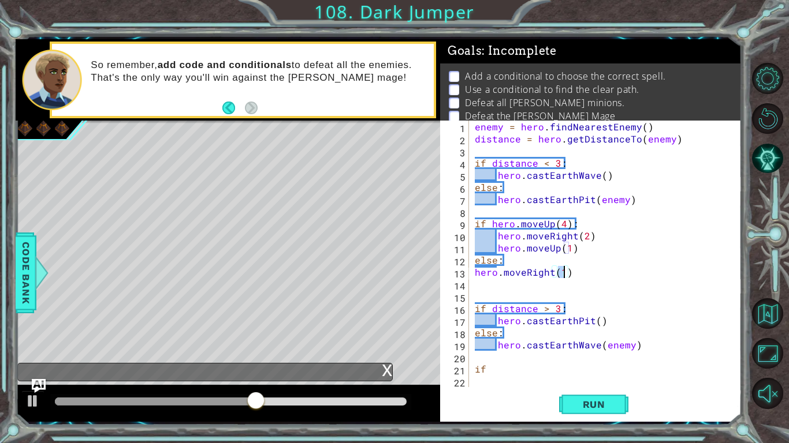
type textarea "hero.moveRight(2)"
click at [532, 285] on div "enemy = hero . findNearestEnemy ( ) distance = hero . getDistanceTo ( enemy ) i…" at bounding box center [608, 266] width 272 height 291
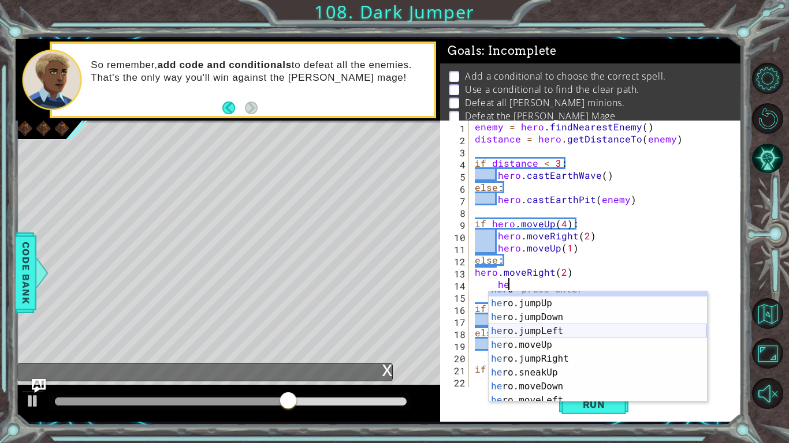
scroll to position [14, 0]
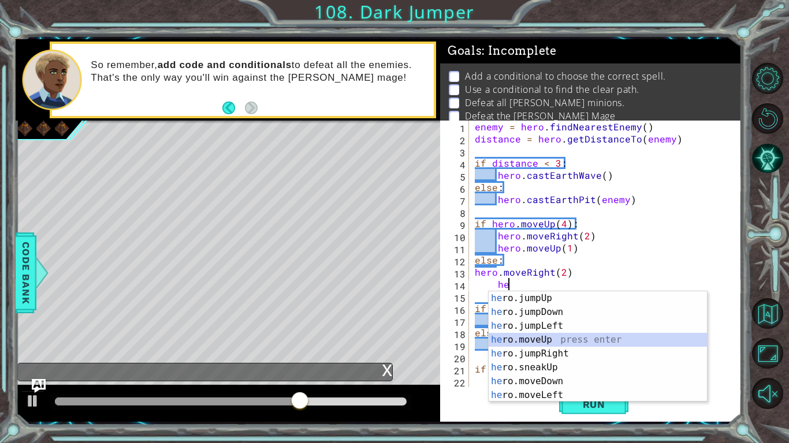
click at [546, 343] on div "he ro.jumpUp press enter he ro.jumpDown press enter he ro.jumpLeft press enter …" at bounding box center [597, 361] width 218 height 139
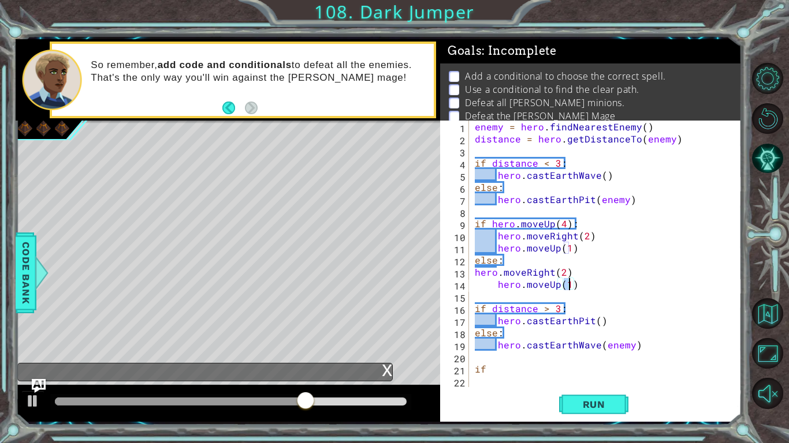
type textarea "hero.moveUp(3)"
click at [533, 296] on div "enemy = hero . findNearestEnemy ( ) distance = hero . getDistanceTo ( enemy ) i…" at bounding box center [608, 266] width 272 height 291
click at [568, 401] on button "Run" at bounding box center [593, 405] width 69 height 30
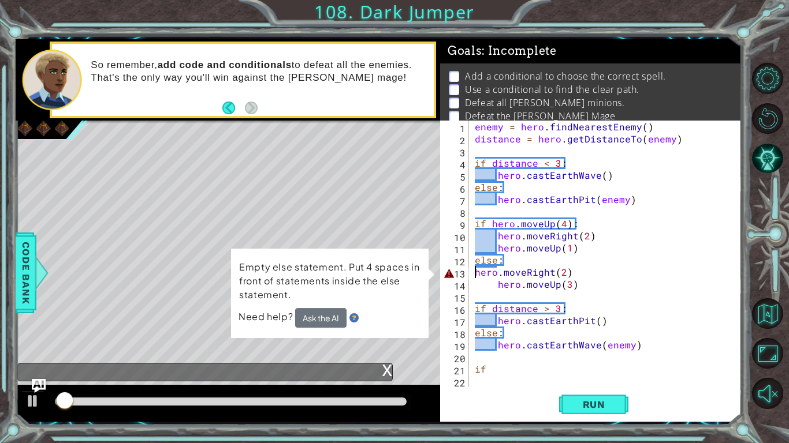
click at [473, 274] on div "enemy = hero . findNearestEnemy ( ) distance = hero . getDistanceTo ( enemy ) i…" at bounding box center [608, 266] width 272 height 291
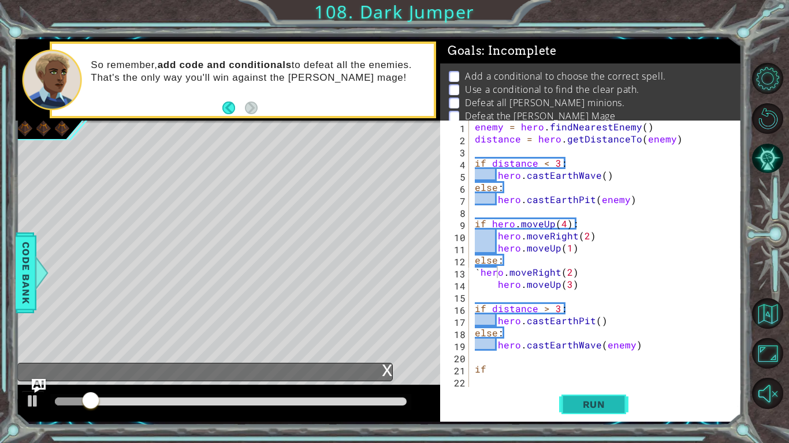
click at [606, 398] on button "Run" at bounding box center [593, 405] width 69 height 30
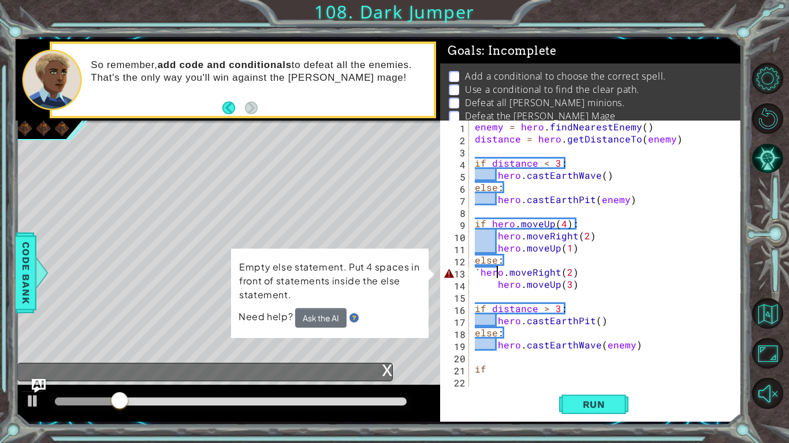
click at [479, 275] on div "enemy = hero . findNearestEnemy ( ) distance = hero . getDistanceTo ( enemy ) i…" at bounding box center [608, 266] width 272 height 291
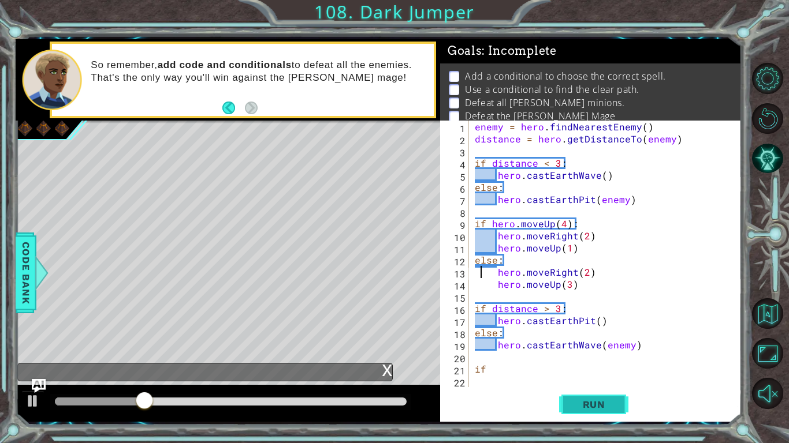
click at [624, 408] on button "Run" at bounding box center [593, 405] width 69 height 30
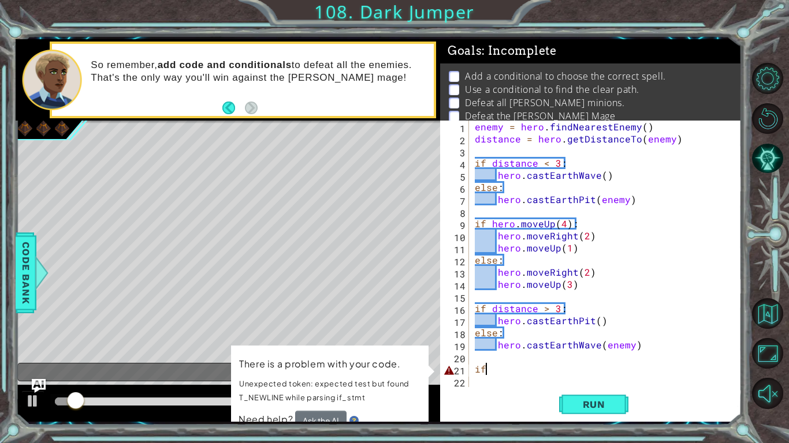
click at [504, 365] on div "enemy = hero . findNearestEnemy ( ) distance = hero . getDistanceTo ( enemy ) i…" at bounding box center [608, 266] width 272 height 291
type textarea "i"
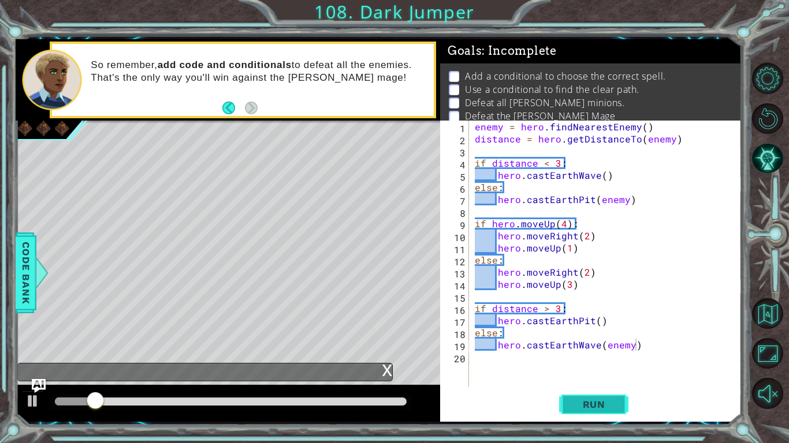
click at [562, 401] on button "Run" at bounding box center [593, 405] width 69 height 30
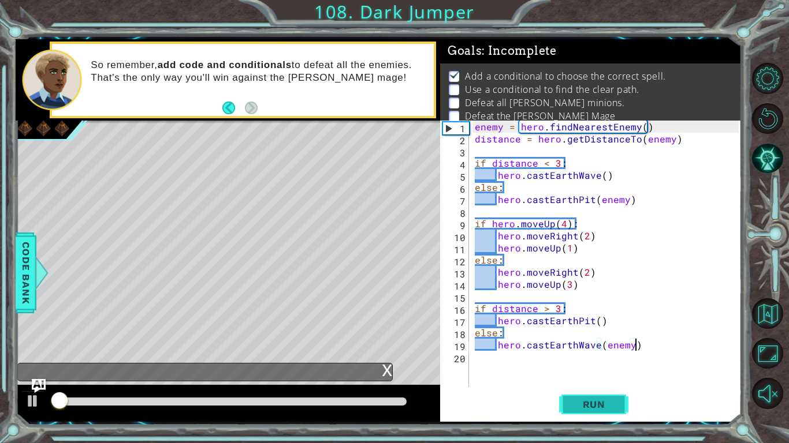
scroll to position [4, 0]
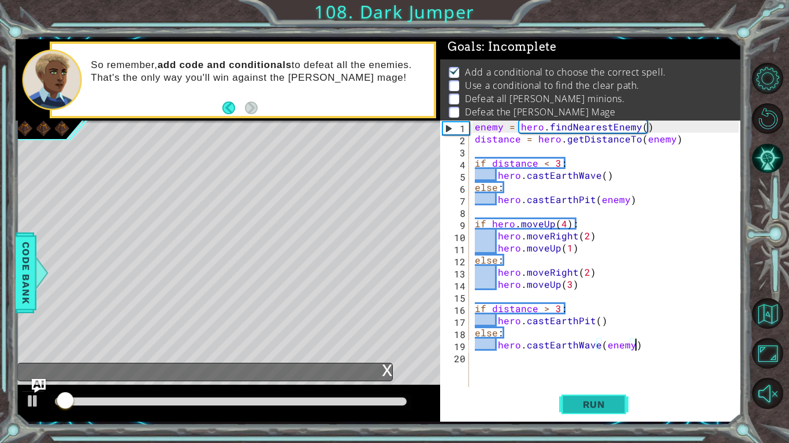
click at [562, 401] on button "Run" at bounding box center [593, 405] width 69 height 30
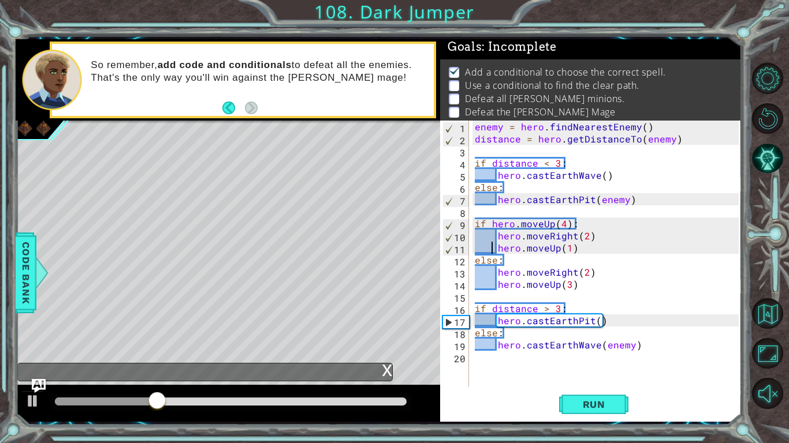
click at [493, 245] on div "enemy = hero . findNearestEnemy ( ) distance = hero . getDistanceTo ( enemy ) i…" at bounding box center [608, 266] width 272 height 291
type textarea "hero.moveUp(1)"
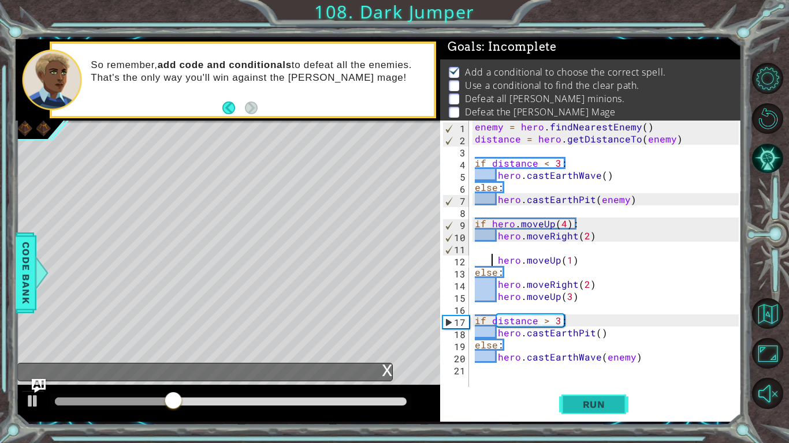
click at [596, 399] on span "Run" at bounding box center [594, 405] width 46 height 12
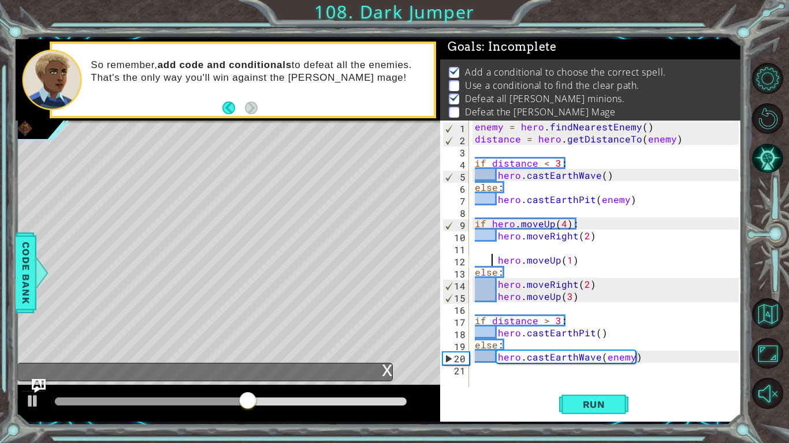
click at [523, 375] on div "enemy = hero . findNearestEnemy ( ) distance = hero . getDistanceTo ( enemy ) i…" at bounding box center [608, 266] width 272 height 291
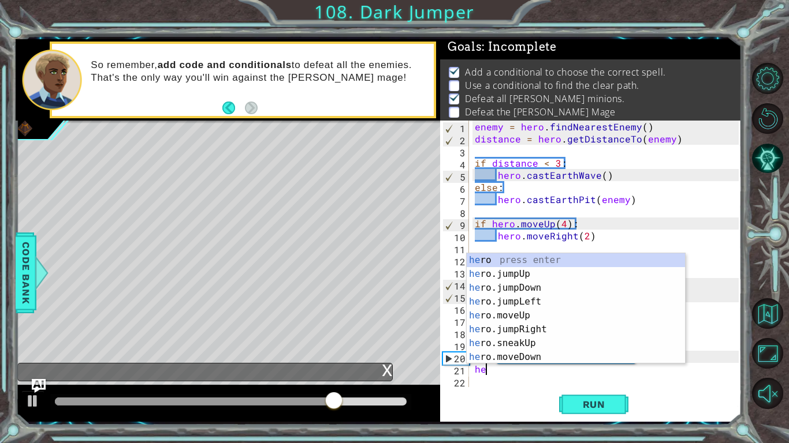
type textarea "h"
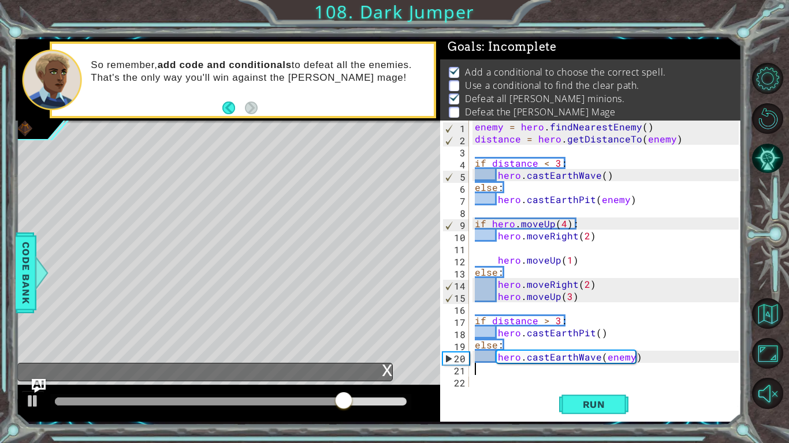
click at [541, 390] on div "Run" at bounding box center [593, 405] width 301 height 30
click at [529, 378] on div "enemy = hero . findNearestEnemy ( ) distance = hero . getDistanceTo ( enemy ) i…" at bounding box center [608, 266] width 272 height 291
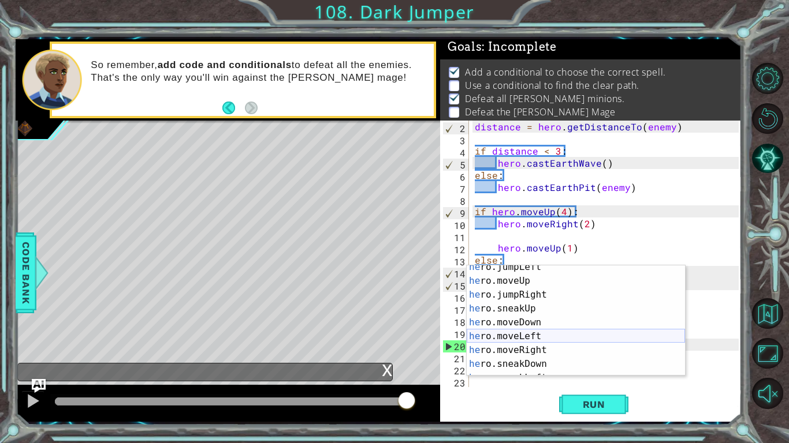
scroll to position [47, 0]
click at [548, 349] on div "he ro.jumpLeft press enter he ro.moveUp press enter he ro.jumpRight press enter…" at bounding box center [575, 329] width 218 height 139
type textarea "hero.moveRight(4)"
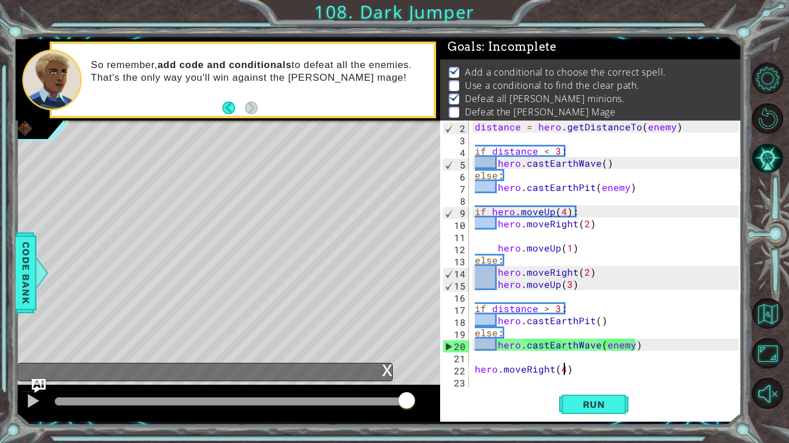
scroll to position [0, 5]
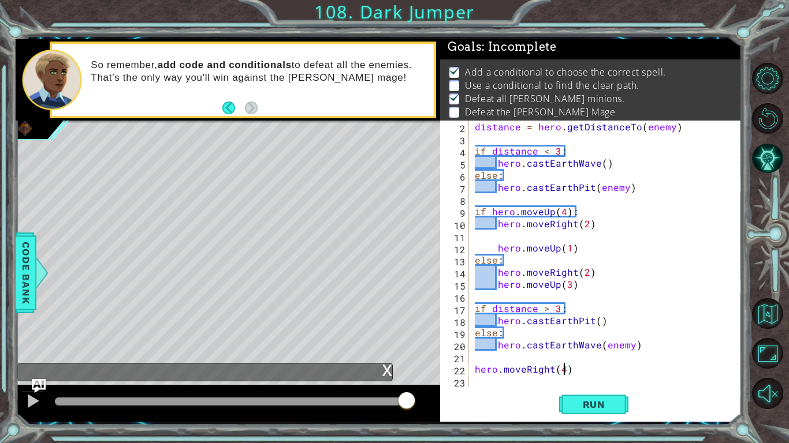
click at [517, 383] on div "distance = hero . getDistanceTo ( enemy ) if distance < 3 : hero . castEarthWav…" at bounding box center [608, 266] width 272 height 291
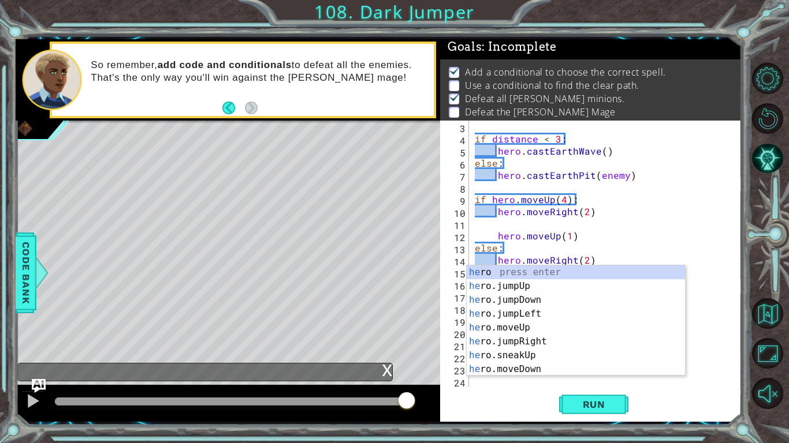
scroll to position [24, 0]
click at [546, 369] on div "he ro press enter he ro.jumpUp press enter he ro.jumpDown press enter he ro.jum…" at bounding box center [575, 335] width 218 height 139
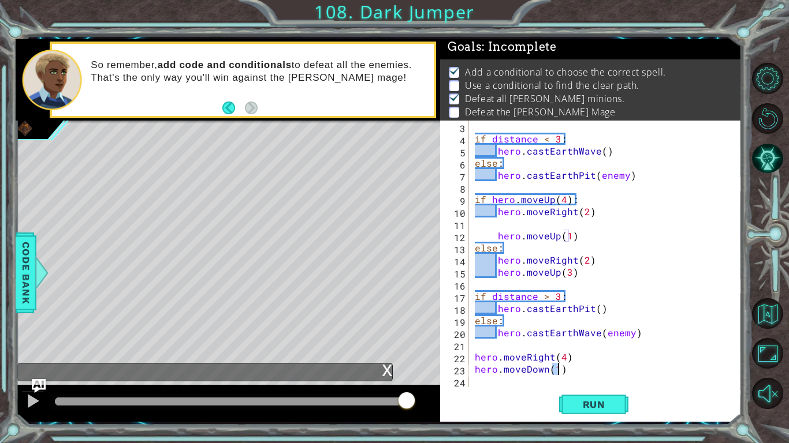
type textarea "hero.moveDown(2)"
click at [533, 380] on div "if distance < 3 : hero . castEarthWave ( ) else : hero . castEarthPit ( enemy )…" at bounding box center [608, 266] width 272 height 291
click at [563, 398] on button "Run" at bounding box center [593, 405] width 69 height 30
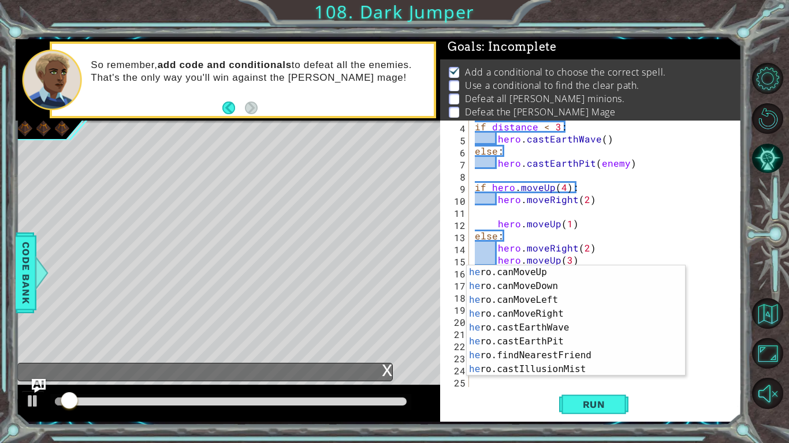
scroll to position [194, 0]
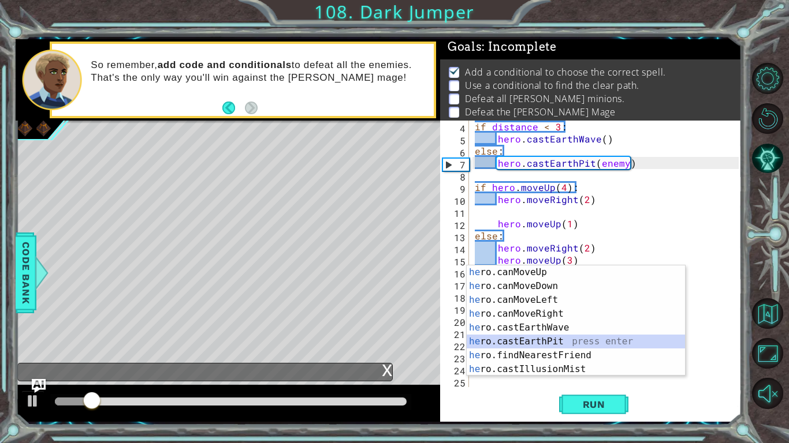
click at [554, 338] on div "he ro.canMoveUp press enter he ro.canMoveDown press enter he ro.canMoveLeft pre…" at bounding box center [575, 335] width 218 height 139
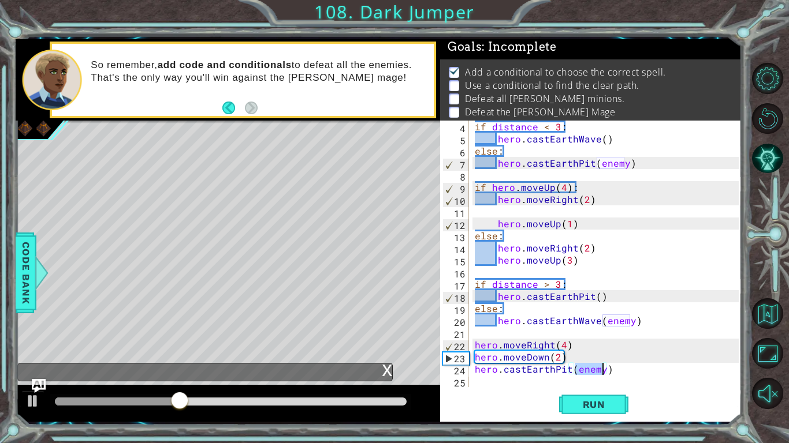
click at [569, 264] on div "if distance < 3 : hero . castEarthWave ( ) else : hero . castEarthPit ( enemy )…" at bounding box center [608, 266] width 272 height 291
click at [571, 399] on span "Run" at bounding box center [594, 405] width 46 height 12
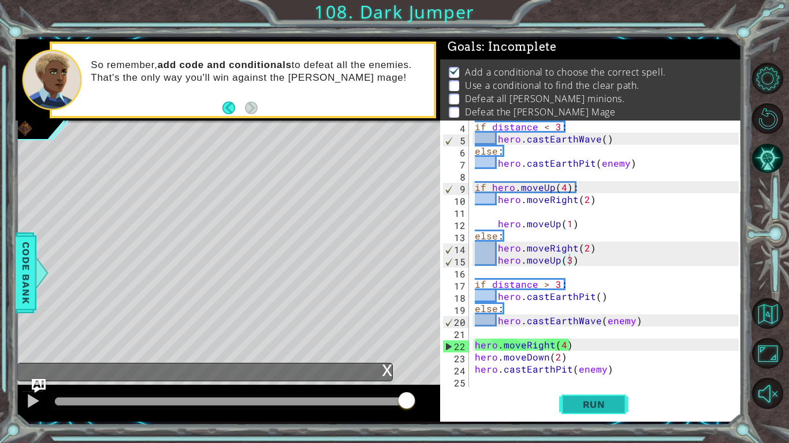
click at [576, 412] on button "Run" at bounding box center [593, 405] width 69 height 30
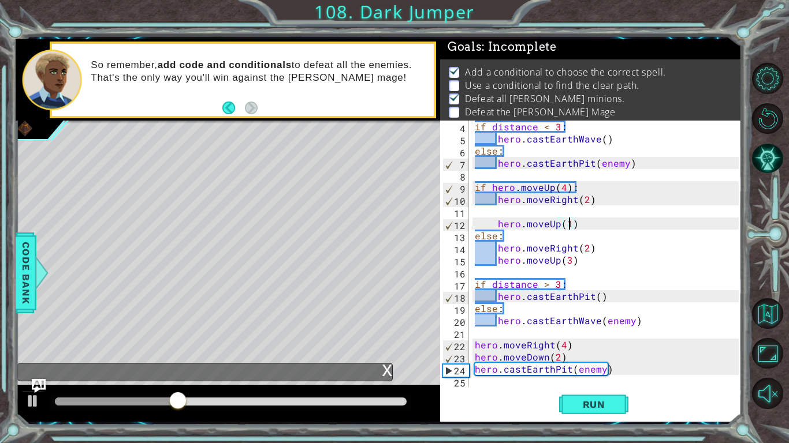
click at [570, 225] on div "if distance < 3 : hero . castEarthWave ( ) else : hero . castEarthPit ( enemy )…" at bounding box center [608, 266] width 272 height 291
click at [589, 408] on span "Run" at bounding box center [594, 405] width 46 height 12
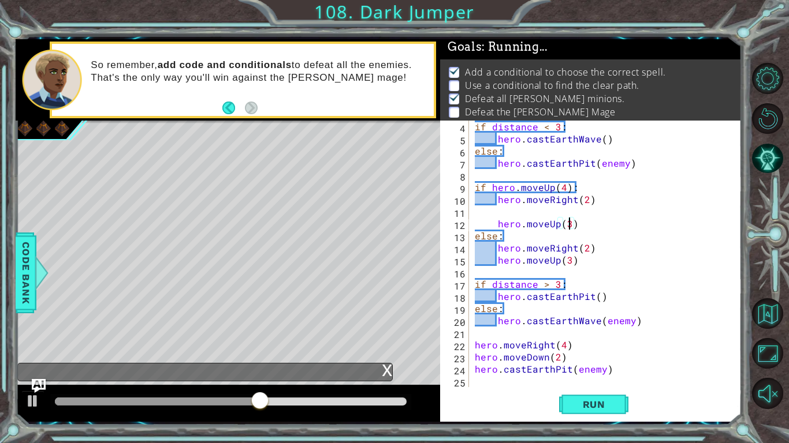
click at [571, 264] on div "if distance < 3 : hero . castEarthWave ( ) else : hero . castEarthPit ( enemy )…" at bounding box center [608, 266] width 272 height 291
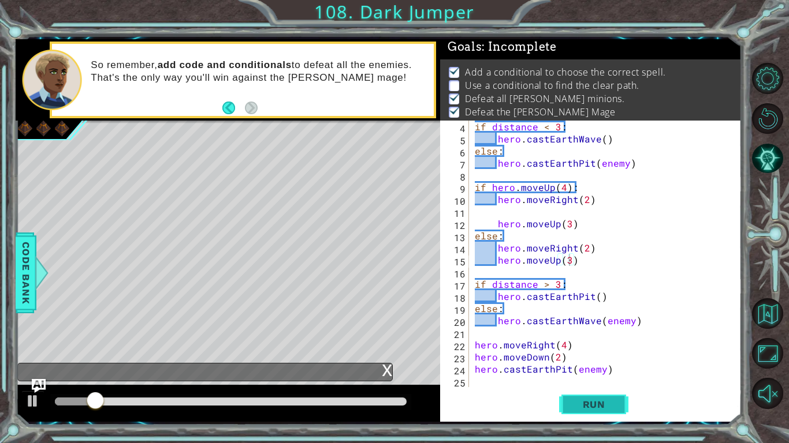
click at [577, 418] on button "Run" at bounding box center [593, 405] width 69 height 30
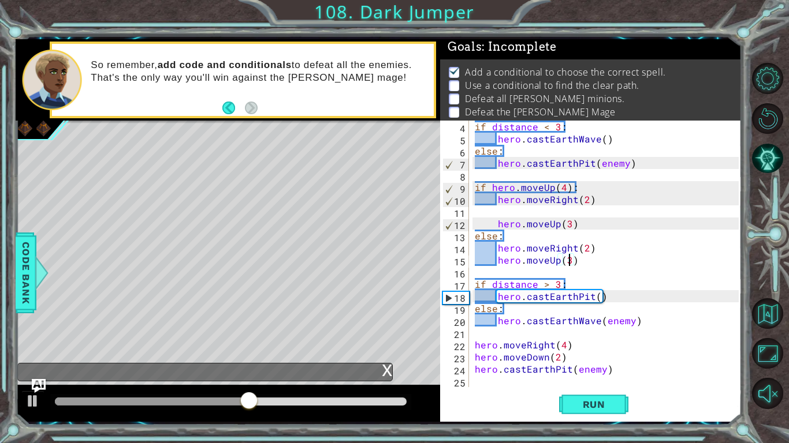
click at [563, 347] on div "if distance < 3 : hero . castEarthWave ( ) else : hero . castEarthPit ( enemy )…" at bounding box center [608, 266] width 272 height 291
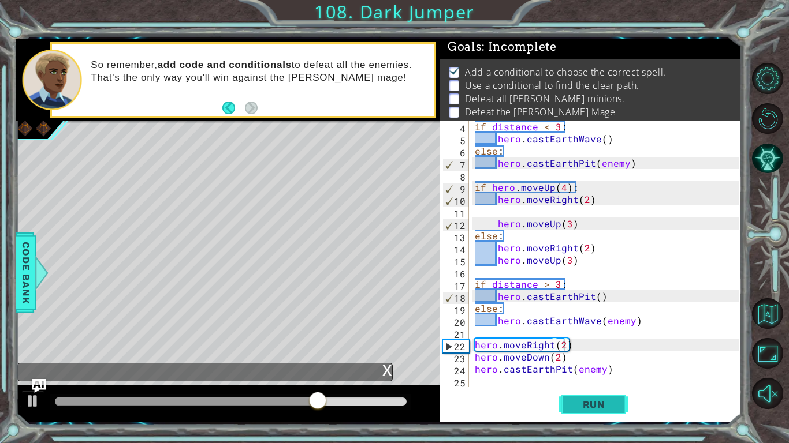
click at [582, 391] on button "Run" at bounding box center [593, 405] width 69 height 30
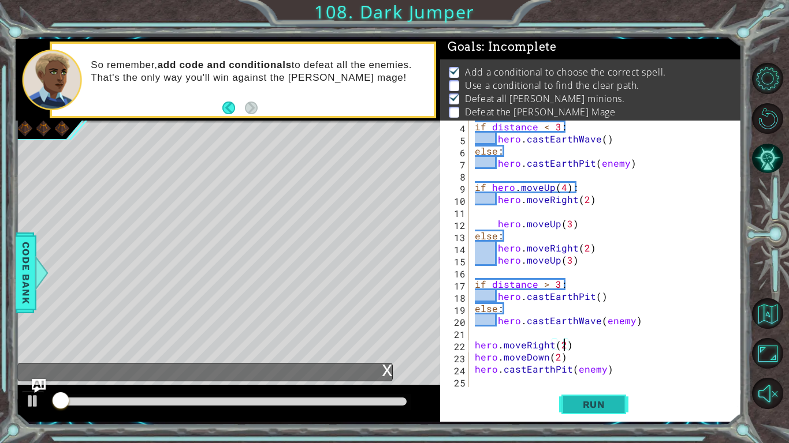
click at [573, 398] on button "Run" at bounding box center [593, 405] width 69 height 30
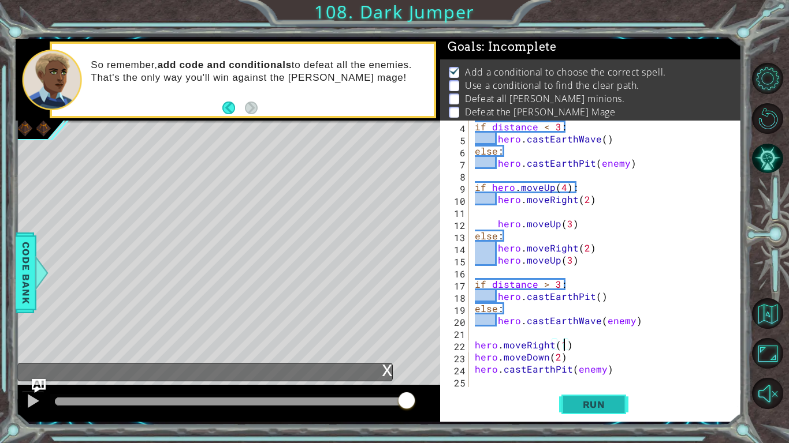
click at [587, 409] on span "Run" at bounding box center [594, 405] width 46 height 12
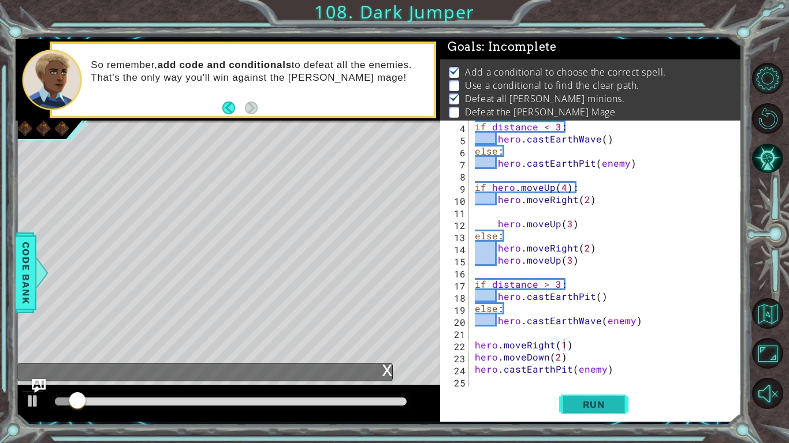
click at [587, 409] on span "Run" at bounding box center [594, 405] width 46 height 12
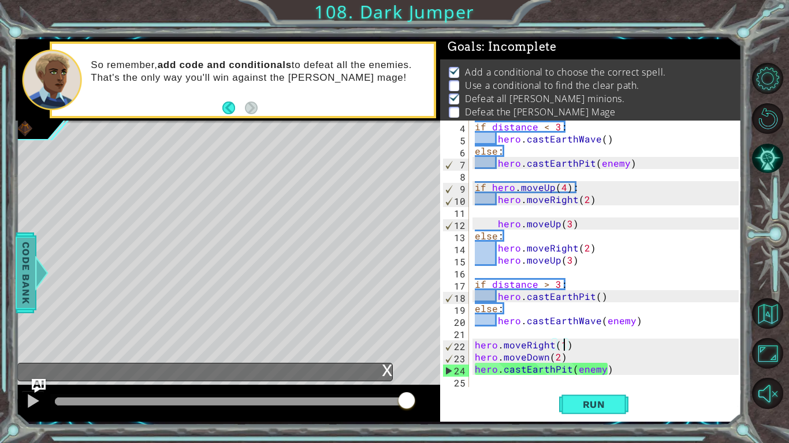
click at [24, 275] on span "Code Bank" at bounding box center [26, 272] width 18 height 70
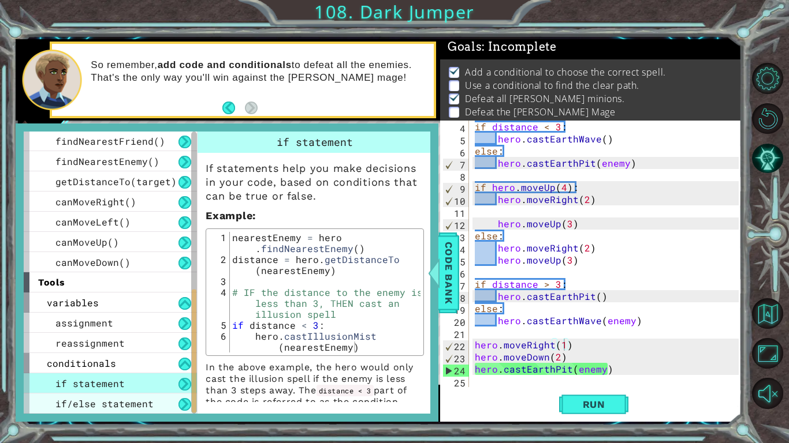
click at [150, 401] on div "if/else statement" at bounding box center [110, 404] width 173 height 20
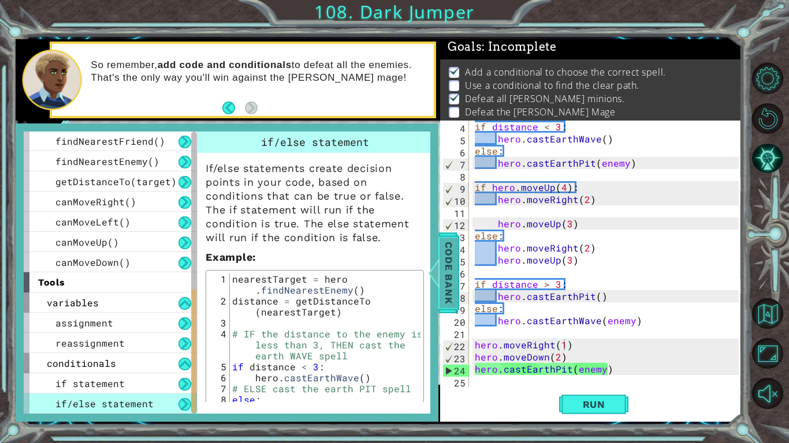
click at [450, 272] on span "Code Bank" at bounding box center [448, 272] width 18 height 70
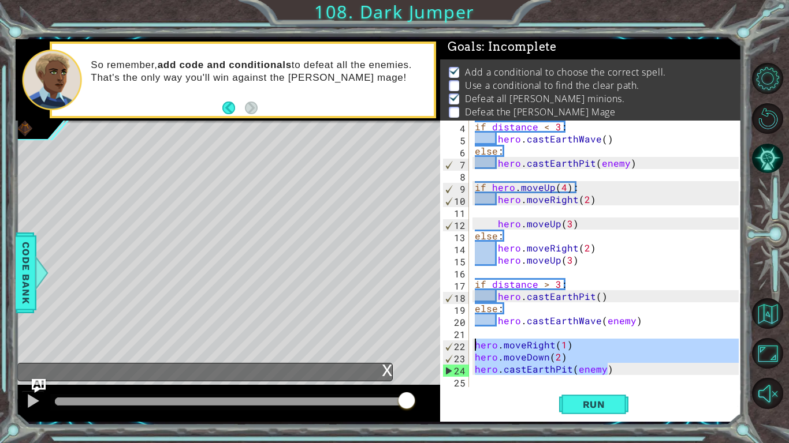
drag, startPoint x: 619, startPoint y: 370, endPoint x: 456, endPoint y: 345, distance: 165.2
click at [456, 345] on div "hero.castEarthPit(enemy) 4 5 6 7 8 9 10 11 12 13 14 15 16 17 18 19 20 21 22 23 …" at bounding box center [589, 254] width 298 height 267
type textarea "hero.moveRight(1) hero.moveDown(2)"
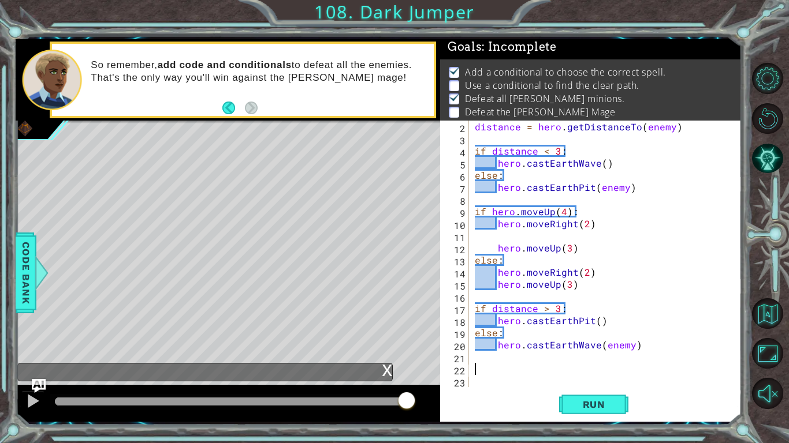
click at [693, 438] on div "1 ההההההההההההההההההההההההההההההההההההההההההההההההההההההההההההההההההההההההההההה…" at bounding box center [394, 221] width 789 height 443
click at [600, 413] on button "Run" at bounding box center [593, 405] width 69 height 30
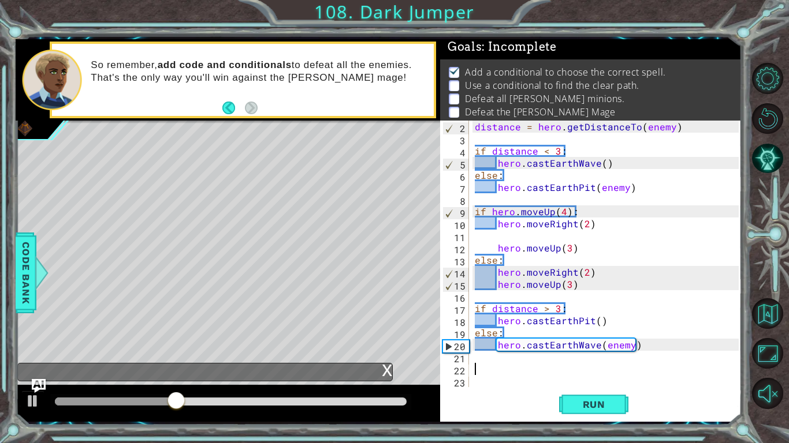
click at [596, 348] on div "distance = hero . getDistanceTo ( enemy ) if distance < 3 : hero . castEarthWav…" at bounding box center [608, 266] width 272 height 291
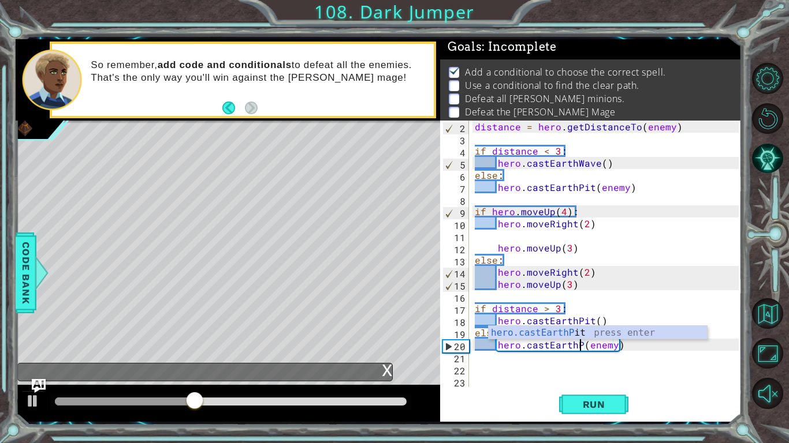
scroll to position [0, 7]
click at [587, 403] on span "Run" at bounding box center [594, 405] width 46 height 12
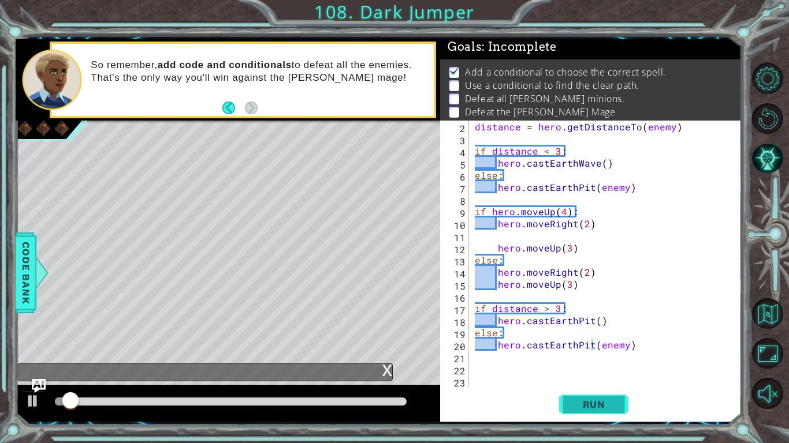
click at [587, 403] on span "Run" at bounding box center [594, 405] width 46 height 12
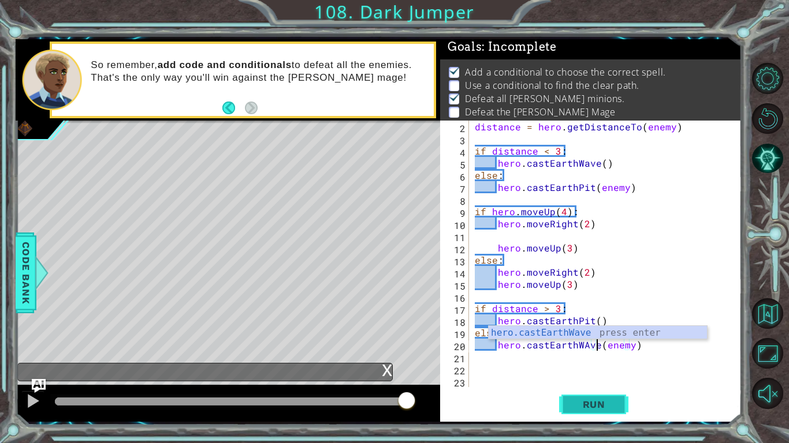
scroll to position [0, 8]
click at [589, 406] on span "Run" at bounding box center [594, 405] width 46 height 12
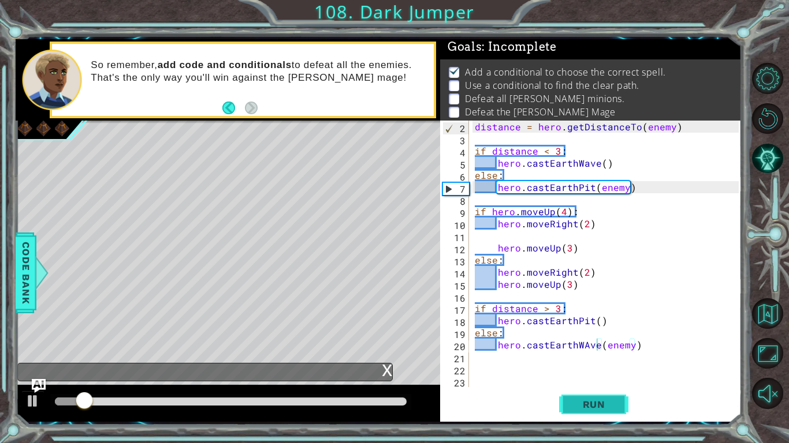
click at [589, 406] on span "Run" at bounding box center [594, 405] width 46 height 12
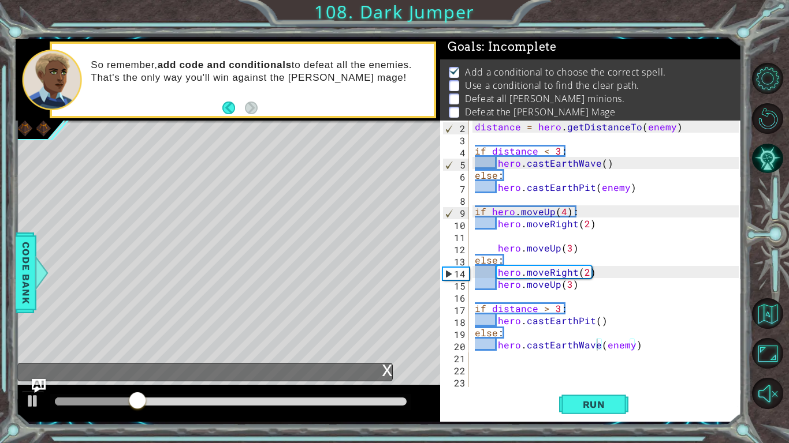
click at [599, 420] on div "hero.castEarthWave(enemy) 2 3 4 5 6 7 8 9 10 11 12 13 14 15 16 17 18 19 20 21 2…" at bounding box center [590, 271] width 301 height 301
click at [593, 414] on button "Run" at bounding box center [593, 405] width 69 height 30
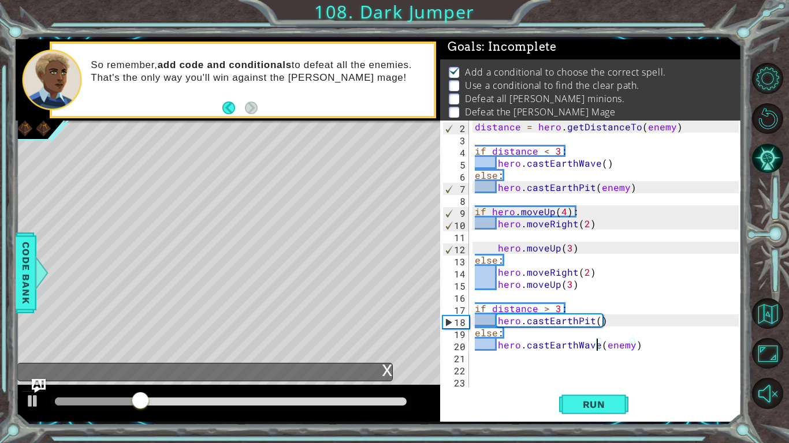
click at [482, 251] on div "distance = hero . getDistanceTo ( enemy ) if distance < 3 : hero . castEarthWav…" at bounding box center [608, 266] width 272 height 291
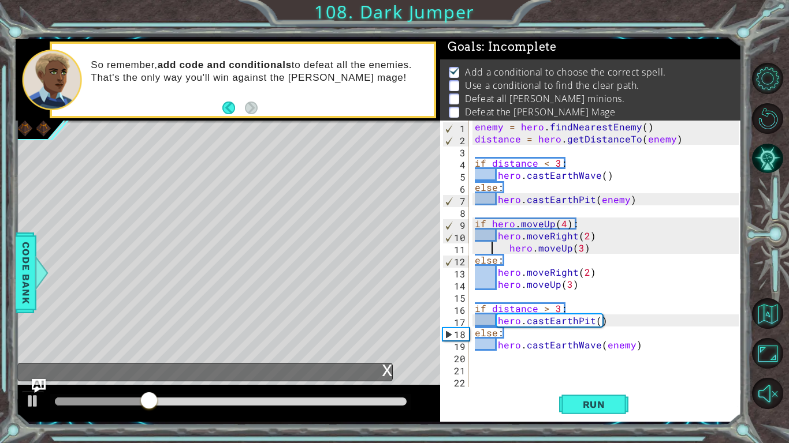
scroll to position [0, 5]
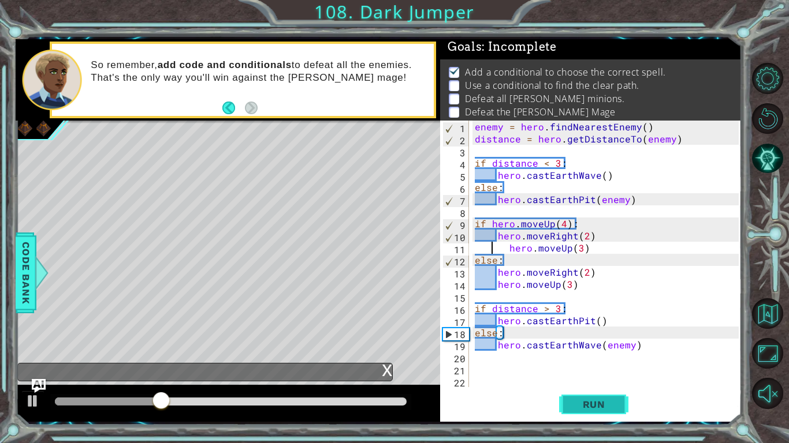
click at [573, 394] on button "Run" at bounding box center [593, 405] width 69 height 30
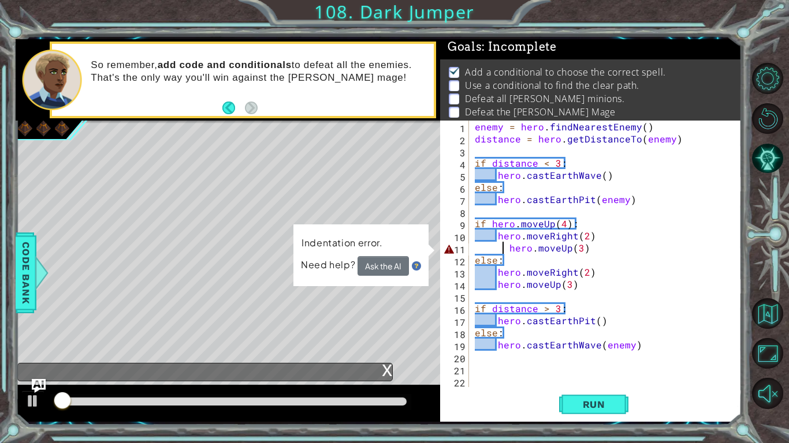
click at [500, 248] on div "enemy = hero . findNearestEnemy ( ) distance = hero . getDistanceTo ( enemy ) i…" at bounding box center [608, 266] width 272 height 291
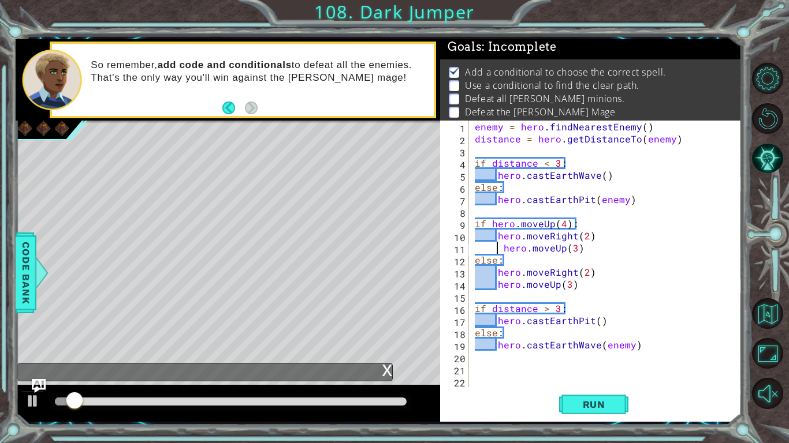
scroll to position [0, 5]
click at [567, 397] on button "Run" at bounding box center [593, 405] width 69 height 30
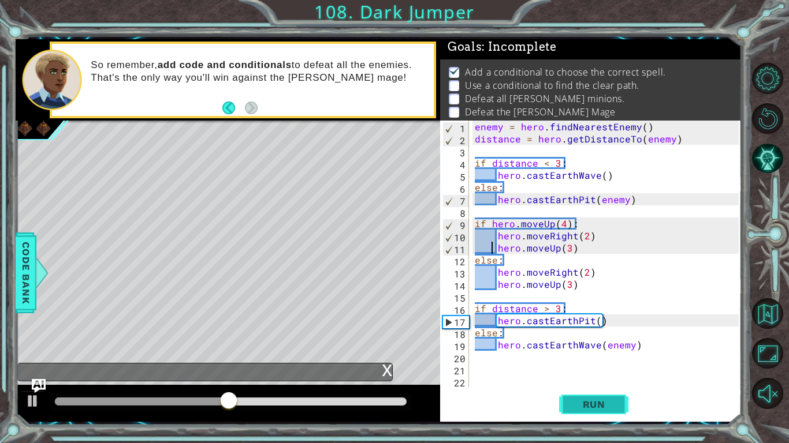
click at [573, 394] on button "Run" at bounding box center [593, 405] width 69 height 30
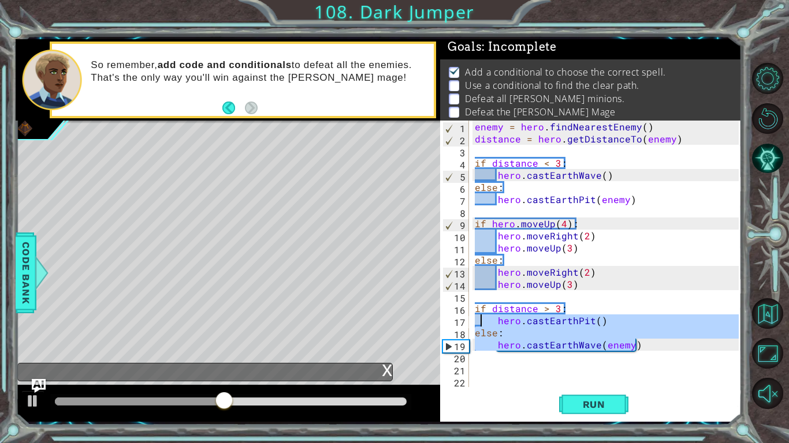
drag, startPoint x: 641, startPoint y: 348, endPoint x: 480, endPoint y: 320, distance: 163.3
click at [480, 320] on div "enemy = hero . findNearestEnemy ( ) distance = hero . getDistanceTo ( enemy ) i…" at bounding box center [608, 266] width 272 height 291
type textarea "hero.castEarthPit() else:"
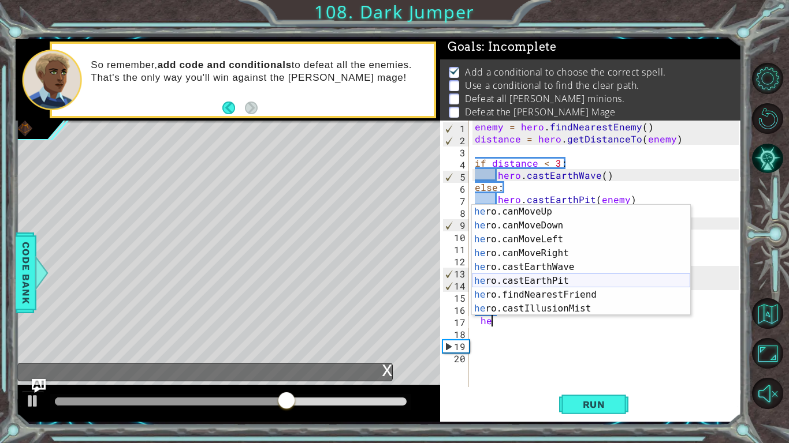
scroll to position [194, 0]
click at [539, 277] on div "he ro.canMoveUp press enter he ro.canMoveDown press enter he ro.canMoveLeft pre…" at bounding box center [581, 274] width 218 height 139
type textarea "hero.castEarthPit(enemy)"
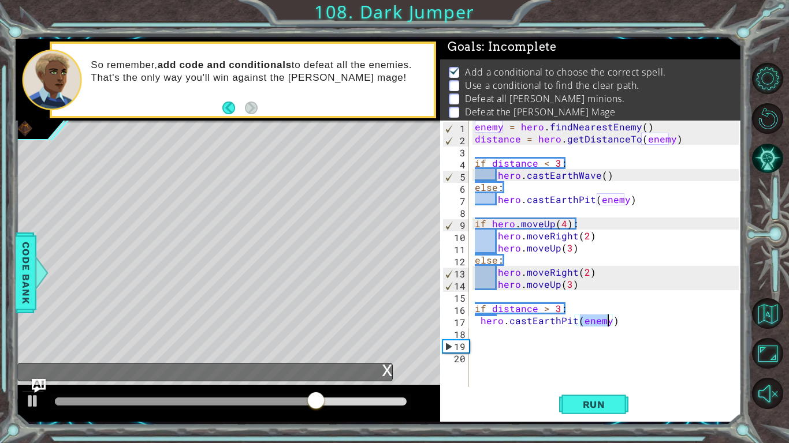
click at [559, 341] on div "enemy = hero . findNearestEnemy ( ) distance = hero . getDistanceTo ( enemy ) i…" at bounding box center [608, 266] width 272 height 291
click at [559, 338] on div "enemy = hero . findNearestEnemy ( ) distance = hero . getDistanceTo ( enemy ) i…" at bounding box center [608, 266] width 272 height 291
type textarea "else:"
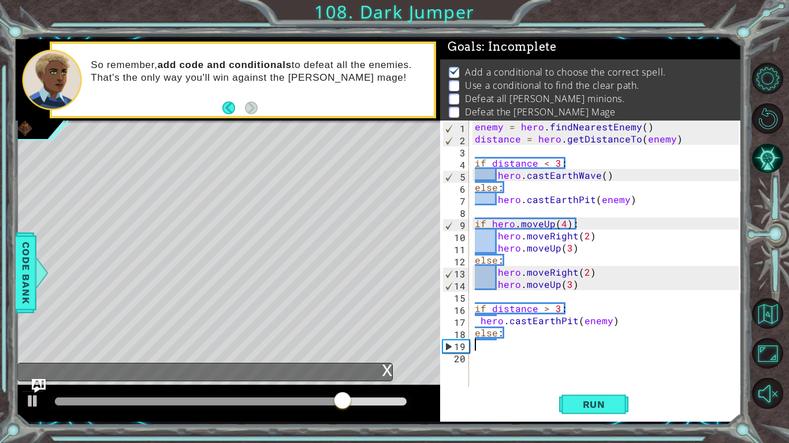
click at [549, 350] on div "enemy = hero . findNearestEnemy ( ) distance = hero . getDistanceTo ( enemy ) i…" at bounding box center [608, 266] width 272 height 291
type textarea "he"
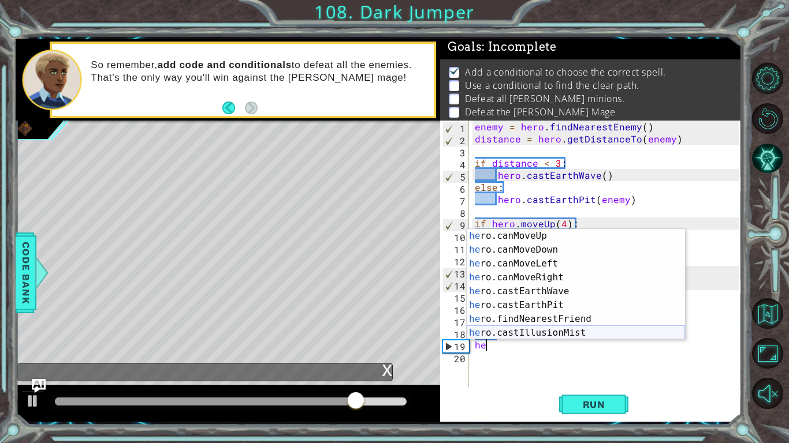
scroll to position [194, 0]
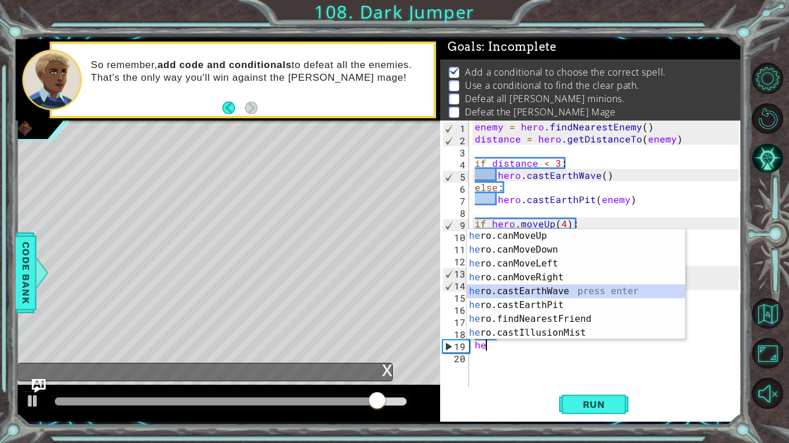
click at [576, 291] on div "he ro.canMoveUp press enter he ro.canMoveDown press enter he ro.canMoveLeft pre…" at bounding box center [575, 298] width 218 height 139
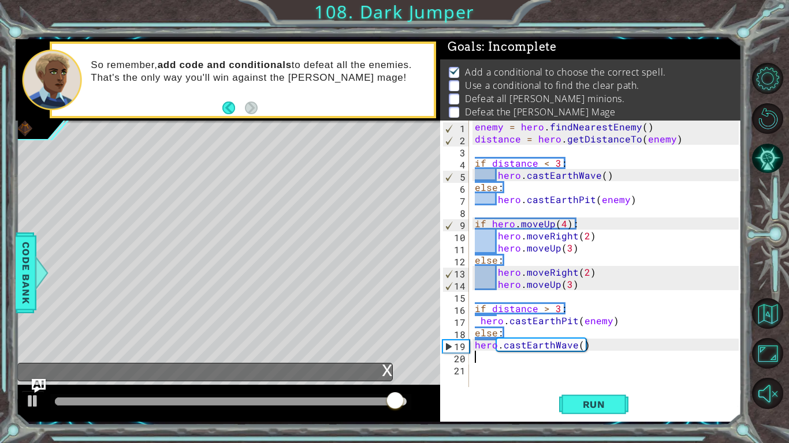
click at [578, 346] on div "enemy = hero . findNearestEnemy ( ) distance = hero . getDistanceTo ( enemy ) i…" at bounding box center [608, 266] width 272 height 291
click at [604, 319] on div "enemy = hero . findNearestEnemy ( ) distance = hero . getDistanceTo ( enemy ) i…" at bounding box center [608, 266] width 272 height 291
click at [605, 321] on div "enemy = hero . findNearestEnemy ( ) distance = hero . getDistanceTo ( enemy ) i…" at bounding box center [608, 266] width 272 height 291
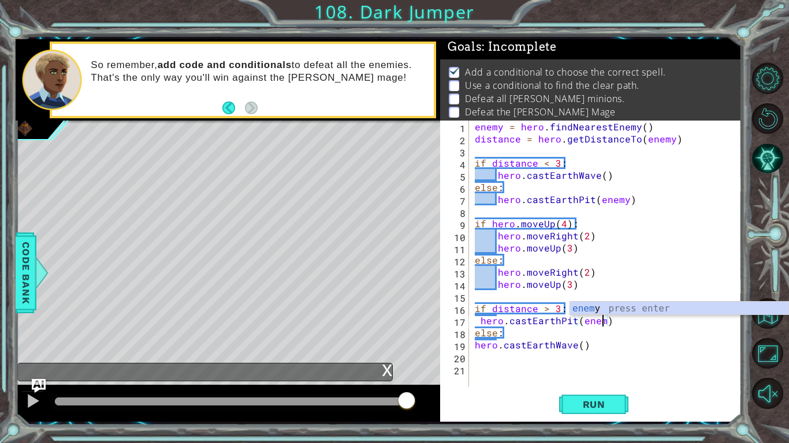
scroll to position [0, 0]
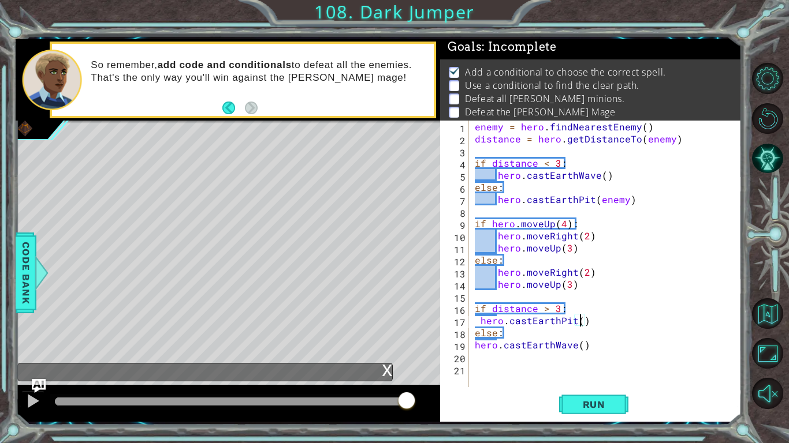
click at [578, 348] on div "enemy = hero . findNearestEnemy ( ) distance = hero . getDistanceTo ( enemy ) i…" at bounding box center [608, 266] width 272 height 291
click at [618, 400] on button "Run" at bounding box center [593, 405] width 69 height 30
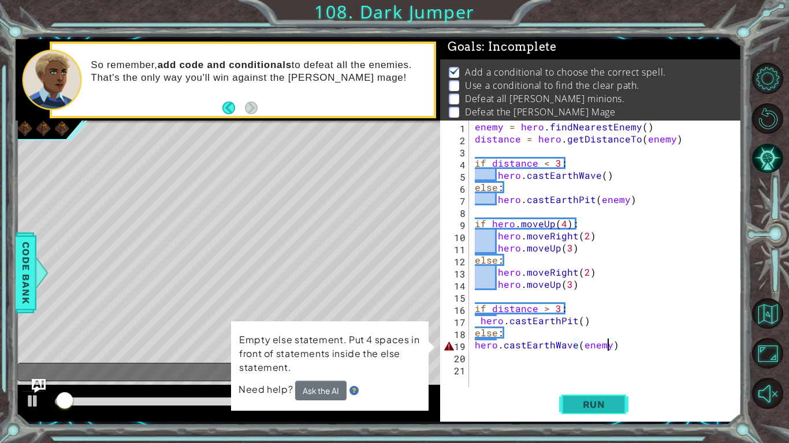
click at [603, 396] on button "Run" at bounding box center [593, 405] width 69 height 30
click at [475, 350] on div "enemy = hero . findNearestEnemy ( ) distance = hero . getDistanceTo ( enemy ) i…" at bounding box center [608, 266] width 272 height 291
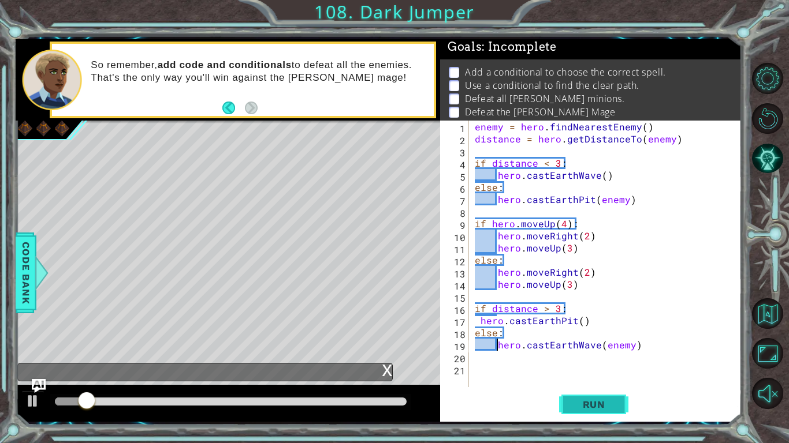
click at [580, 419] on button "Run" at bounding box center [593, 405] width 69 height 30
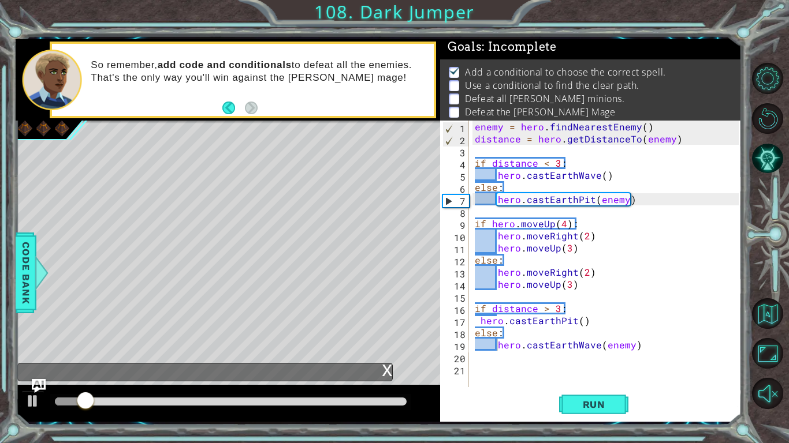
click at [554, 397] on div "Run" at bounding box center [593, 405] width 301 height 30
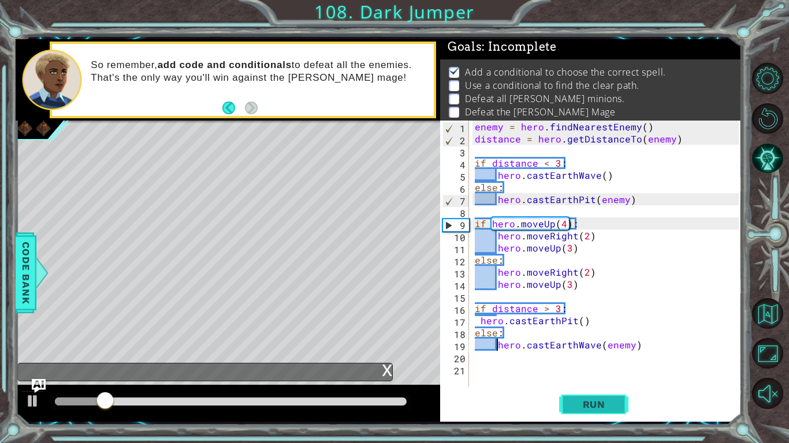
click at [567, 401] on button "Run" at bounding box center [593, 405] width 69 height 30
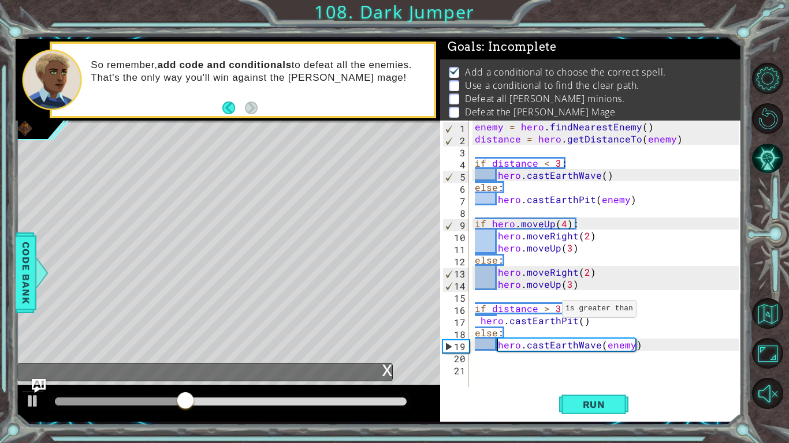
click at [547, 312] on div "enemy = hero . findNearestEnemy ( ) distance = hero . getDistanceTo ( enemy ) i…" at bounding box center [608, 266] width 272 height 291
type textarea "if distance > 3:"
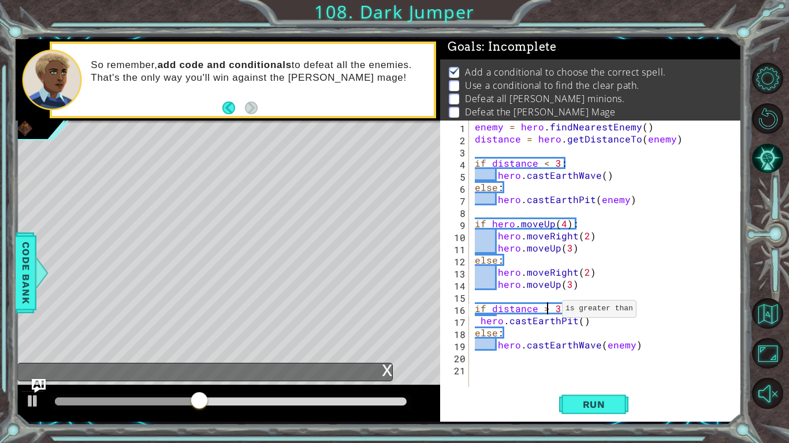
scroll to position [0, 4]
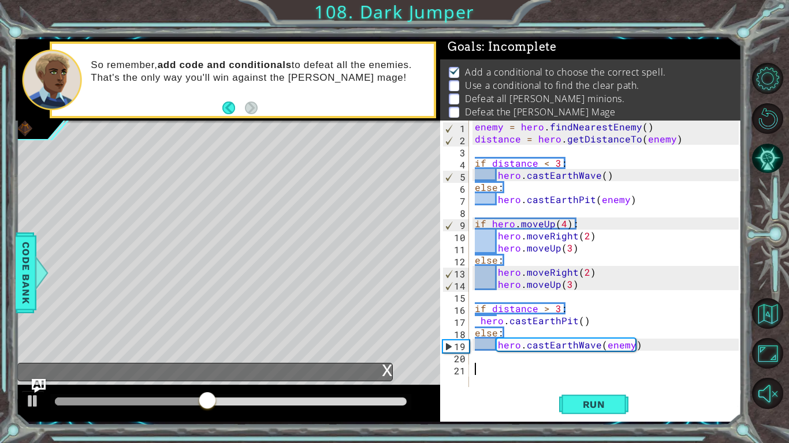
click at [572, 378] on div "enemy = hero . findNearestEnemy ( ) distance = hero . getDistanceTo ( enemy ) i…" at bounding box center [608, 266] width 272 height 291
click at [576, 407] on span "Run" at bounding box center [594, 405] width 46 height 12
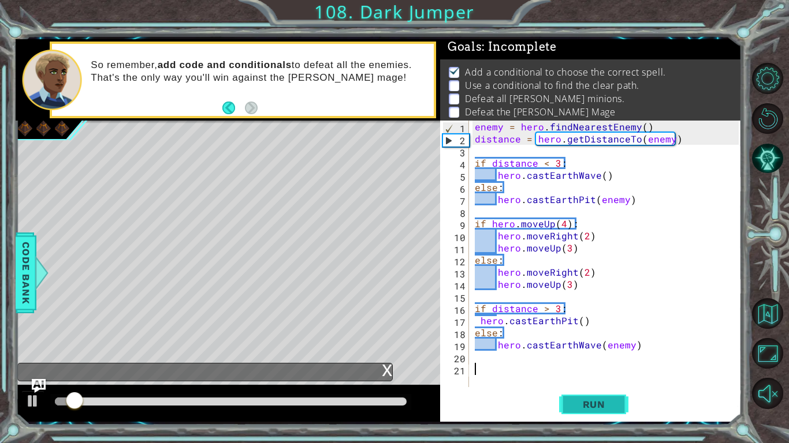
click at [576, 407] on span "Run" at bounding box center [594, 405] width 46 height 12
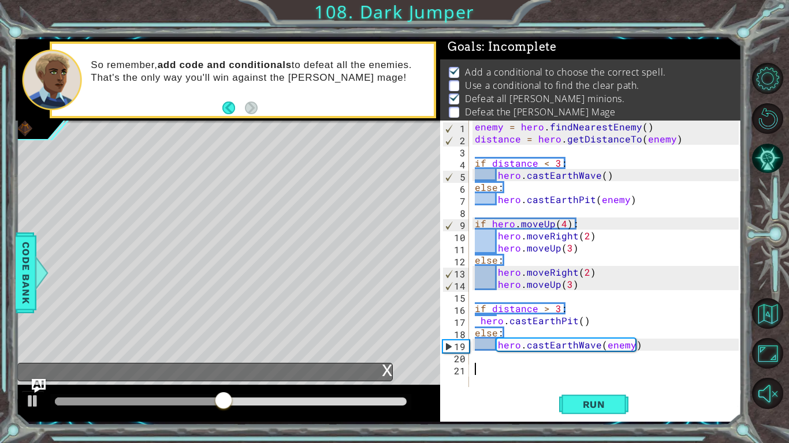
click at [480, 365] on div "enemy = hero . findNearestEnemy ( ) distance = hero . getDistanceTo ( enemy ) i…" at bounding box center [608, 266] width 272 height 291
click at [382, 367] on div "x" at bounding box center [387, 370] width 10 height 12
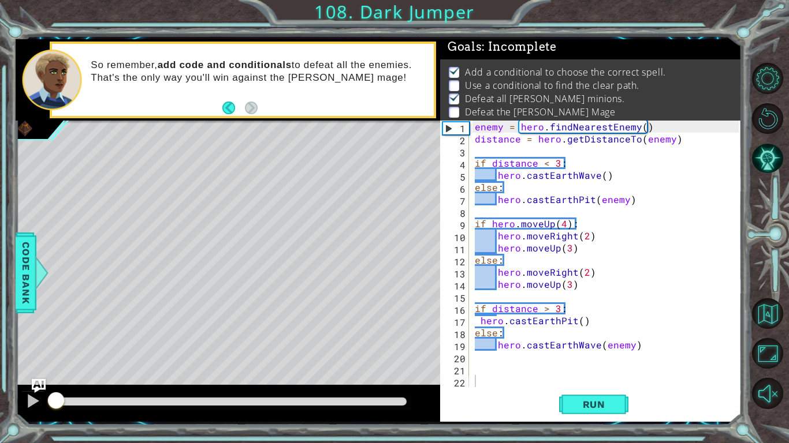
drag, startPoint x: 358, startPoint y: 398, endPoint x: 0, endPoint y: 437, distance: 360.6
click at [0, 437] on div "1 ההההההההההההההההההההההההההההההההההההההההההההההההההההההההההההההההההההההההההההה…" at bounding box center [394, 221] width 789 height 443
click at [31, 408] on div at bounding box center [32, 401] width 15 height 15
click at [29, 402] on div at bounding box center [32, 401] width 15 height 15
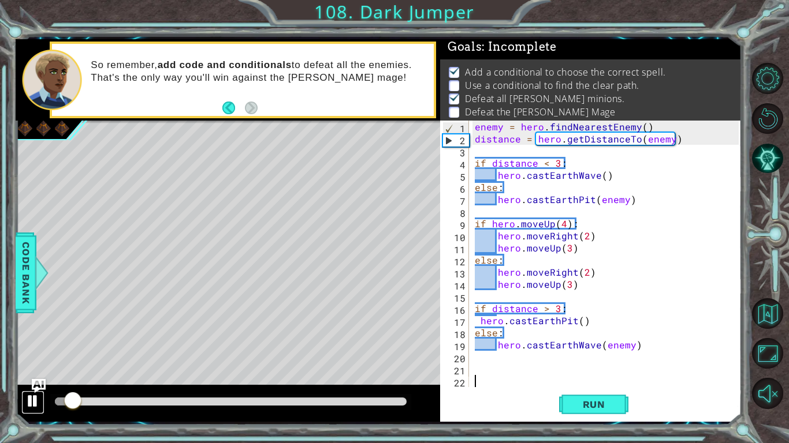
click at [29, 402] on div at bounding box center [32, 401] width 15 height 15
click at [37, 289] on div at bounding box center [42, 273] width 14 height 35
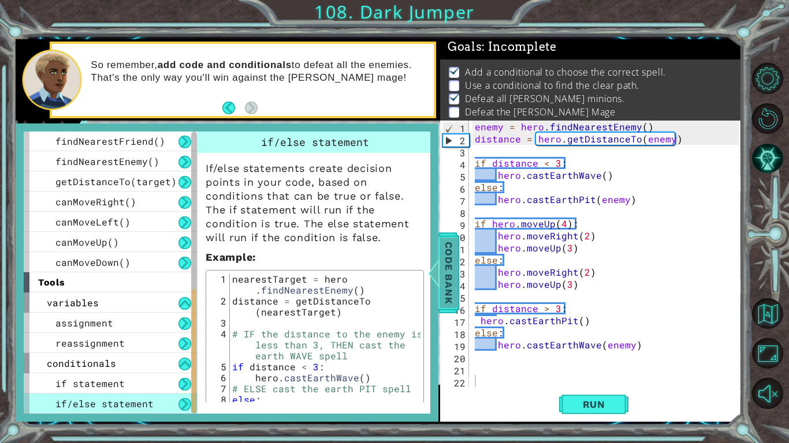
click at [441, 288] on span "Code Bank" at bounding box center [448, 272] width 18 height 70
